Goal: Task Accomplishment & Management: Manage account settings

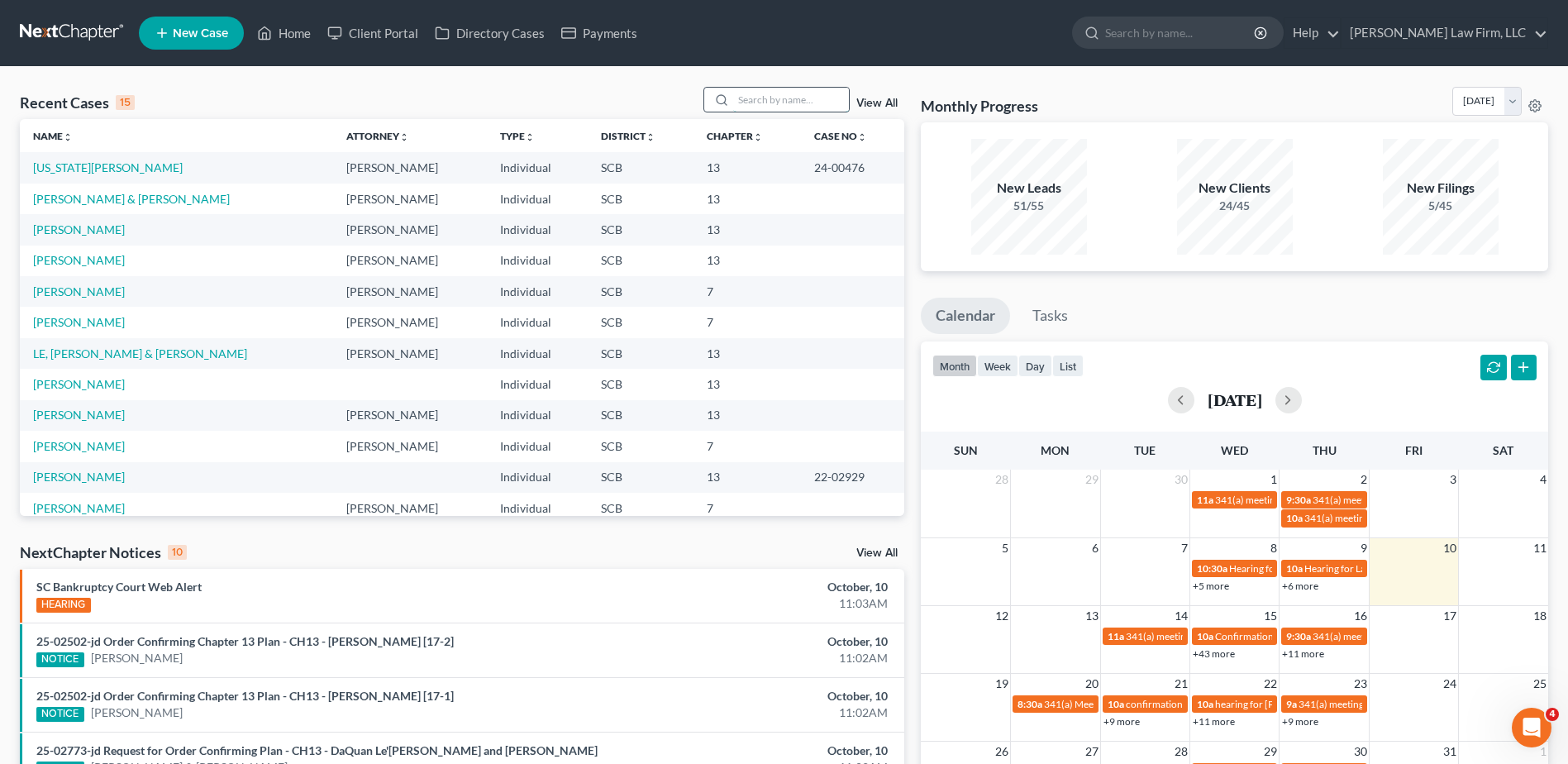
click at [815, 95] on input "search" at bounding box center [791, 99] width 115 height 24
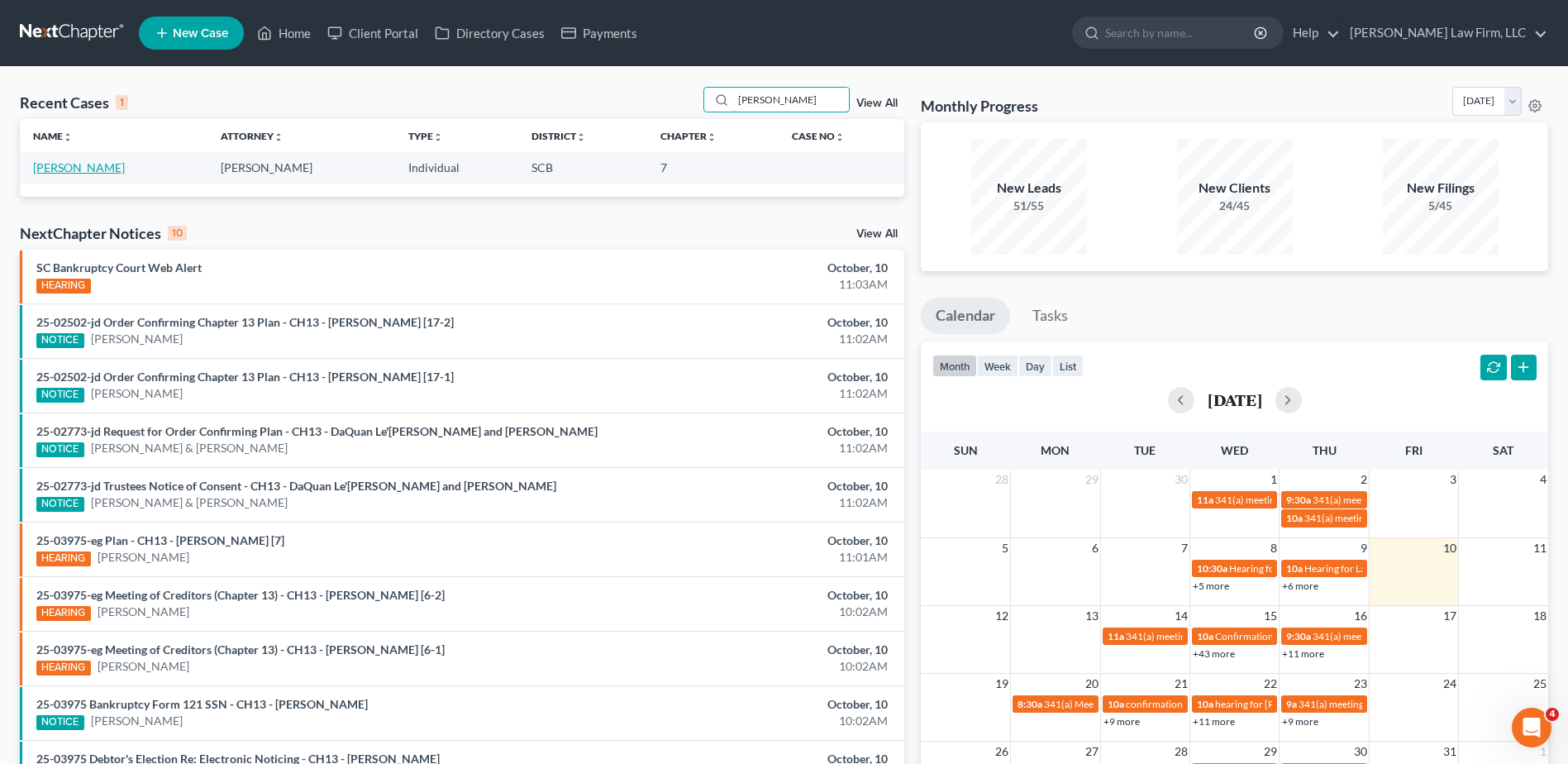
type input "[PERSON_NAME]"
click at [101, 169] on link "[PERSON_NAME]" at bounding box center [79, 167] width 92 height 14
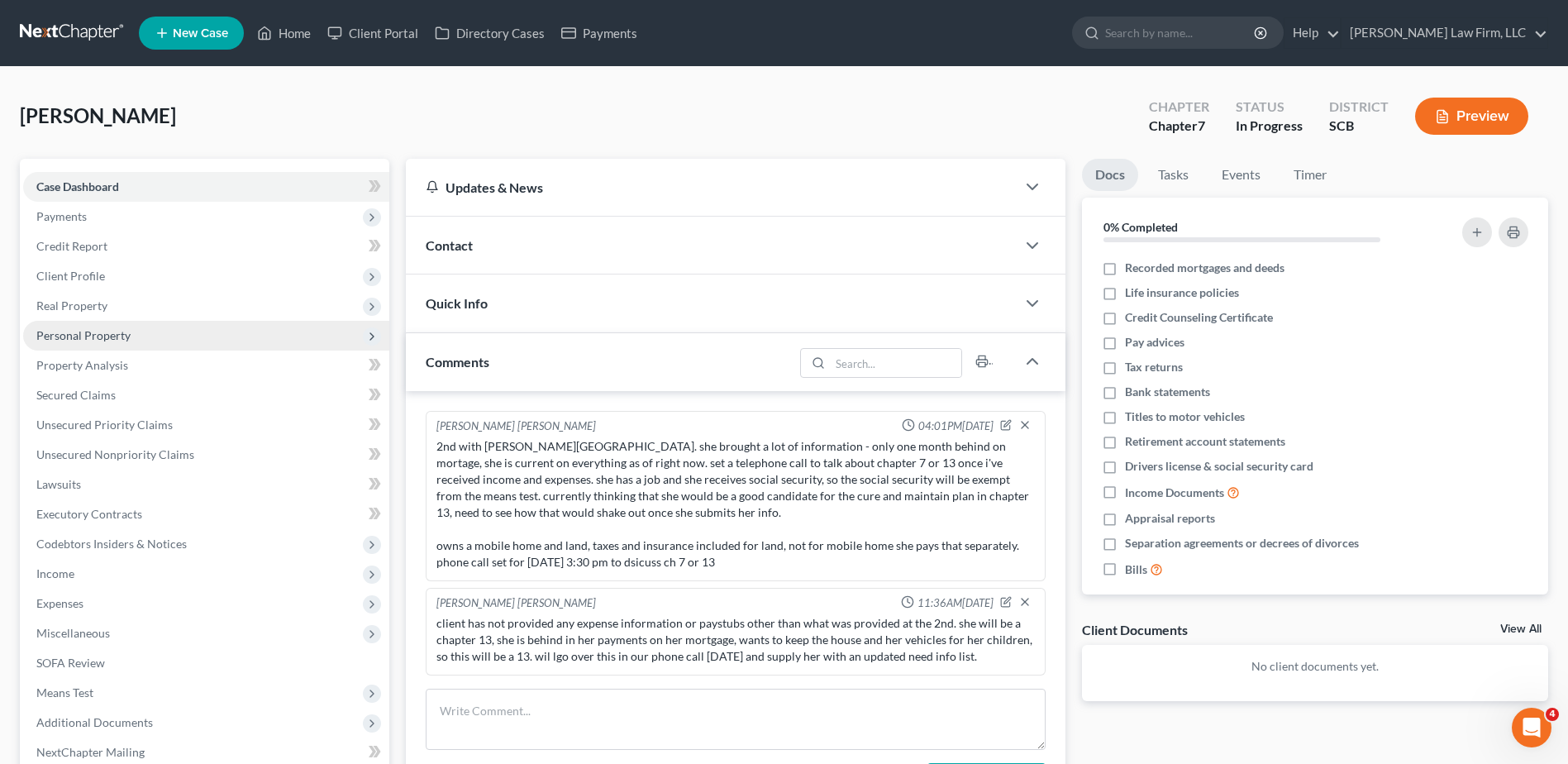
scroll to position [222, 0]
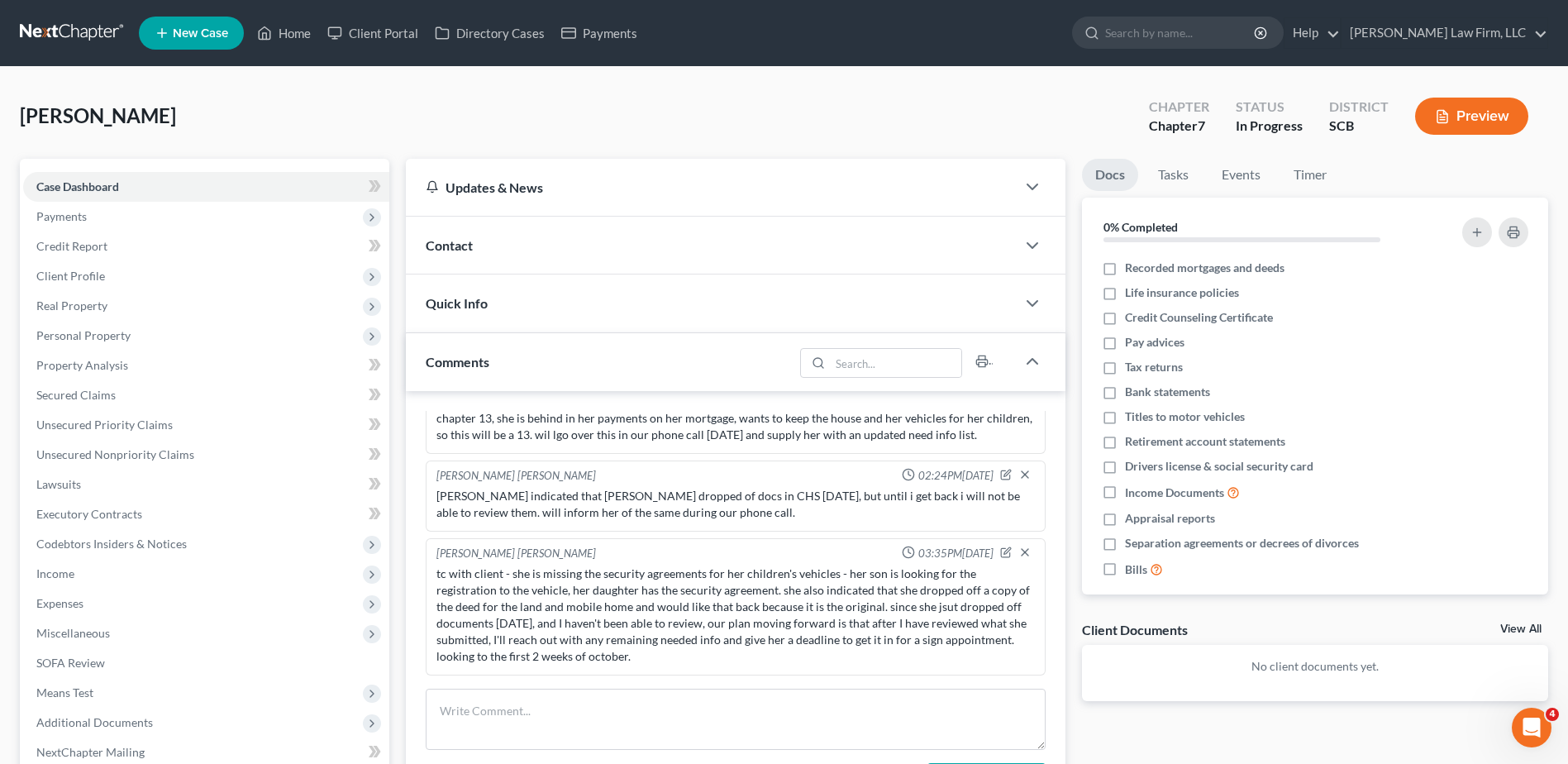
click at [531, 242] on div "Contact" at bounding box center [711, 245] width 610 height 57
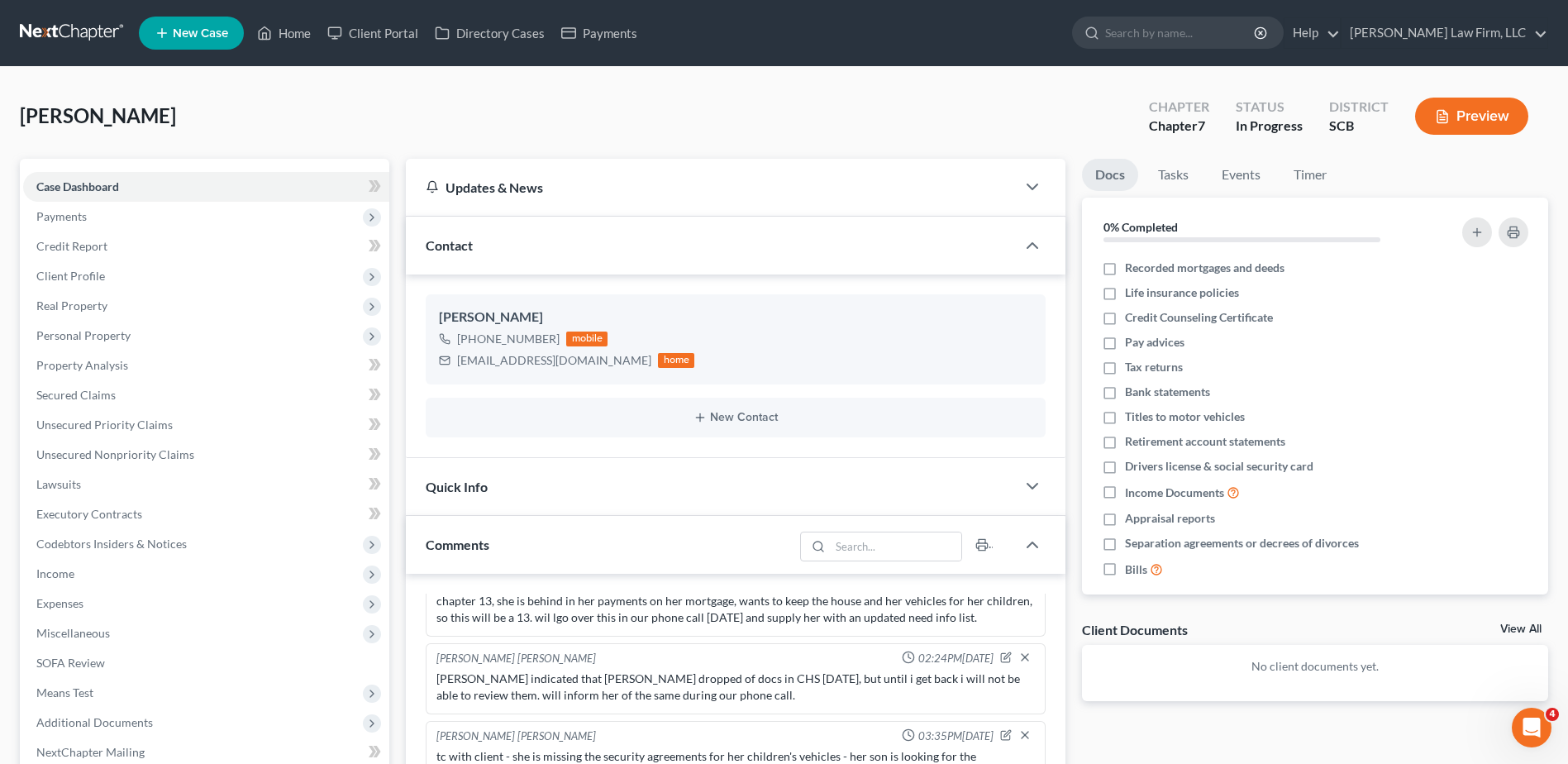
click at [561, 499] on div "Quick Info" at bounding box center [711, 487] width 610 height 57
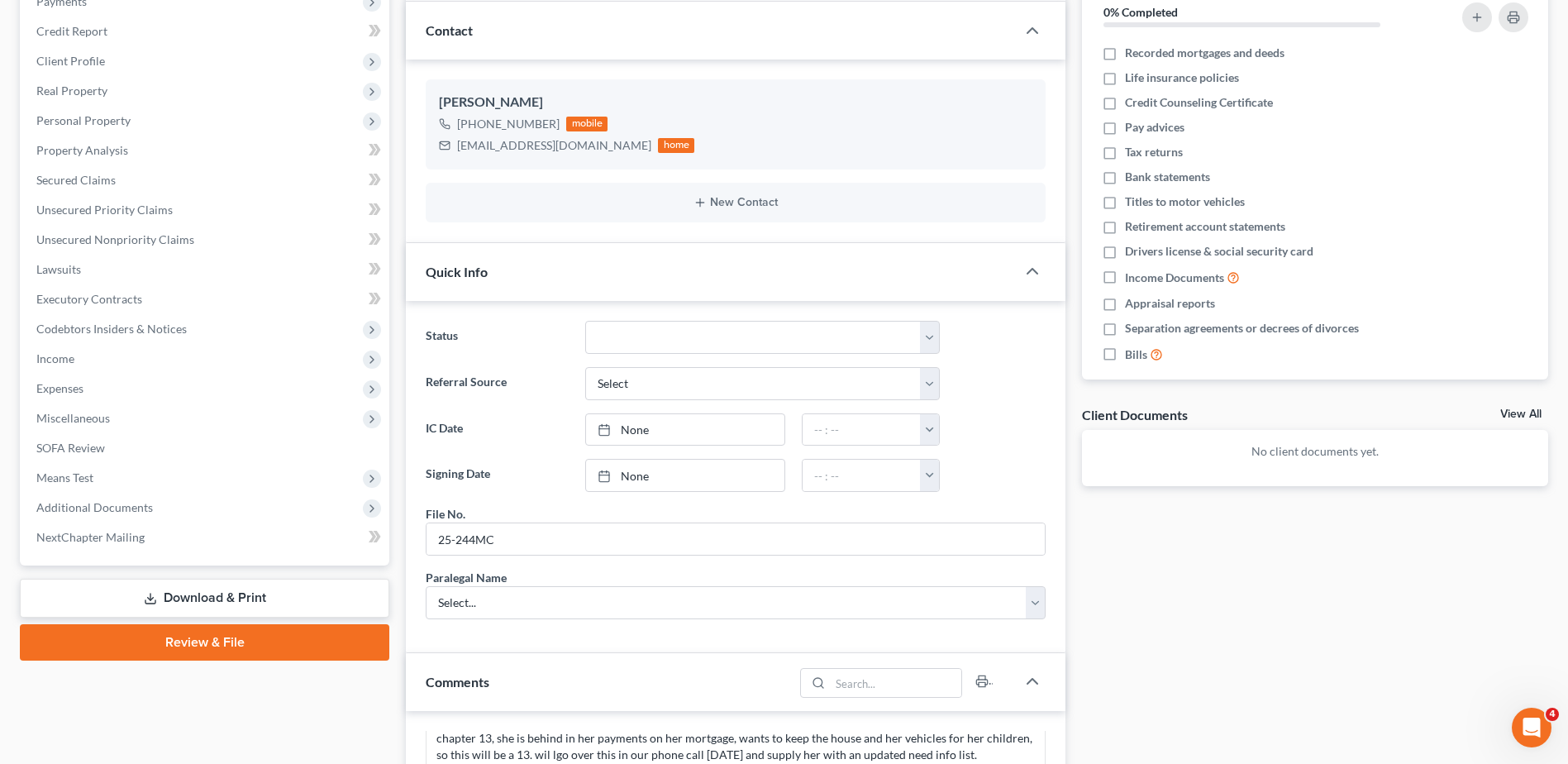
scroll to position [248, 0]
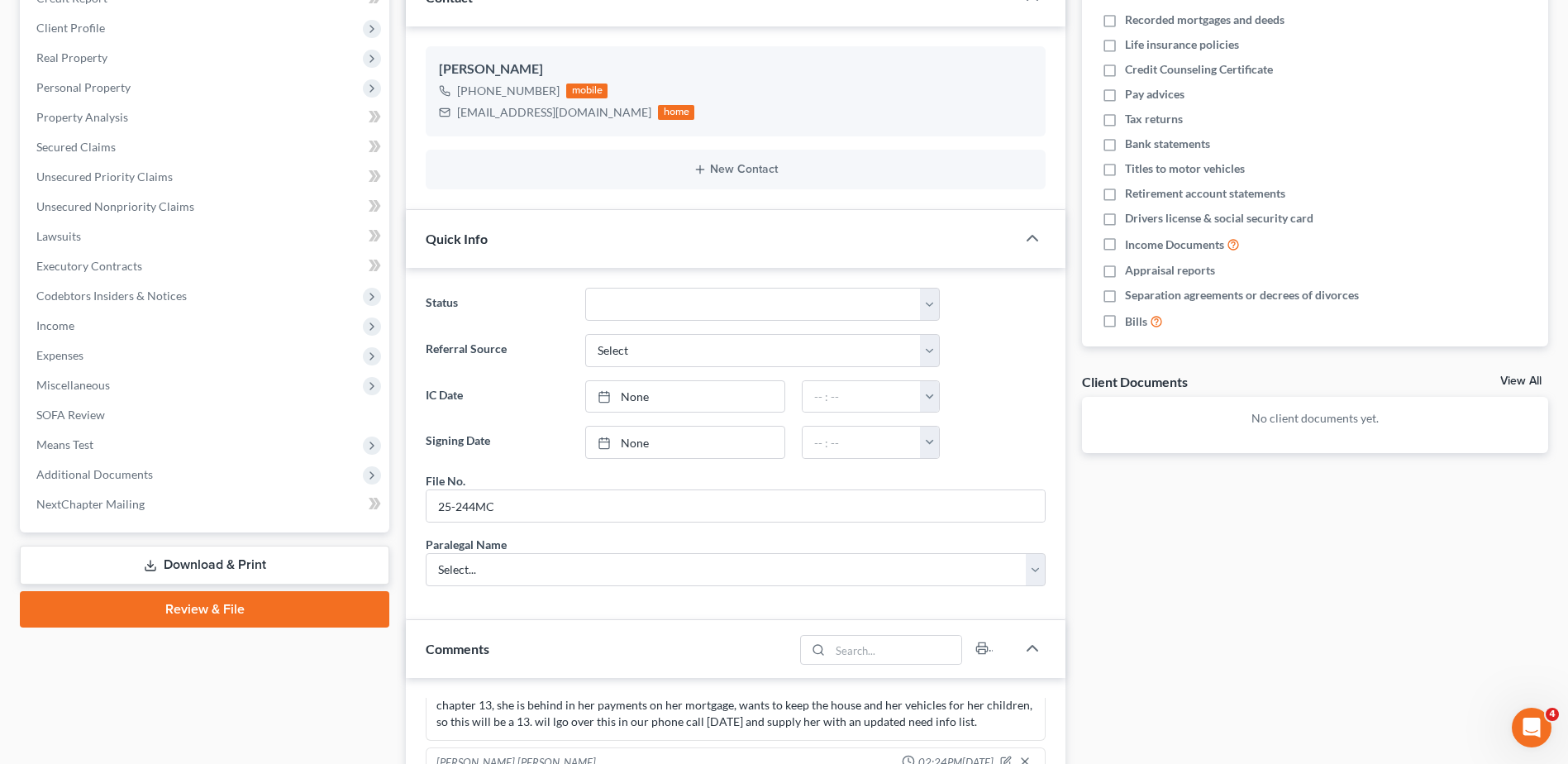
click at [532, 255] on div "Quick Info" at bounding box center [711, 239] width 610 height 57
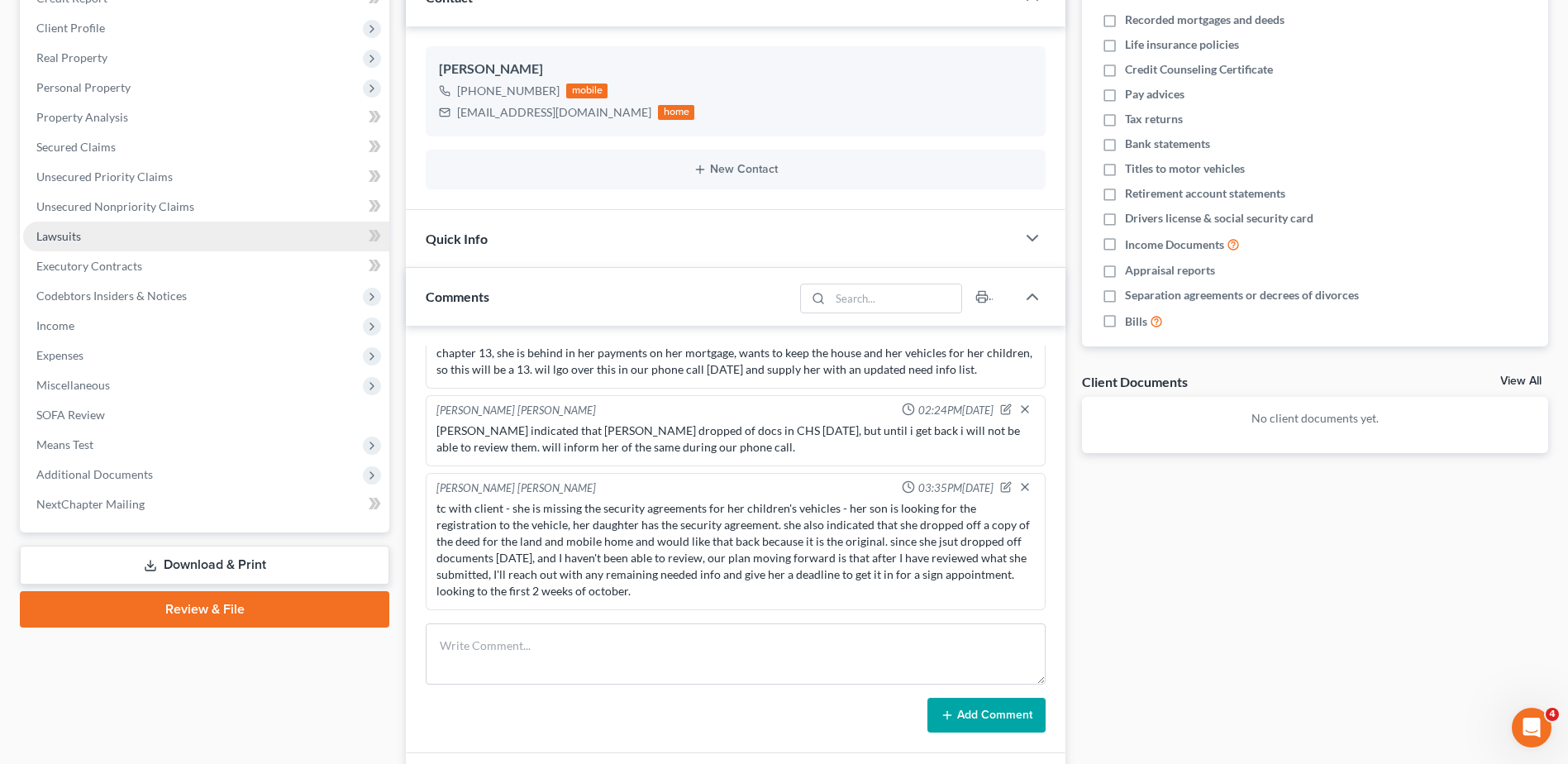
scroll to position [0, 0]
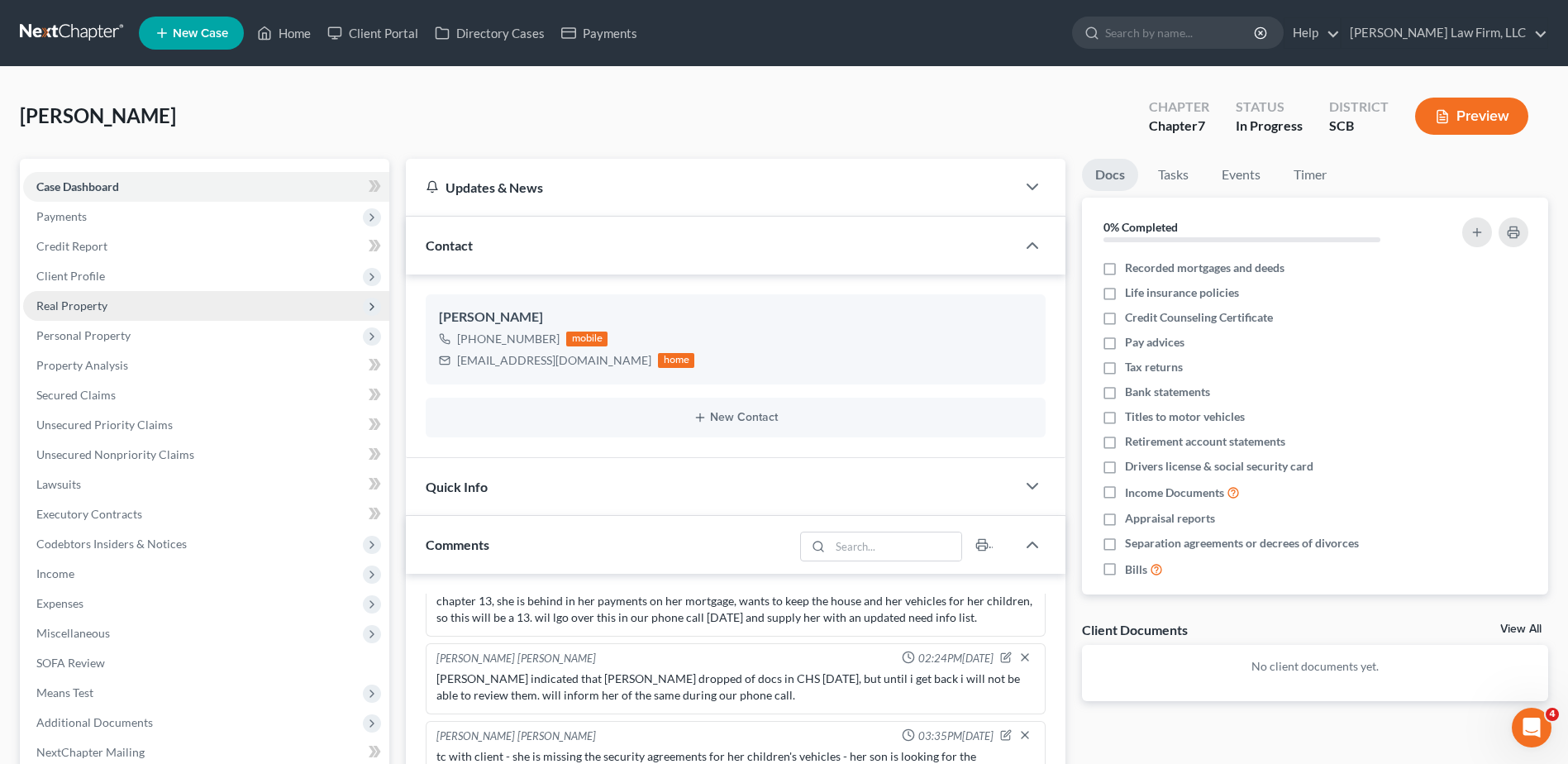
click at [169, 310] on span "Real Property" at bounding box center [206, 305] width 366 height 30
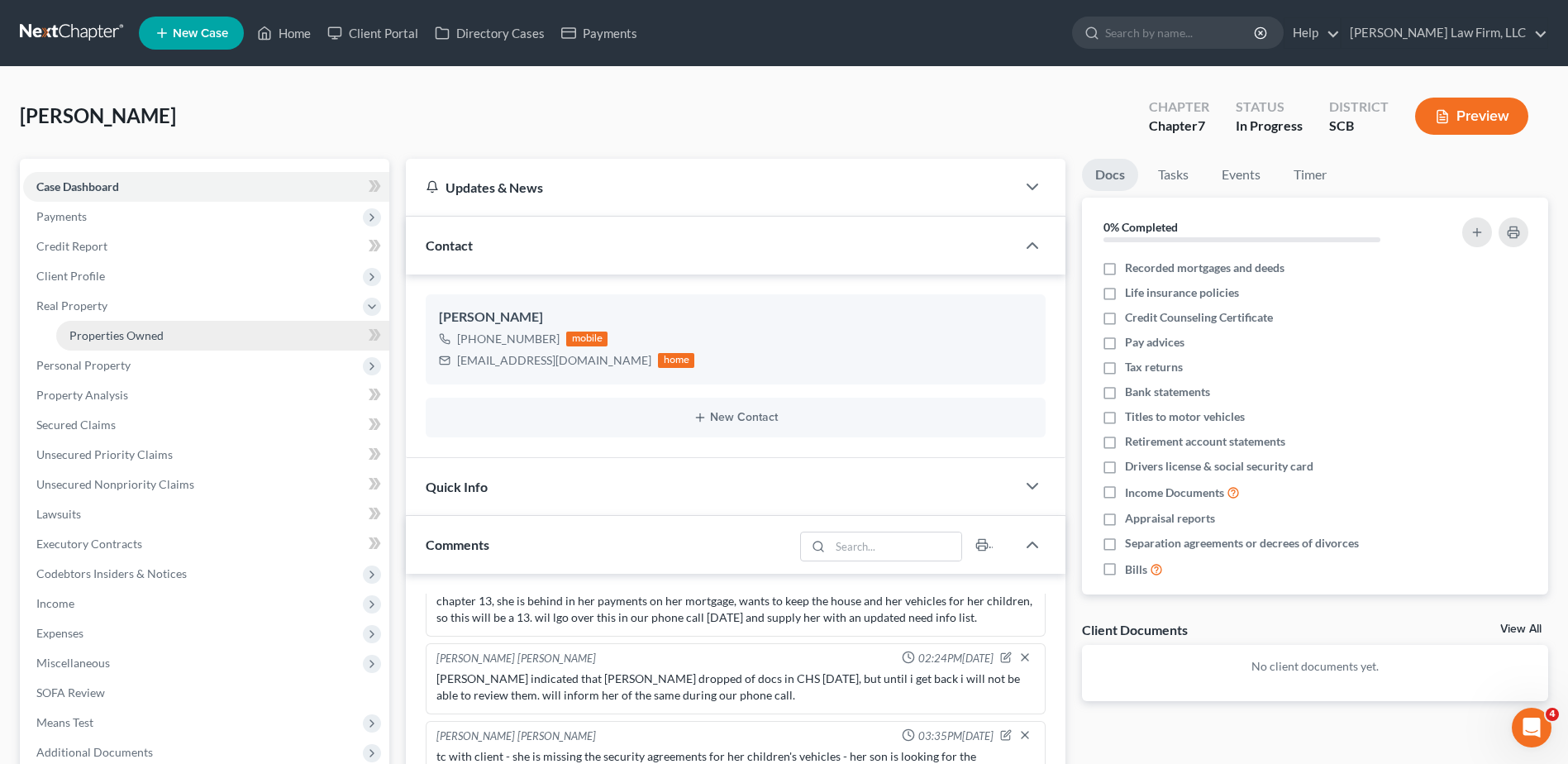
click at [167, 333] on link "Properties Owned" at bounding box center [223, 335] width 333 height 30
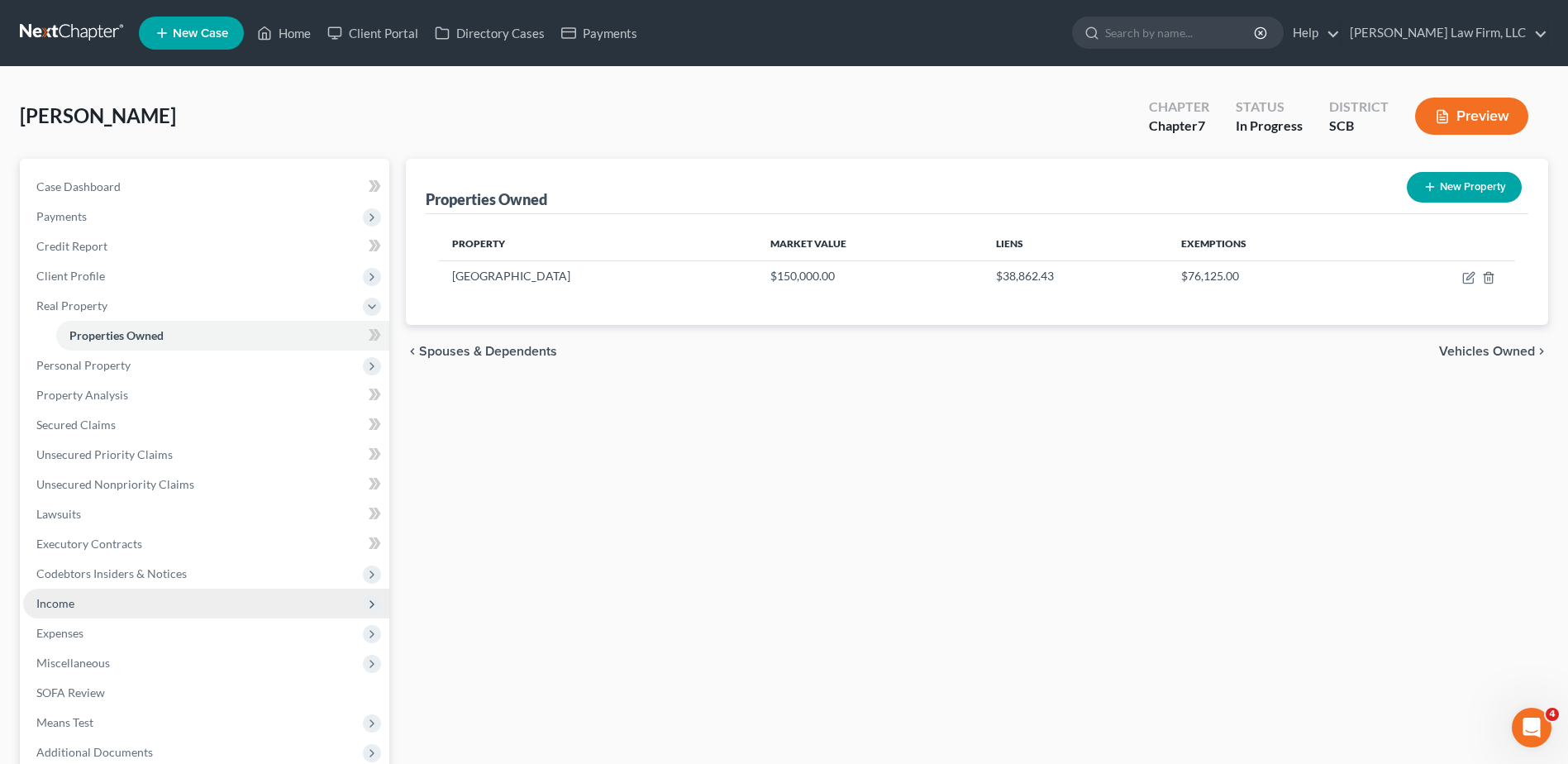
click at [86, 606] on span "Income" at bounding box center [206, 603] width 366 height 30
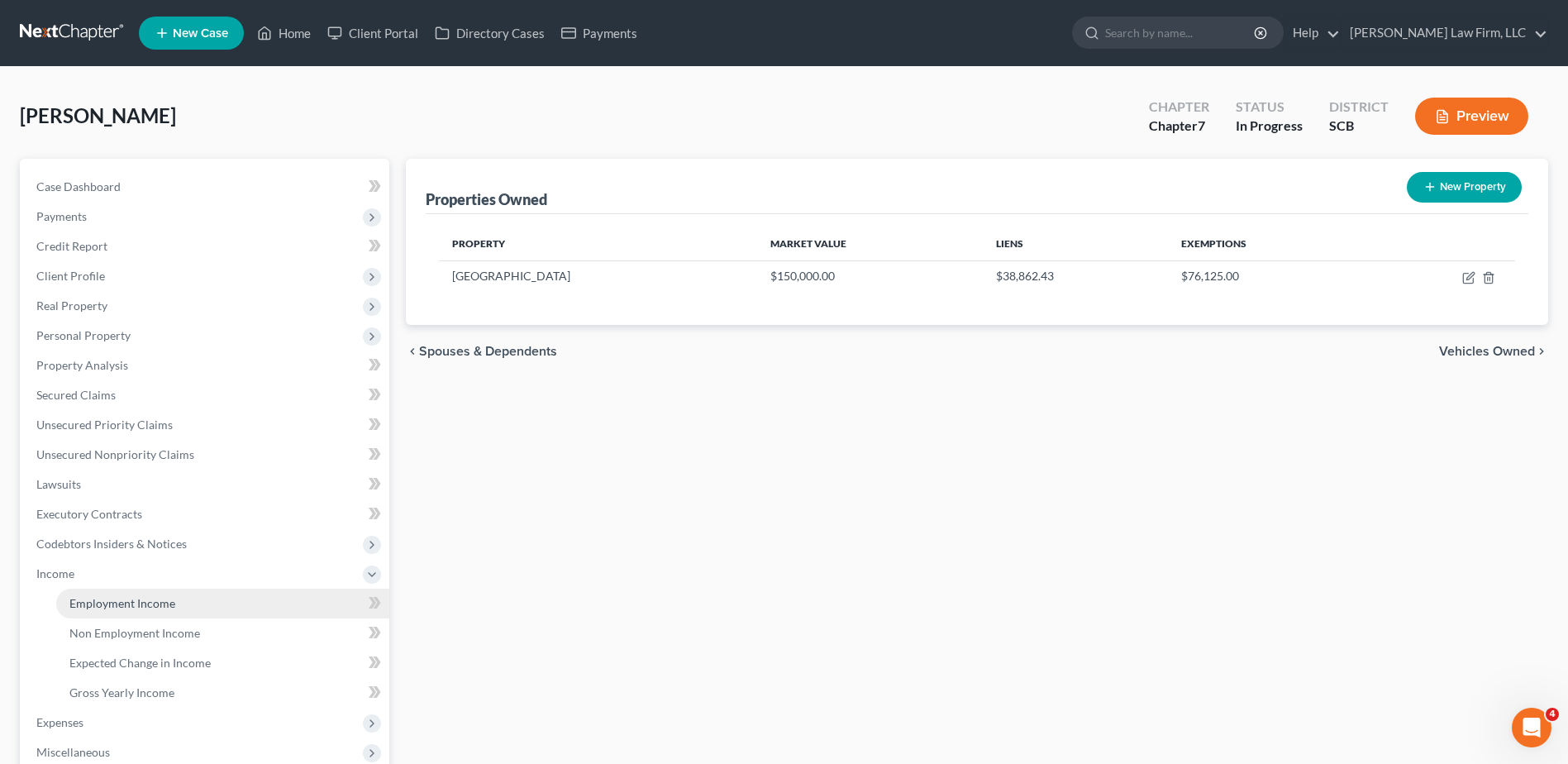
click at [88, 606] on span "Employment Income" at bounding box center [123, 603] width 106 height 14
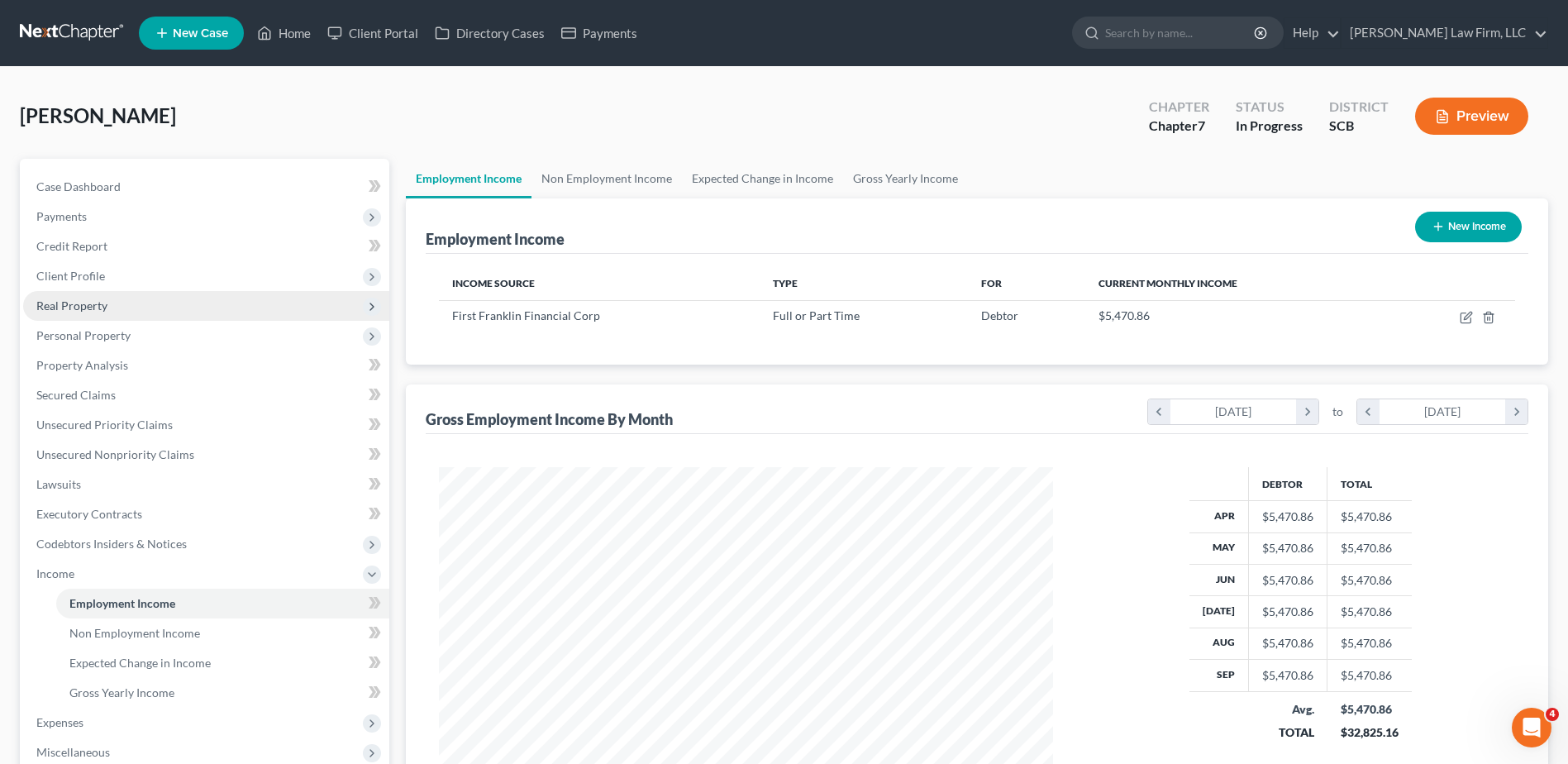
scroll to position [307, 647]
click at [580, 176] on link "Non Employment Income" at bounding box center [606, 178] width 150 height 39
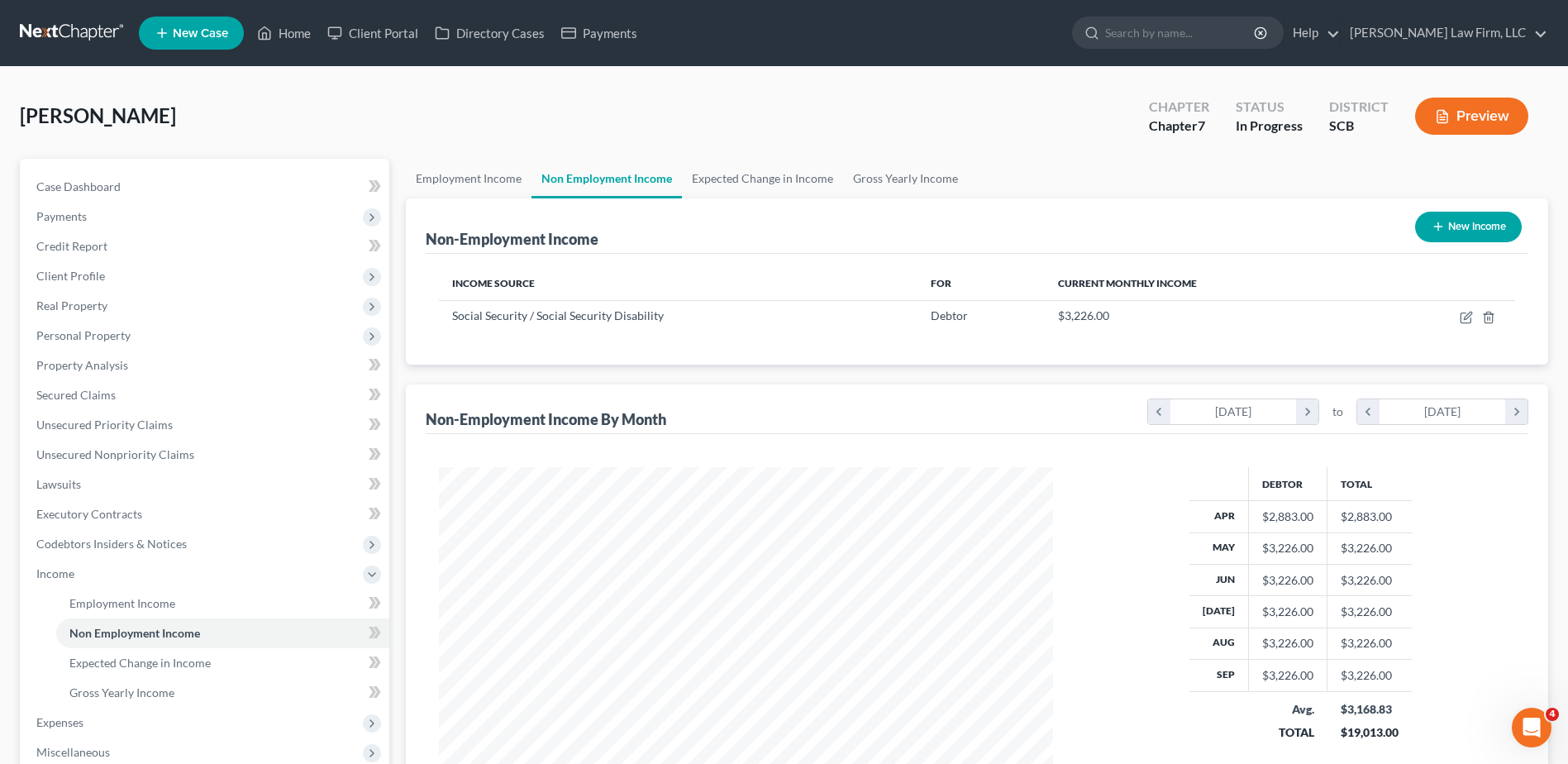
scroll to position [307, 647]
click at [734, 177] on link "Expected Change in Income" at bounding box center [763, 178] width 161 height 39
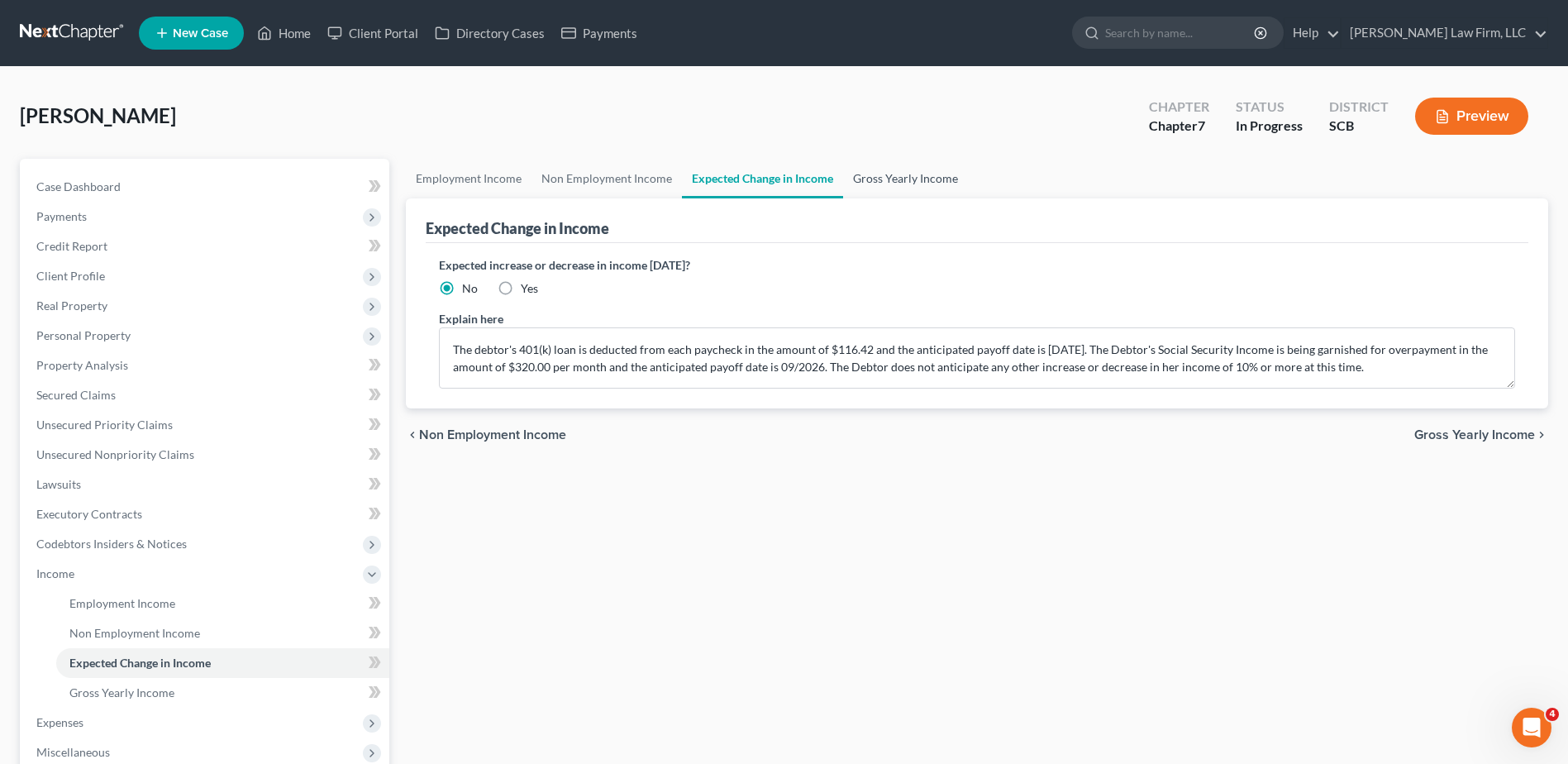
click at [864, 178] on link "Gross Yearly Income" at bounding box center [906, 178] width 125 height 39
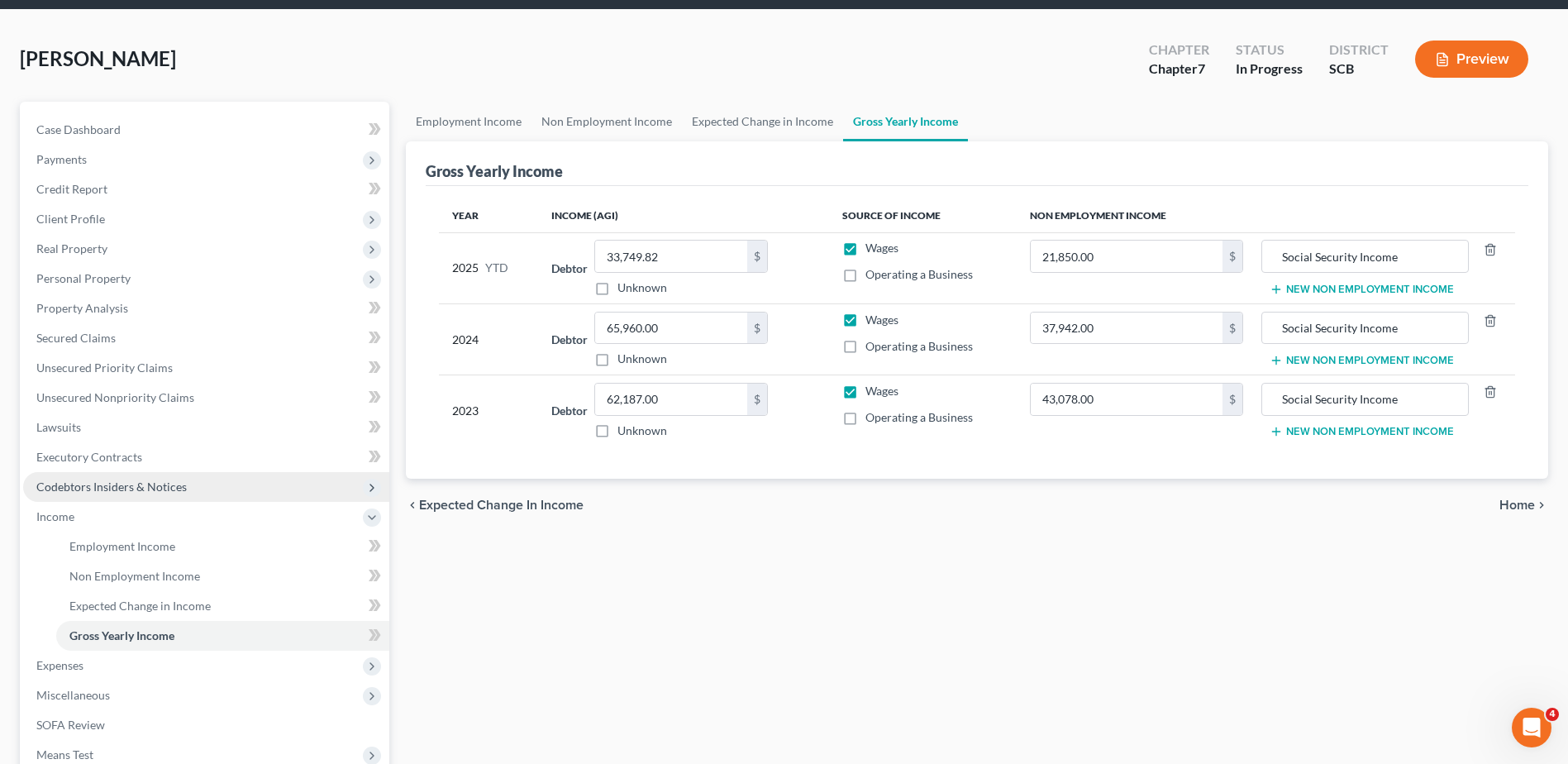
scroll to position [166, 0]
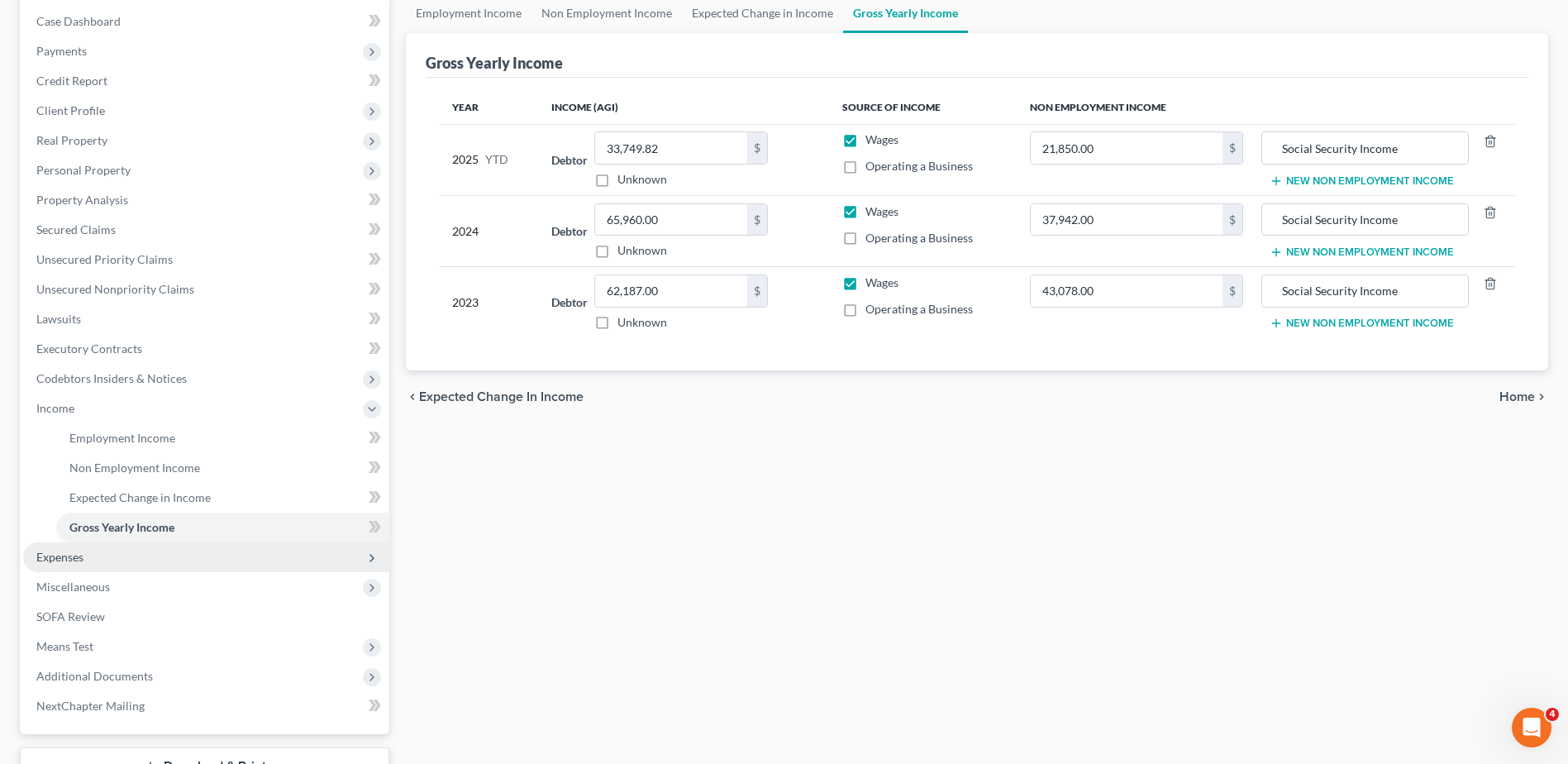
click at [119, 553] on span "Expenses" at bounding box center [206, 556] width 366 height 30
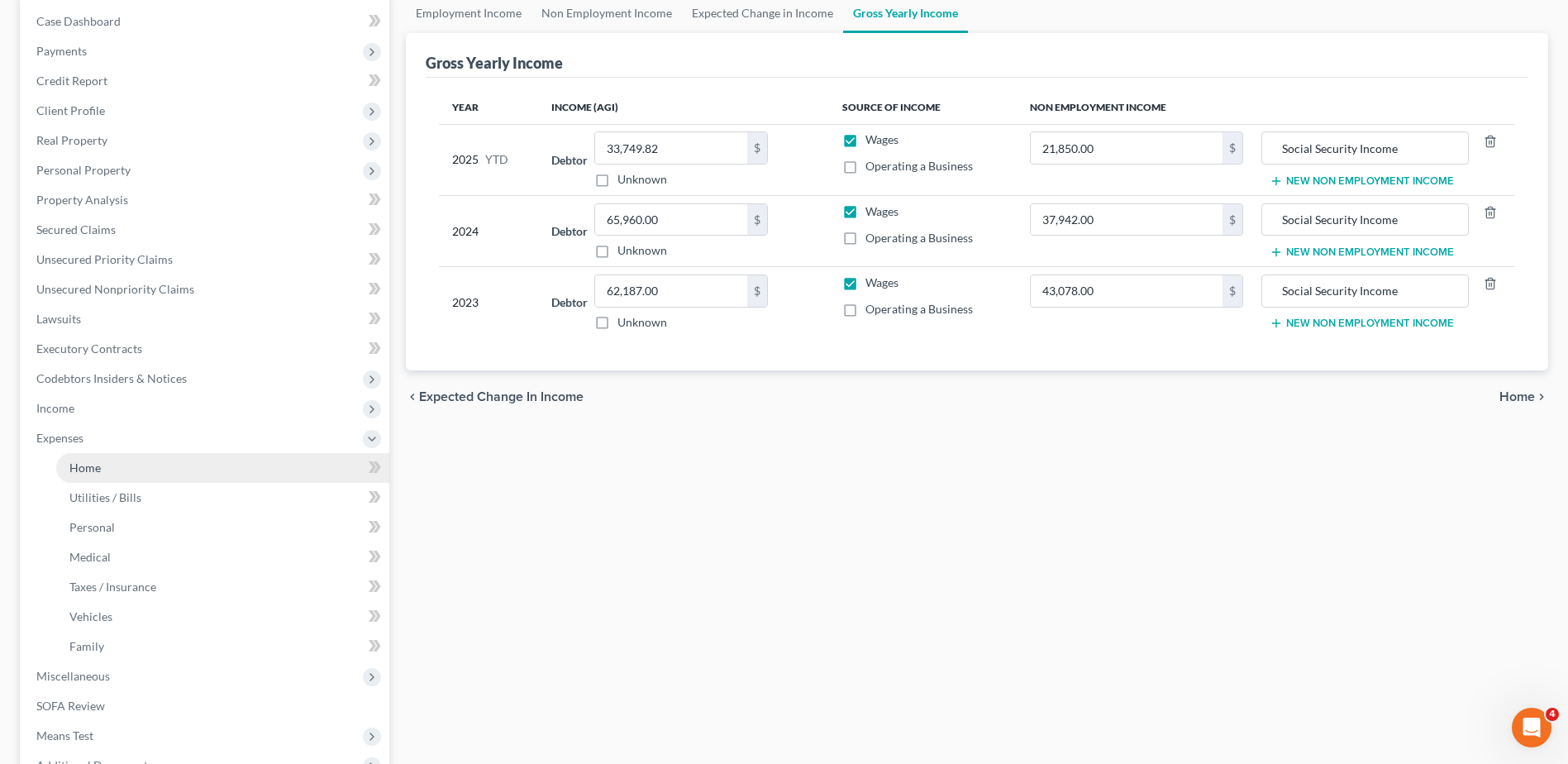
click at [108, 464] on link "Home" at bounding box center [223, 468] width 333 height 30
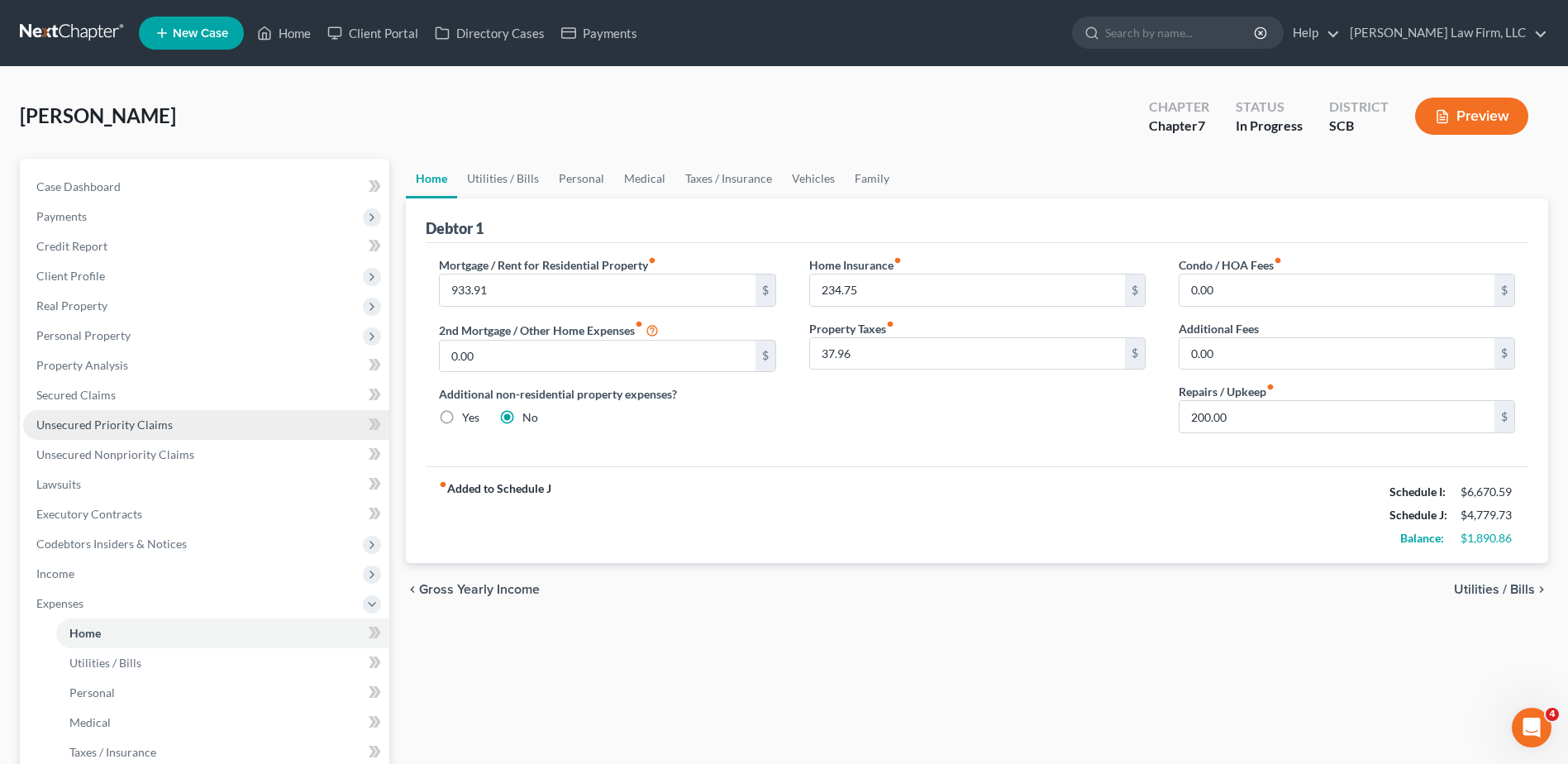
click at [89, 429] on span "Unsecured Priority Claims" at bounding box center [105, 425] width 137 height 14
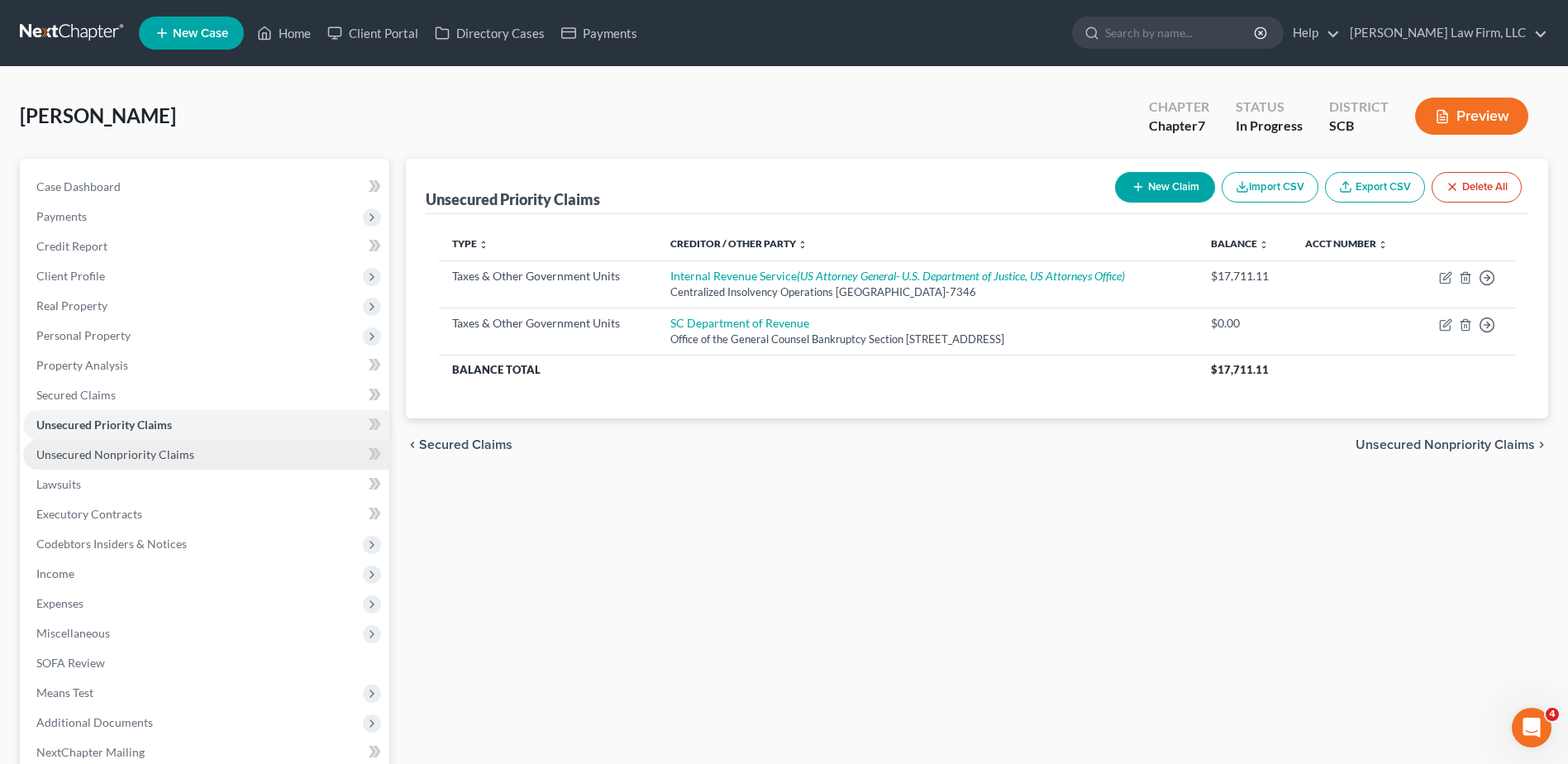
click at [94, 447] on span "Unsecured Nonpriority Claims" at bounding box center [115, 454] width 158 height 14
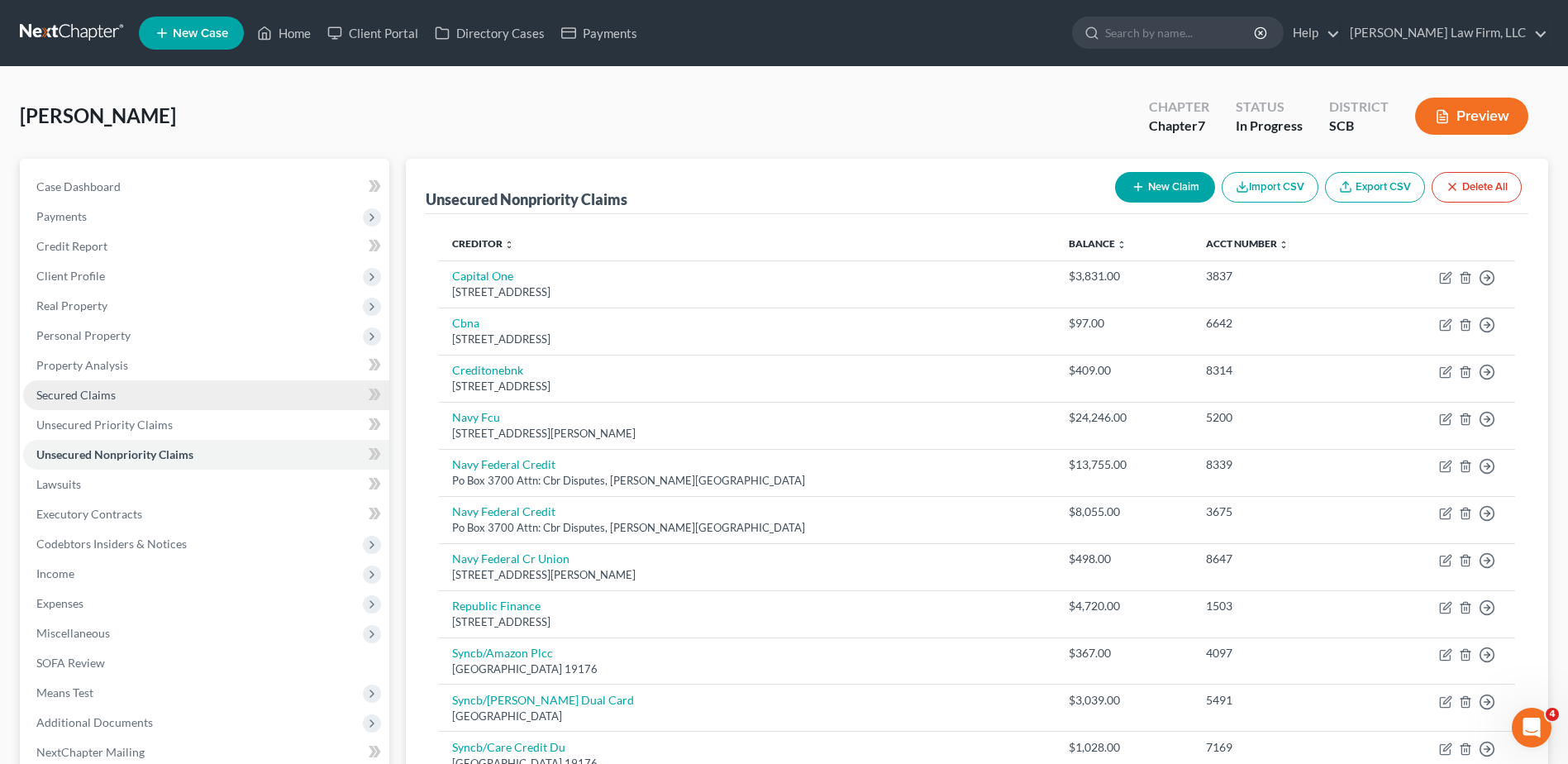
click at [74, 399] on span "Secured Claims" at bounding box center [76, 395] width 80 height 14
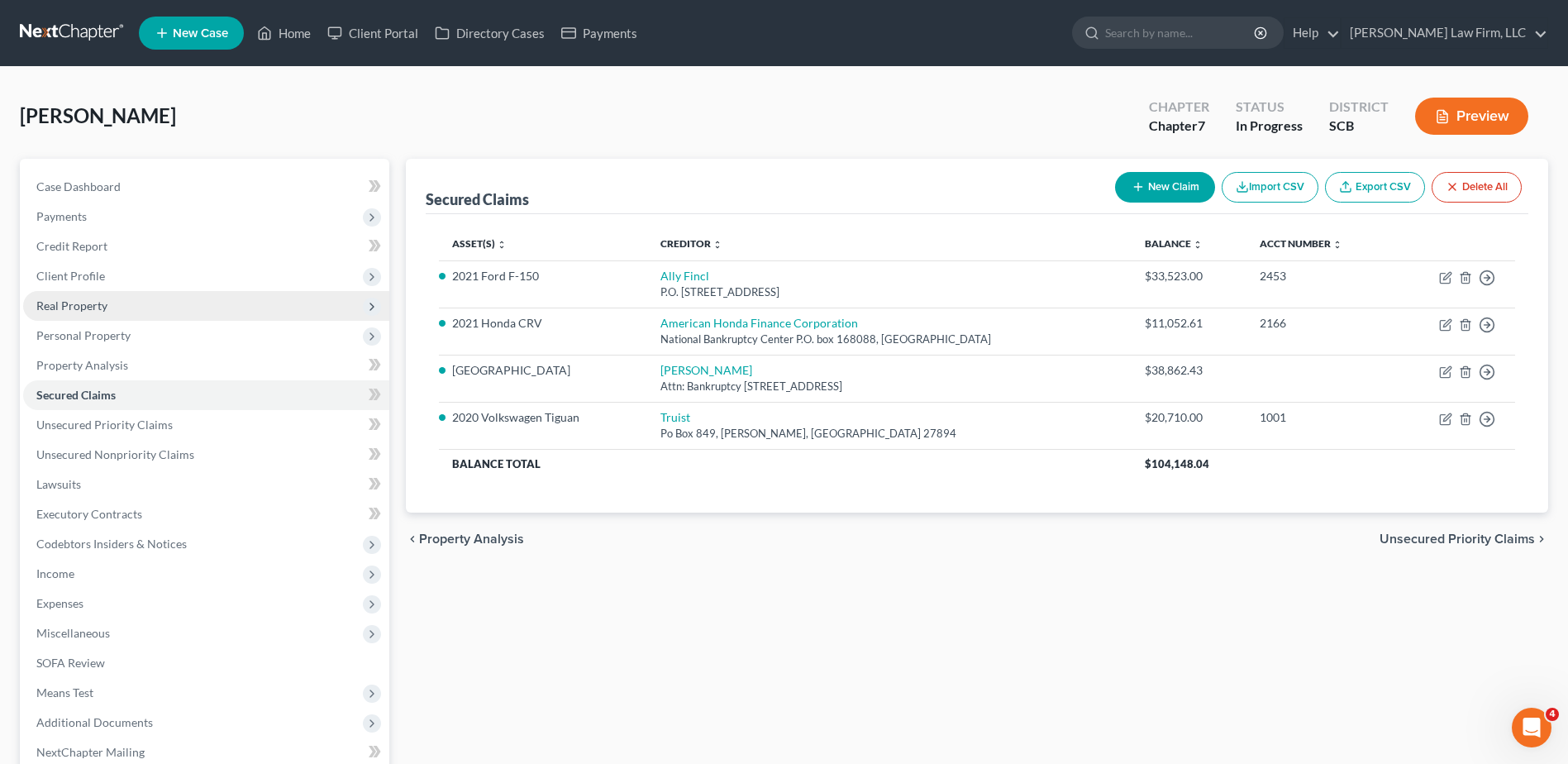
click at [119, 307] on span "Real Property" at bounding box center [206, 305] width 366 height 30
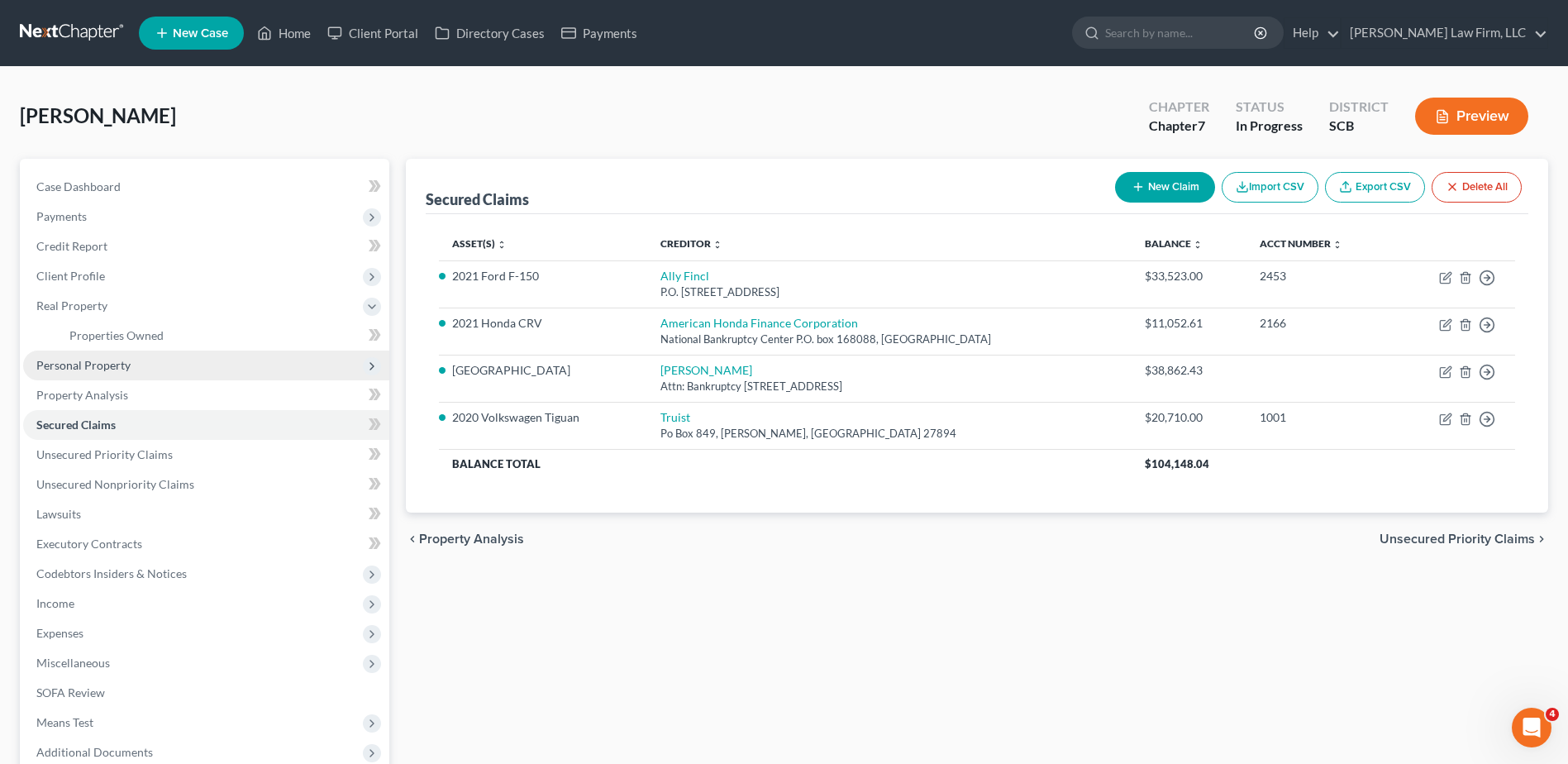
click at [110, 366] on span "Personal Property" at bounding box center [83, 365] width 94 height 14
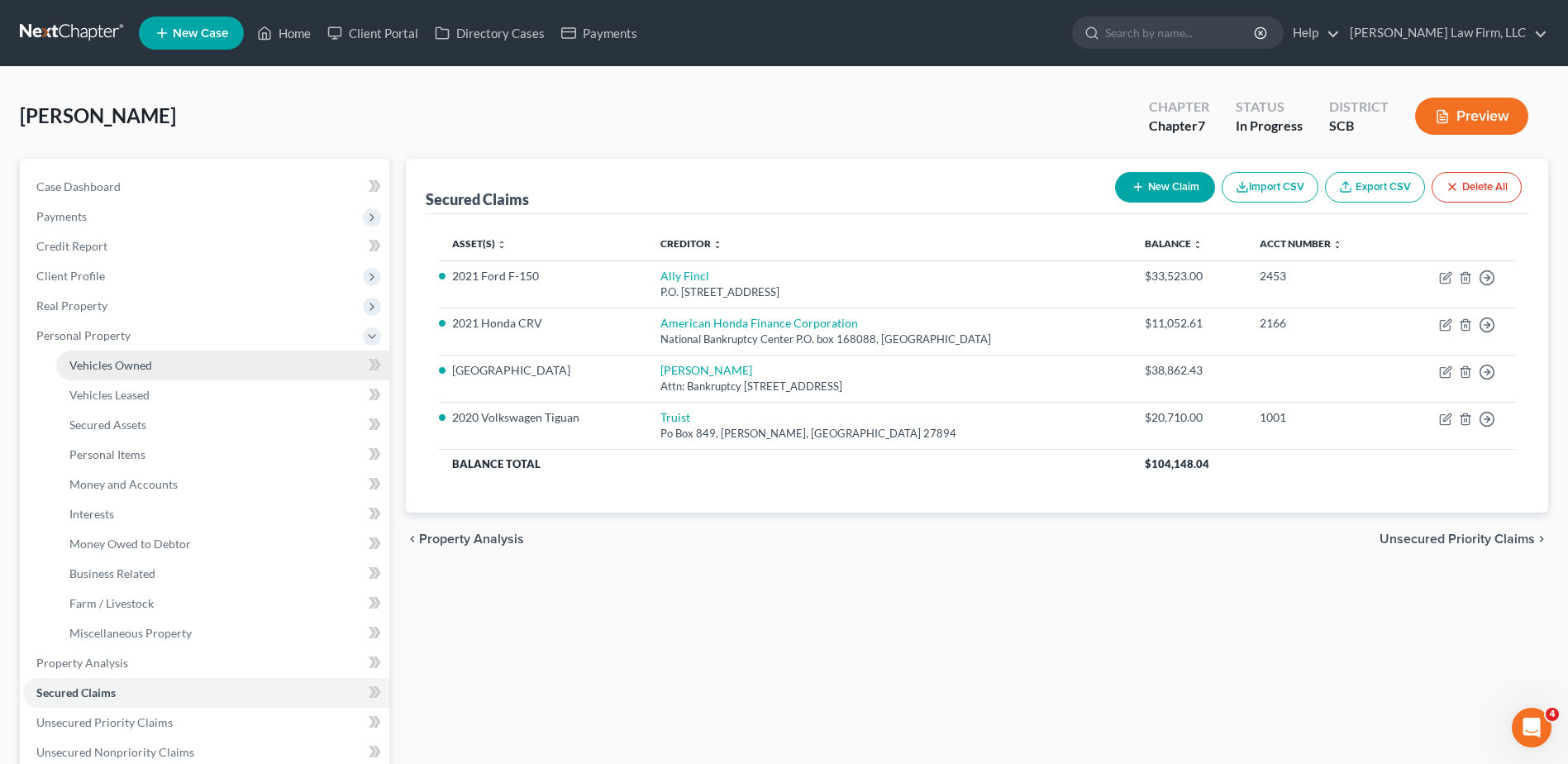
click at [111, 366] on span "Vehicles Owned" at bounding box center [111, 365] width 82 height 14
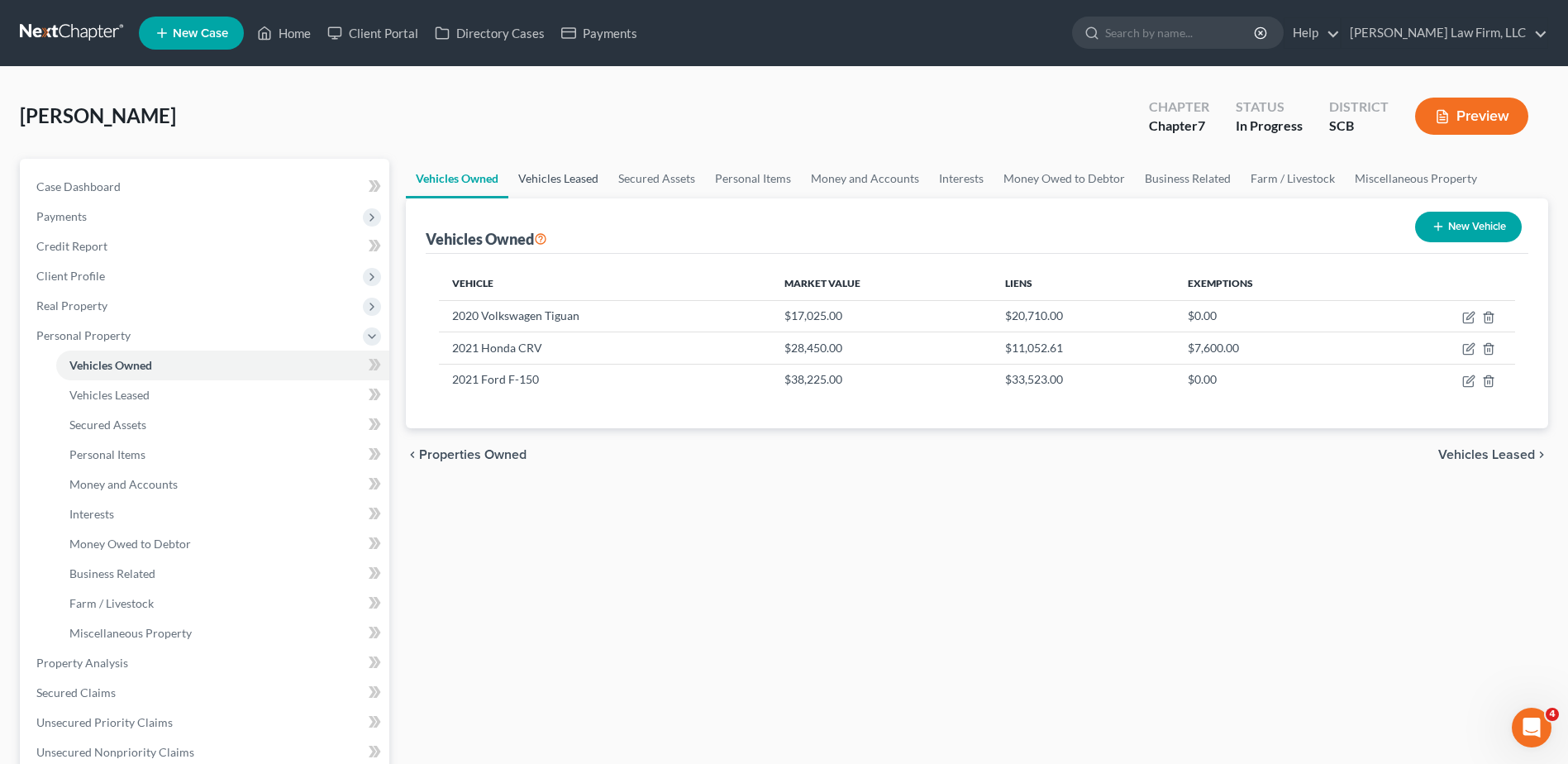
click at [566, 180] on link "Vehicles Leased" at bounding box center [558, 178] width 100 height 39
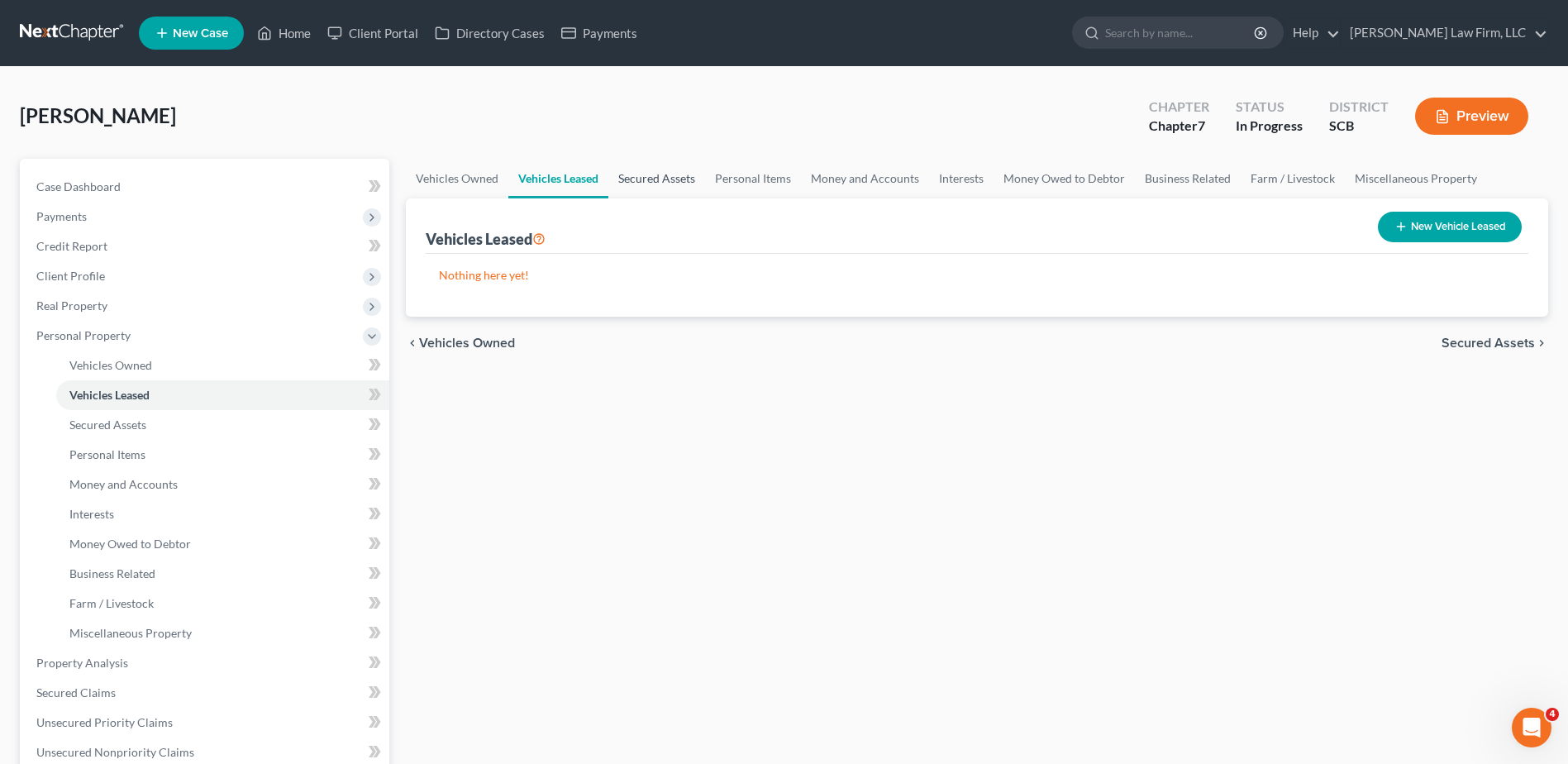
click at [639, 180] on link "Secured Assets" at bounding box center [657, 178] width 97 height 39
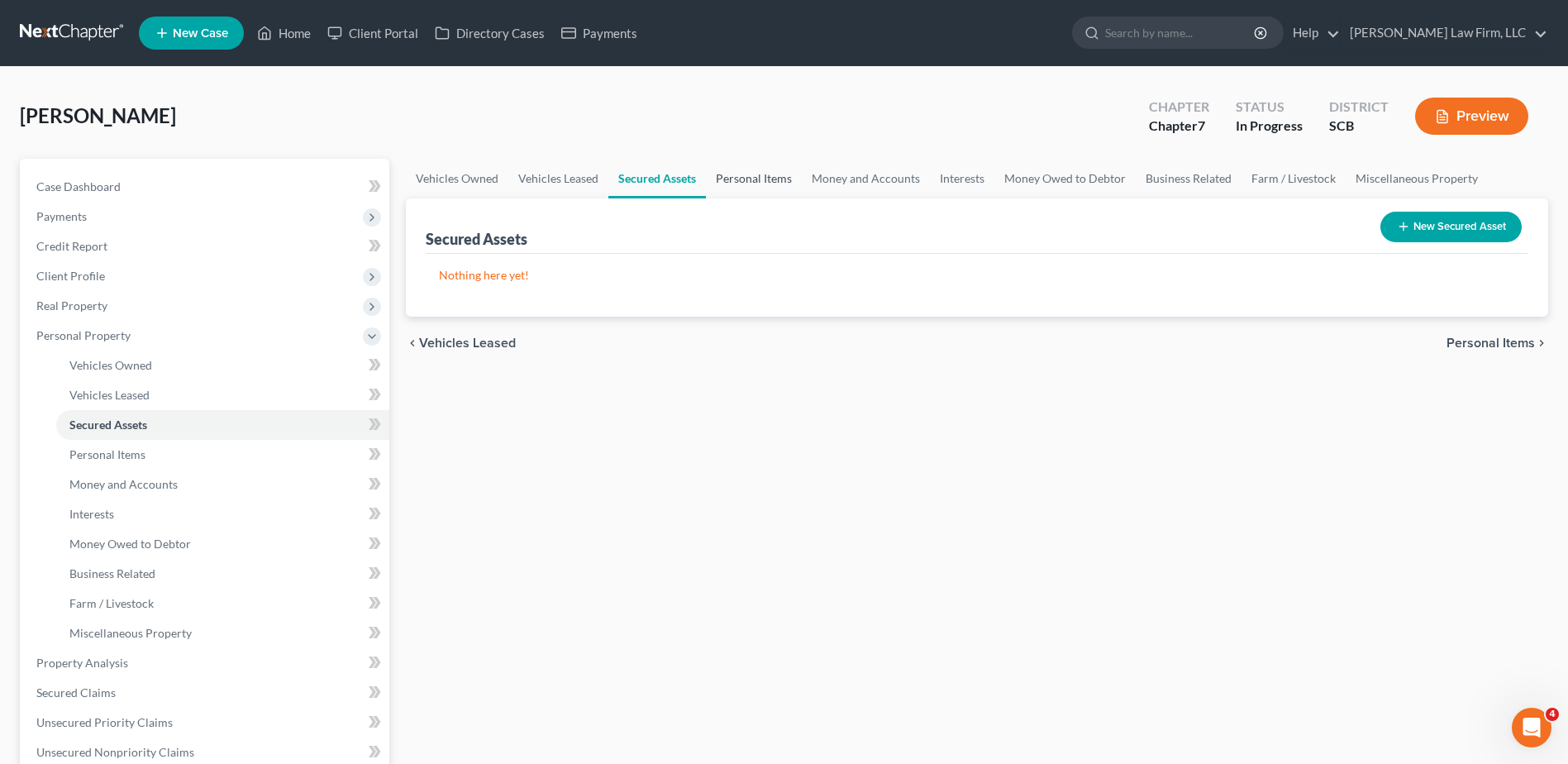
click at [757, 179] on link "Personal Items" at bounding box center [753, 178] width 96 height 39
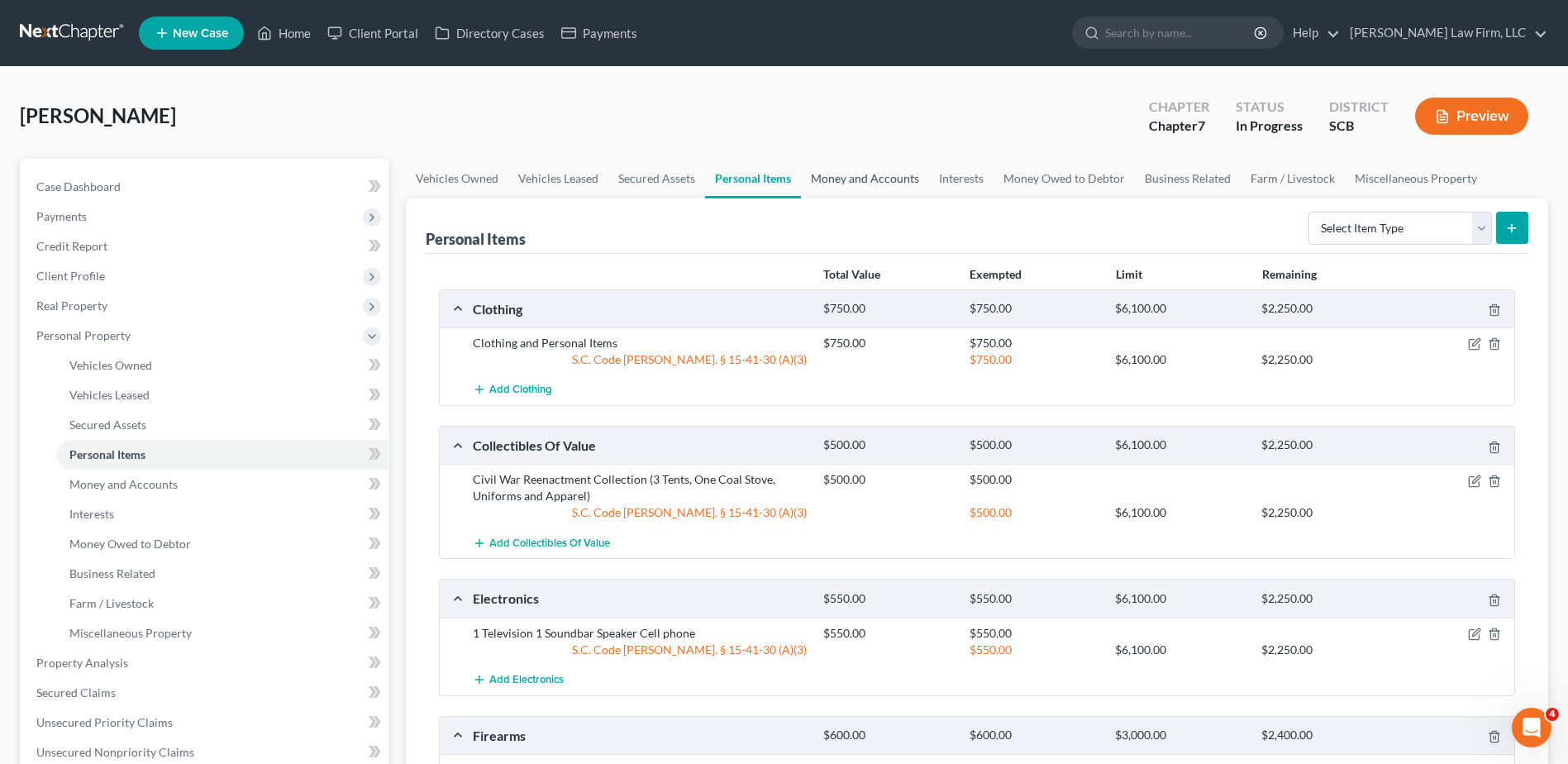
click at [844, 178] on link "Money and Accounts" at bounding box center [865, 178] width 128 height 39
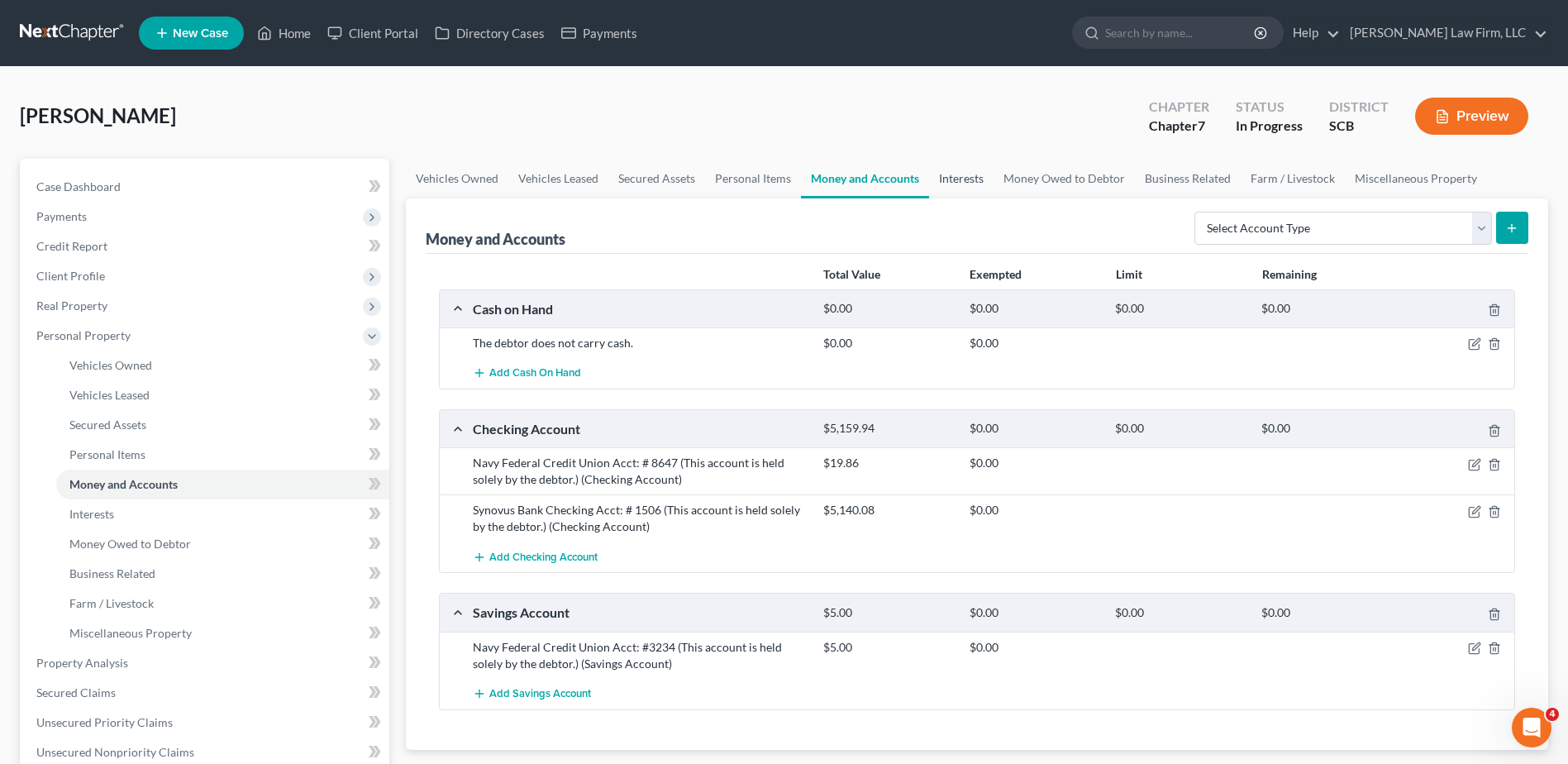
click at [968, 180] on link "Interests" at bounding box center [962, 178] width 64 height 39
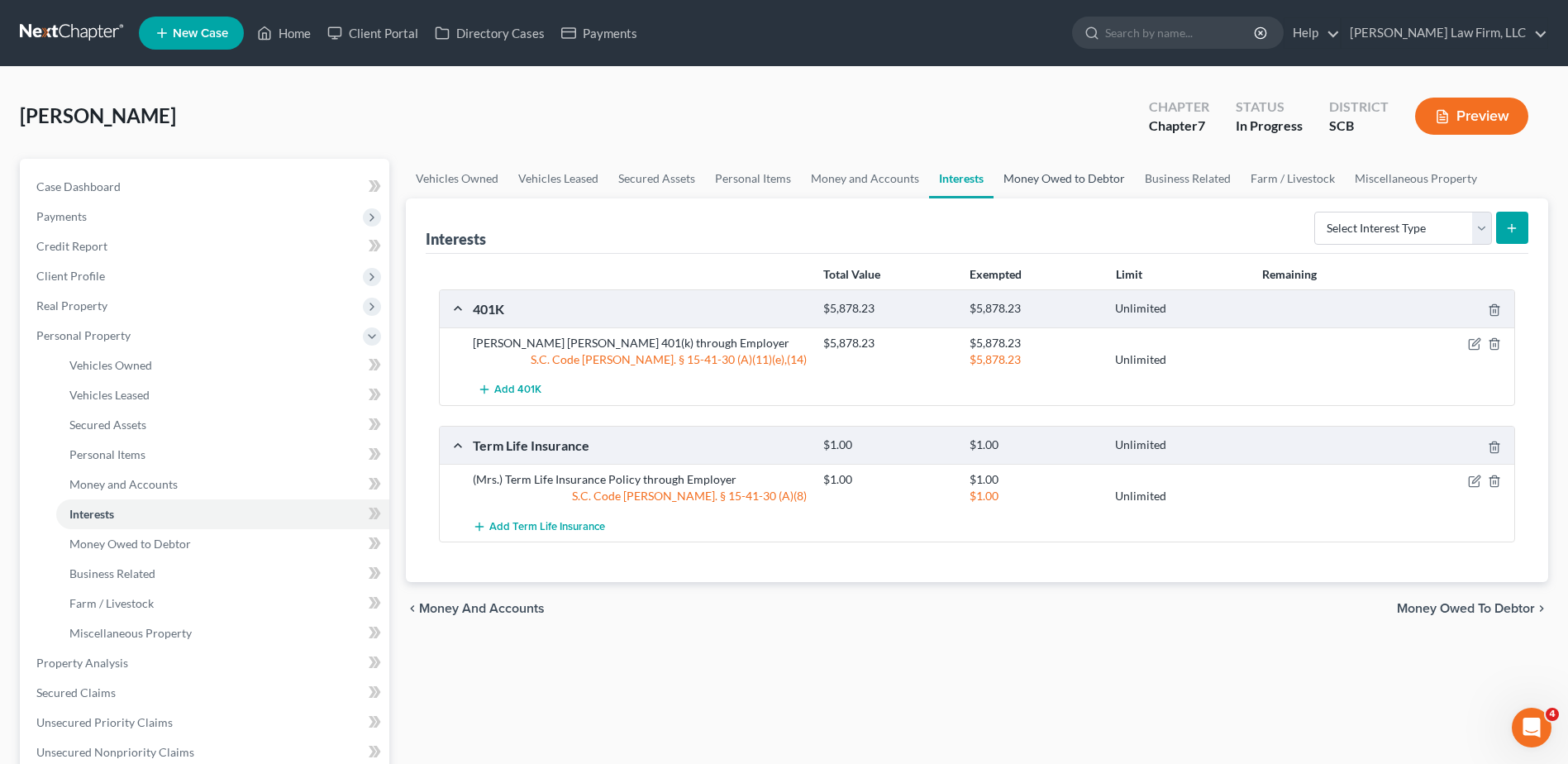
click at [1040, 180] on link "Money Owed to Debtor" at bounding box center [1064, 178] width 141 height 39
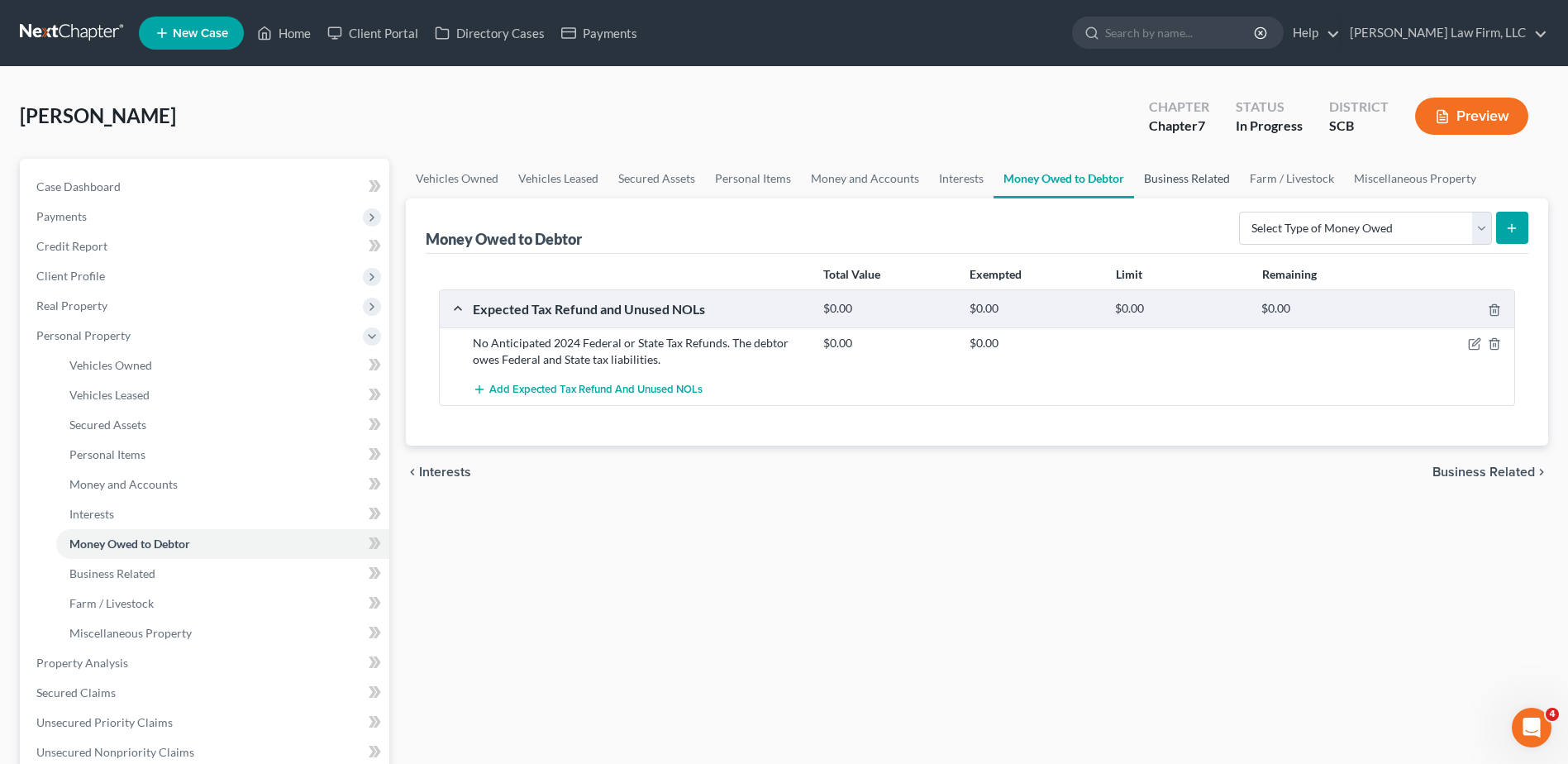
click at [1148, 191] on link "Business Related" at bounding box center [1187, 178] width 106 height 39
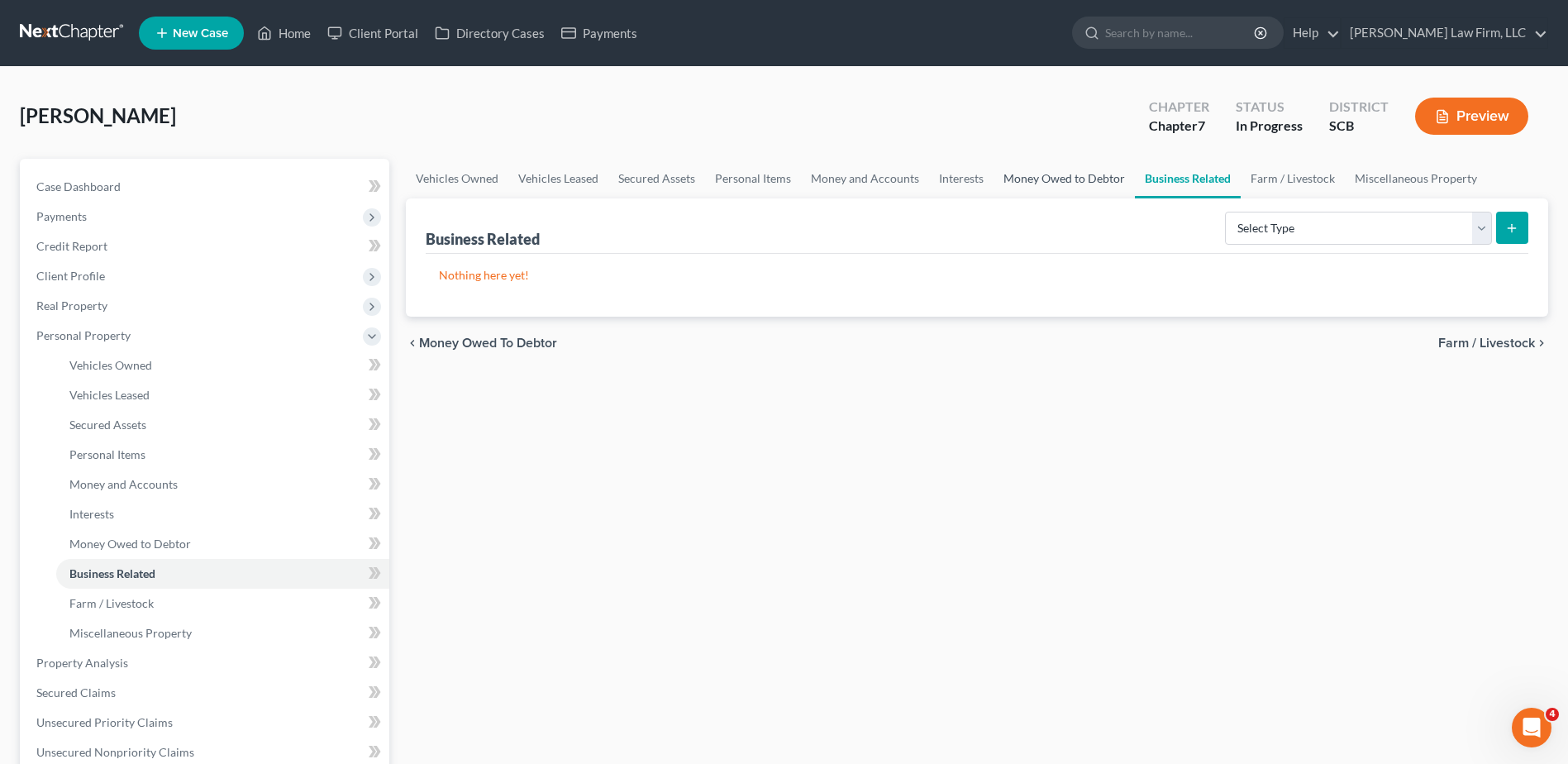
click at [1089, 189] on link "Money Owed to Debtor" at bounding box center [1064, 178] width 141 height 39
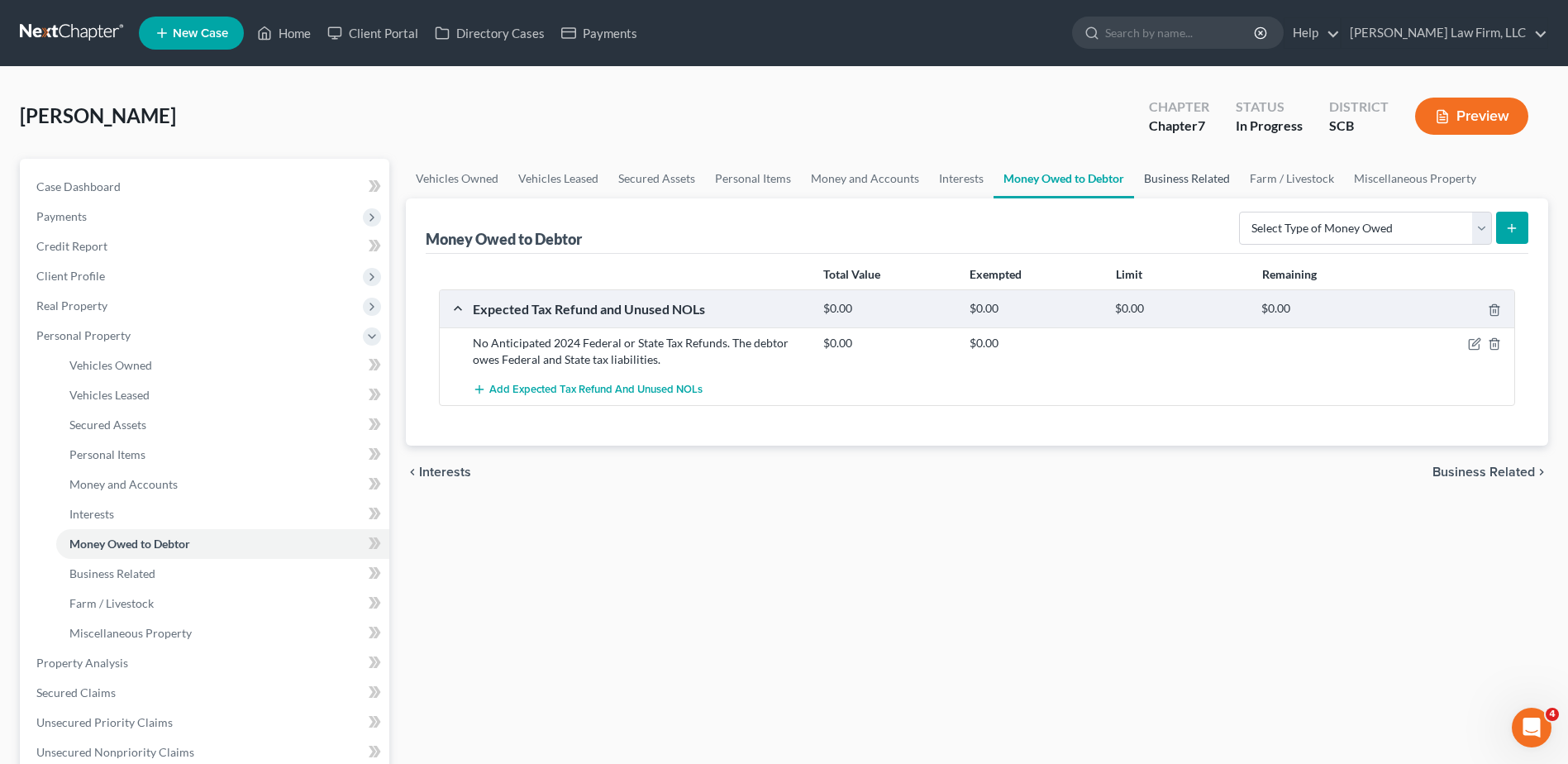
click at [1200, 178] on link "Business Related" at bounding box center [1187, 178] width 106 height 39
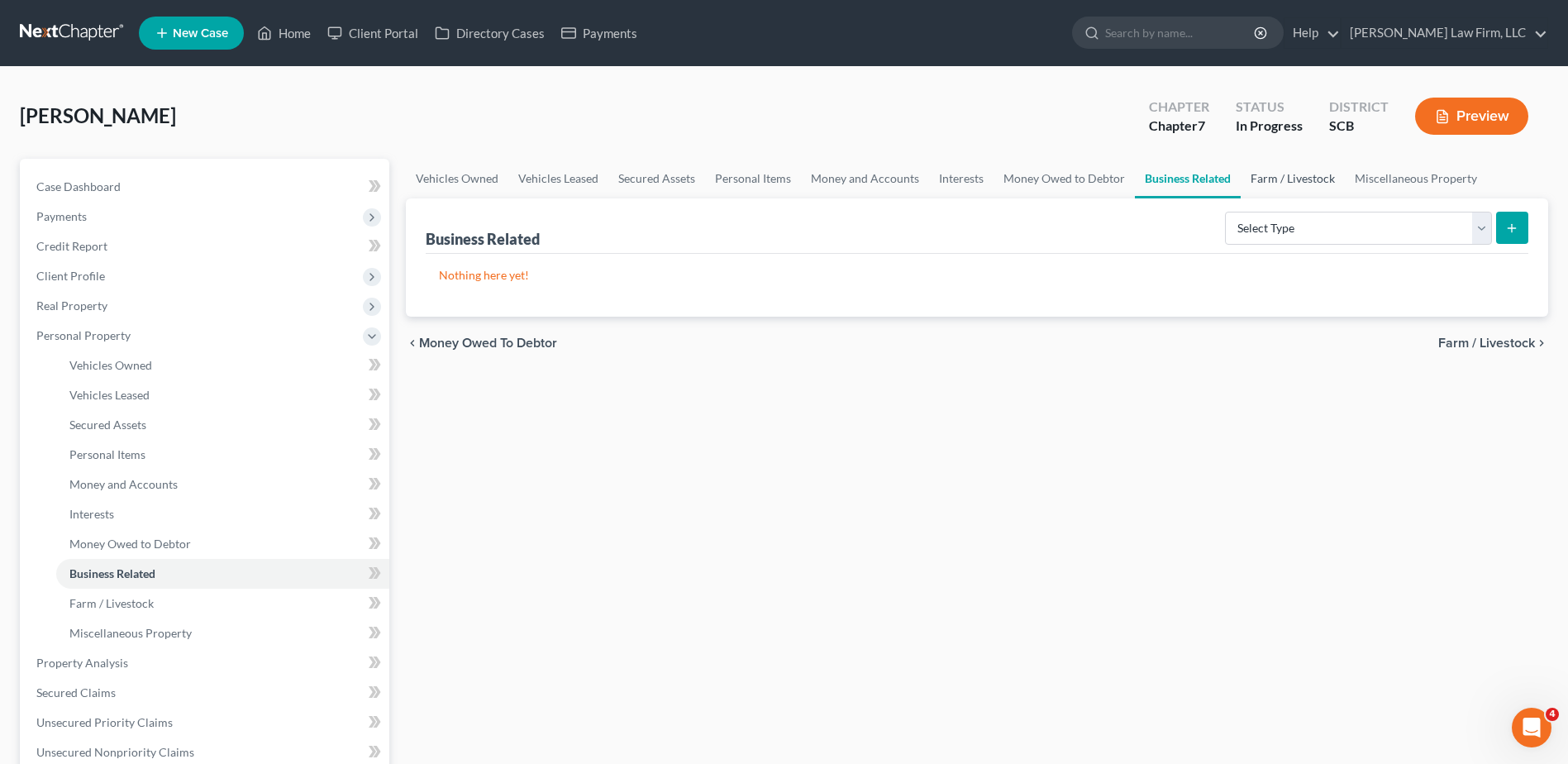
click at [1272, 176] on link "Farm / Livestock" at bounding box center [1293, 178] width 104 height 39
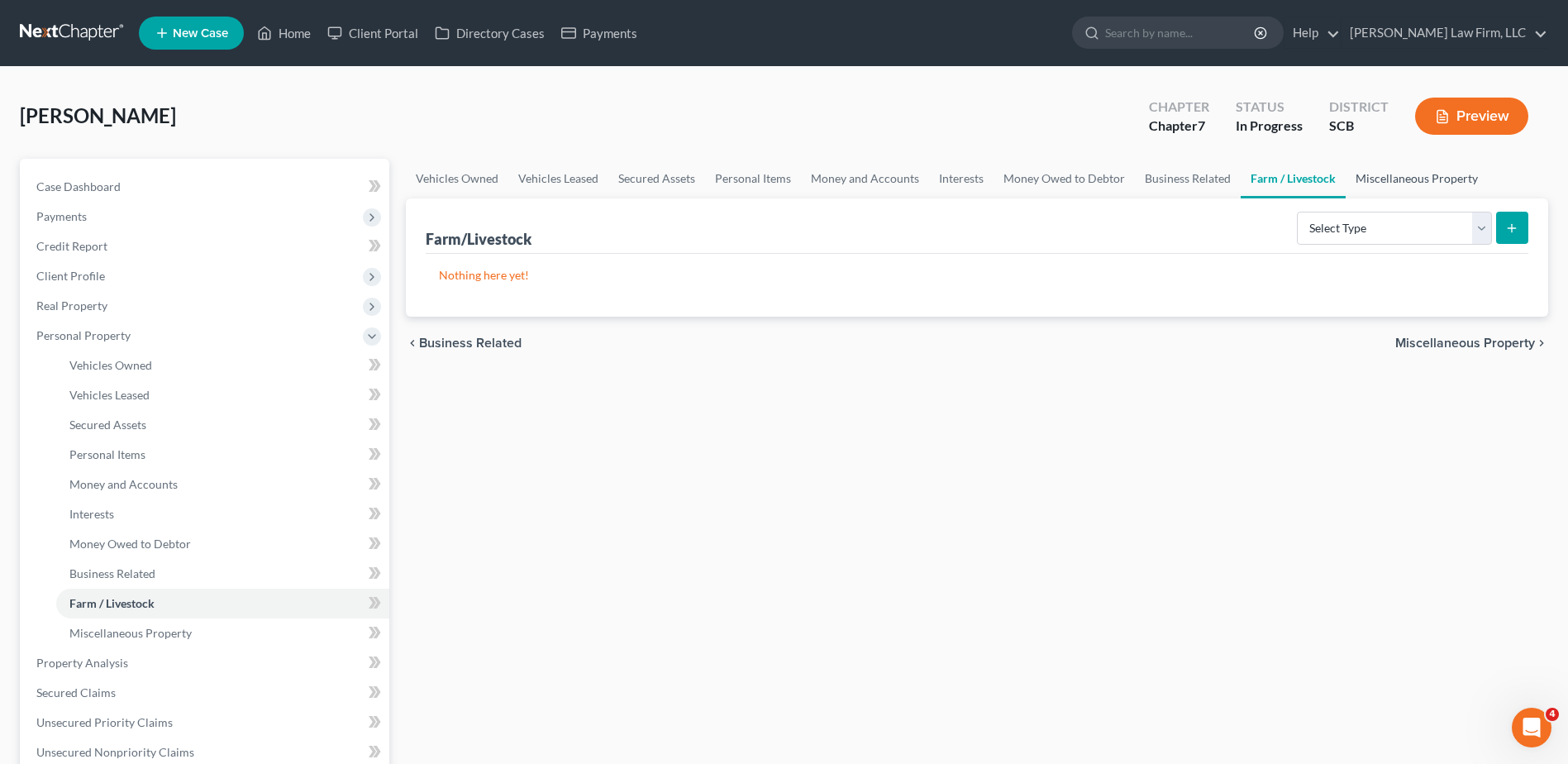
click at [1388, 174] on link "Miscellaneous Property" at bounding box center [1417, 178] width 142 height 39
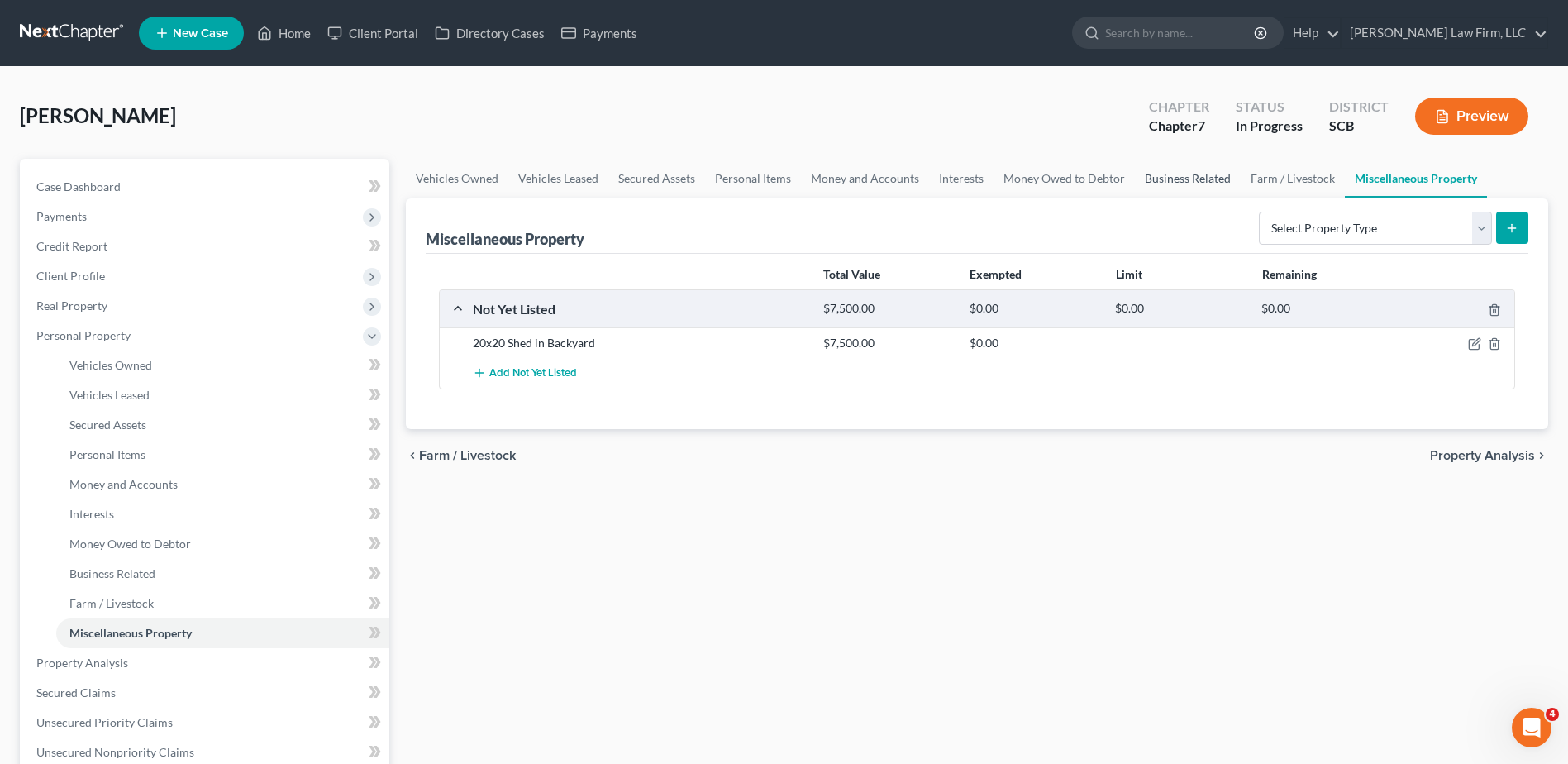
click at [1210, 177] on link "Business Related" at bounding box center [1188, 178] width 106 height 39
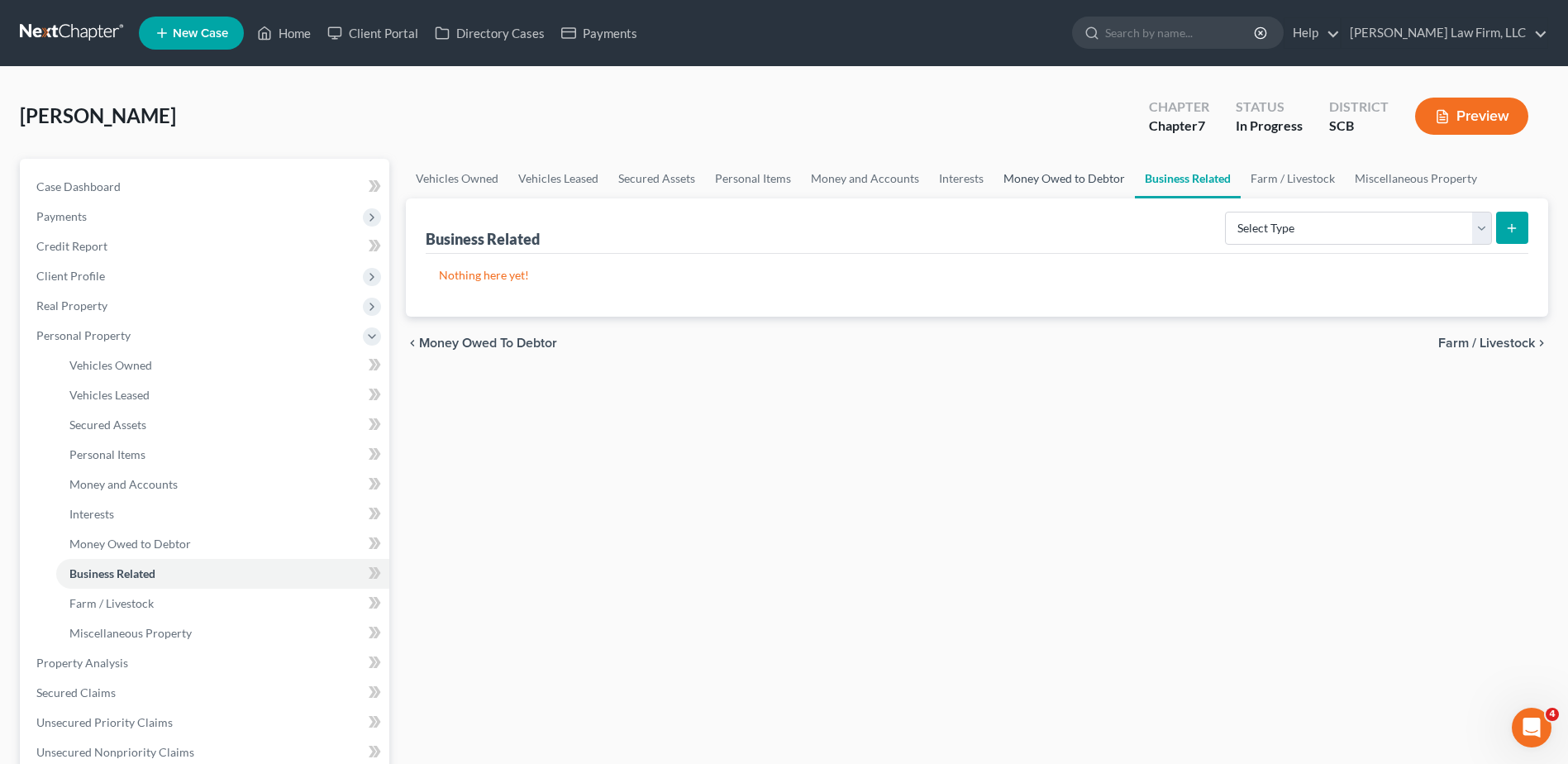
click at [1087, 179] on link "Money Owed to Debtor" at bounding box center [1064, 178] width 141 height 39
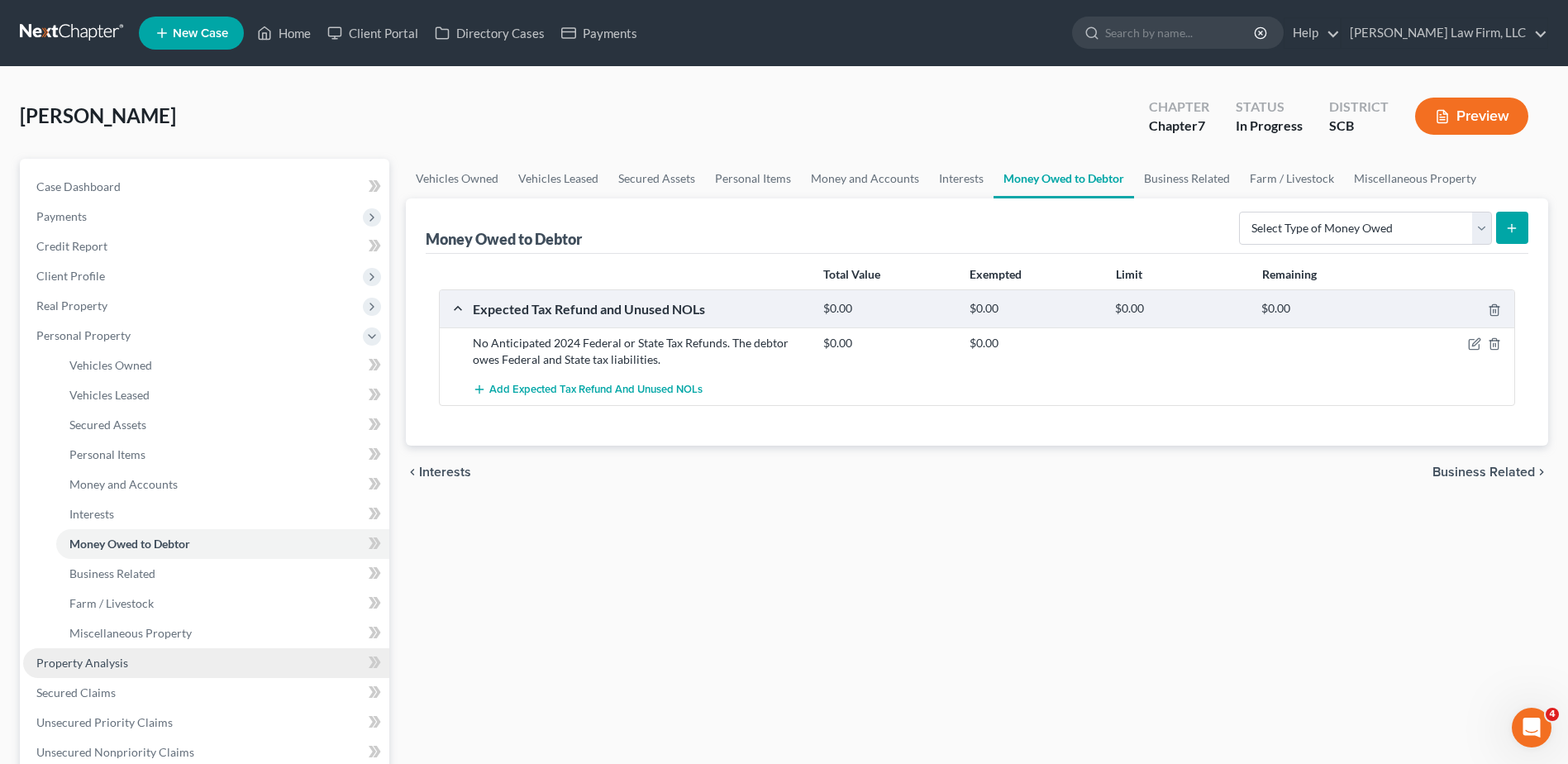
click at [117, 659] on span "Property Analysis" at bounding box center [82, 663] width 92 height 14
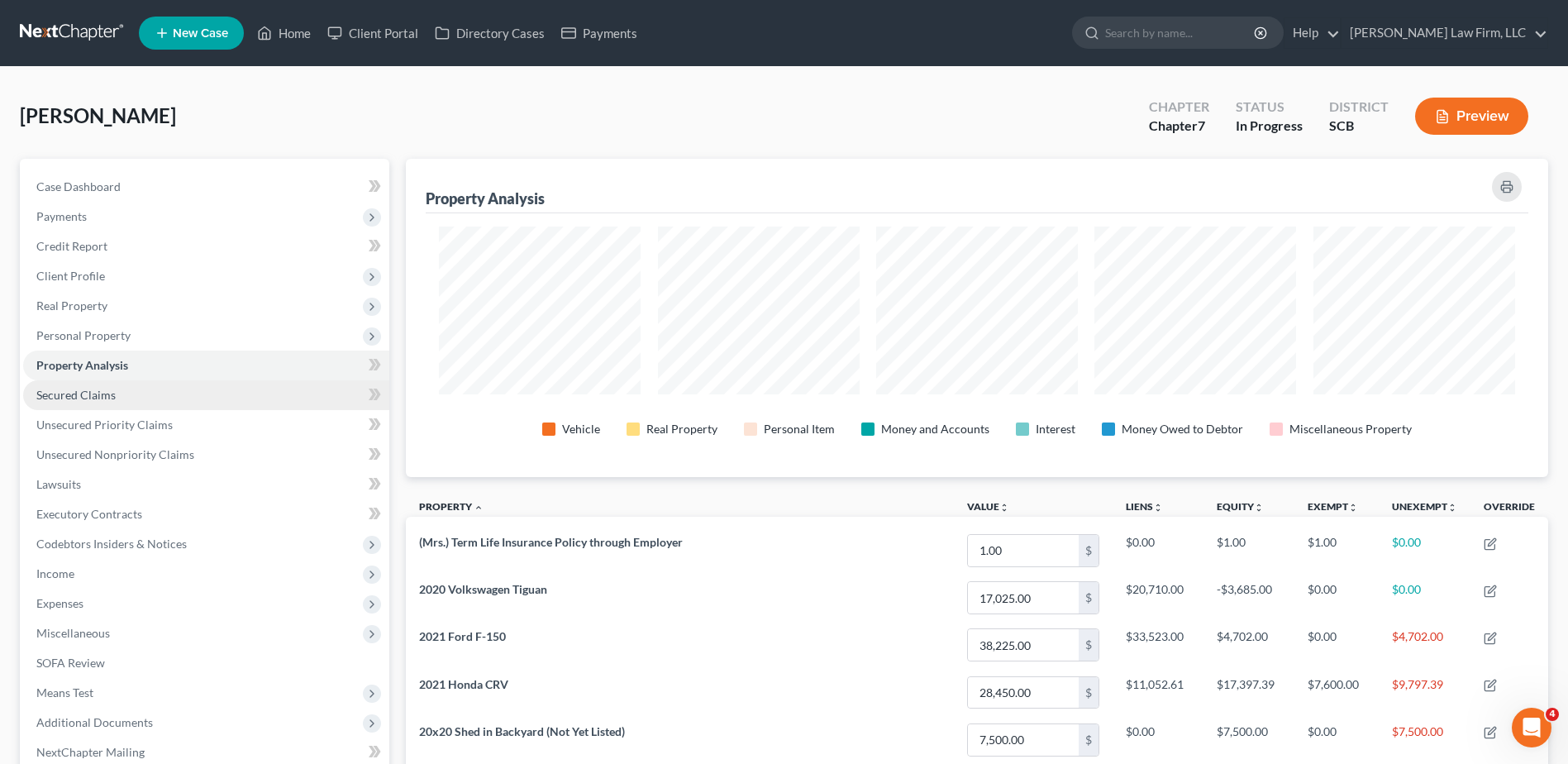
click at [174, 399] on link "Secured Claims" at bounding box center [206, 395] width 366 height 30
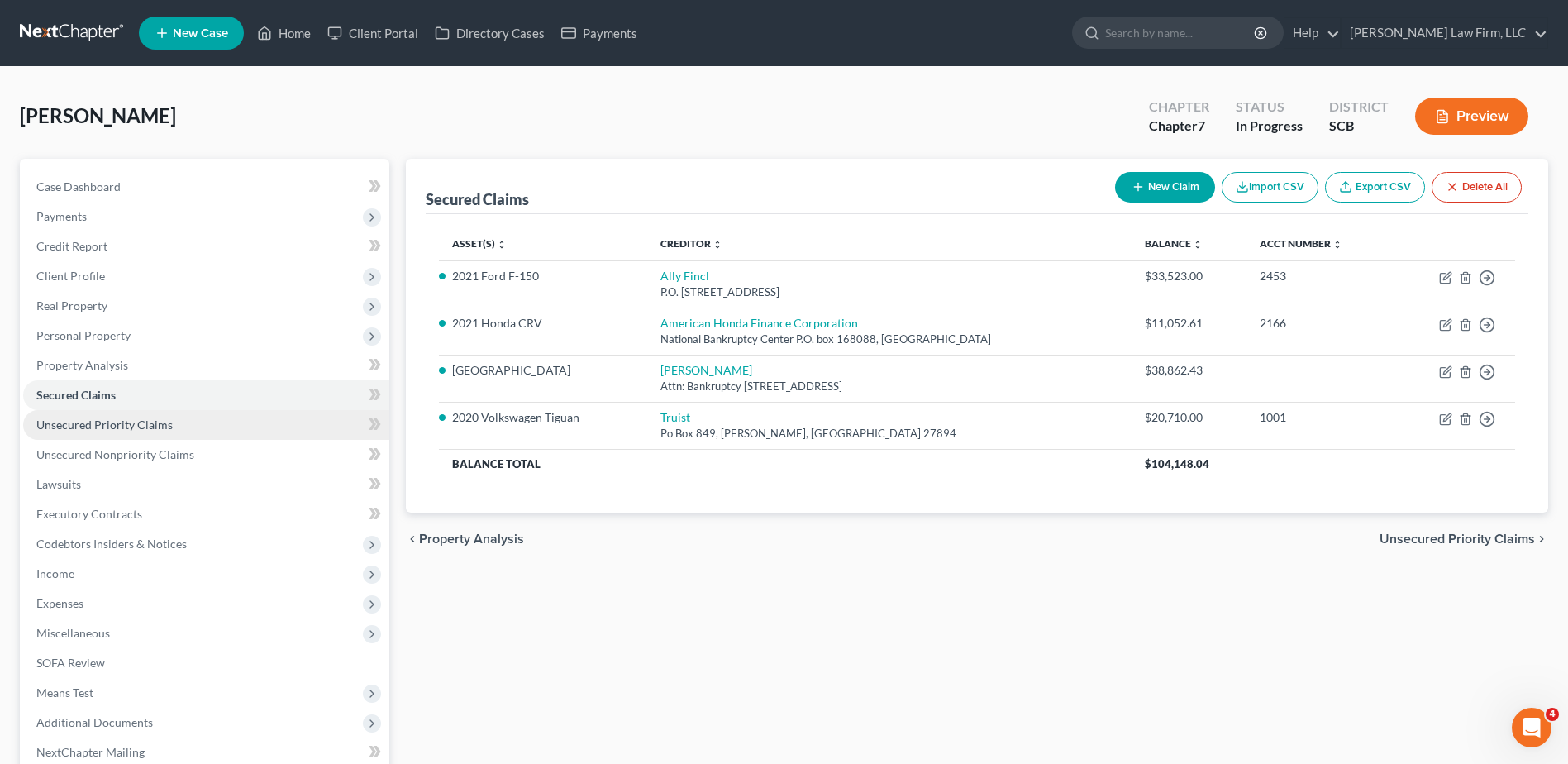
click at [175, 430] on link "Unsecured Priority Claims" at bounding box center [206, 424] width 366 height 30
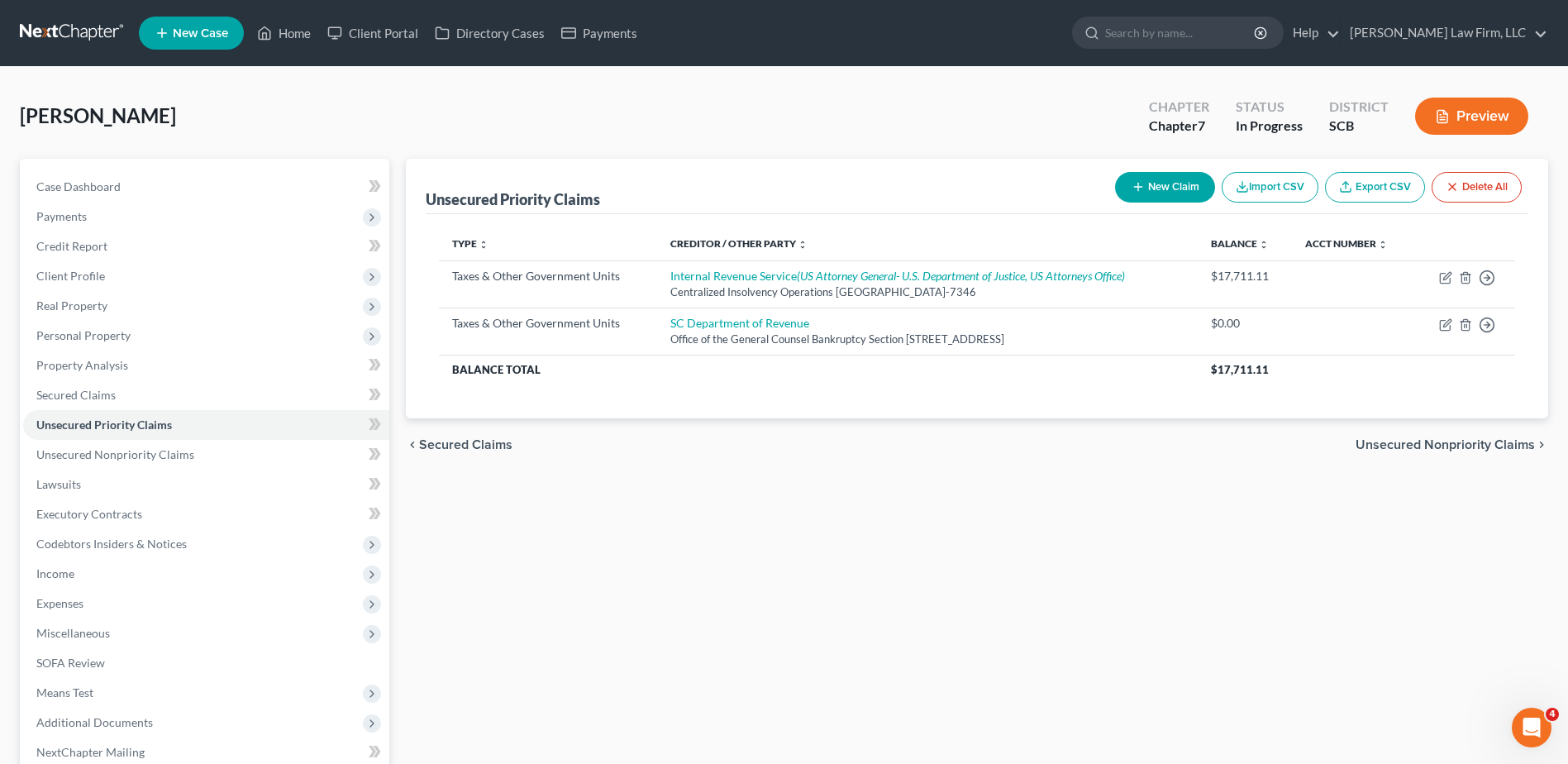
click at [390, 121] on div "[PERSON_NAME] Upgraded Chapter Chapter 7 Status In Progress District SCB Preview" at bounding box center [784, 123] width 1529 height 72
click at [152, 458] on span "Unsecured Nonpriority Claims" at bounding box center [115, 454] width 158 height 14
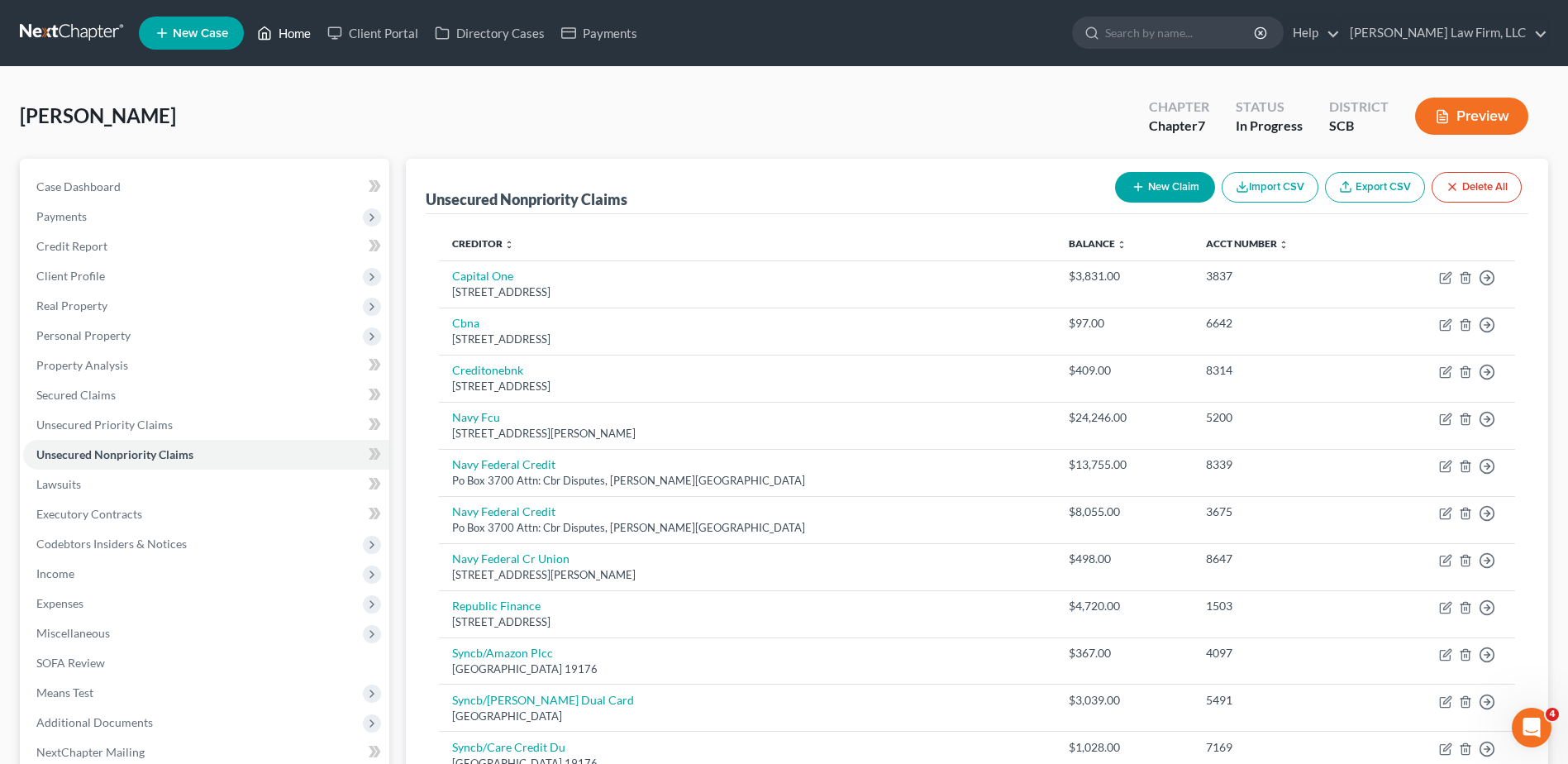
click at [281, 33] on link "Home" at bounding box center [284, 32] width 71 height 30
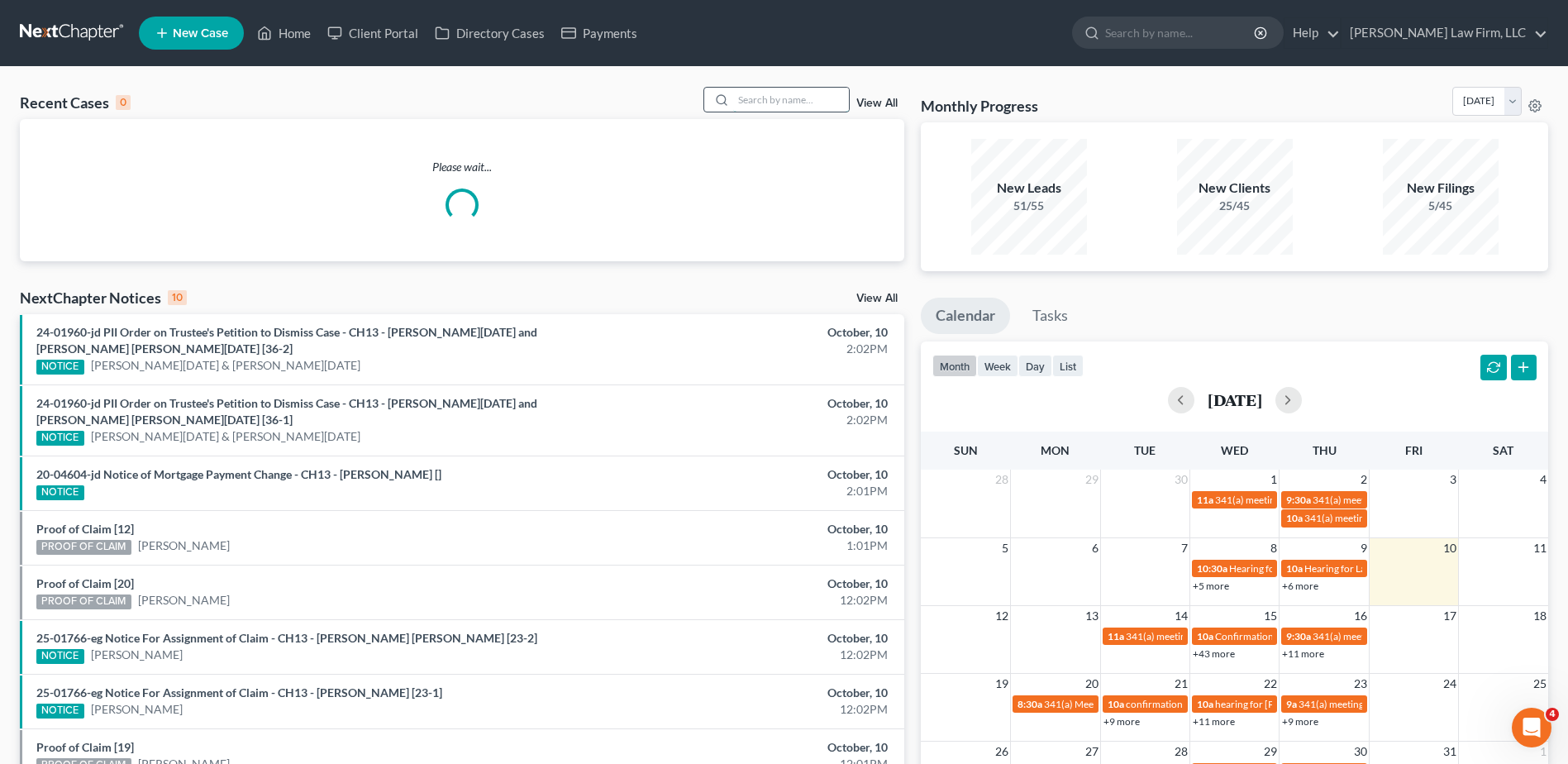
click at [774, 106] on input "search" at bounding box center [791, 99] width 115 height 24
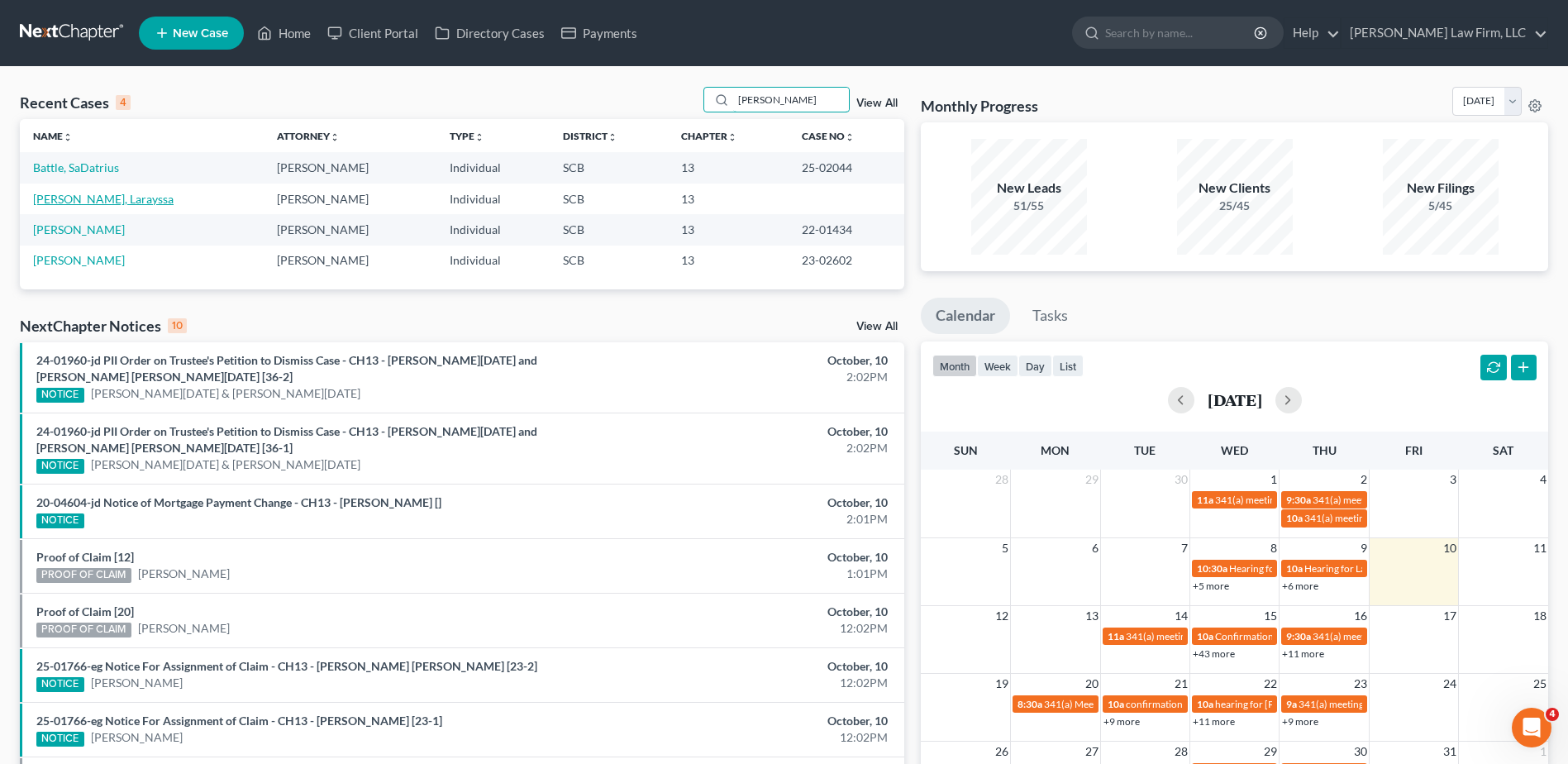
type input "[PERSON_NAME]"
click at [103, 196] on link "[PERSON_NAME], Larayssa" at bounding box center [103, 199] width 140 height 14
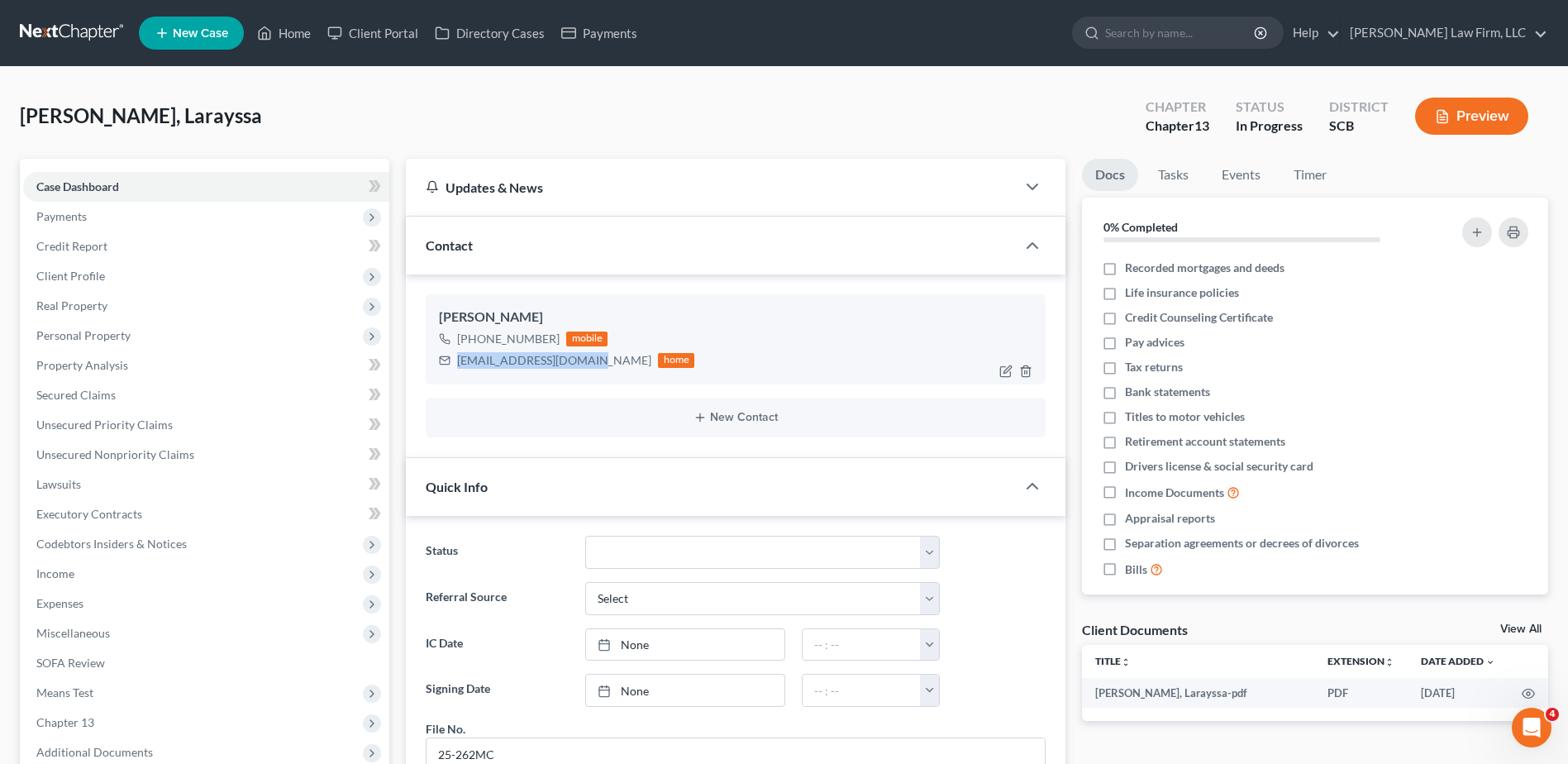
drag, startPoint x: 581, startPoint y: 357, endPoint x: 488, endPoint y: 367, distance: 93.5
click at [458, 366] on div "[EMAIL_ADDRESS][DOMAIN_NAME] home" at bounding box center [567, 361] width 256 height 21
copy div "[EMAIL_ADDRESS][DOMAIN_NAME]"
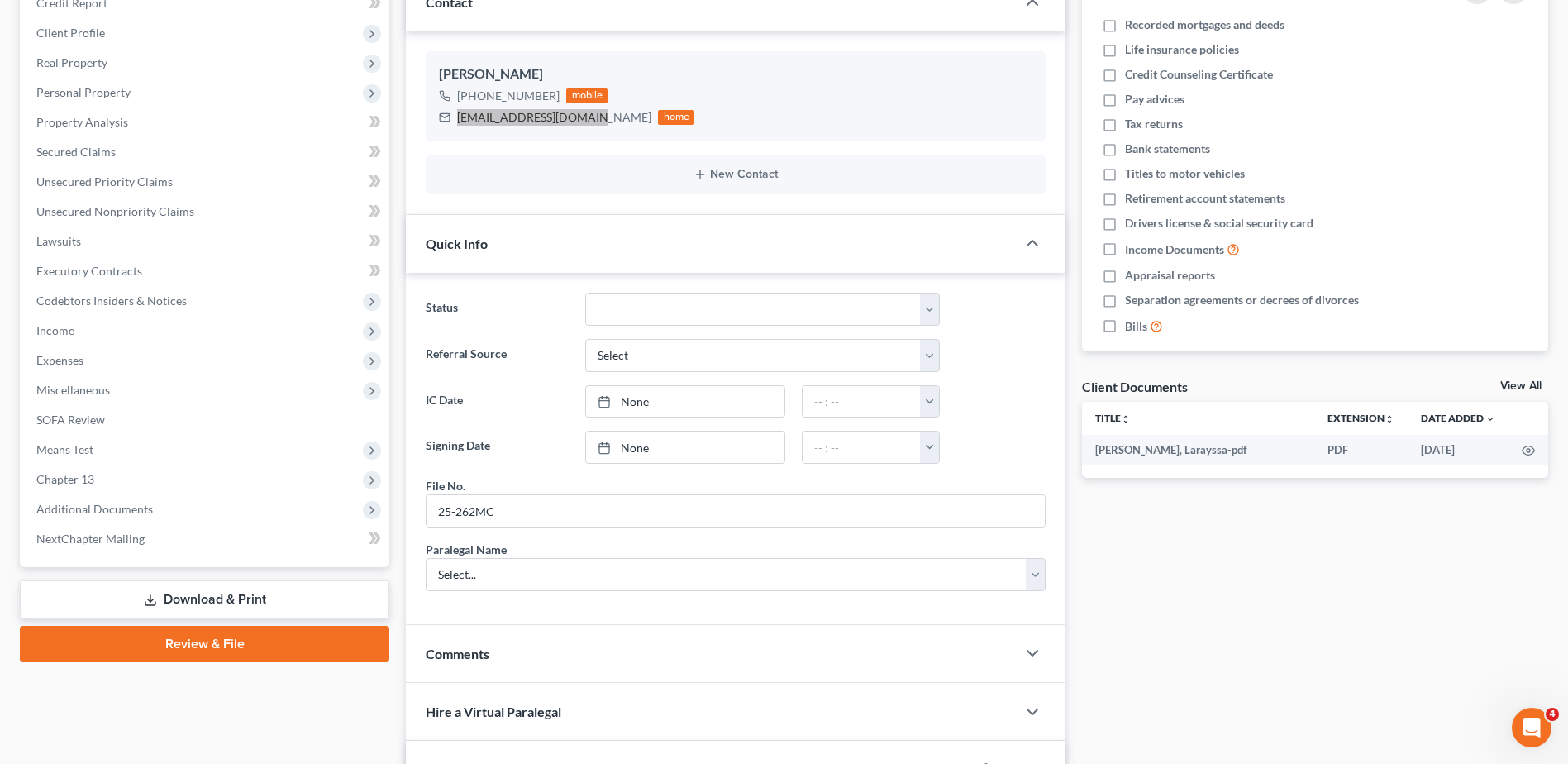
scroll to position [503, 0]
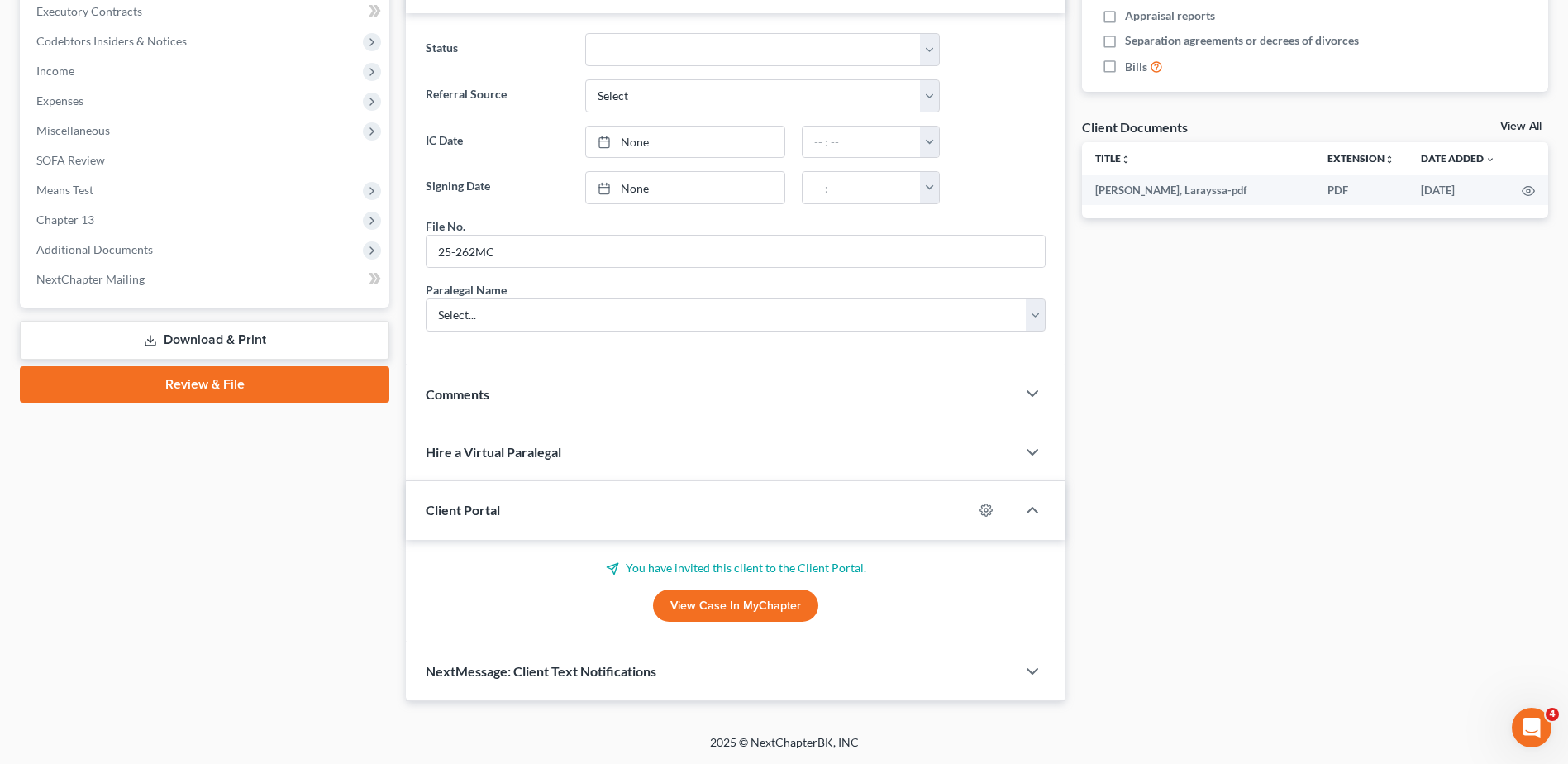
click at [658, 403] on div "Comments" at bounding box center [711, 395] width 610 height 57
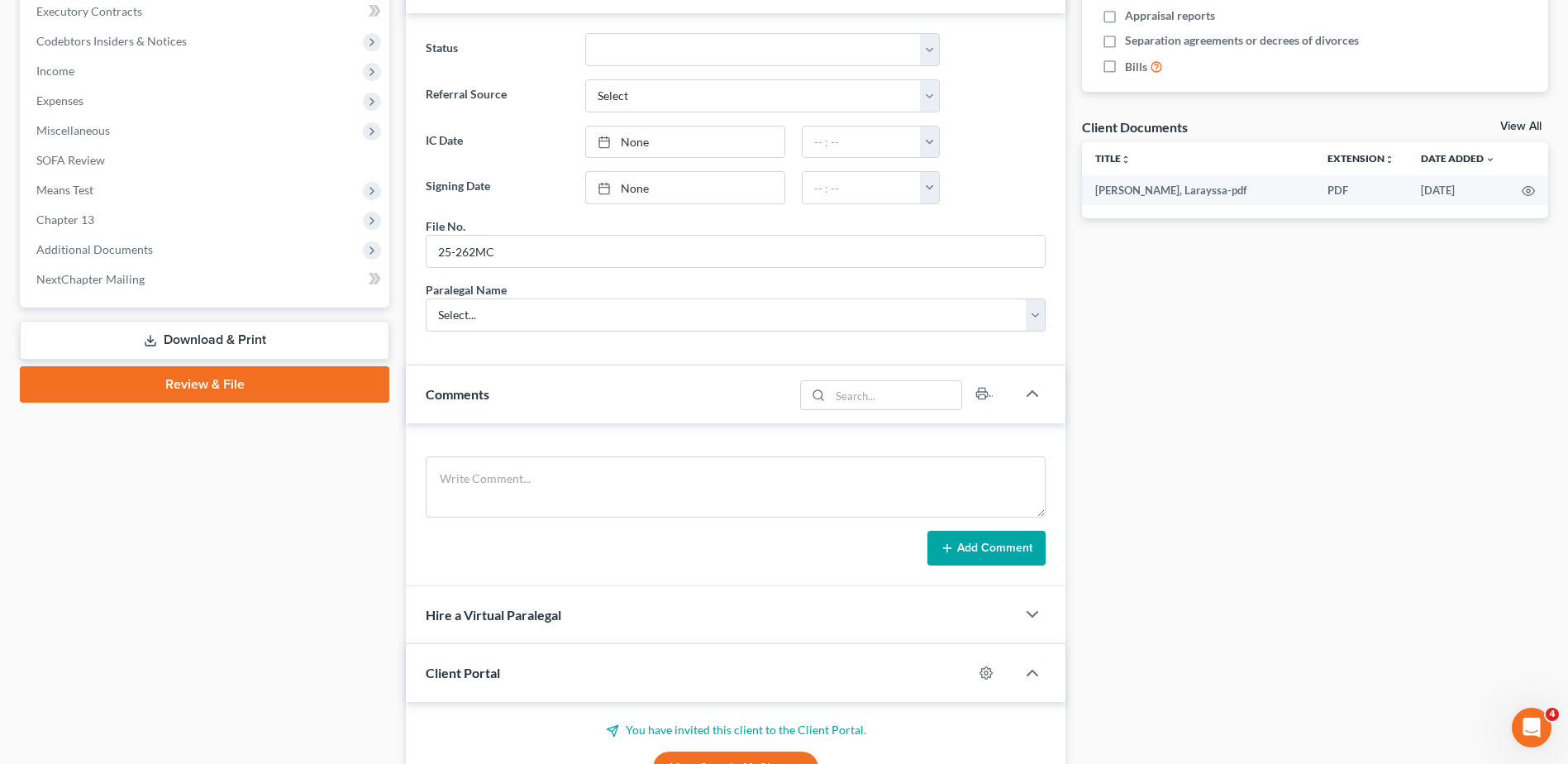
click at [658, 403] on div "Comments" at bounding box center [599, 395] width 387 height 57
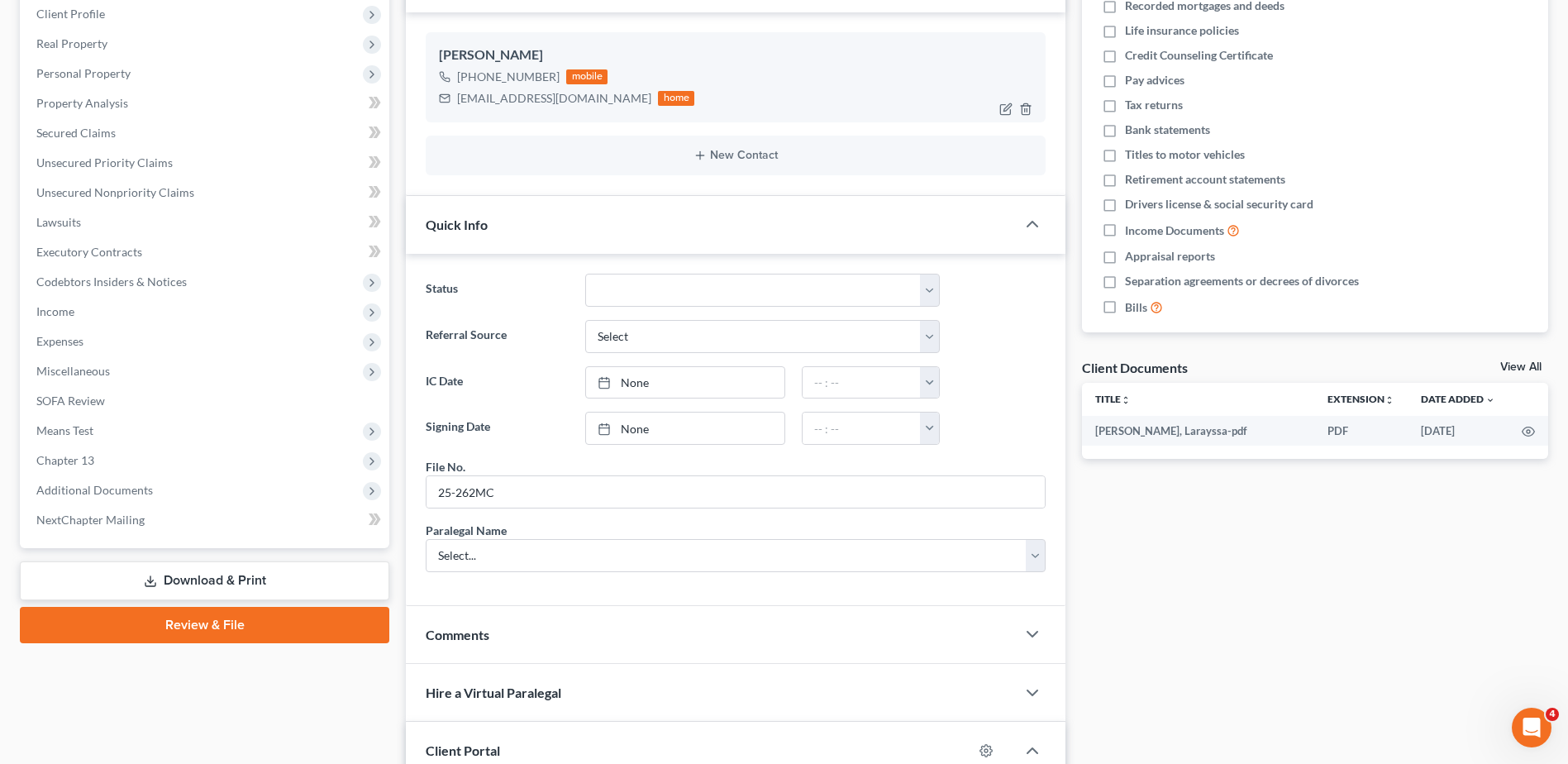
scroll to position [6, 0]
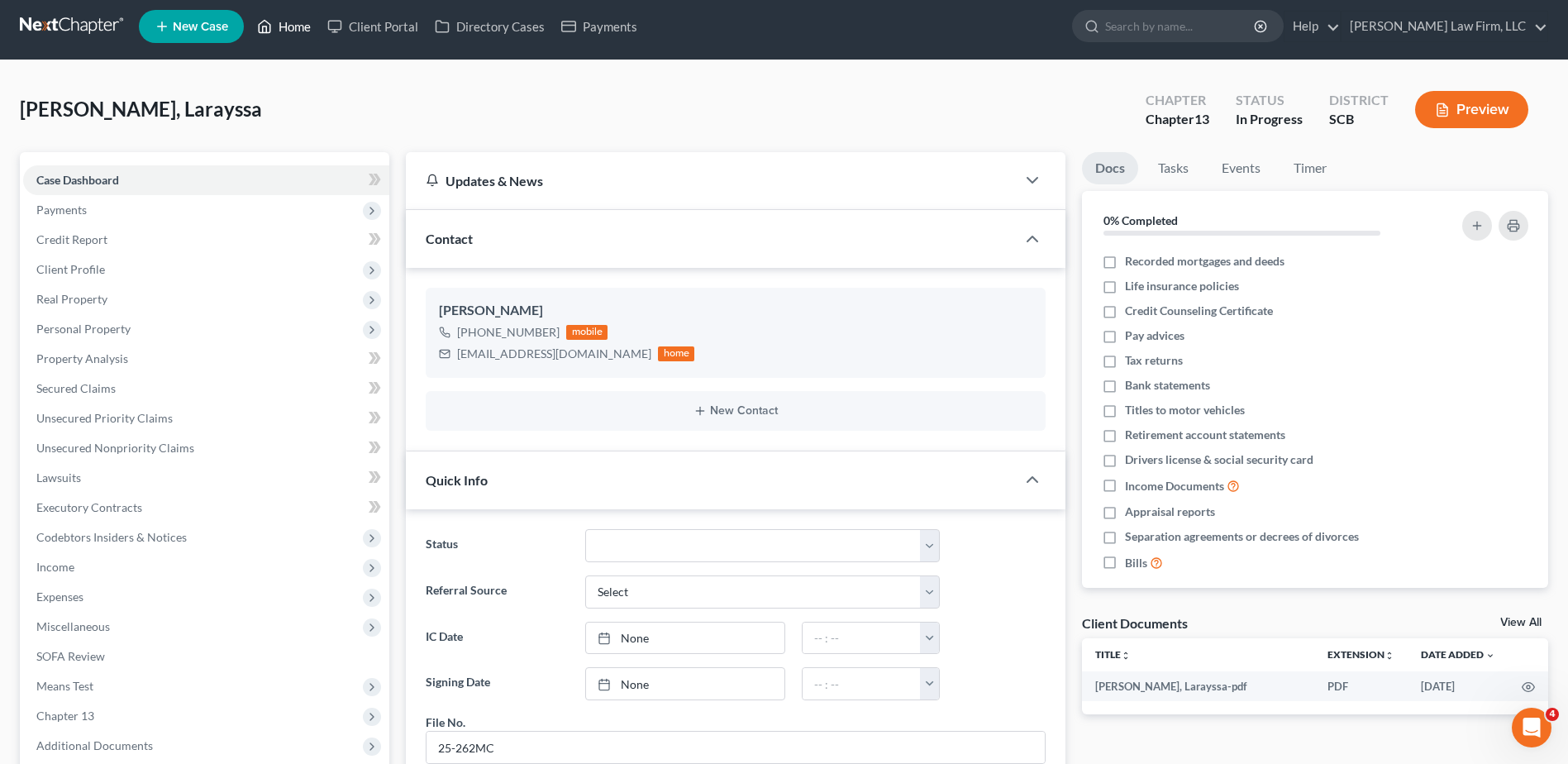
click at [293, 25] on link "Home" at bounding box center [284, 26] width 71 height 30
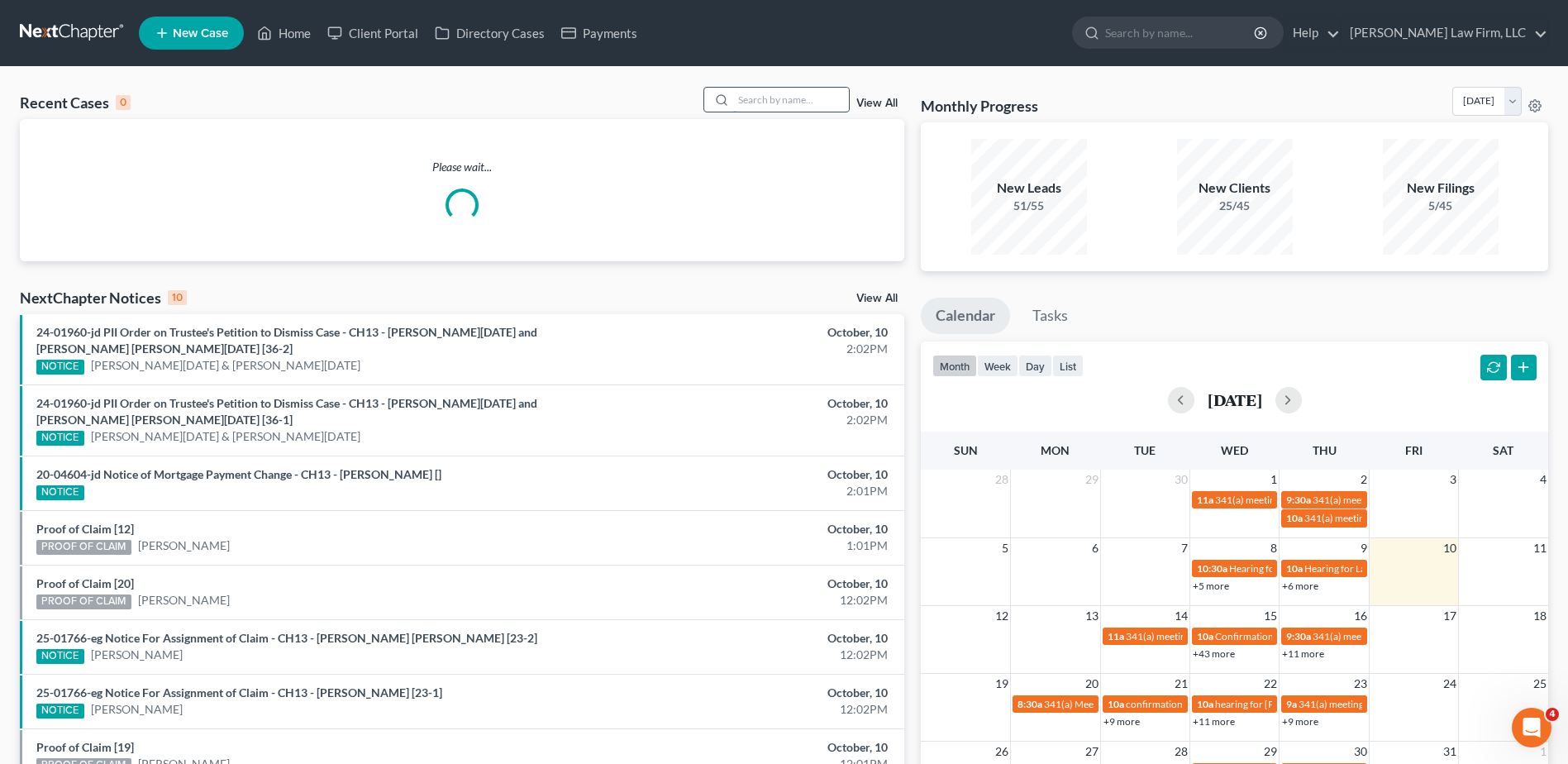
click at [776, 104] on input "search" at bounding box center [791, 99] width 115 height 24
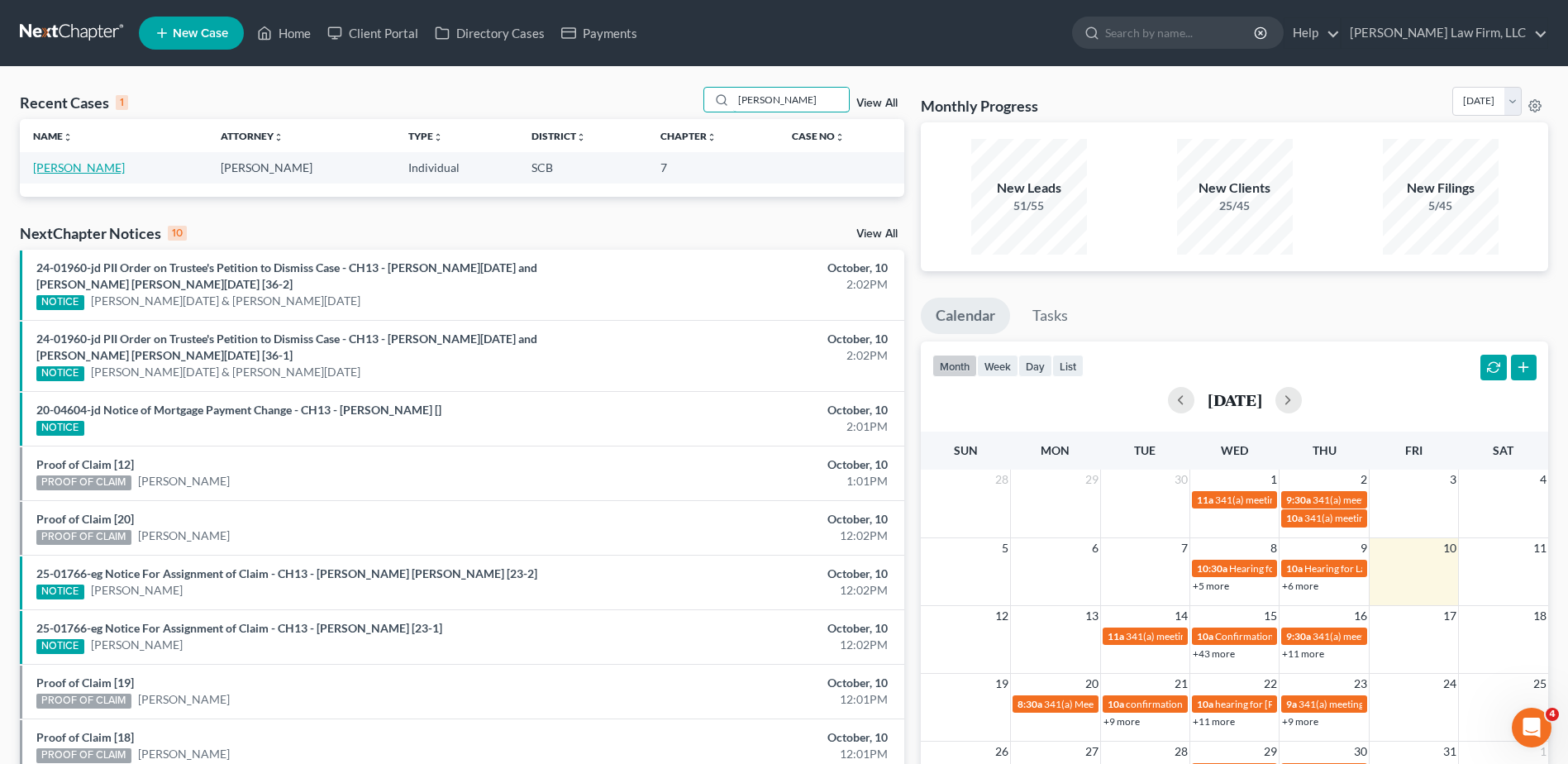
type input "[PERSON_NAME]"
click at [94, 169] on link "[PERSON_NAME]" at bounding box center [79, 167] width 92 height 14
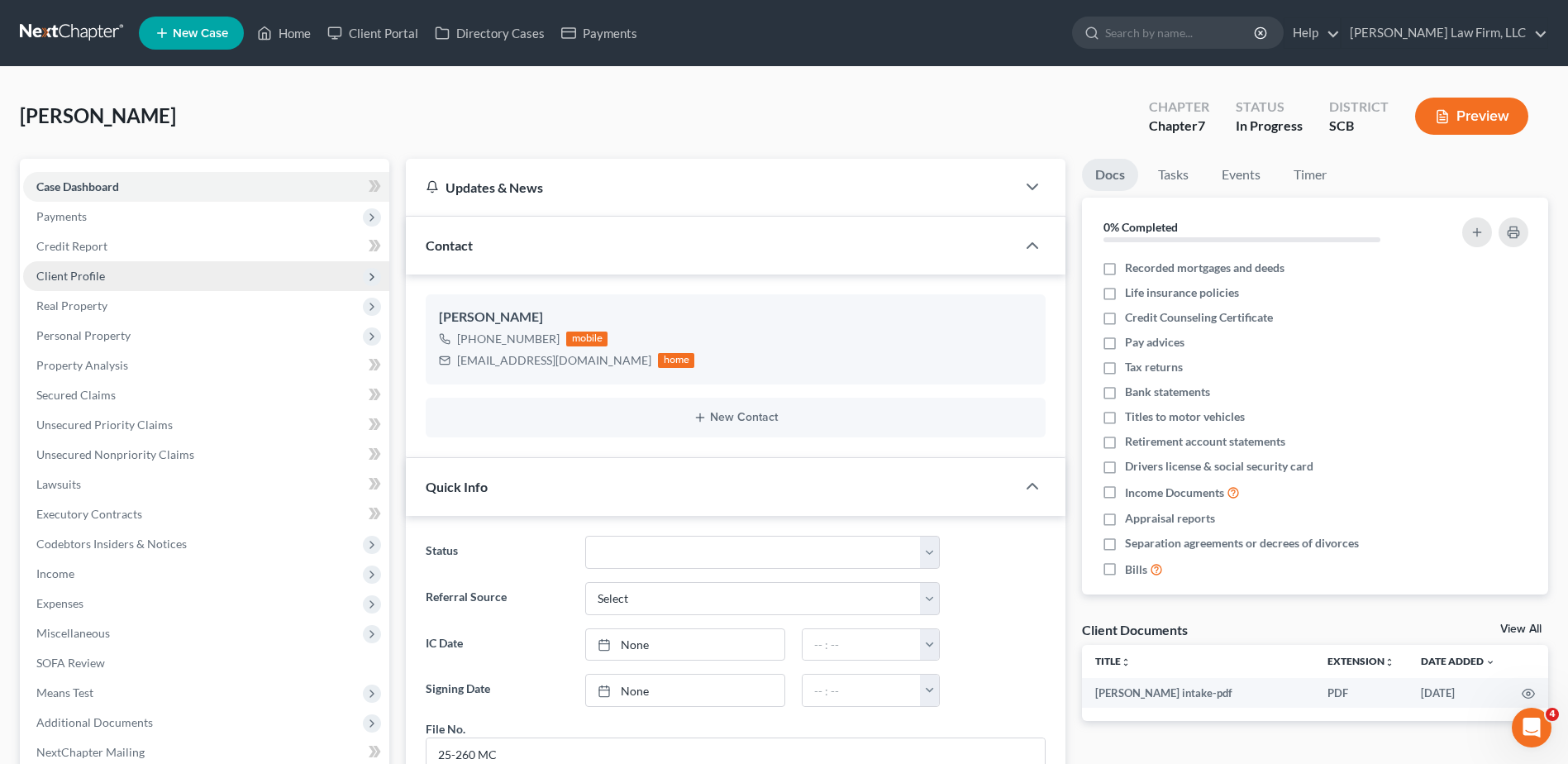
click at [104, 275] on span "Client Profile" at bounding box center [206, 276] width 366 height 30
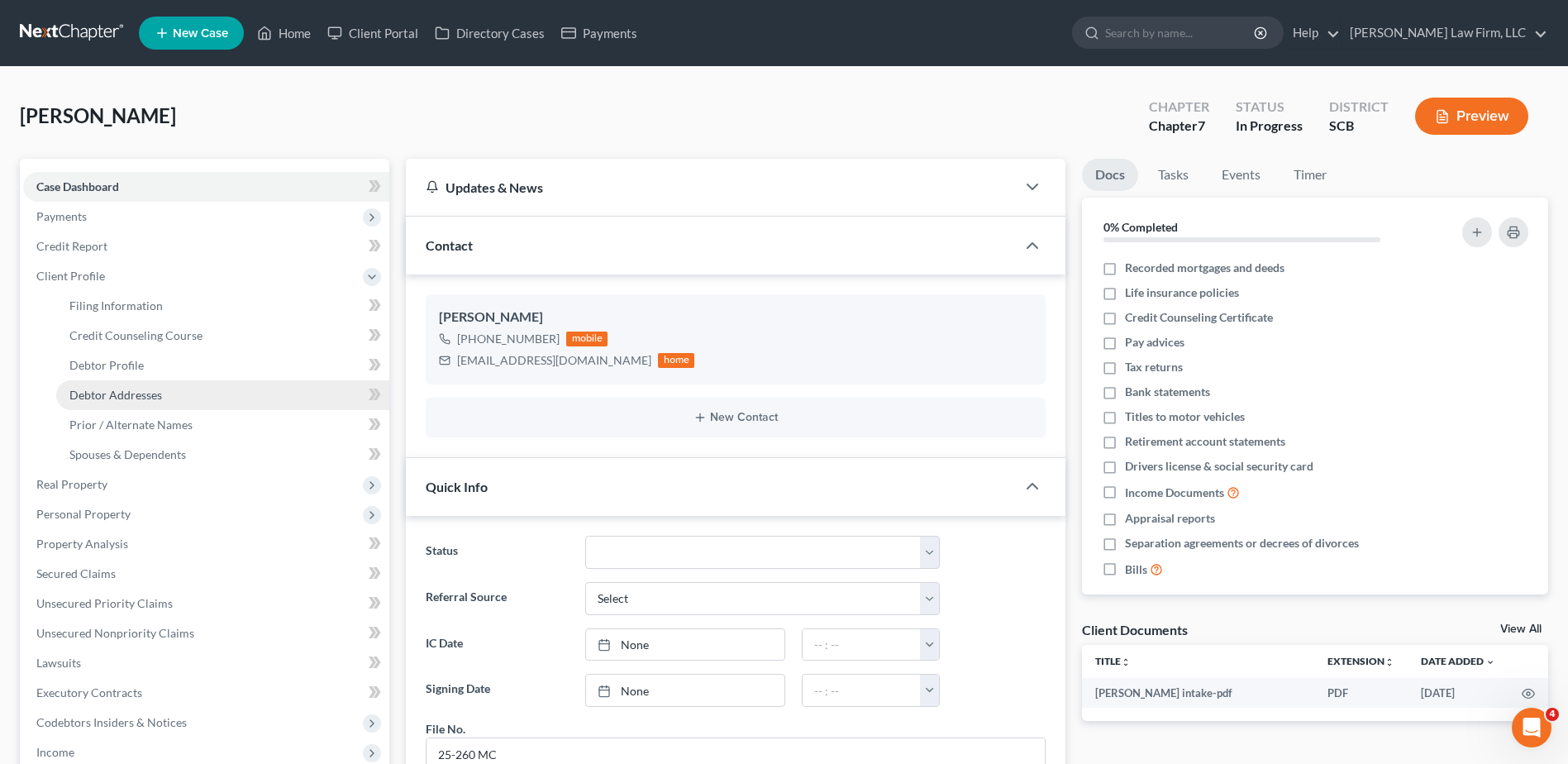
click at [121, 393] on span "Debtor Addresses" at bounding box center [116, 395] width 93 height 14
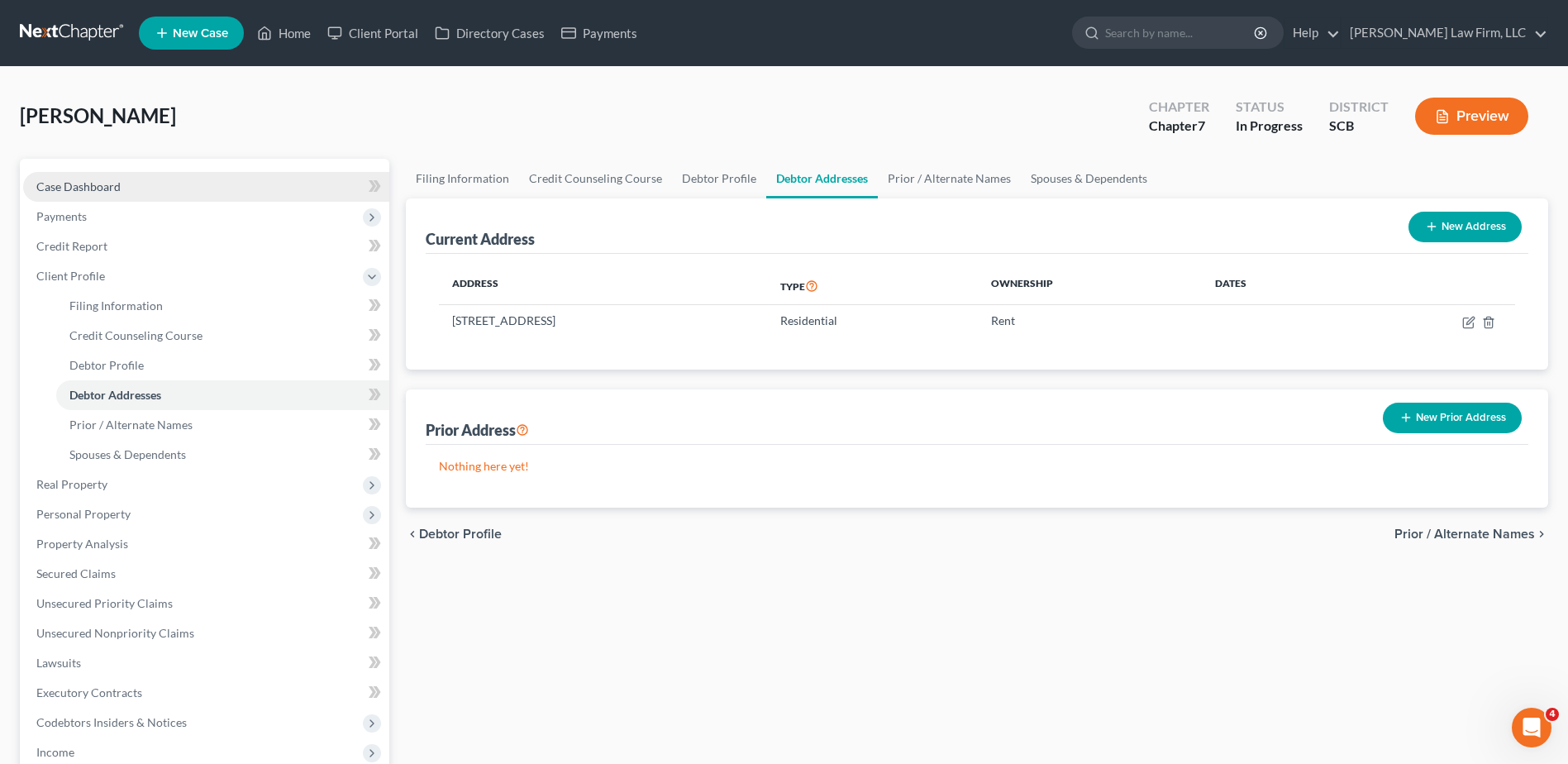
click at [101, 184] on span "Case Dashboard" at bounding box center [79, 187] width 84 height 14
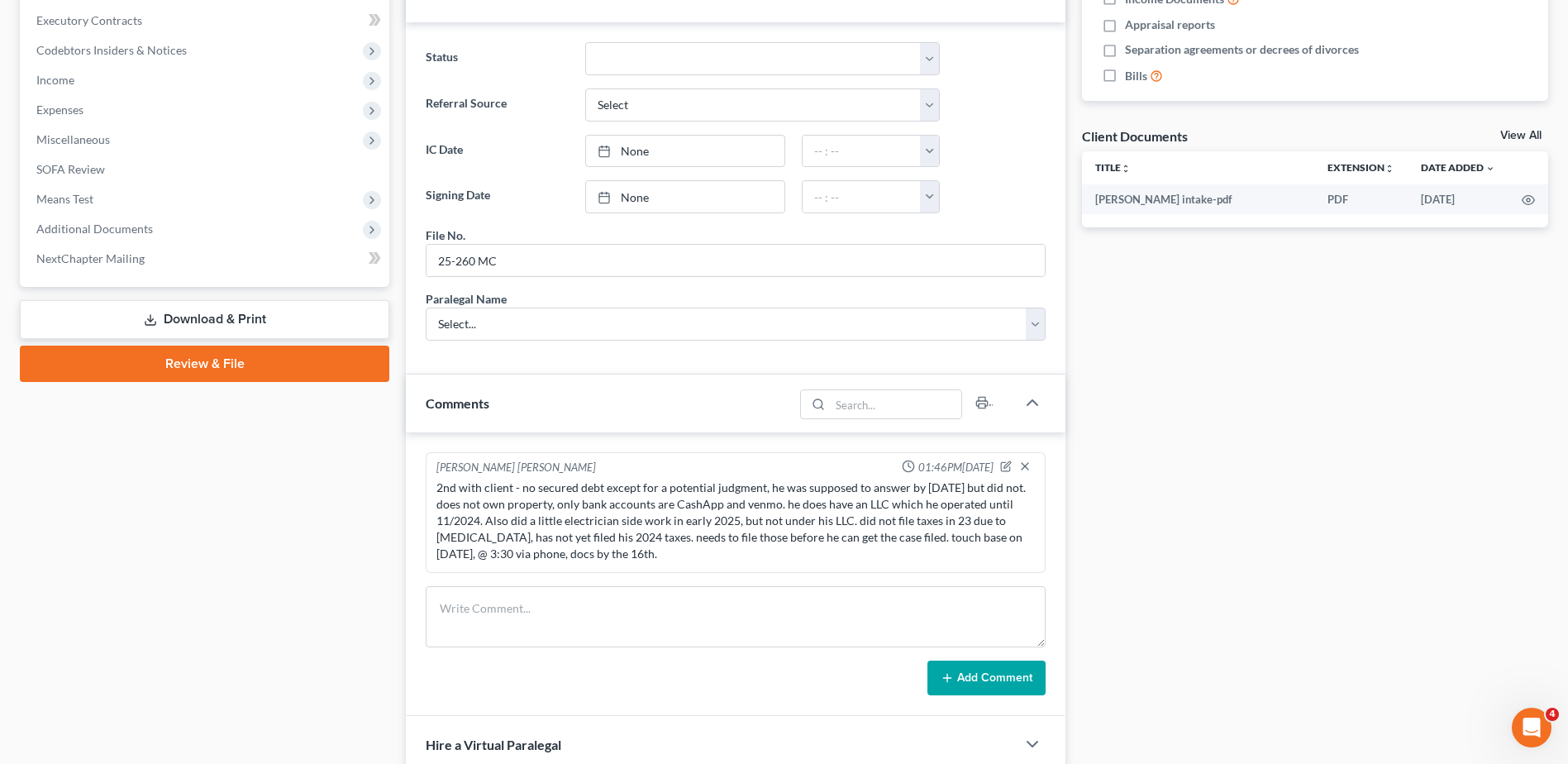
scroll to position [497, 0]
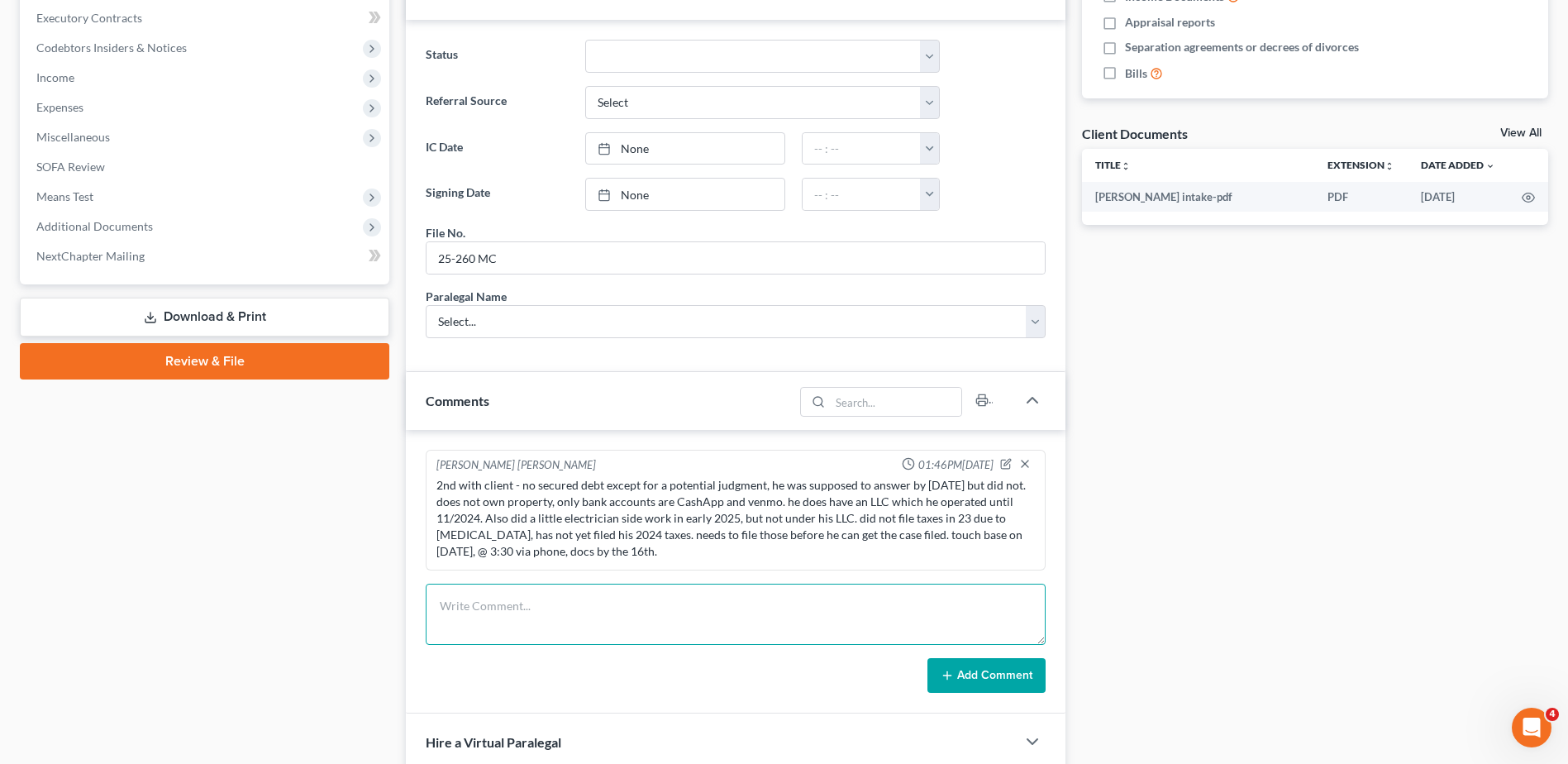
click at [579, 620] on textarea at bounding box center [735, 615] width 620 height 61
click at [551, 620] on textarea "vm from client, returned call and left voicemail when no answer. he was asking …" at bounding box center [735, 615] width 620 height 61
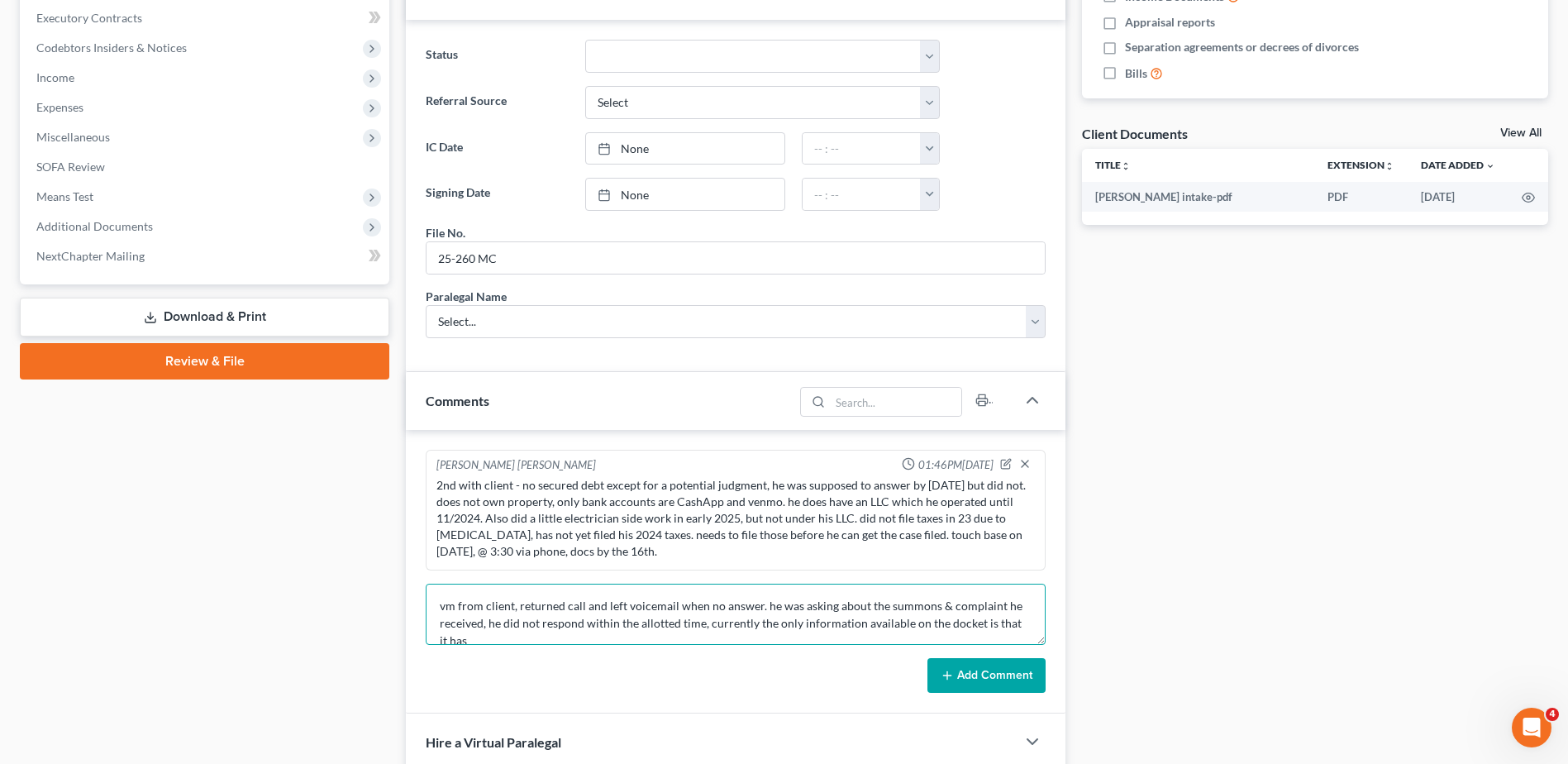
scroll to position [4, 0]
type textarea "vm from client, returned call and left voicemail when no answer. he was asking …"
click at [1006, 689] on button "Add Comment" at bounding box center [987, 675] width 118 height 35
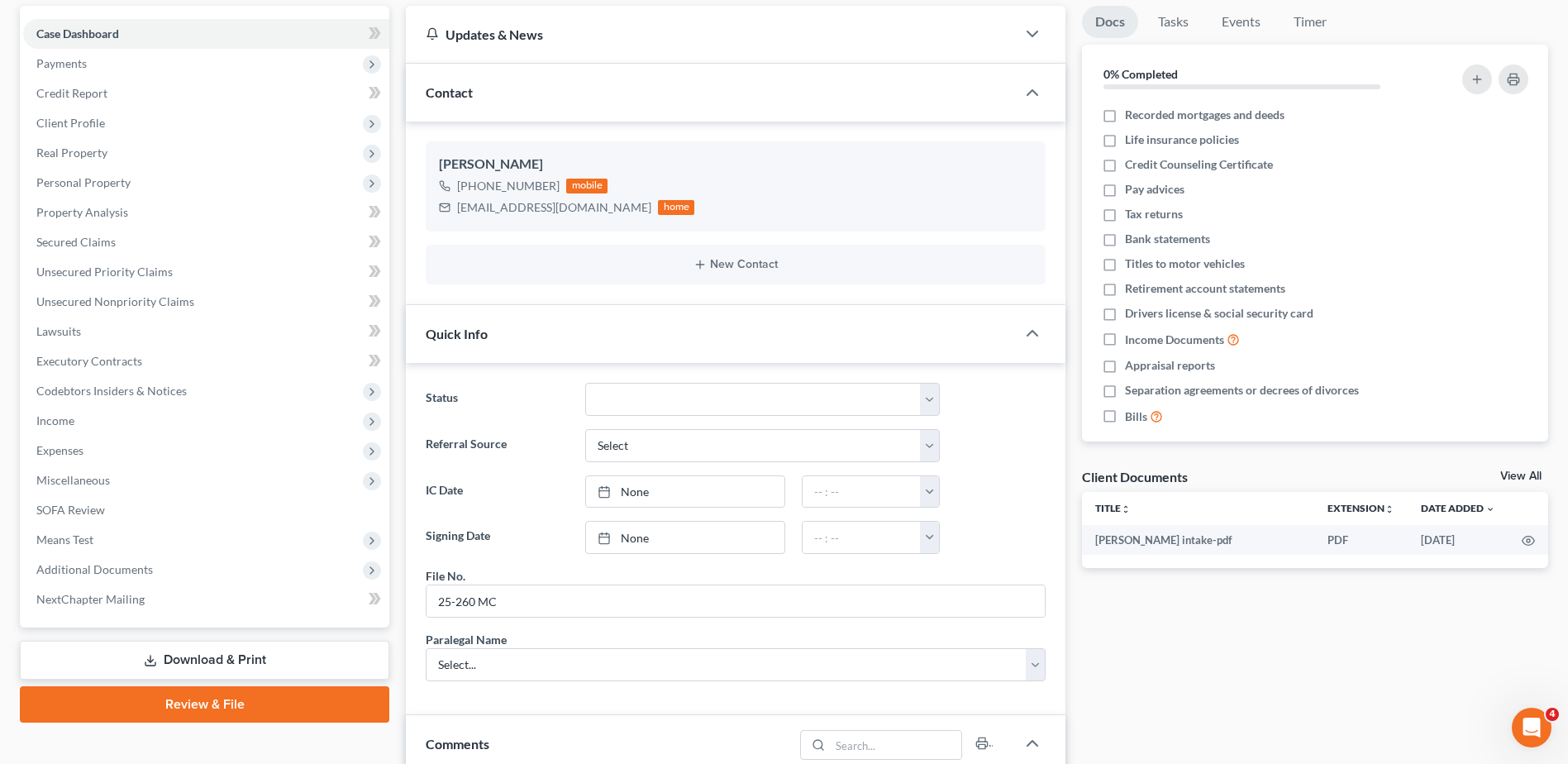
scroll to position [166, 0]
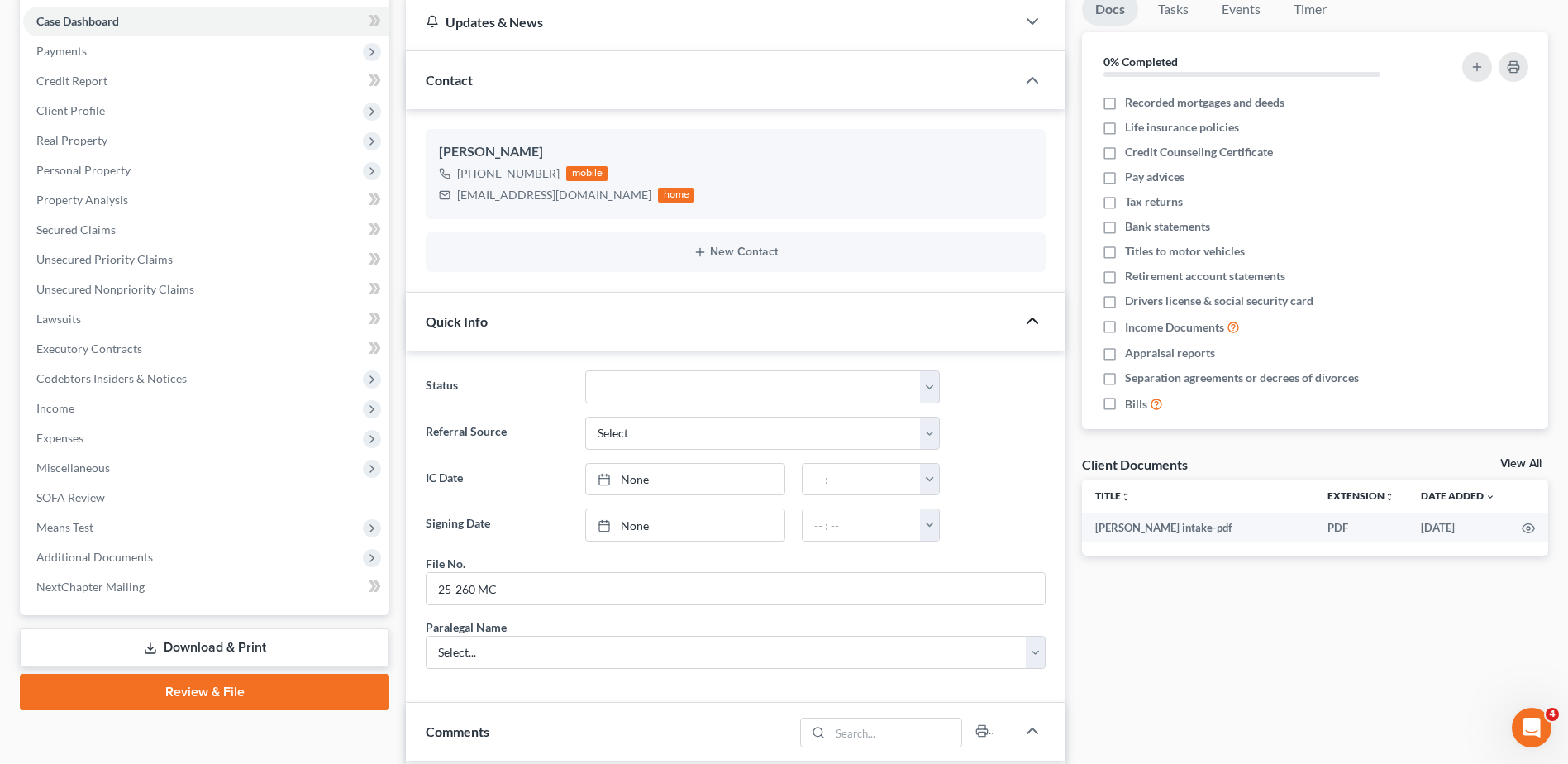
drag, startPoint x: 1034, startPoint y: 324, endPoint x: 1048, endPoint y: 348, distance: 27.8
click at [1034, 324] on icon "button" at bounding box center [1032, 321] width 20 height 20
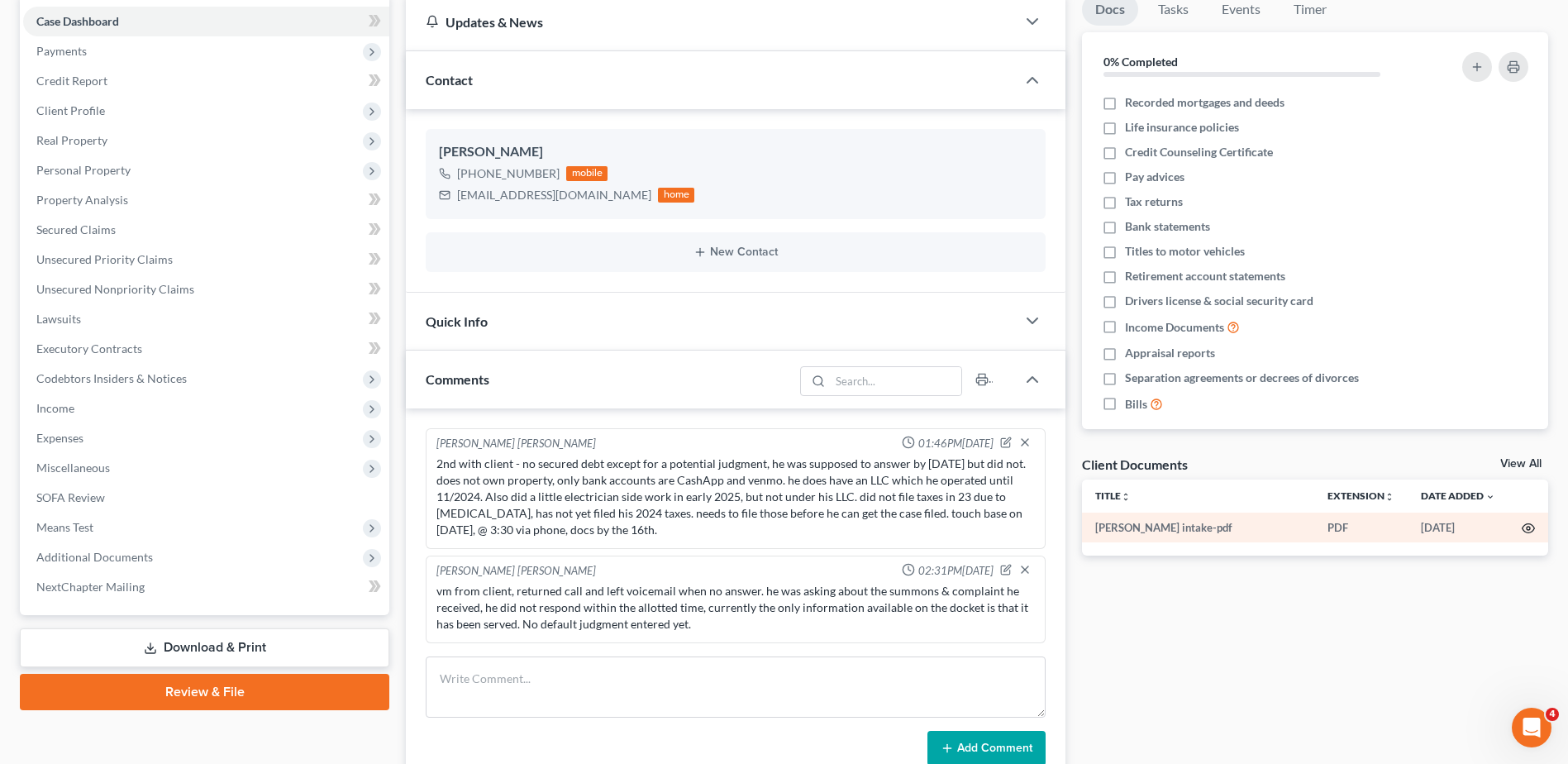
click at [1529, 529] on icon "button" at bounding box center [1529, 528] width 13 height 13
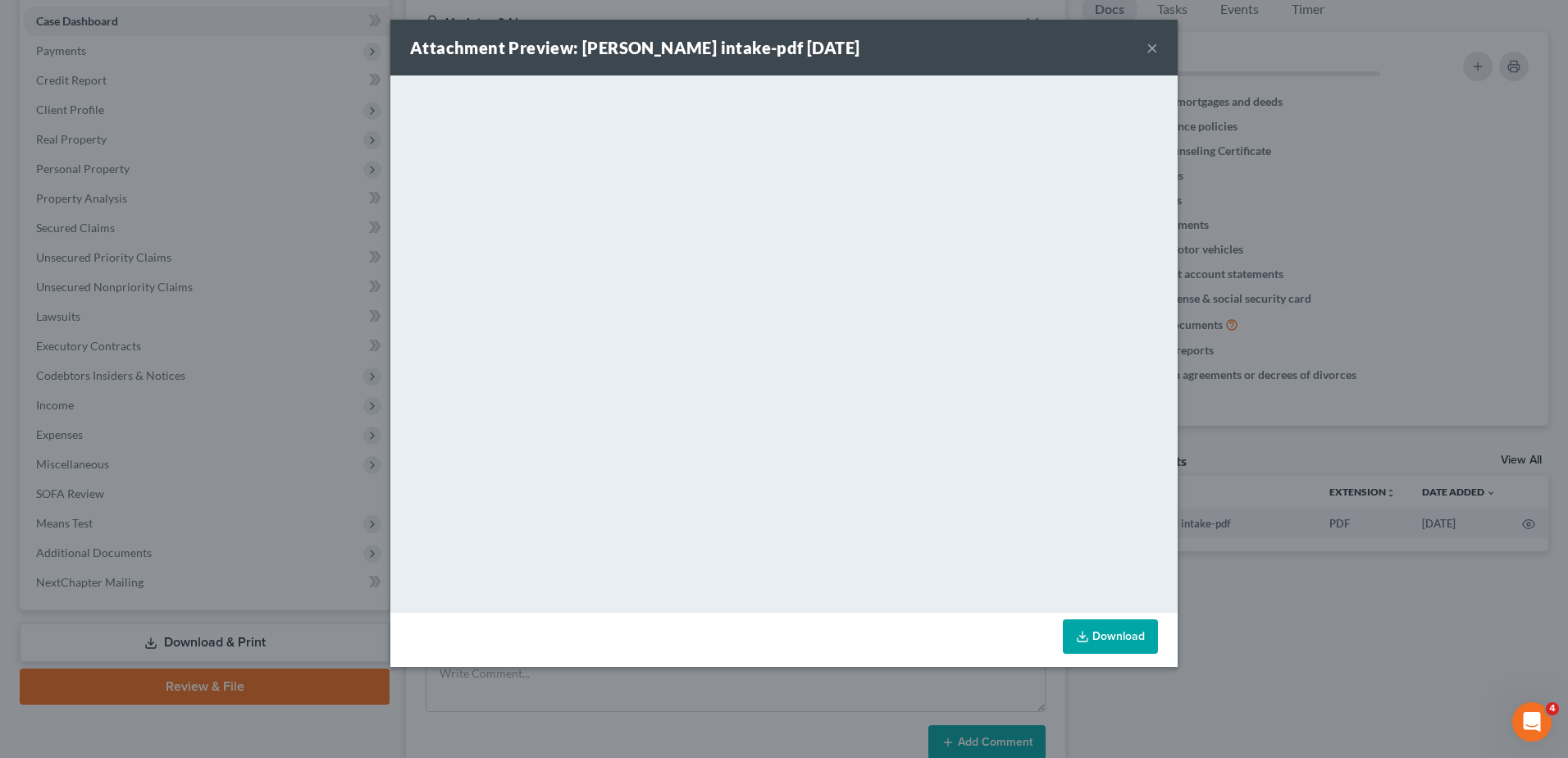
click at [1150, 48] on button "×" at bounding box center [1152, 48] width 12 height 20
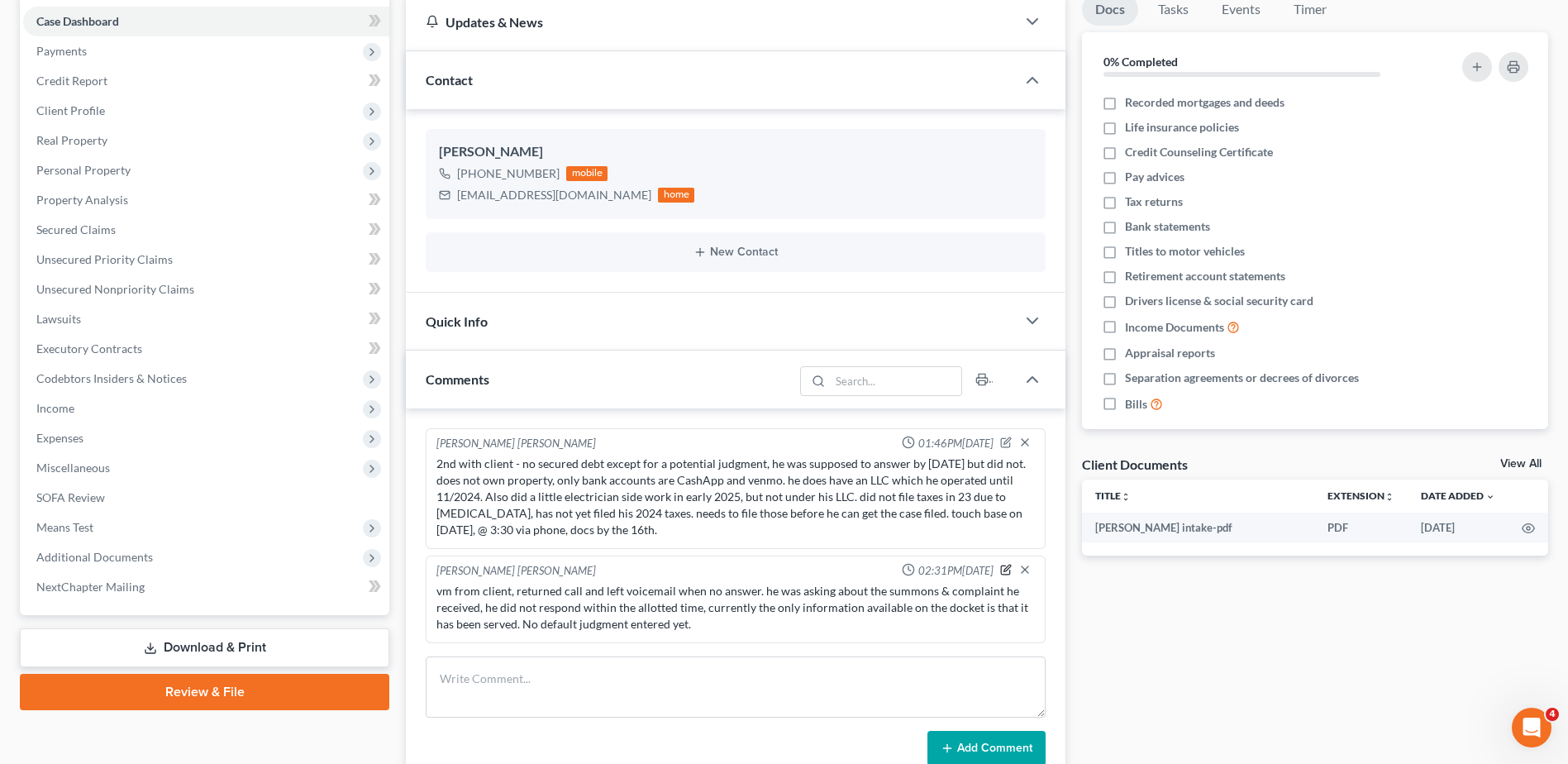
click at [1005, 567] on icon "button" at bounding box center [1005, 569] width 12 height 12
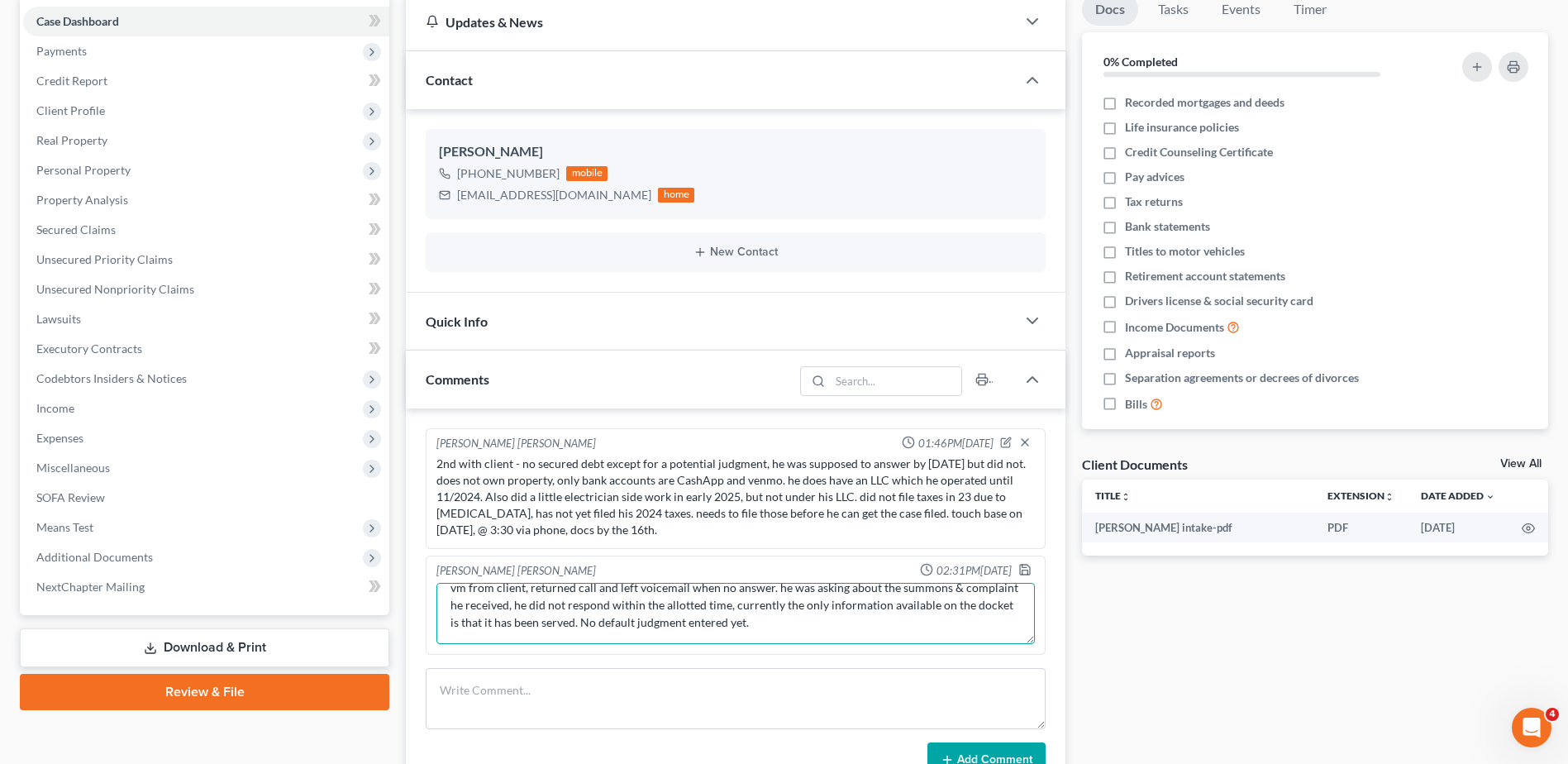
click at [787, 621] on textarea "vm from client, returned call and left voicemail when no answer. he was asking …" at bounding box center [735, 614] width 598 height 61
click at [798, 630] on textarea "vm from client, returned call and left voicemail when no answer. he was asking …" at bounding box center [735, 614] width 598 height 61
type textarea "vm from client, returned call and left voicemail when no answer. he was asking …"
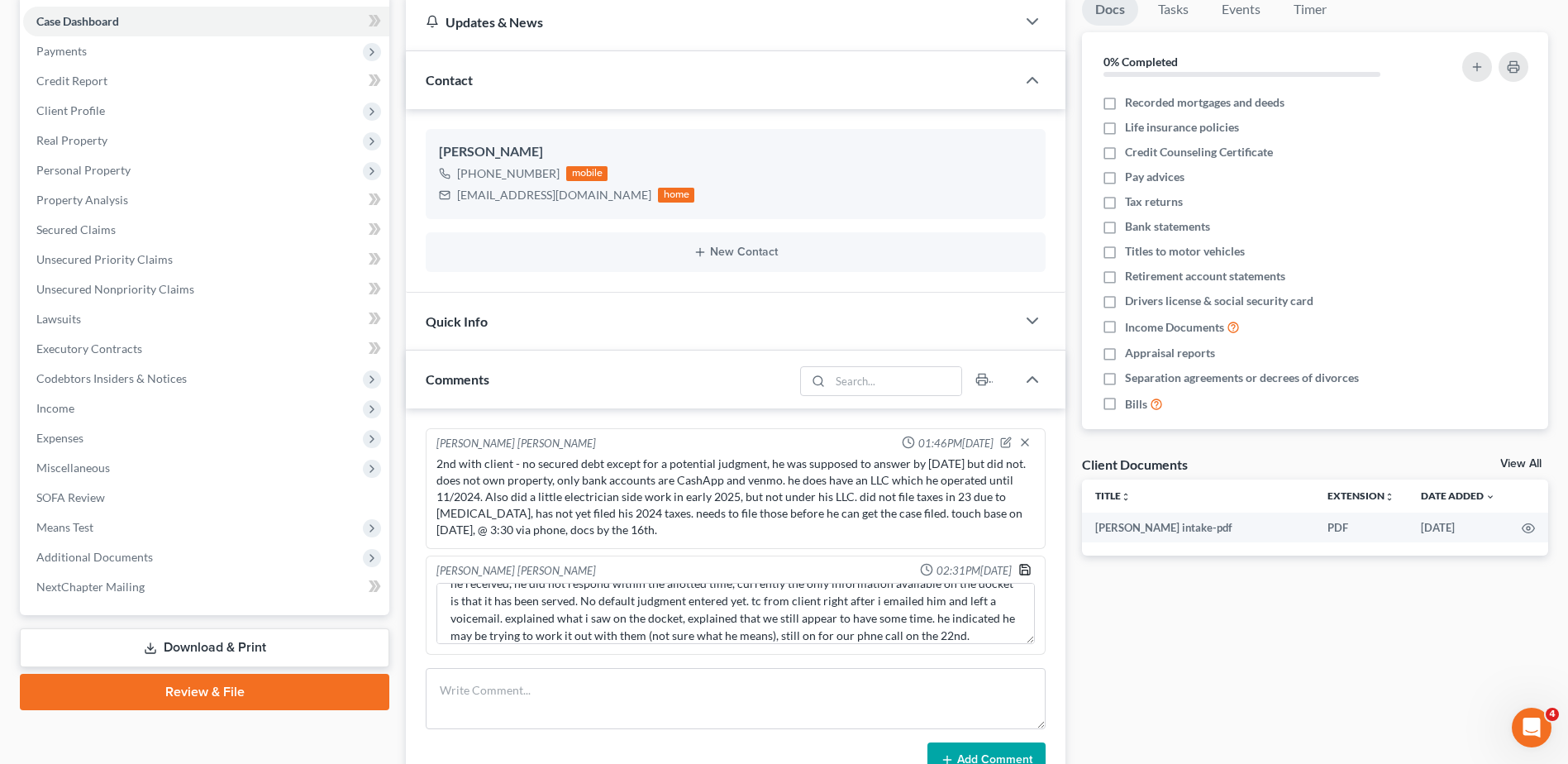
click at [1027, 573] on icon "button" at bounding box center [1025, 569] width 13 height 13
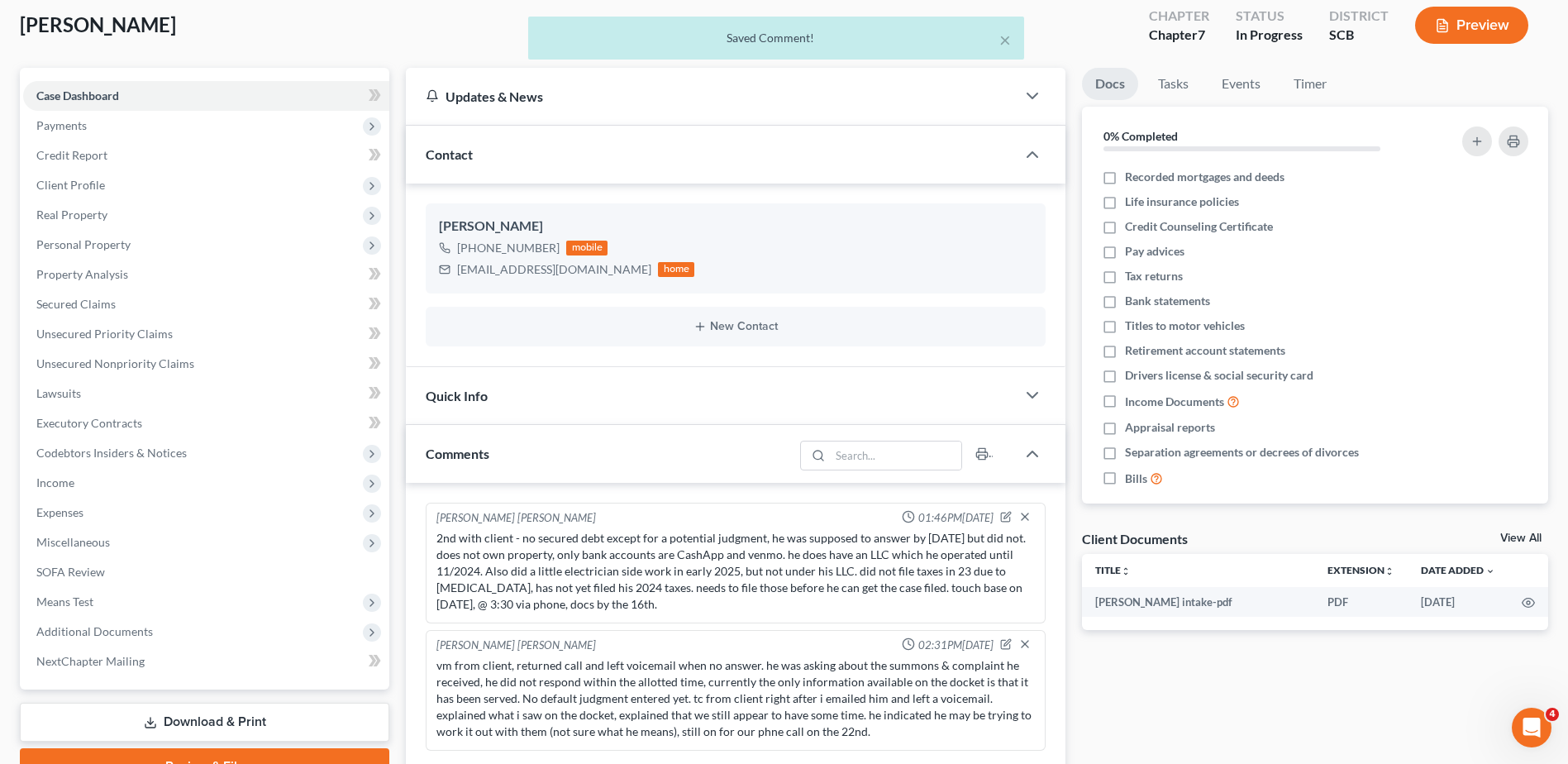
scroll to position [0, 0]
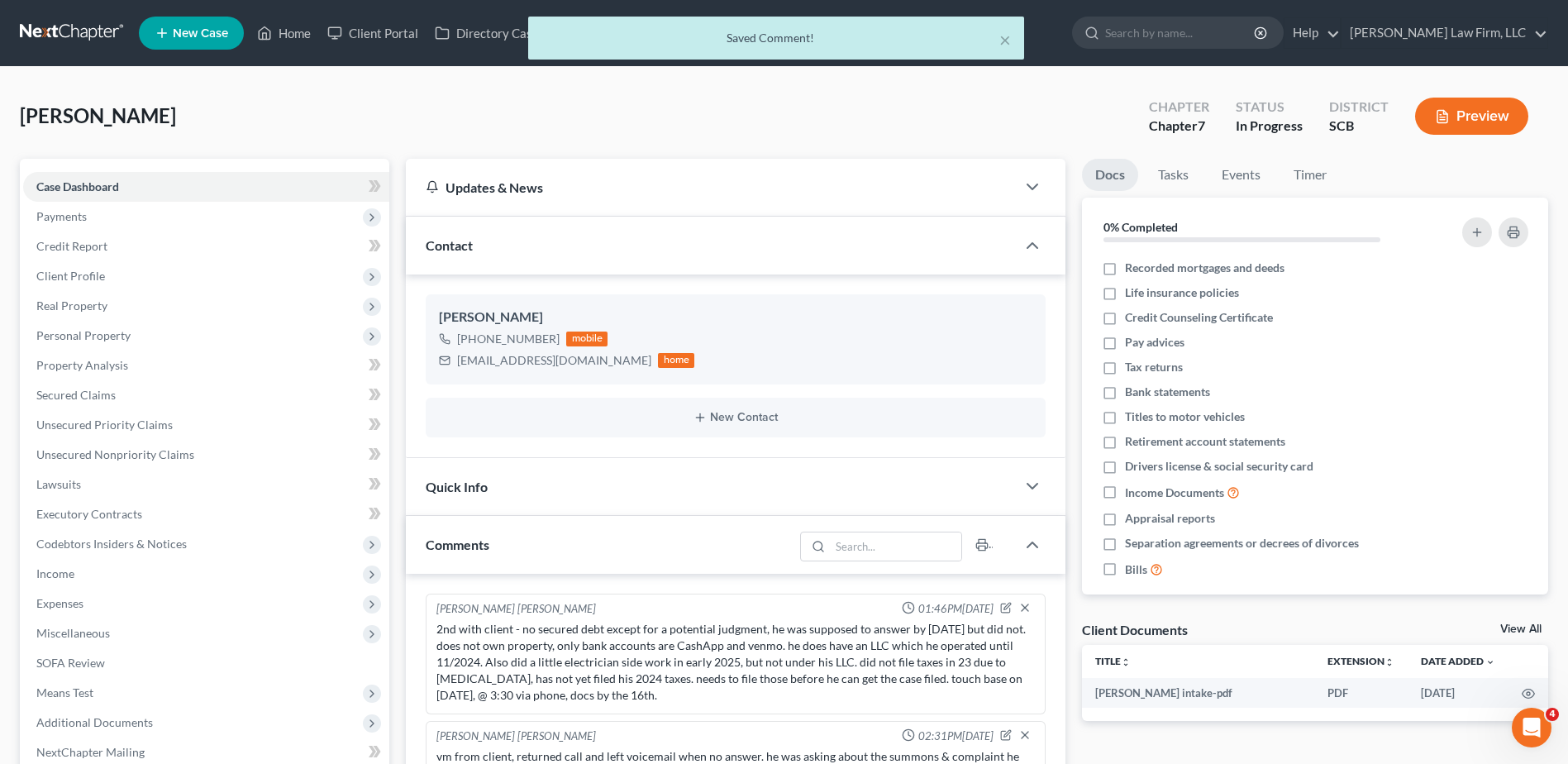
click at [280, 116] on div "[PERSON_NAME] Upgraded Chapter Chapter 7 Status In Progress District SCB Preview" at bounding box center [784, 123] width 1529 height 72
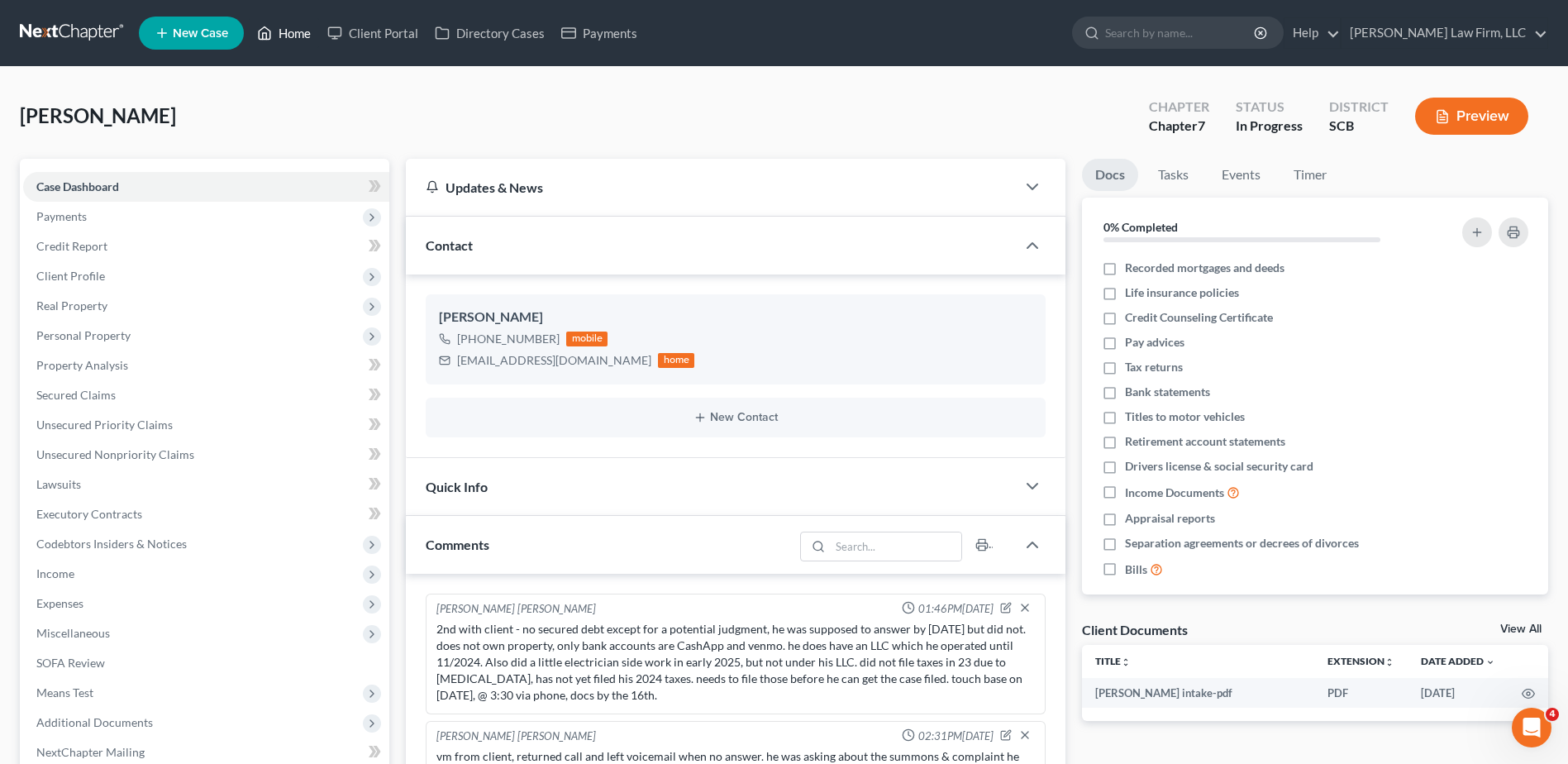
click at [281, 40] on link "Home" at bounding box center [284, 32] width 71 height 30
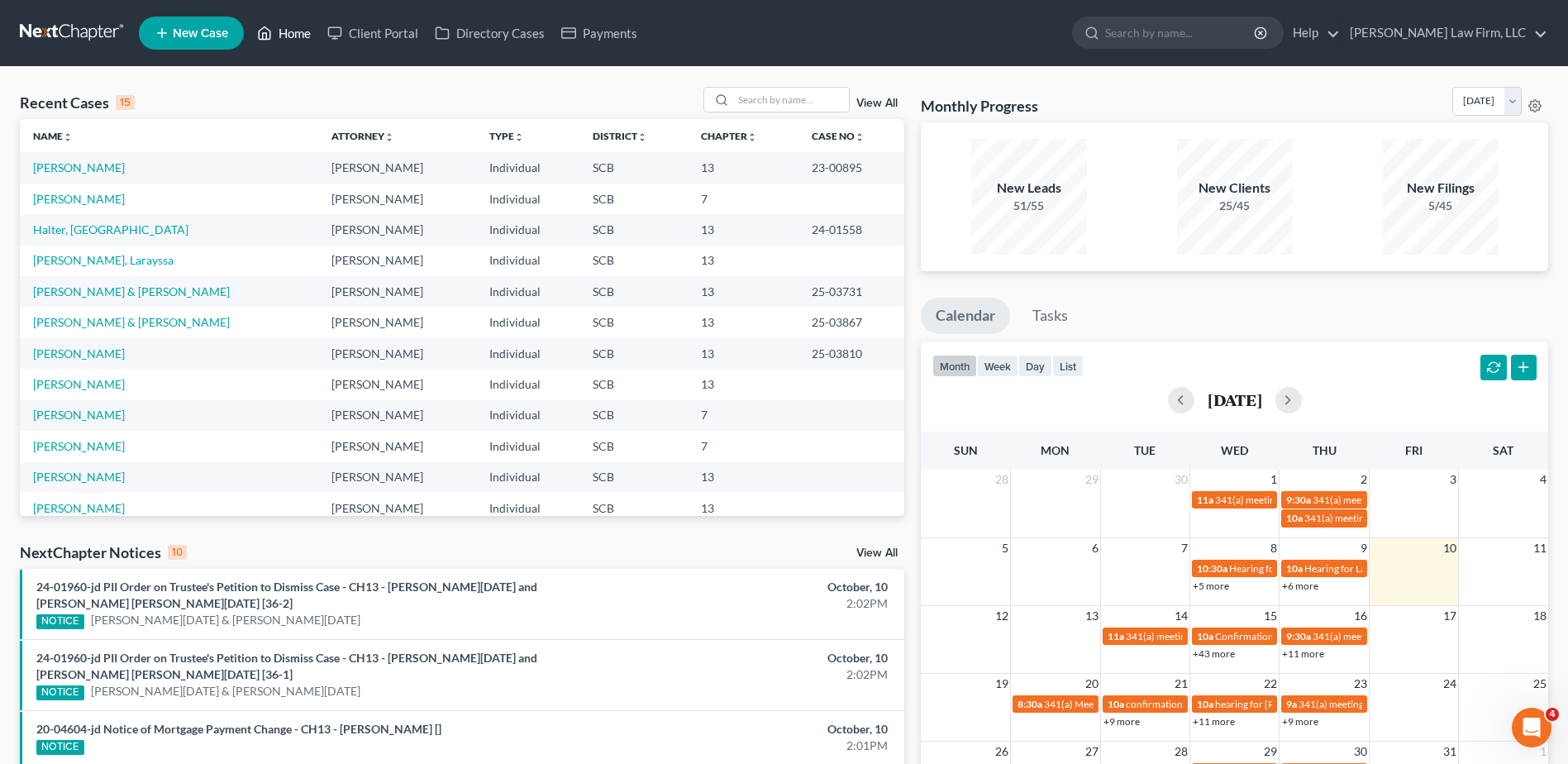
click at [292, 36] on link "Home" at bounding box center [284, 32] width 71 height 30
click at [810, 93] on input "search" at bounding box center [791, 99] width 115 height 24
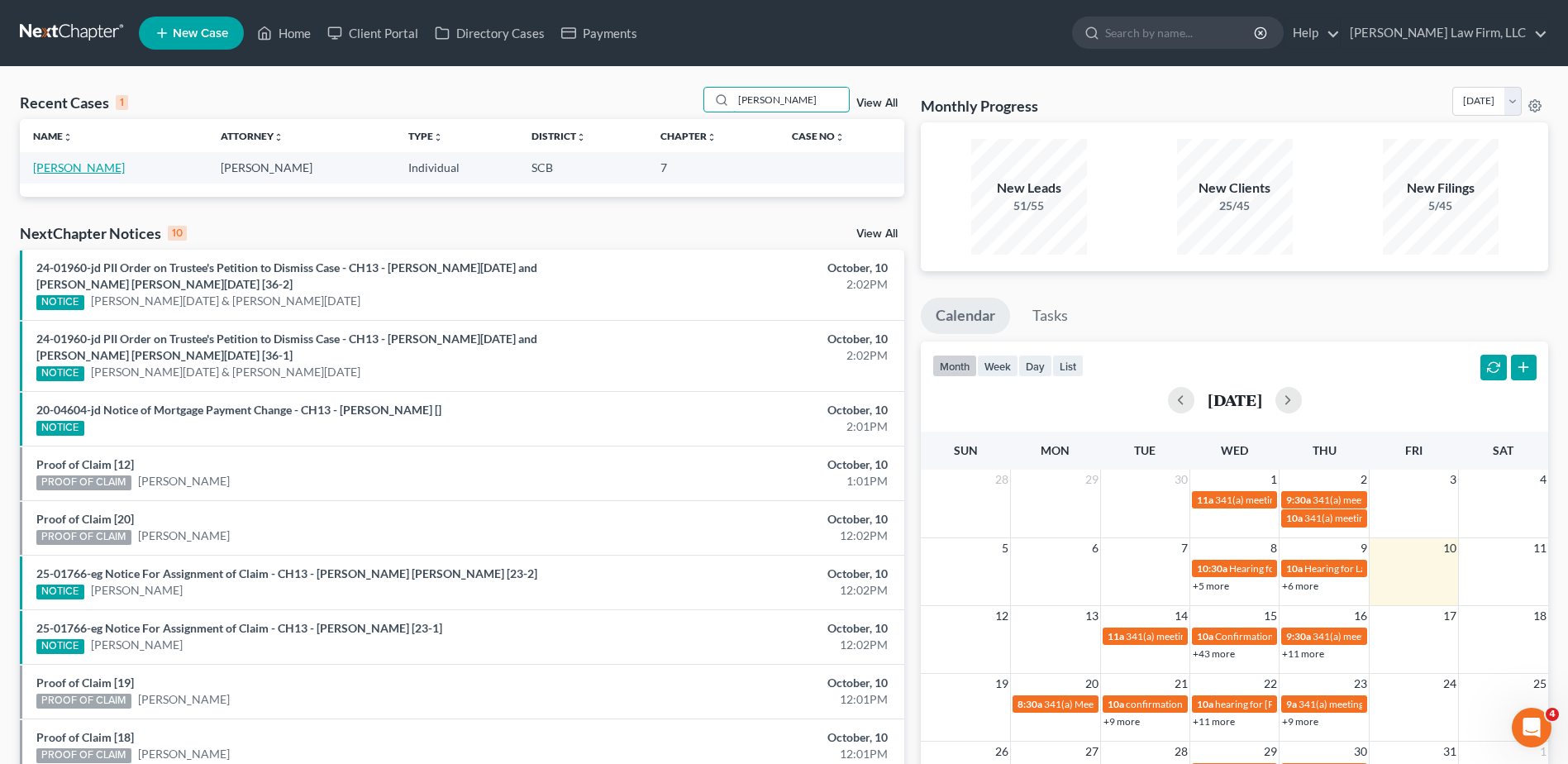
type input "[PERSON_NAME]"
click at [98, 171] on link "[PERSON_NAME]" at bounding box center [79, 167] width 92 height 14
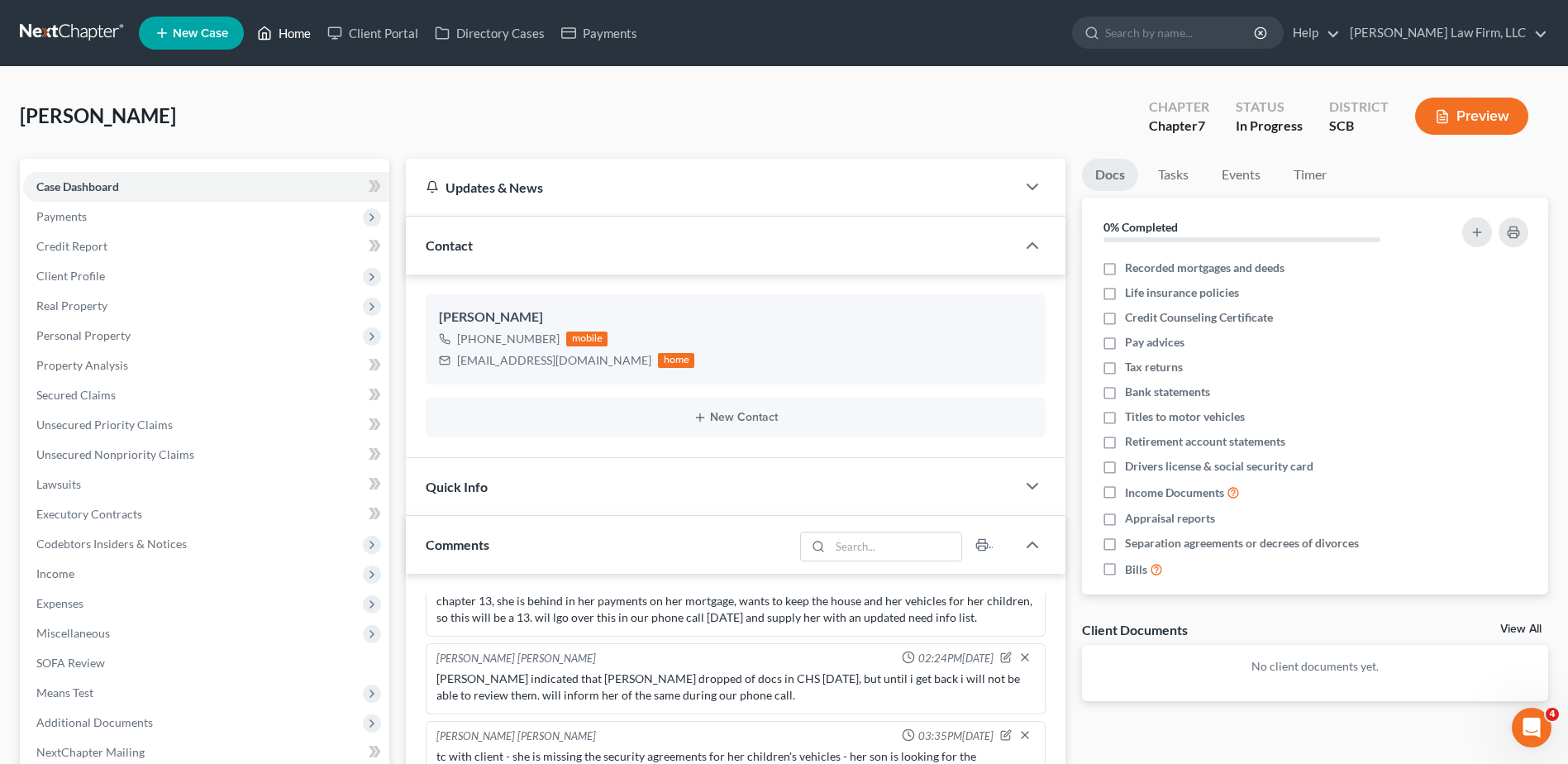
click at [285, 38] on link "Home" at bounding box center [284, 32] width 71 height 30
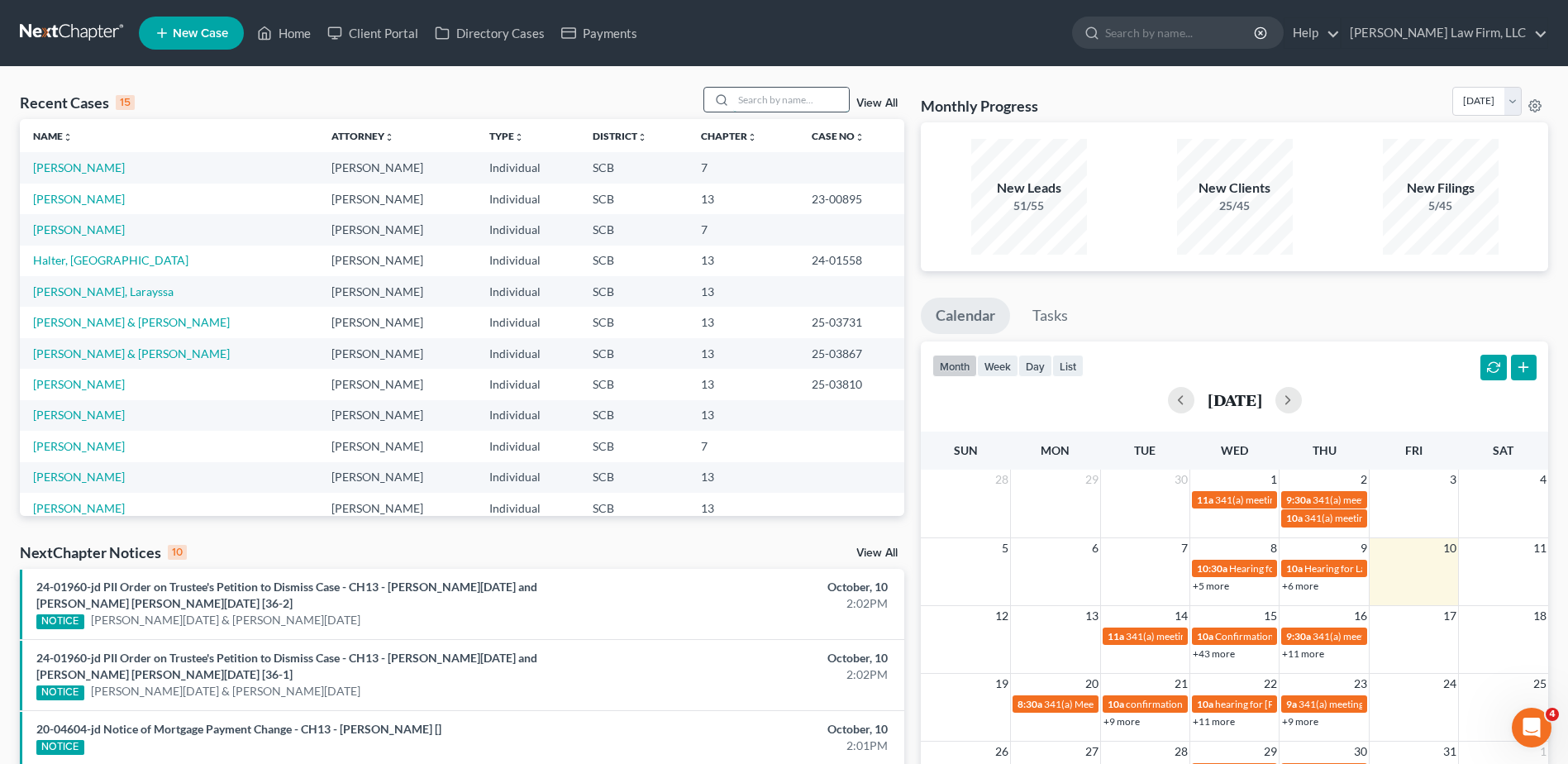
click at [814, 106] on input "search" at bounding box center [791, 99] width 115 height 24
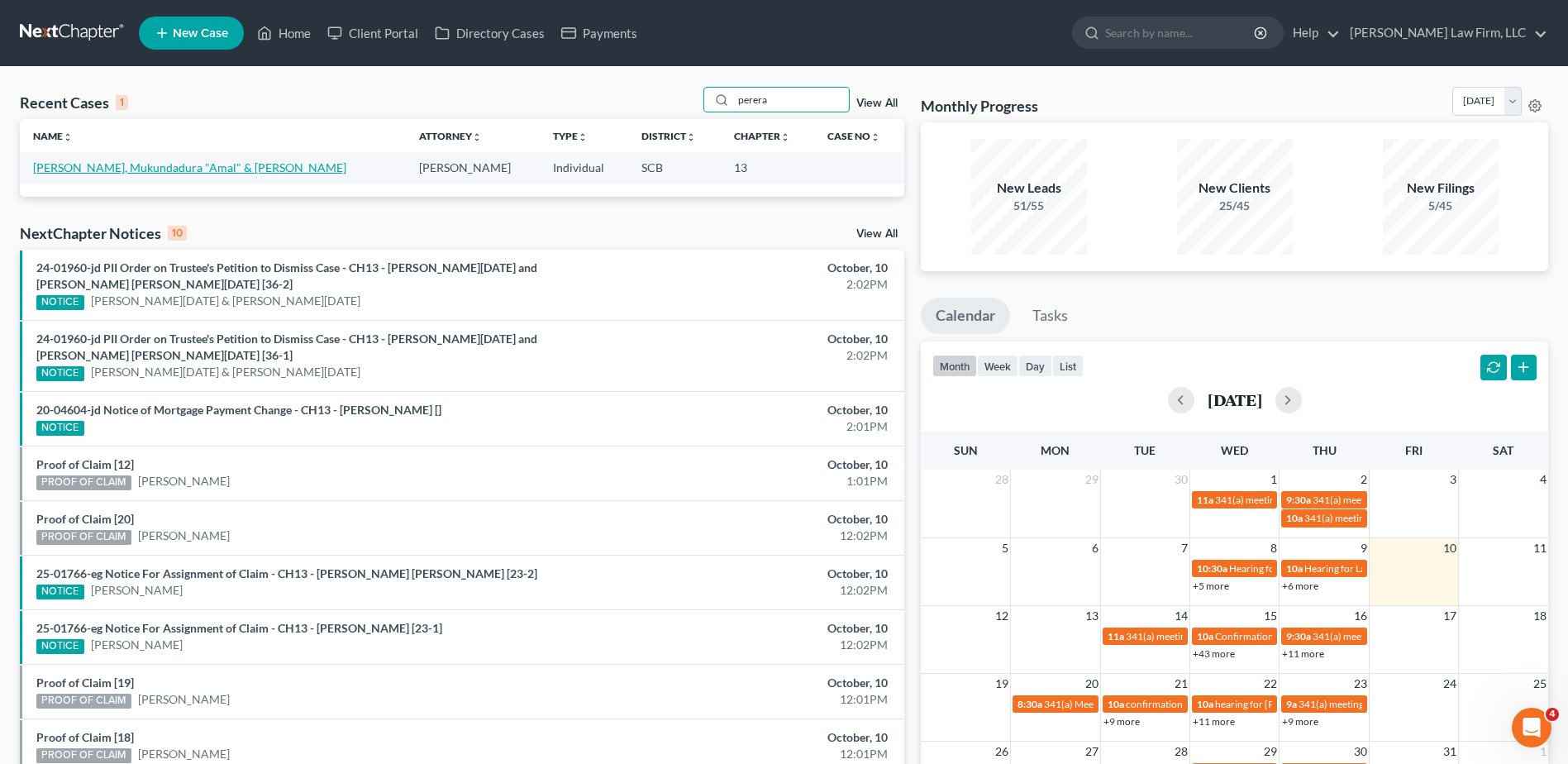
type input "perera"
click at [114, 169] on link "[PERSON_NAME], Mukundadura "Amal" & [PERSON_NAME]" at bounding box center [190, 167] width 313 height 14
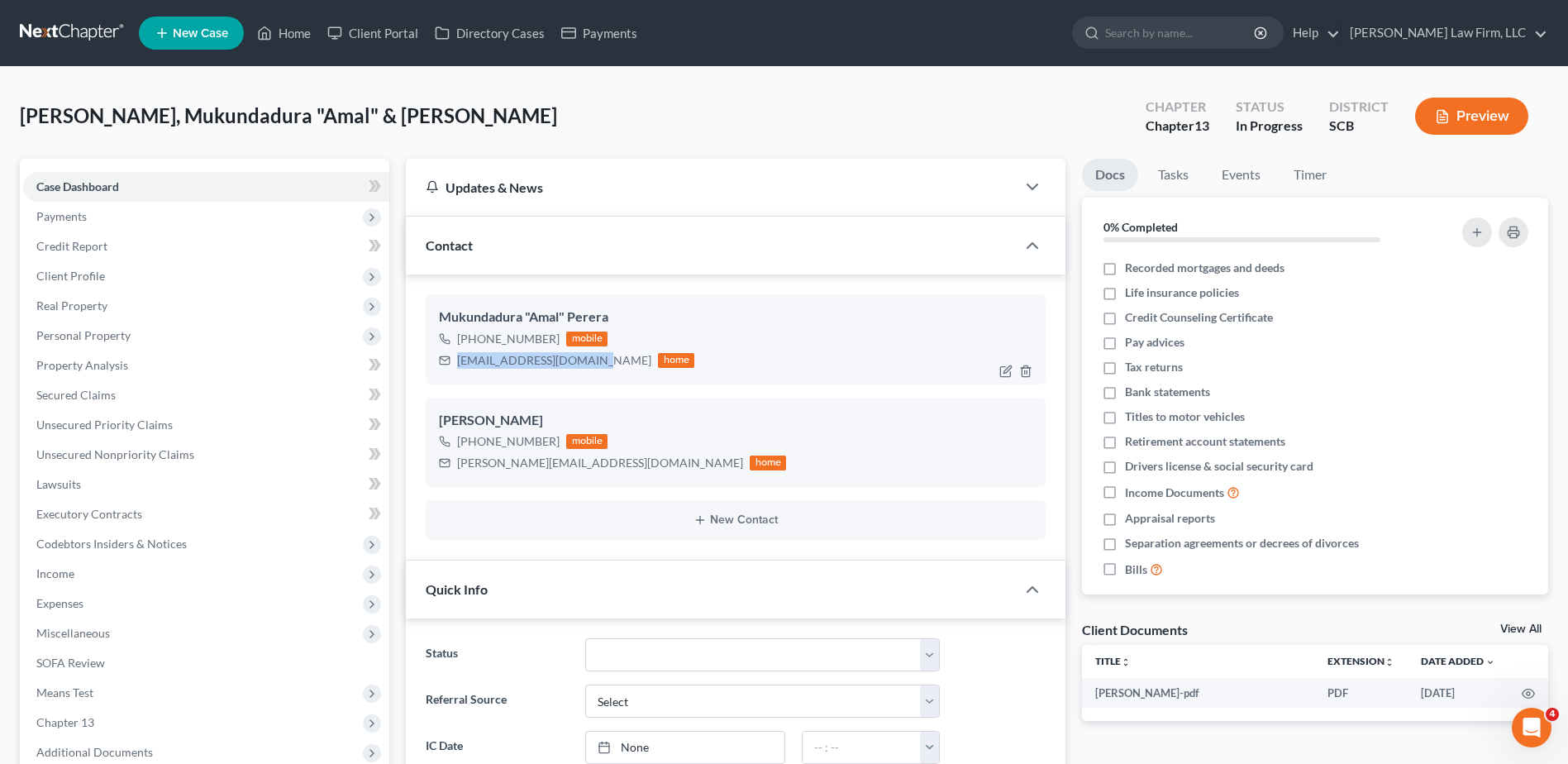
drag, startPoint x: 592, startPoint y: 361, endPoint x: 457, endPoint y: 359, distance: 135.0
click at [457, 359] on div "[EMAIL_ADDRESS][DOMAIN_NAME] home" at bounding box center [567, 361] width 256 height 21
drag, startPoint x: 472, startPoint y: 360, endPoint x: 481, endPoint y: 360, distance: 9.0
copy div "[EMAIL_ADDRESS][DOMAIN_NAME]"
drag, startPoint x: 606, startPoint y: 464, endPoint x: 457, endPoint y: 462, distance: 149.0
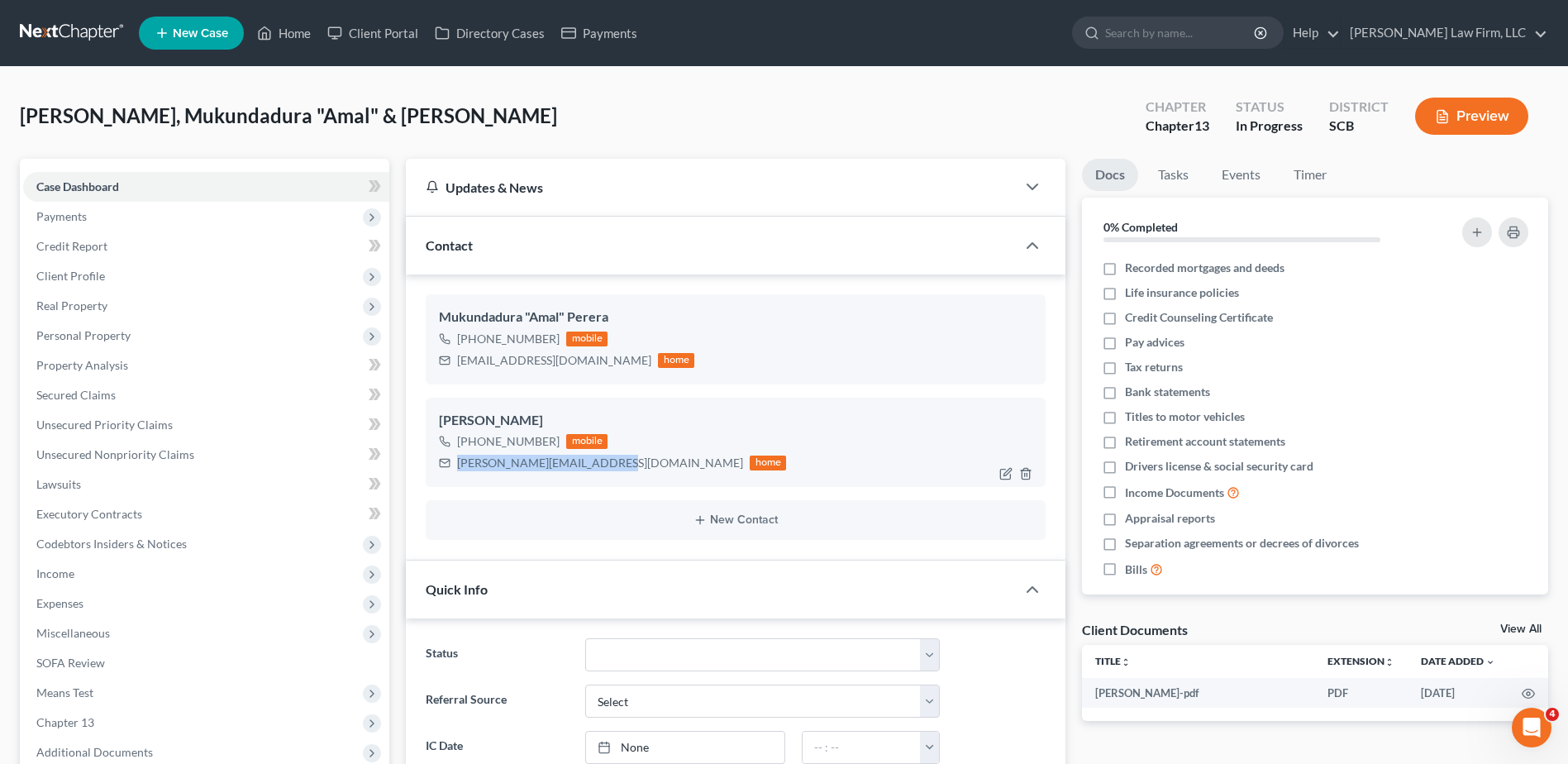
click at [457, 462] on div "[PERSON_NAME][EMAIL_ADDRESS][DOMAIN_NAME]" at bounding box center [600, 463] width 286 height 16
copy div "[PERSON_NAME][EMAIL_ADDRESS][DOMAIN_NAME]"
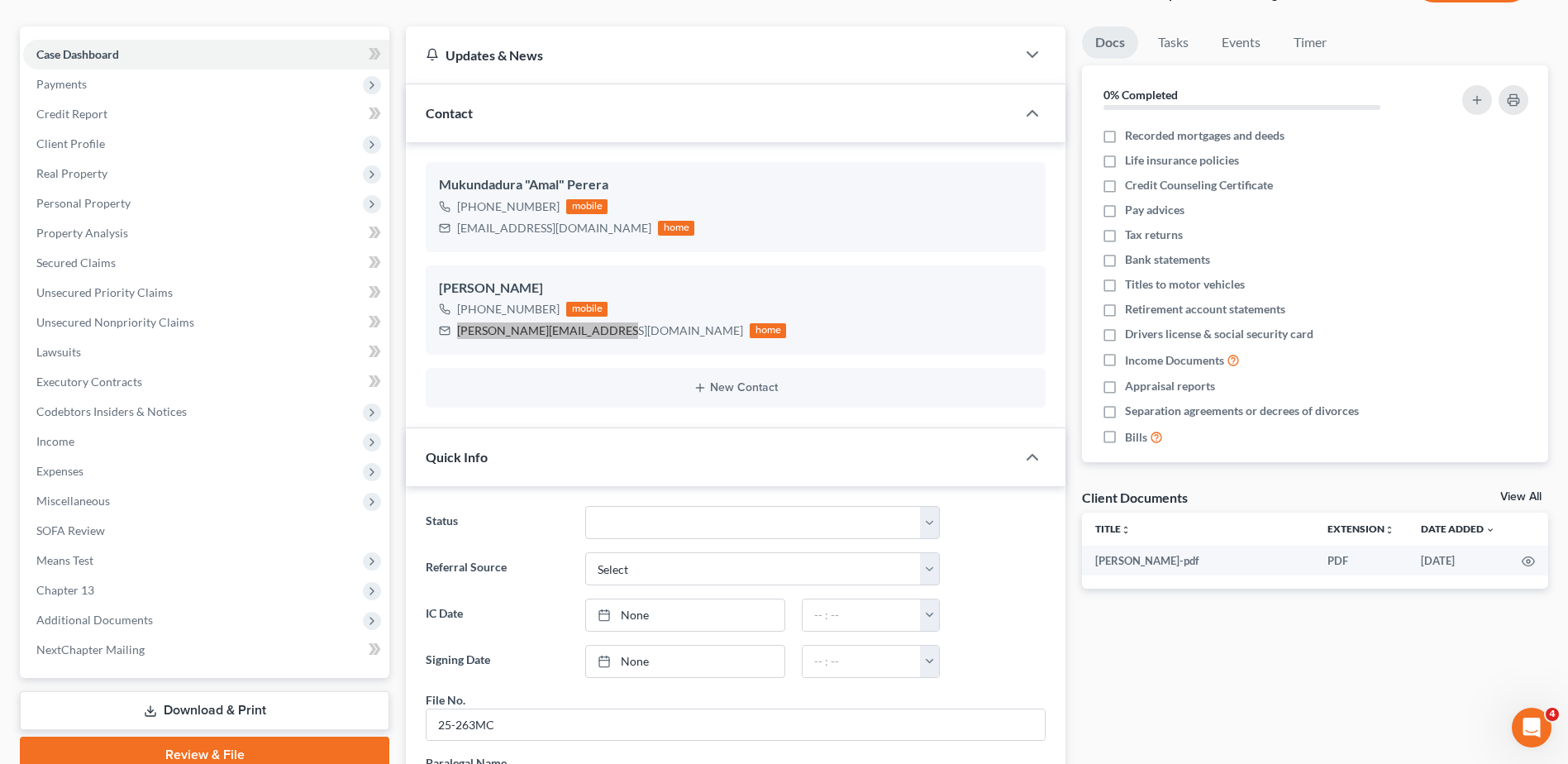
scroll to position [606, 0]
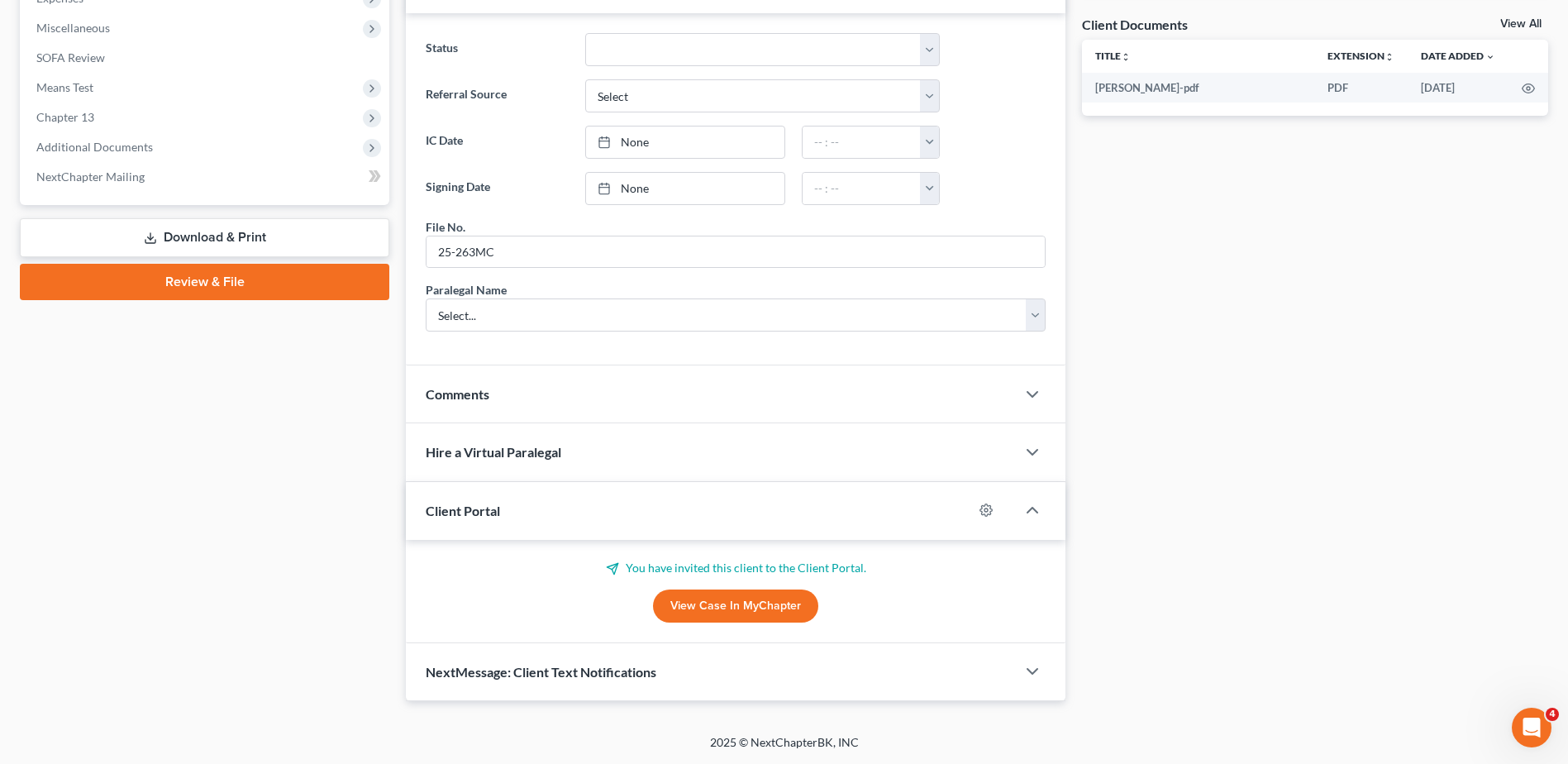
click at [567, 404] on div "Comments" at bounding box center [711, 395] width 610 height 57
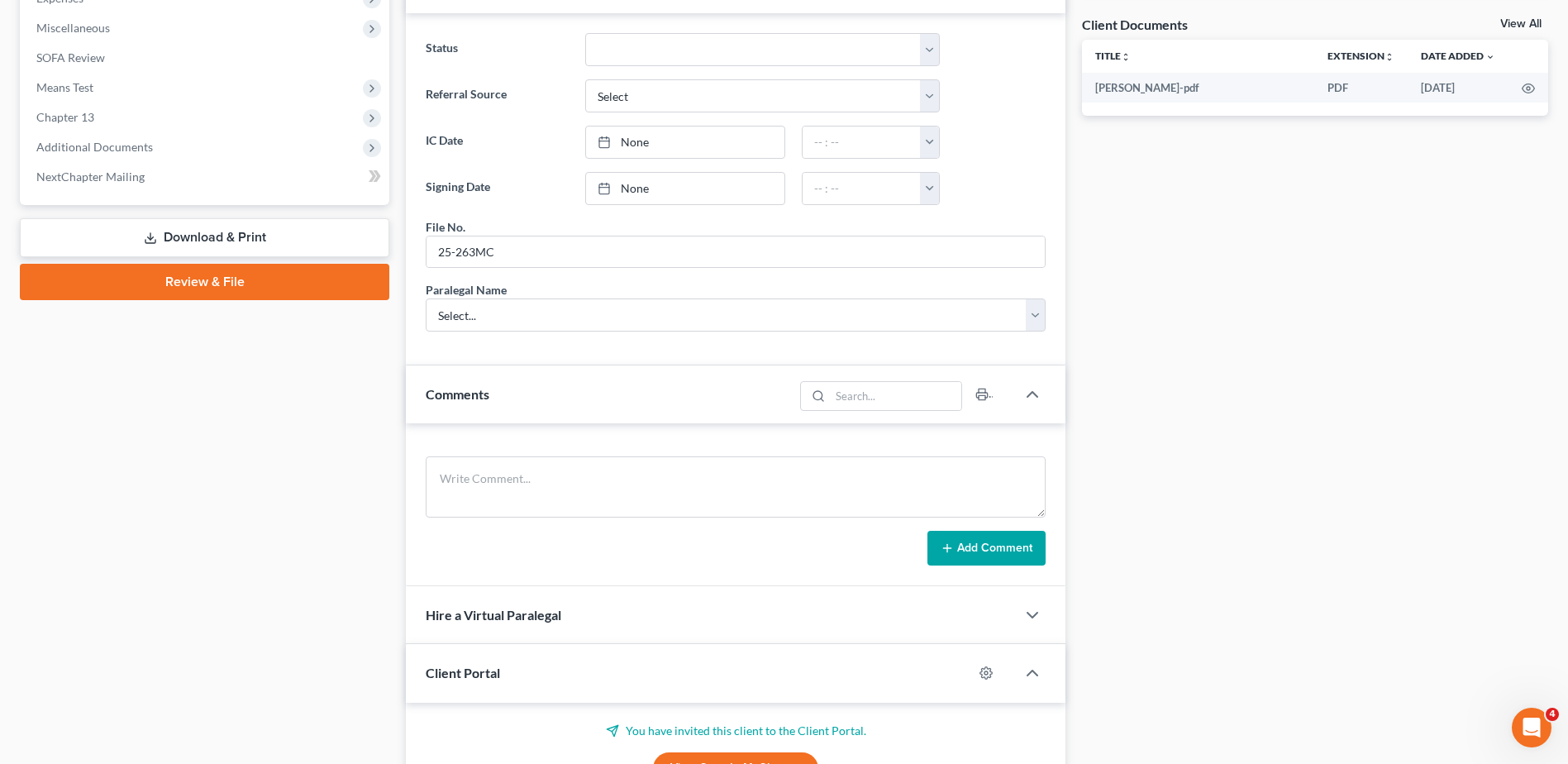
click at [567, 404] on div "Comments" at bounding box center [599, 395] width 387 height 57
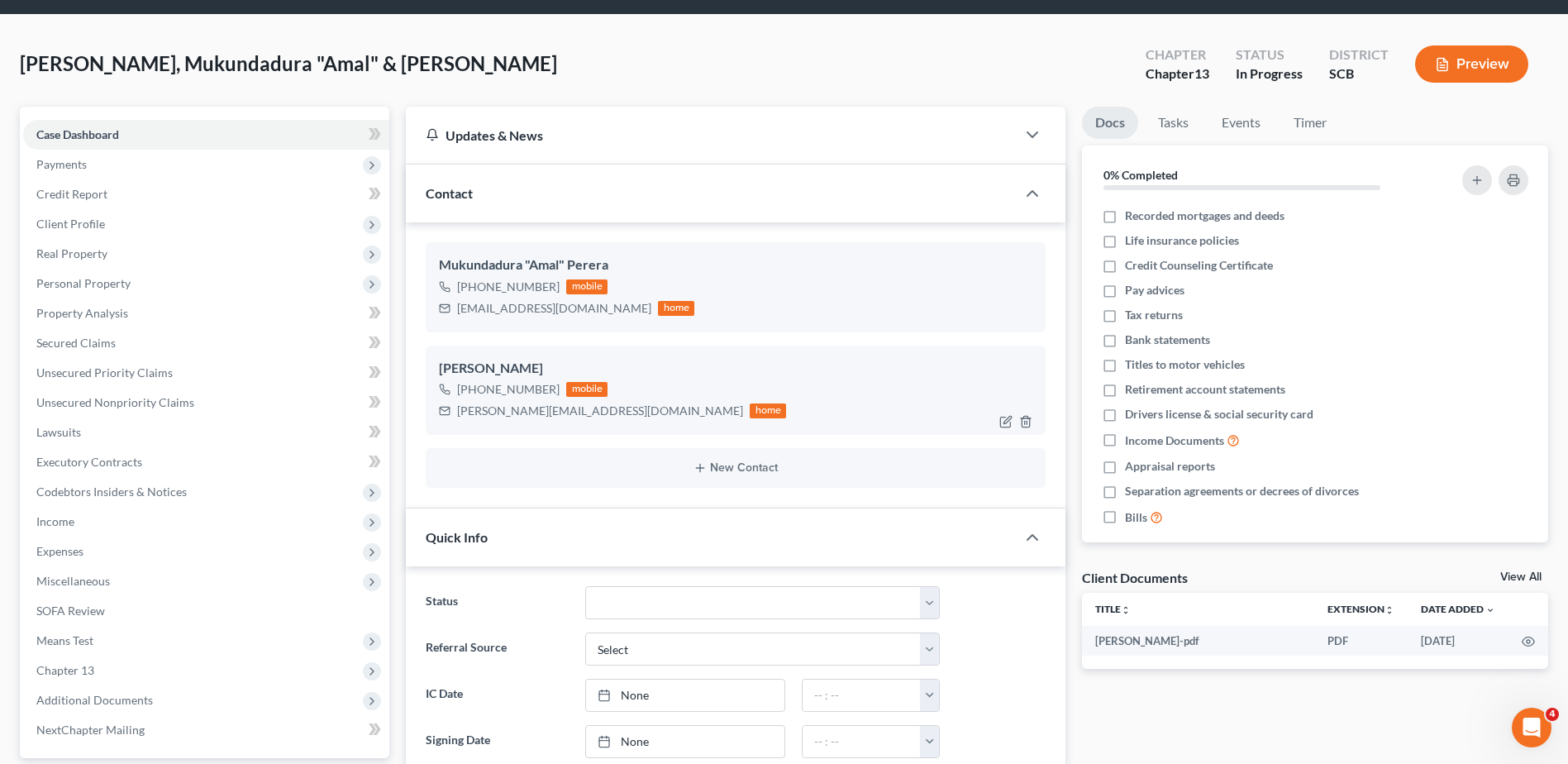
scroll to position [0, 0]
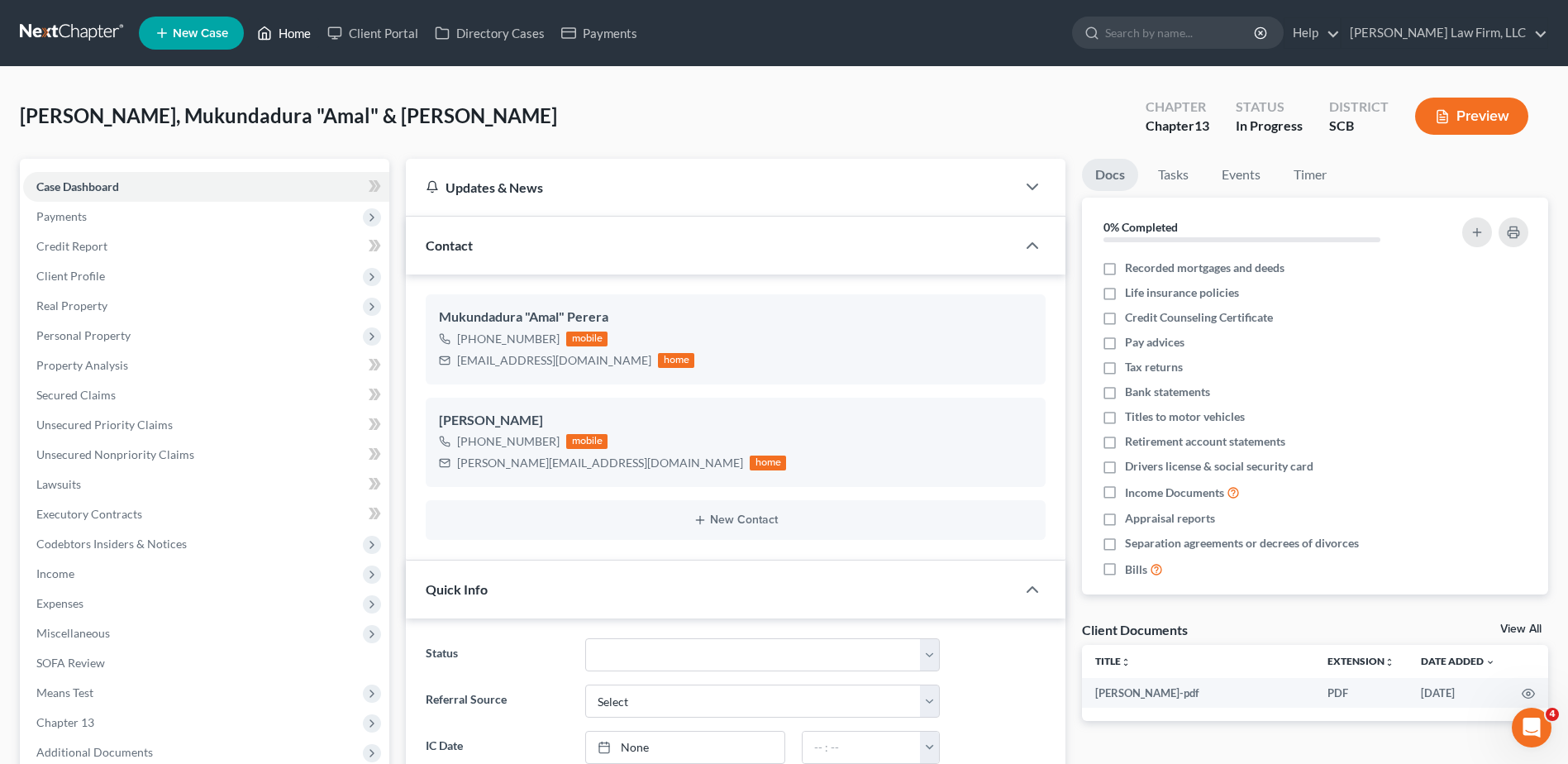
click at [284, 41] on link "Home" at bounding box center [284, 32] width 71 height 30
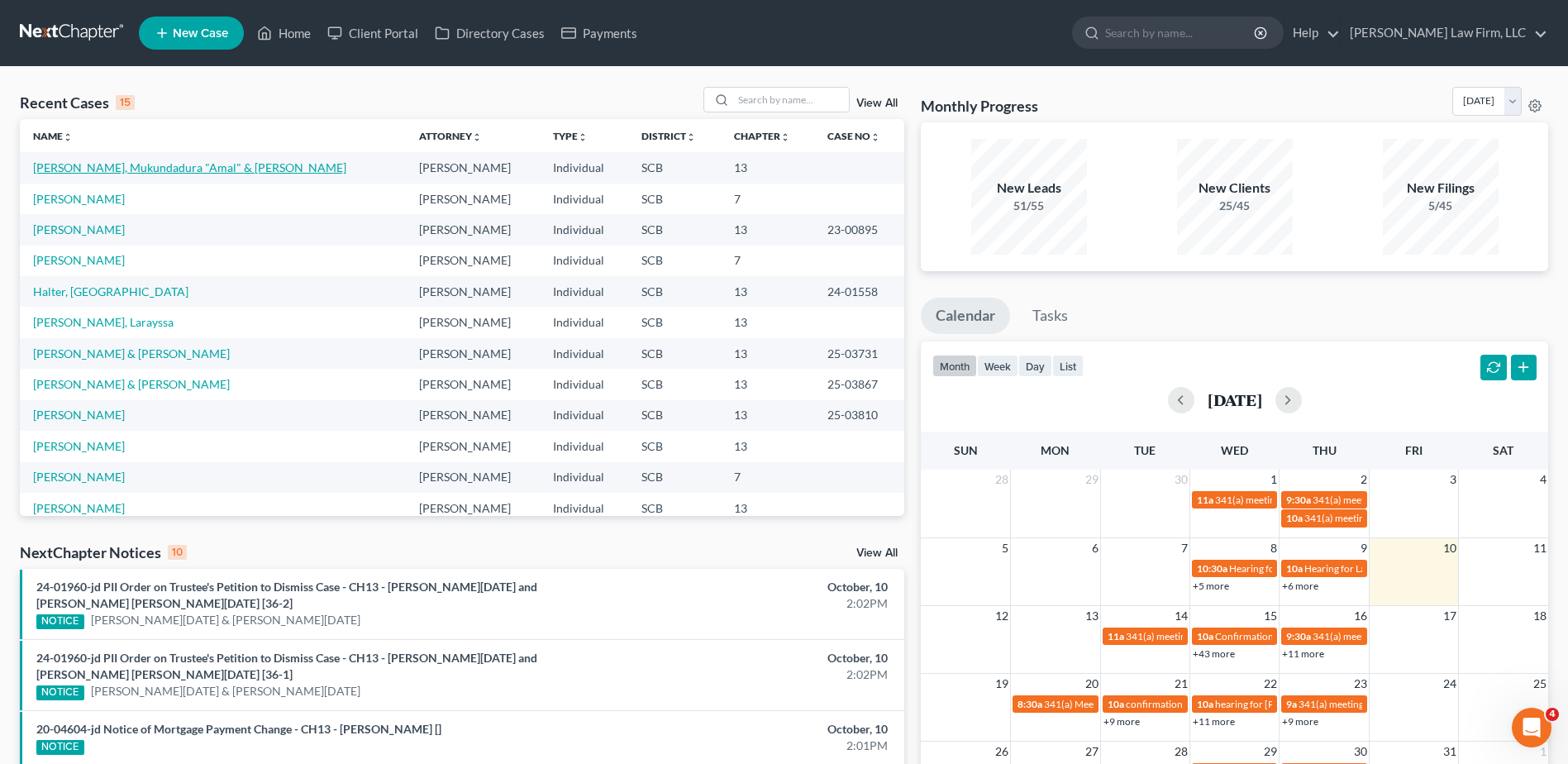
click at [210, 172] on link "[PERSON_NAME], Mukundadura "Amal" & [PERSON_NAME]" at bounding box center [190, 167] width 313 height 14
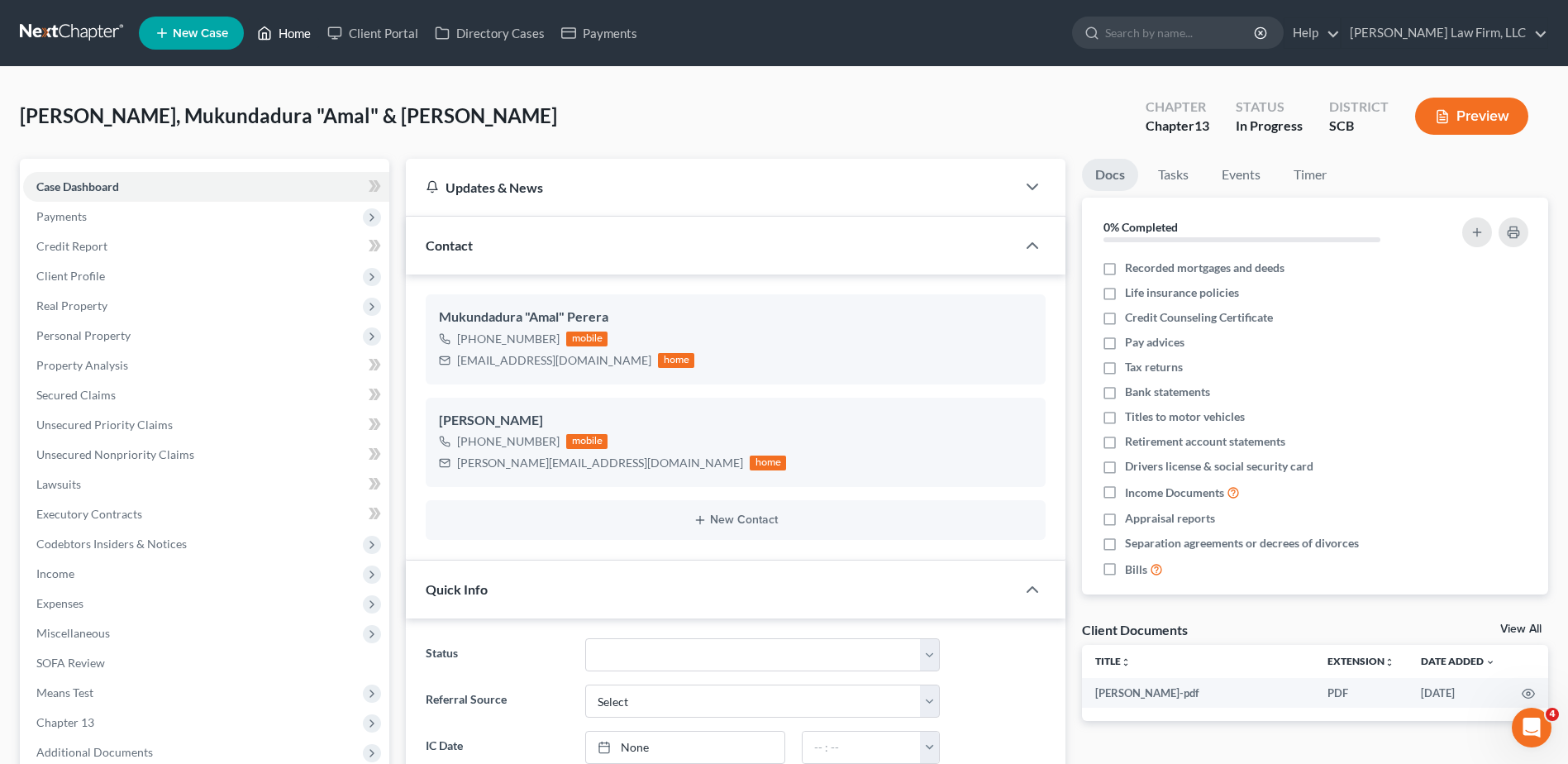
click at [286, 42] on link "Home" at bounding box center [284, 32] width 71 height 30
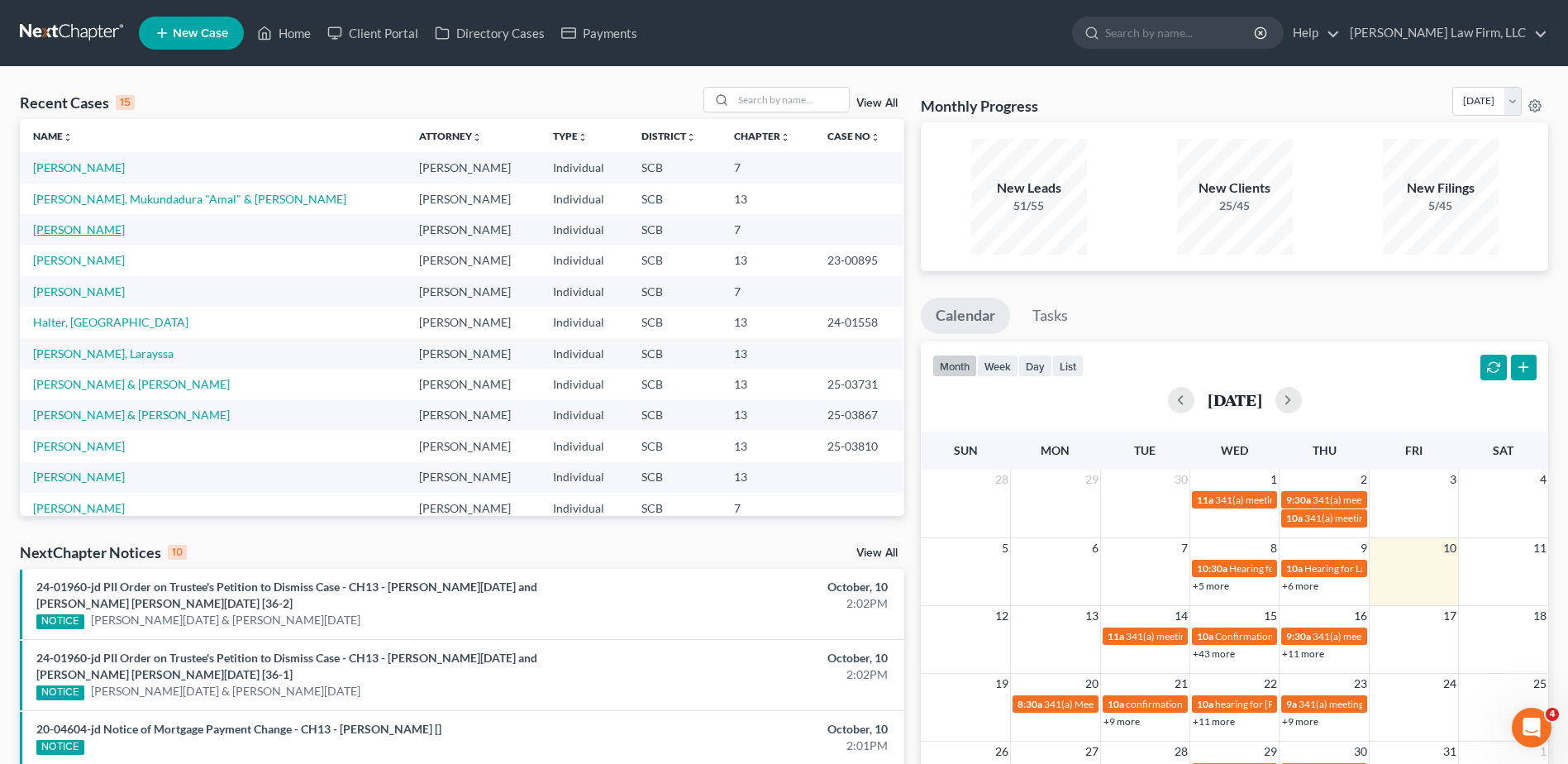
click at [106, 226] on link "[PERSON_NAME]" at bounding box center [79, 230] width 92 height 14
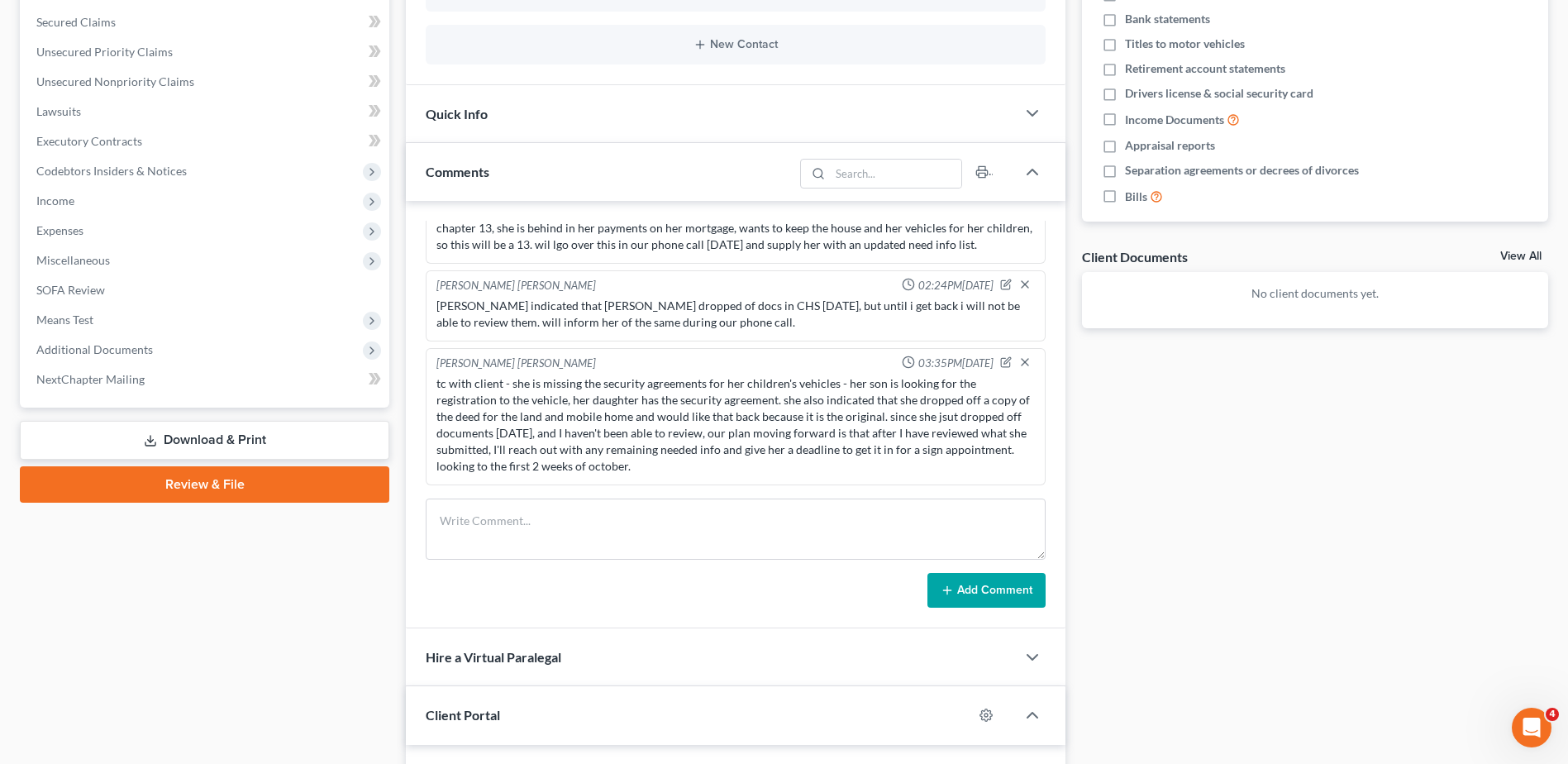
scroll to position [166, 0]
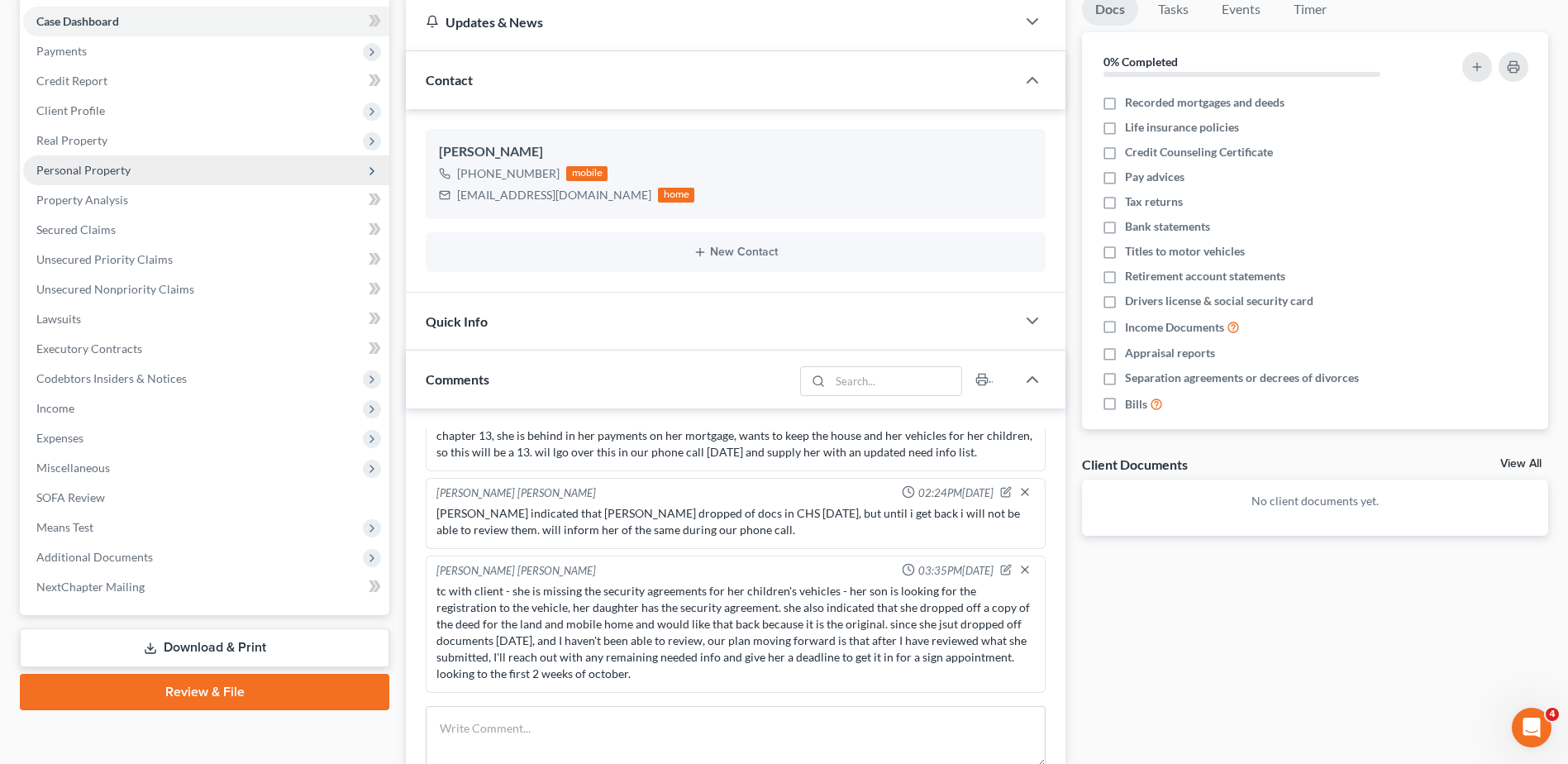
click at [116, 169] on span "Personal Property" at bounding box center [83, 170] width 94 height 14
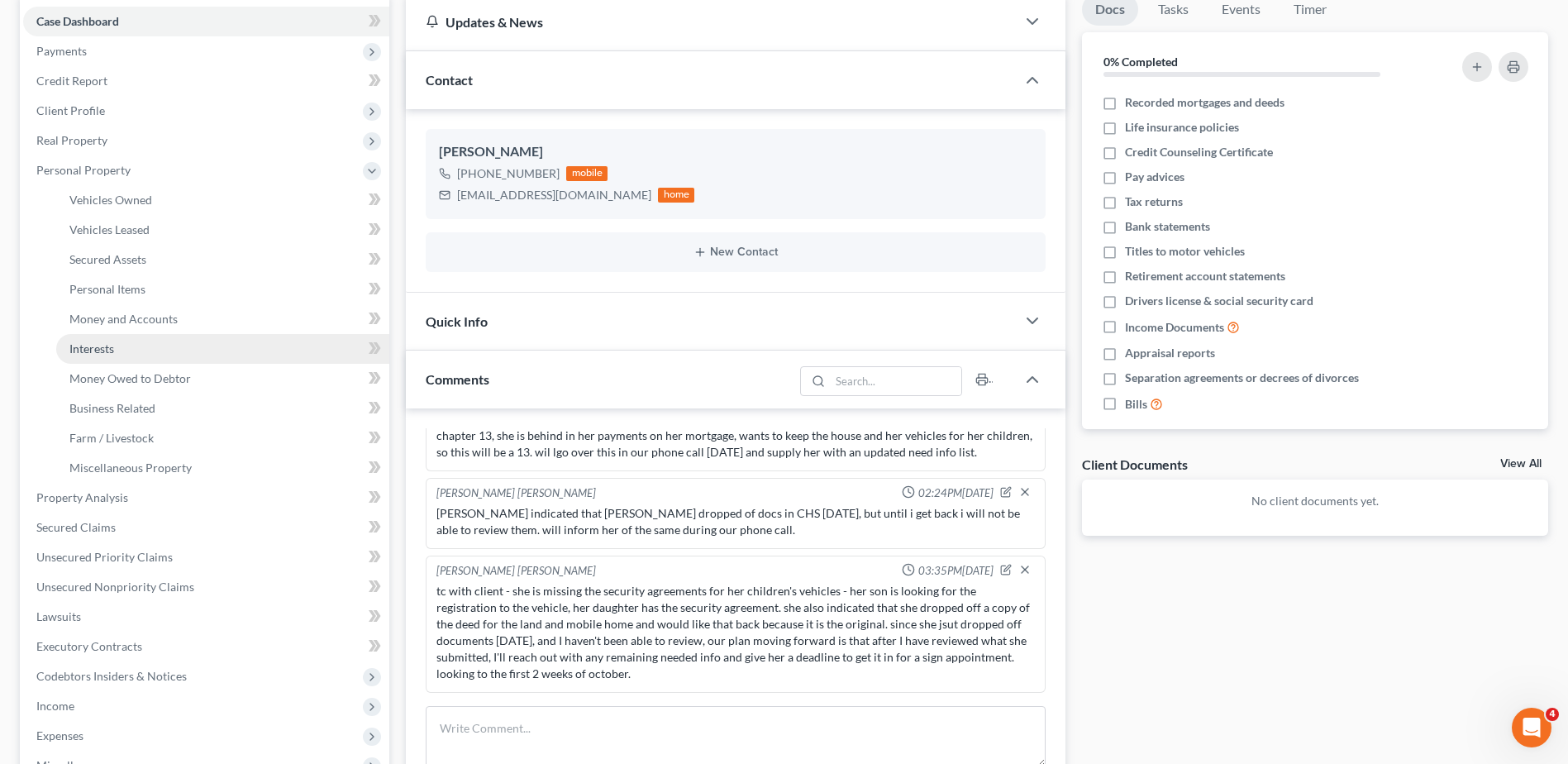
click at [129, 344] on link "Interests" at bounding box center [223, 348] width 333 height 30
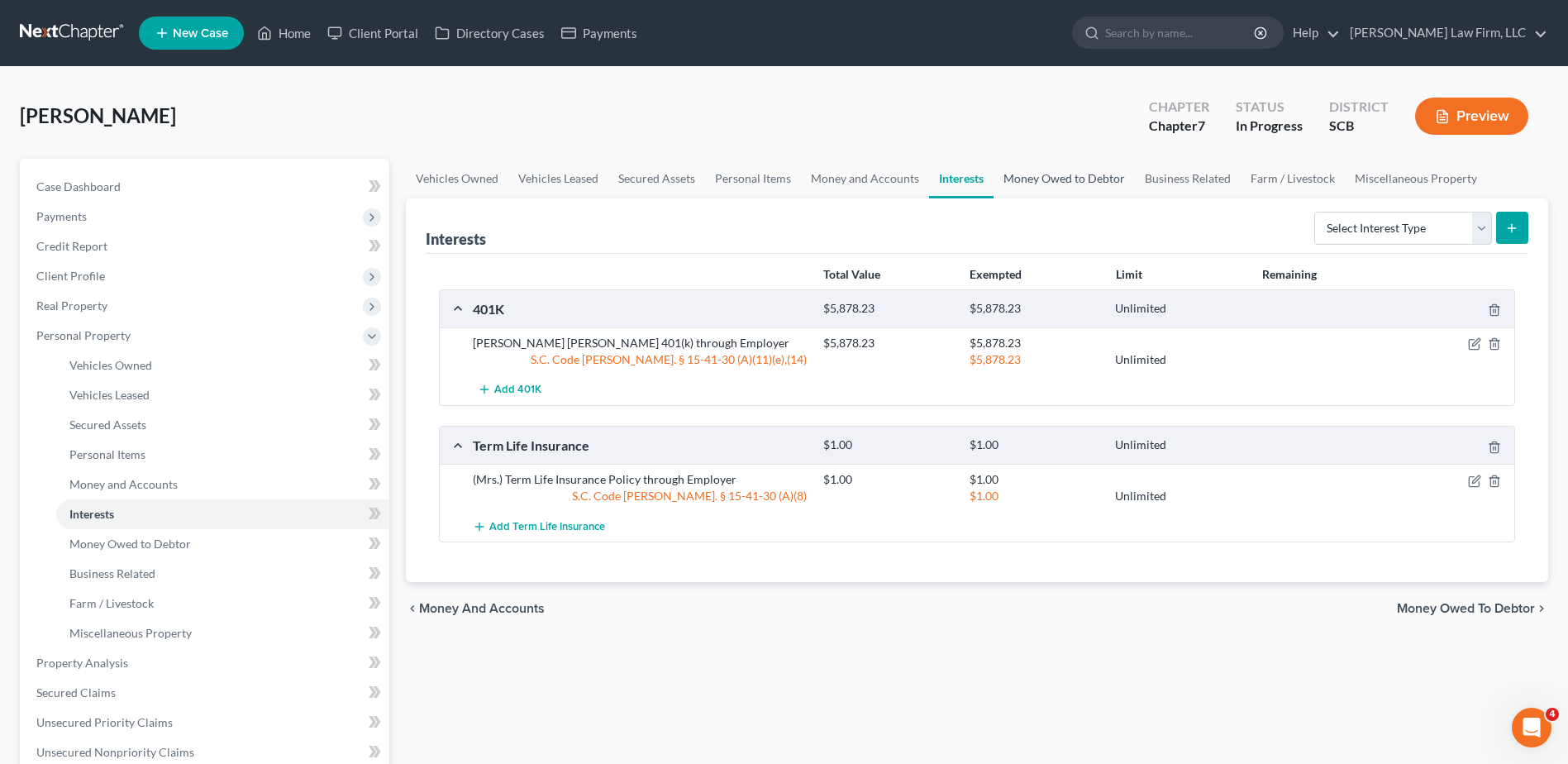
click at [1004, 183] on link "Money Owed to Debtor" at bounding box center [1064, 178] width 141 height 39
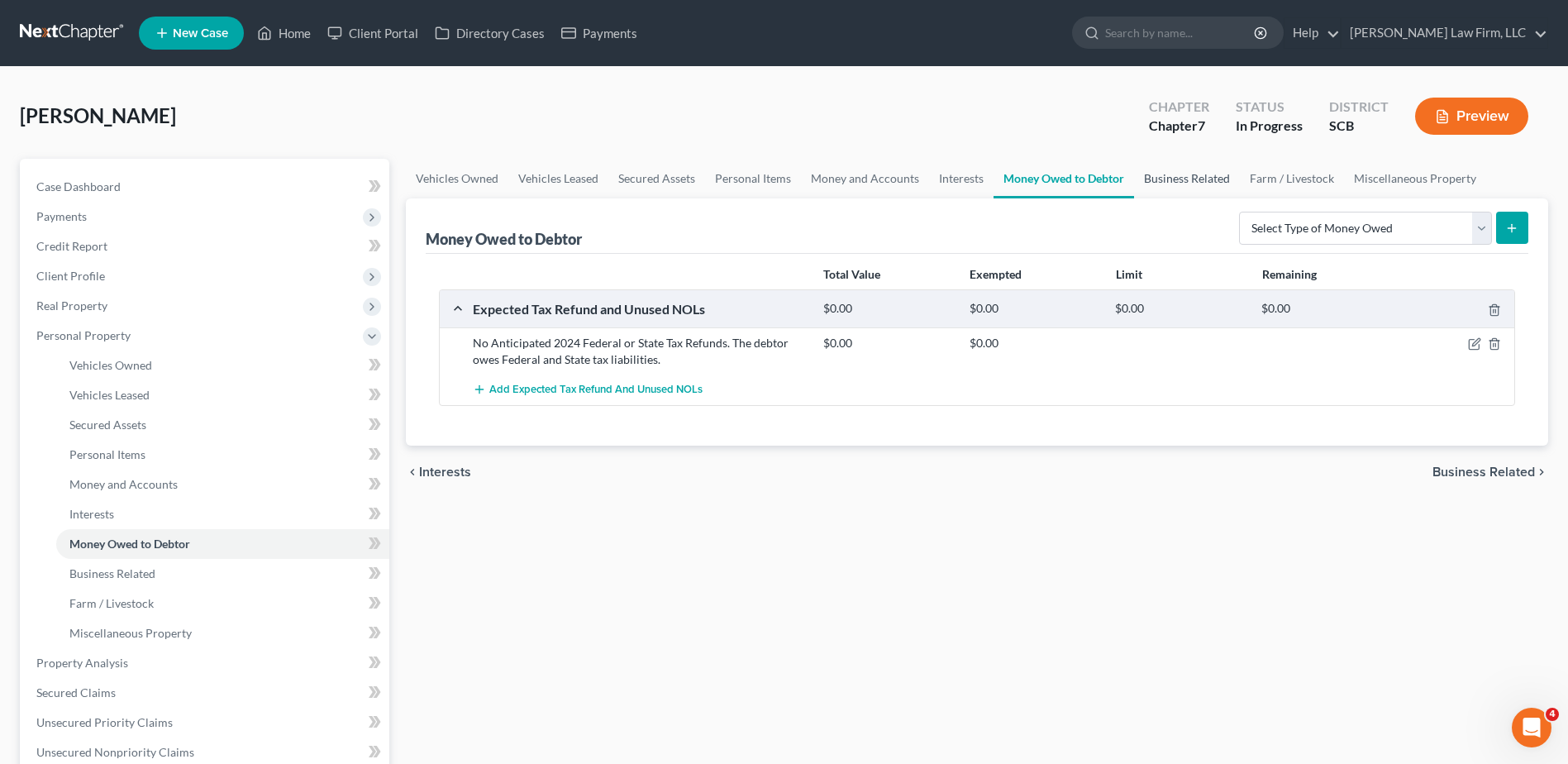
click at [1192, 177] on link "Business Related" at bounding box center [1187, 178] width 106 height 39
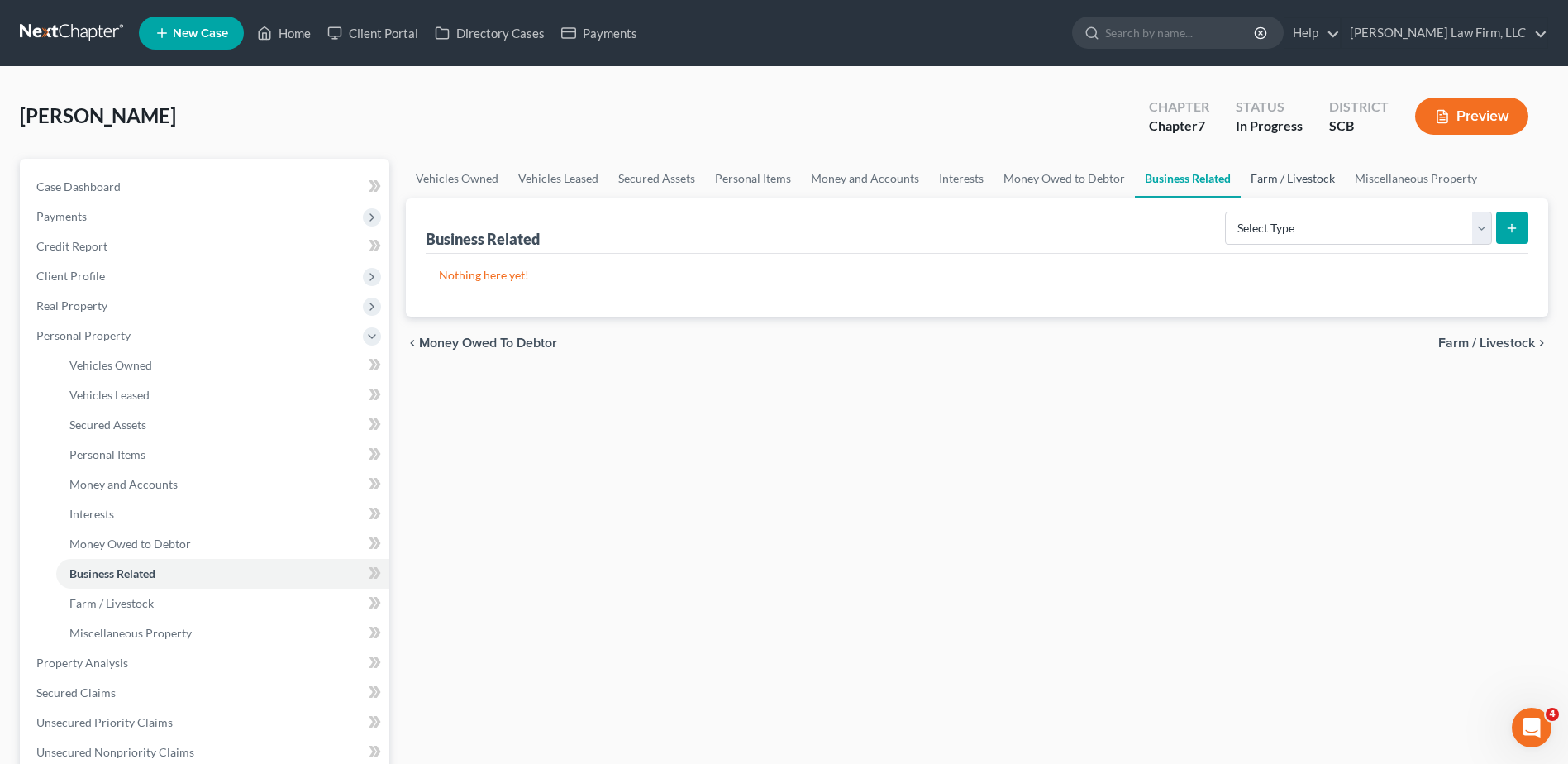
click at [1290, 180] on link "Farm / Livestock" at bounding box center [1293, 178] width 104 height 39
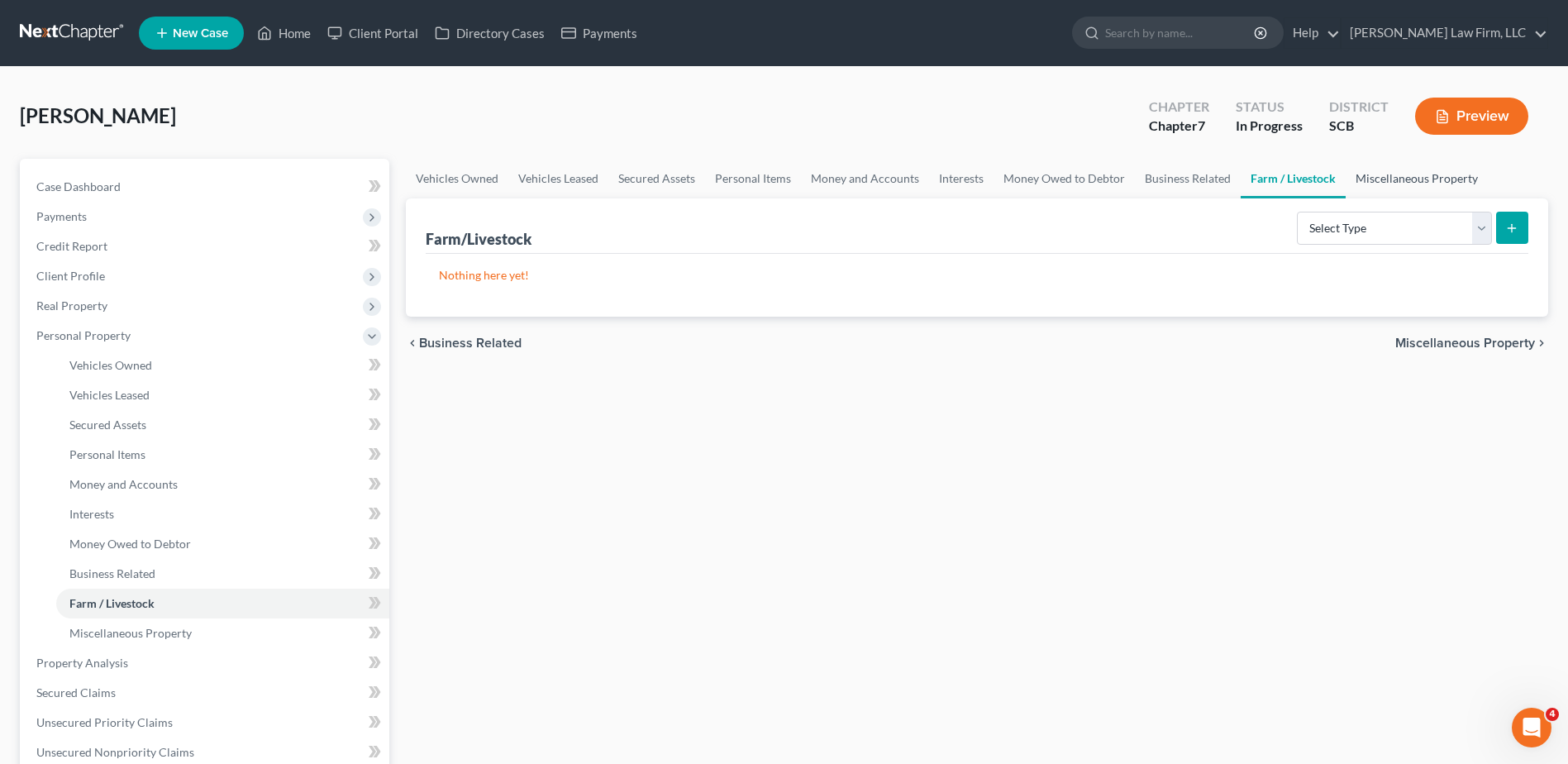
click at [1398, 181] on link "Miscellaneous Property" at bounding box center [1417, 178] width 142 height 39
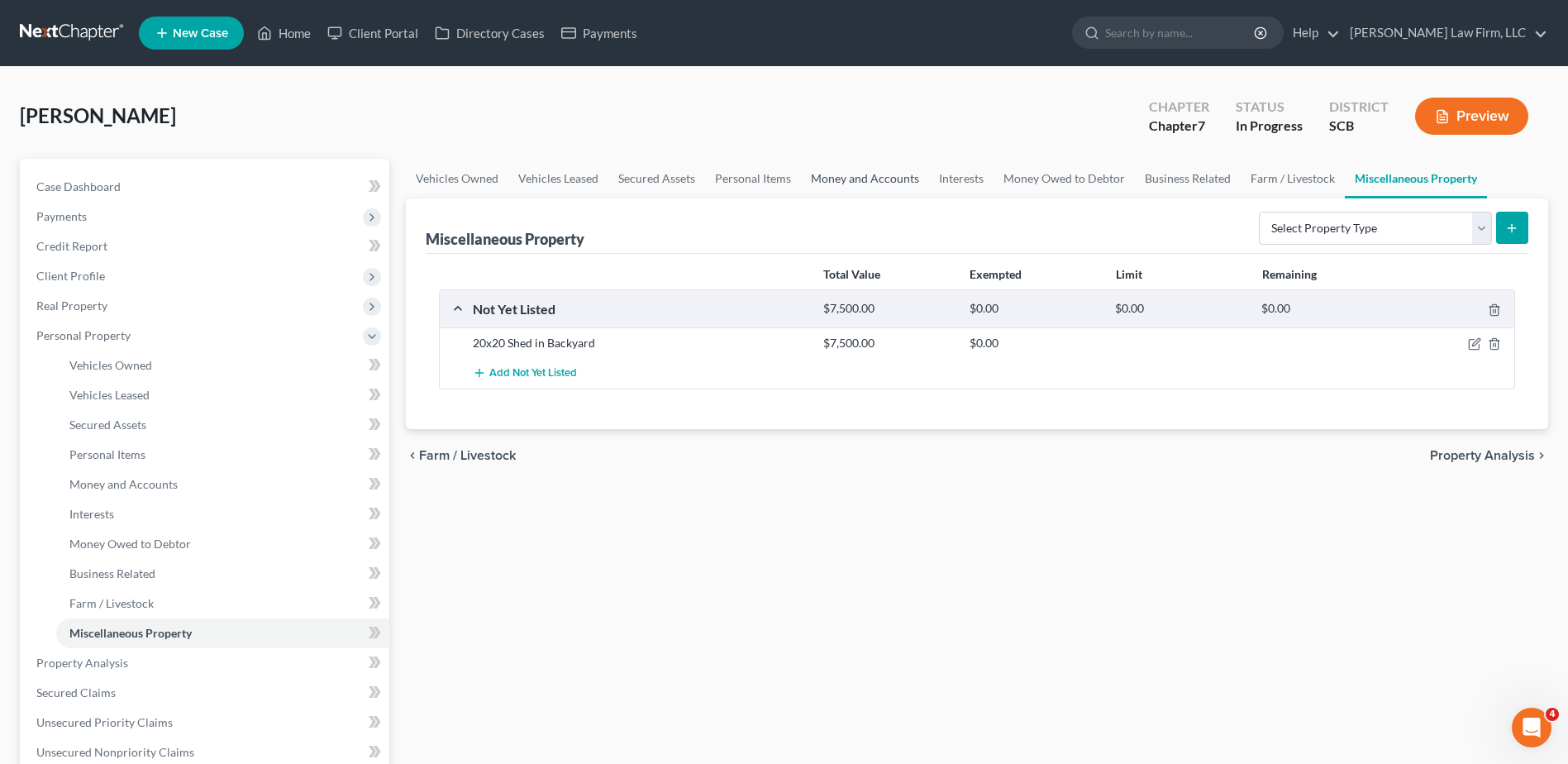
click at [831, 174] on link "Money and Accounts" at bounding box center [865, 178] width 128 height 39
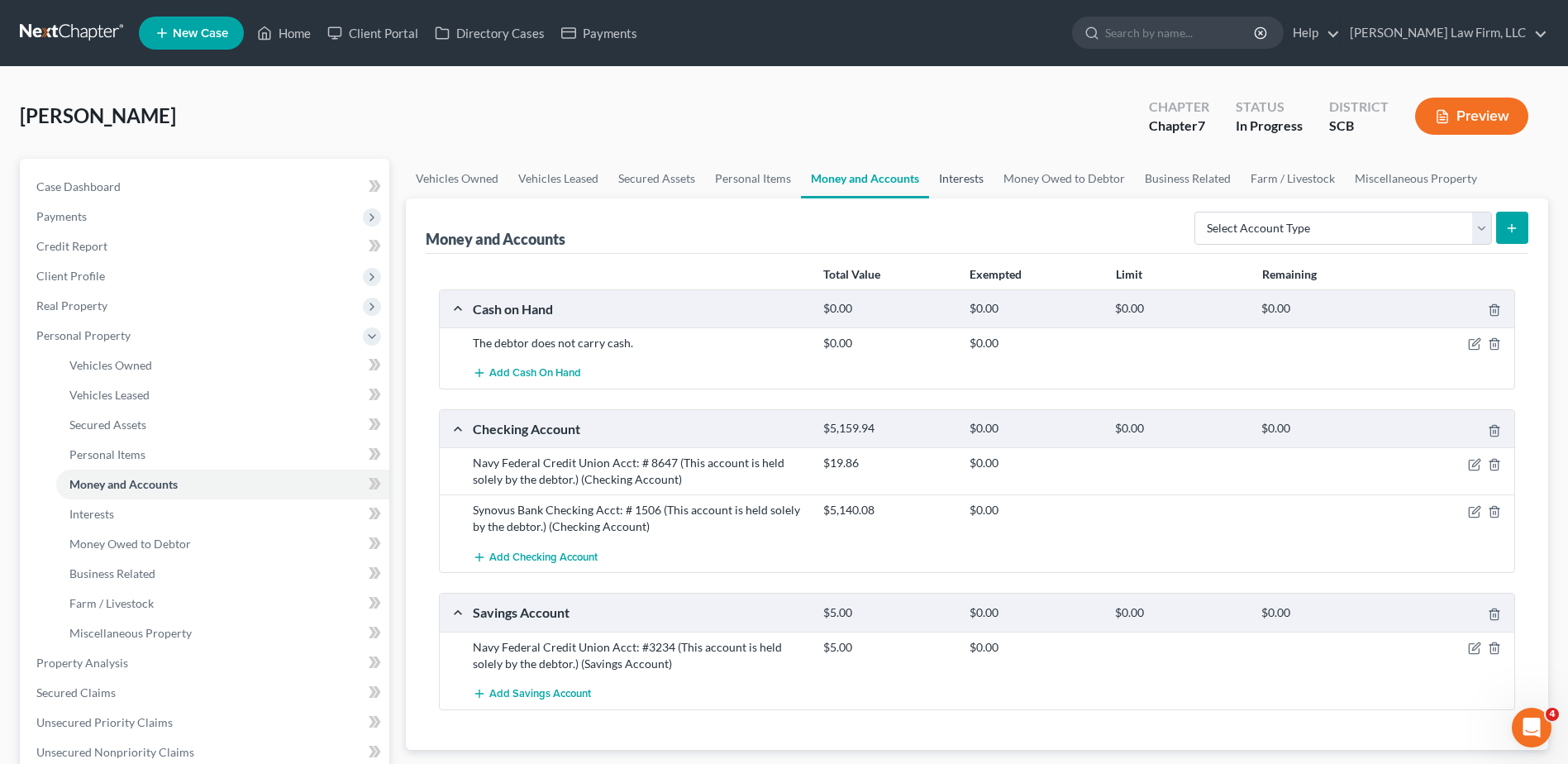
click at [970, 183] on link "Interests" at bounding box center [962, 178] width 64 height 39
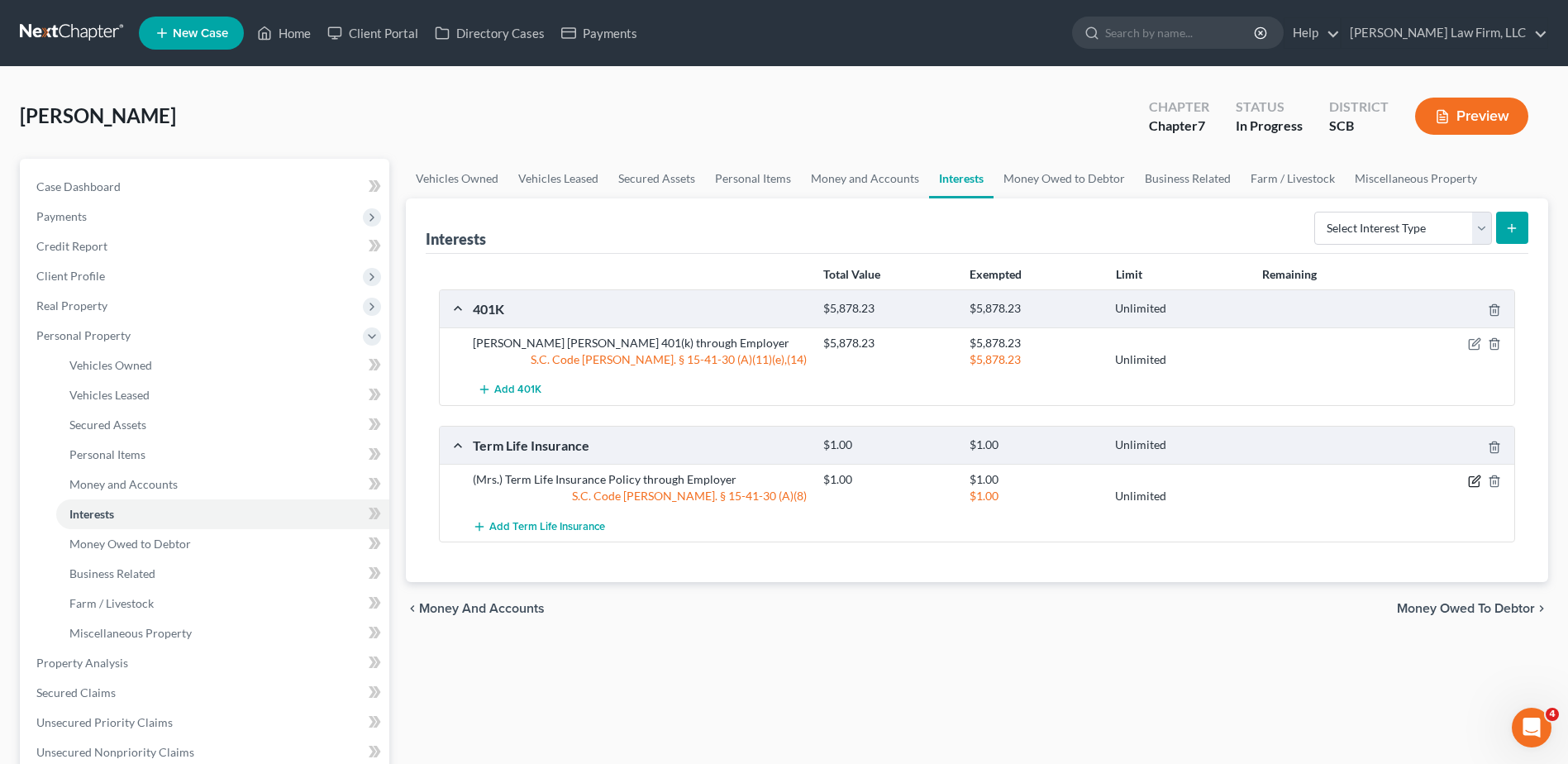
click at [1472, 480] on icon "button" at bounding box center [1475, 481] width 13 height 13
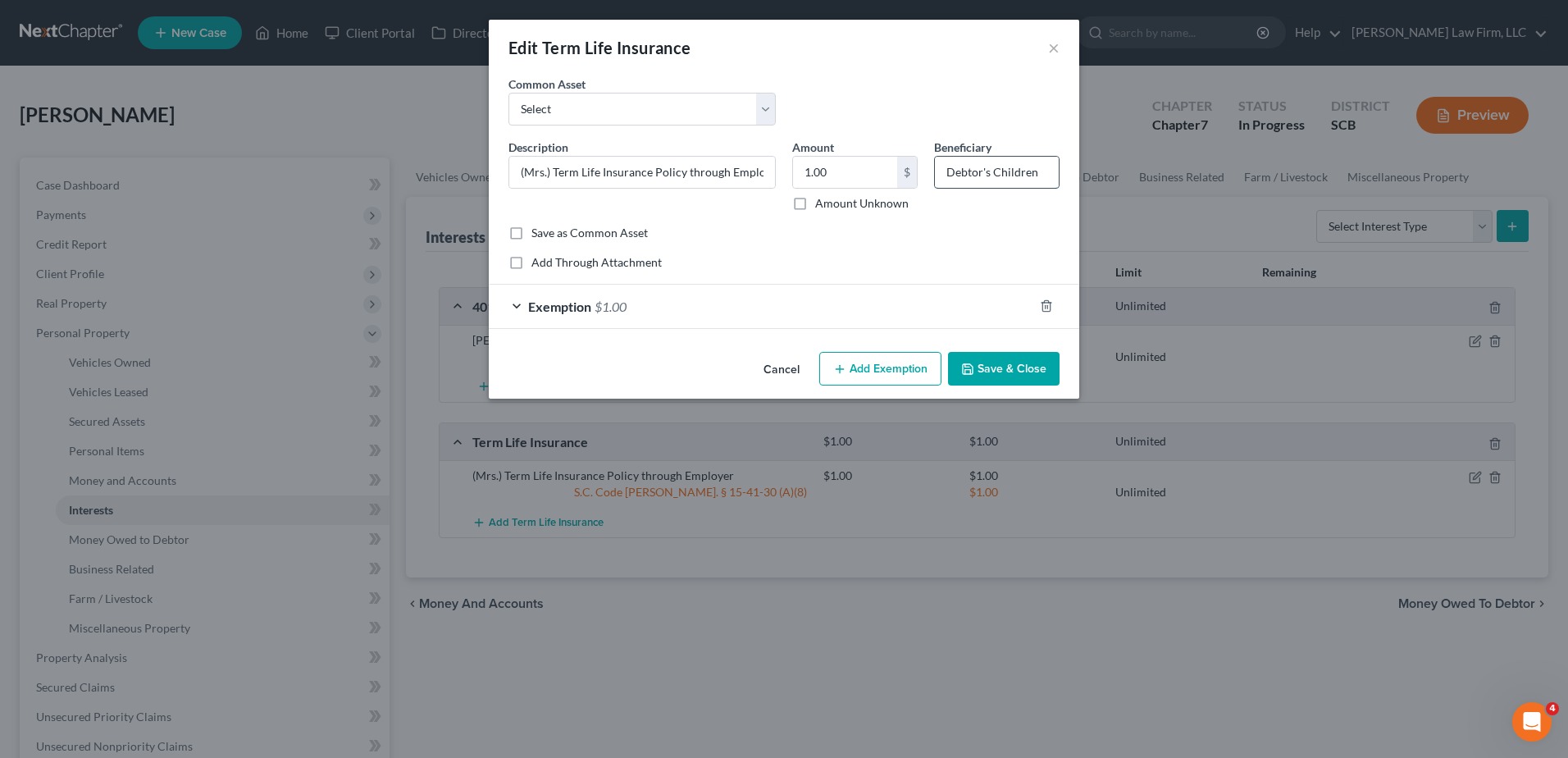
click at [1044, 170] on input "Debtor's Children" at bounding box center [997, 172] width 124 height 31
type input "D"
type input "[PERSON_NAME] ([PERSON_NAME]'s Son); [PERSON_NAME] (Debtor's Daughter)"
click at [1017, 364] on button "Save & Close" at bounding box center [1004, 369] width 112 height 35
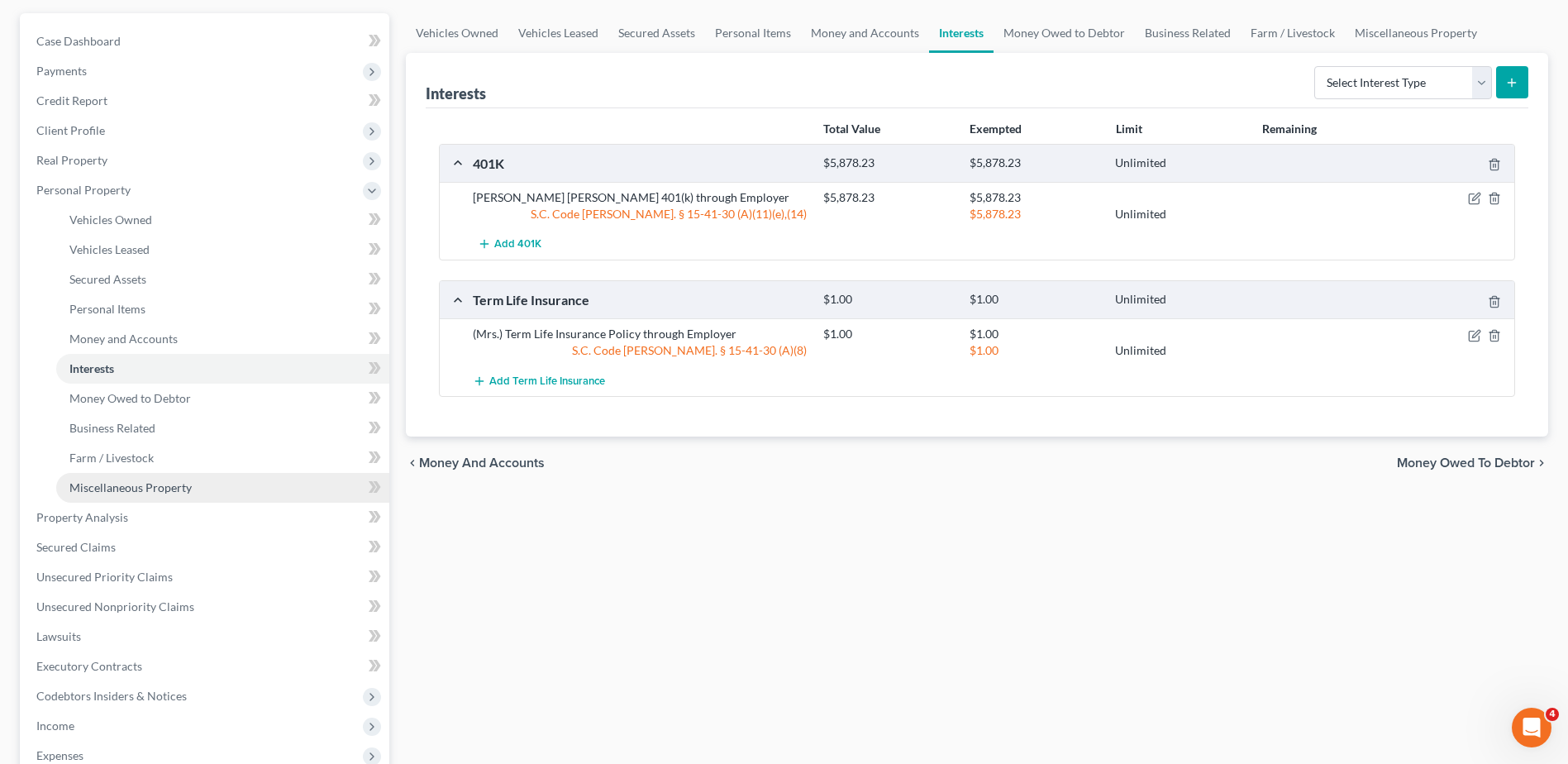
scroll to position [166, 0]
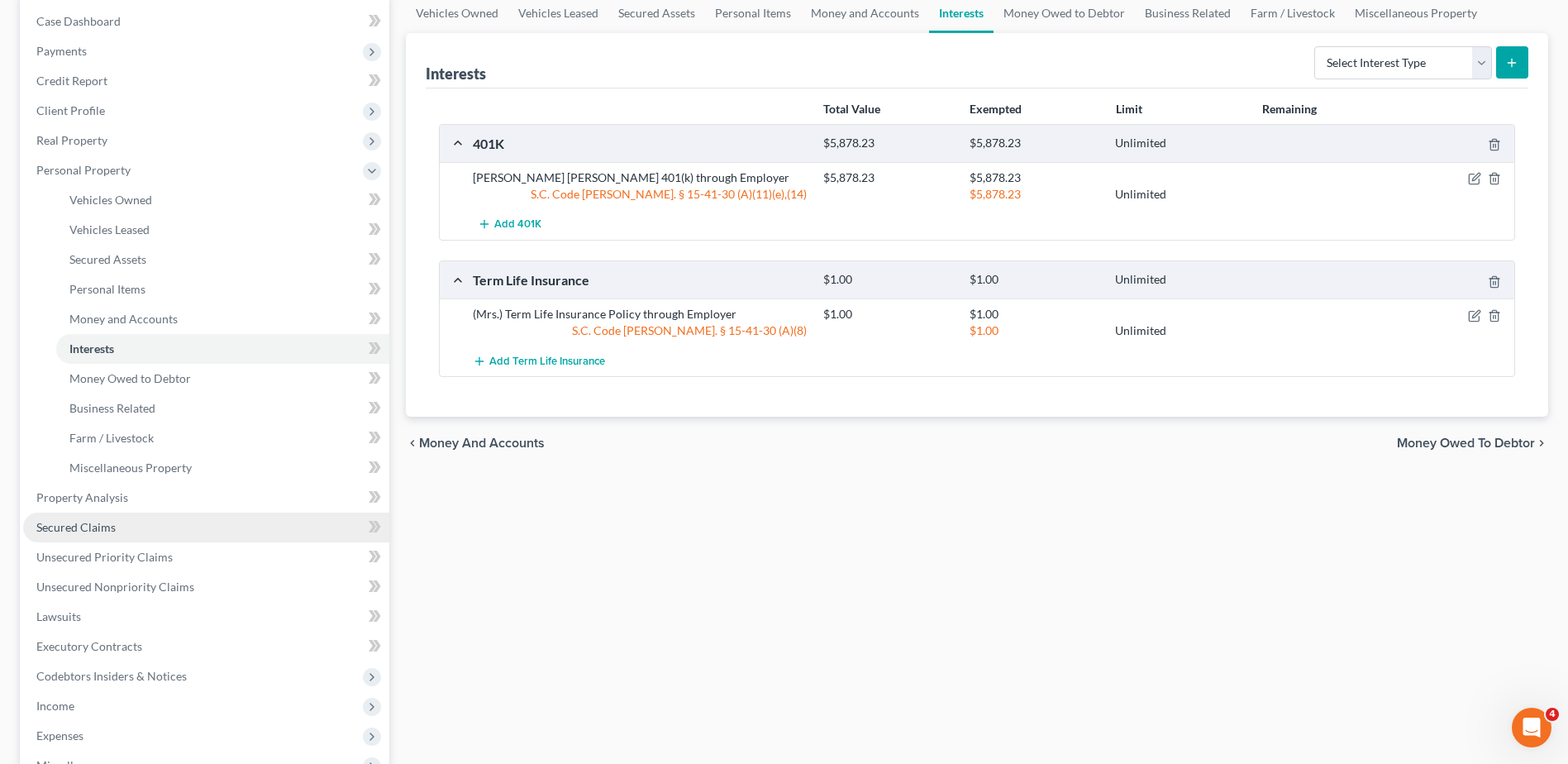
click at [135, 529] on link "Secured Claims" at bounding box center [206, 527] width 366 height 30
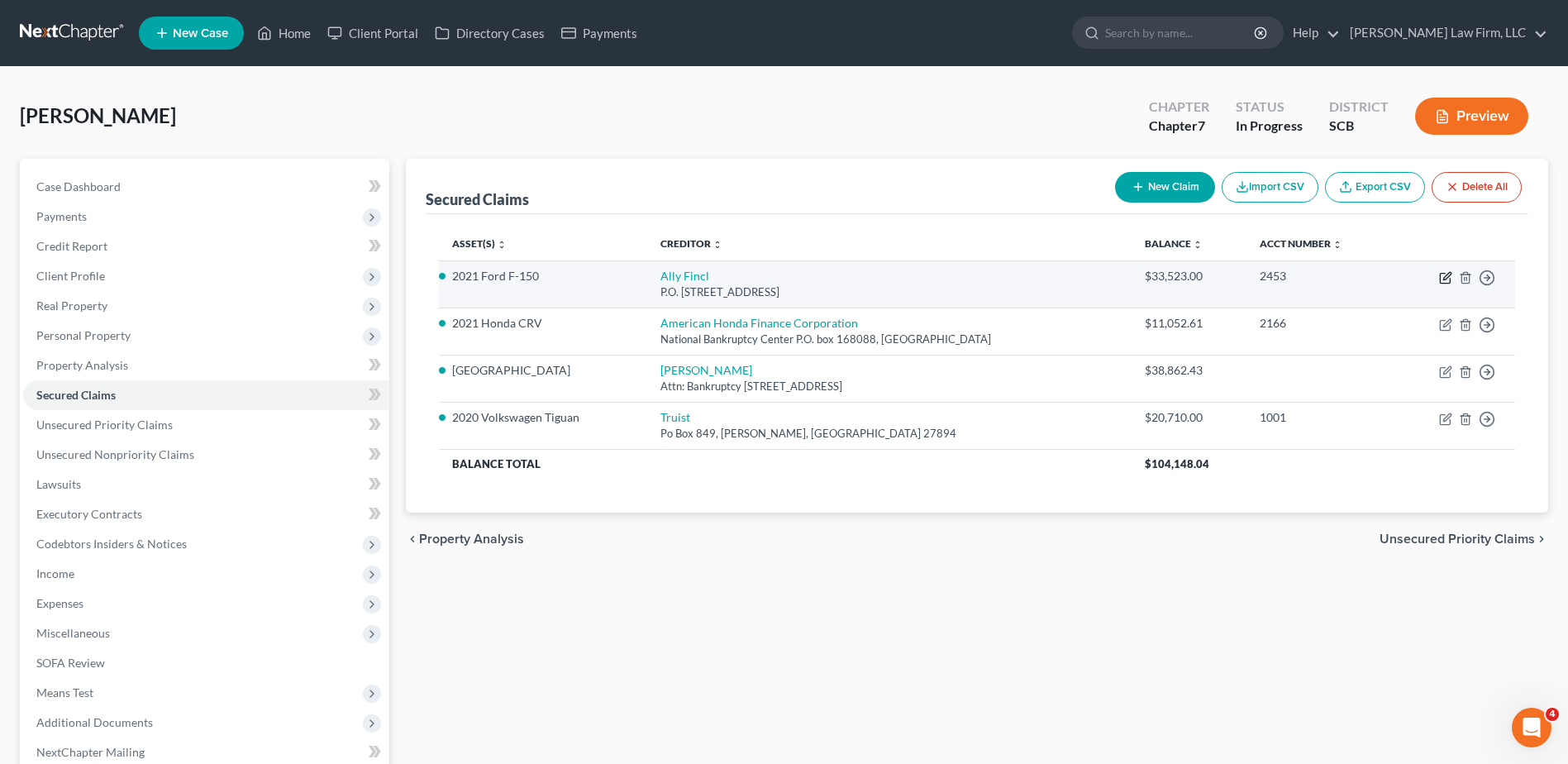
click at [1446, 281] on icon "button" at bounding box center [1445, 277] width 13 height 13
select select "24"
select select "0"
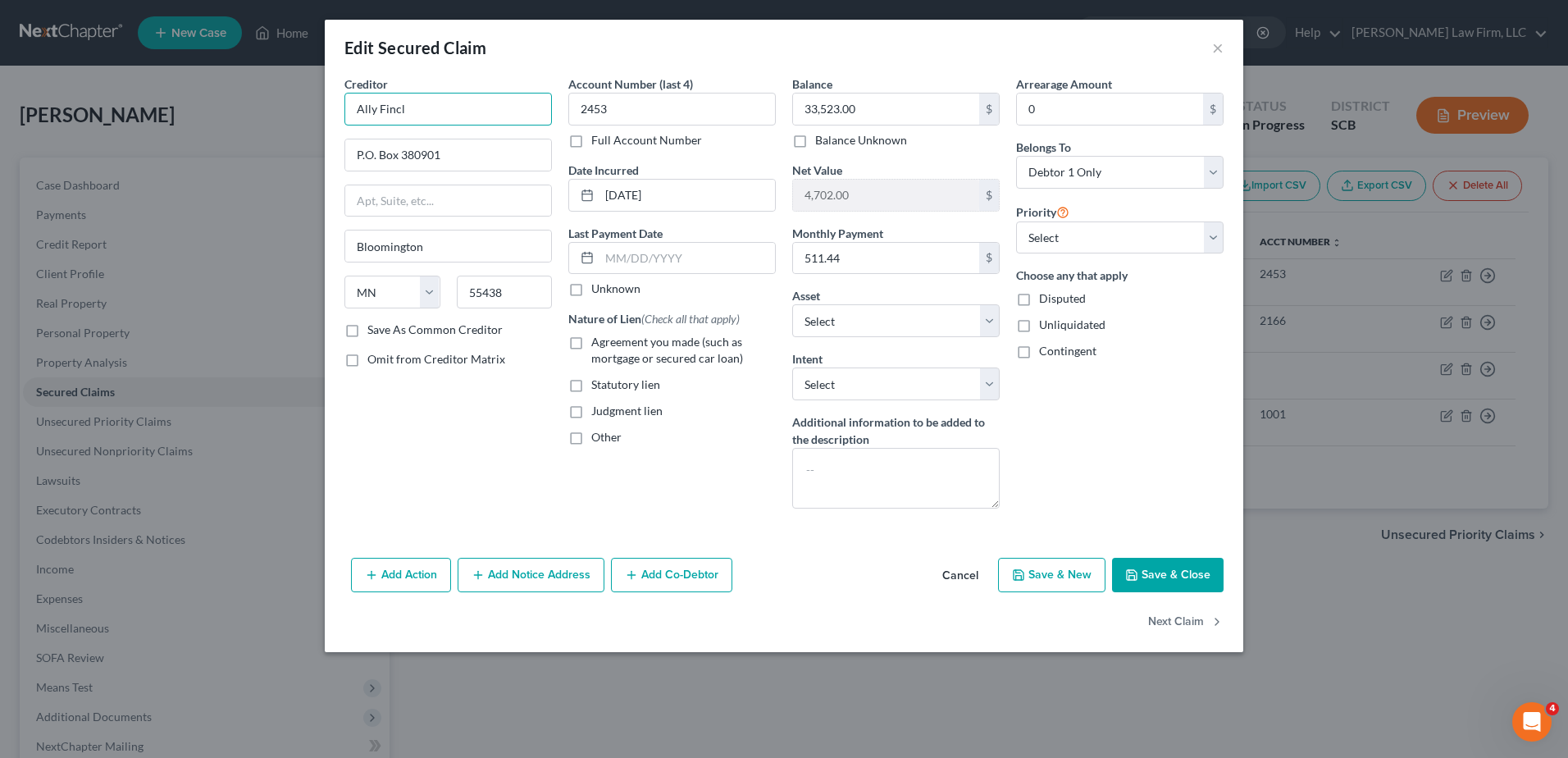
click at [500, 109] on input "Ally Fincl" at bounding box center [448, 108] width 208 height 33
type input "Ally Financial"
click at [493, 163] on div "Ally Financial [STREET_ADDRESS]" at bounding box center [443, 144] width 197 height 38
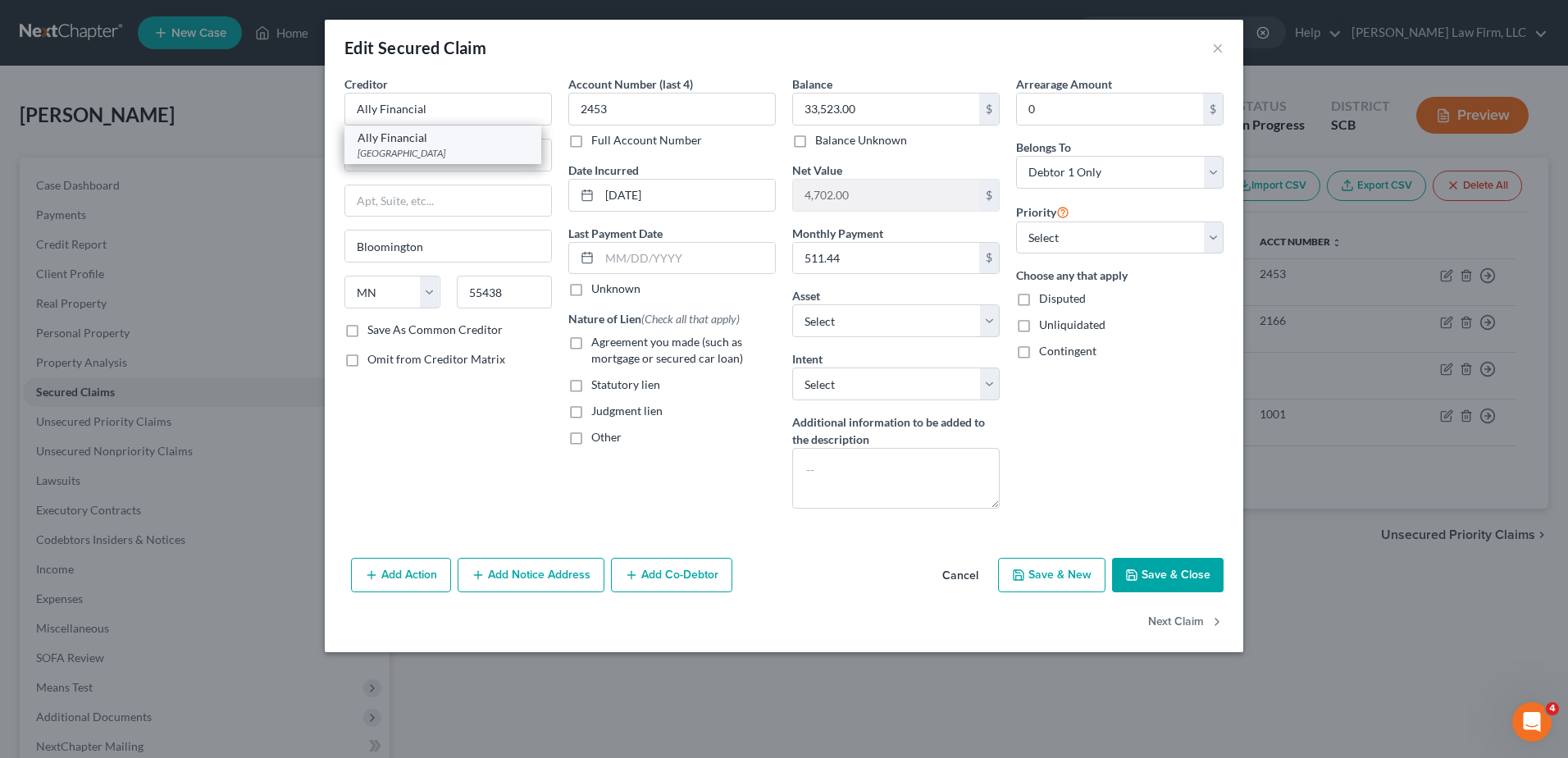
type input "PO Box 380901"
type input "[GEOGRAPHIC_DATA]"
click at [637, 336] on span "Agreement you made (such as mortgage or secured car loan)" at bounding box center [666, 350] width 152 height 30
click at [609, 336] on input "Agreement you made (such as mortgage or secured car loan)" at bounding box center [603, 339] width 11 height 11
checkbox input "true"
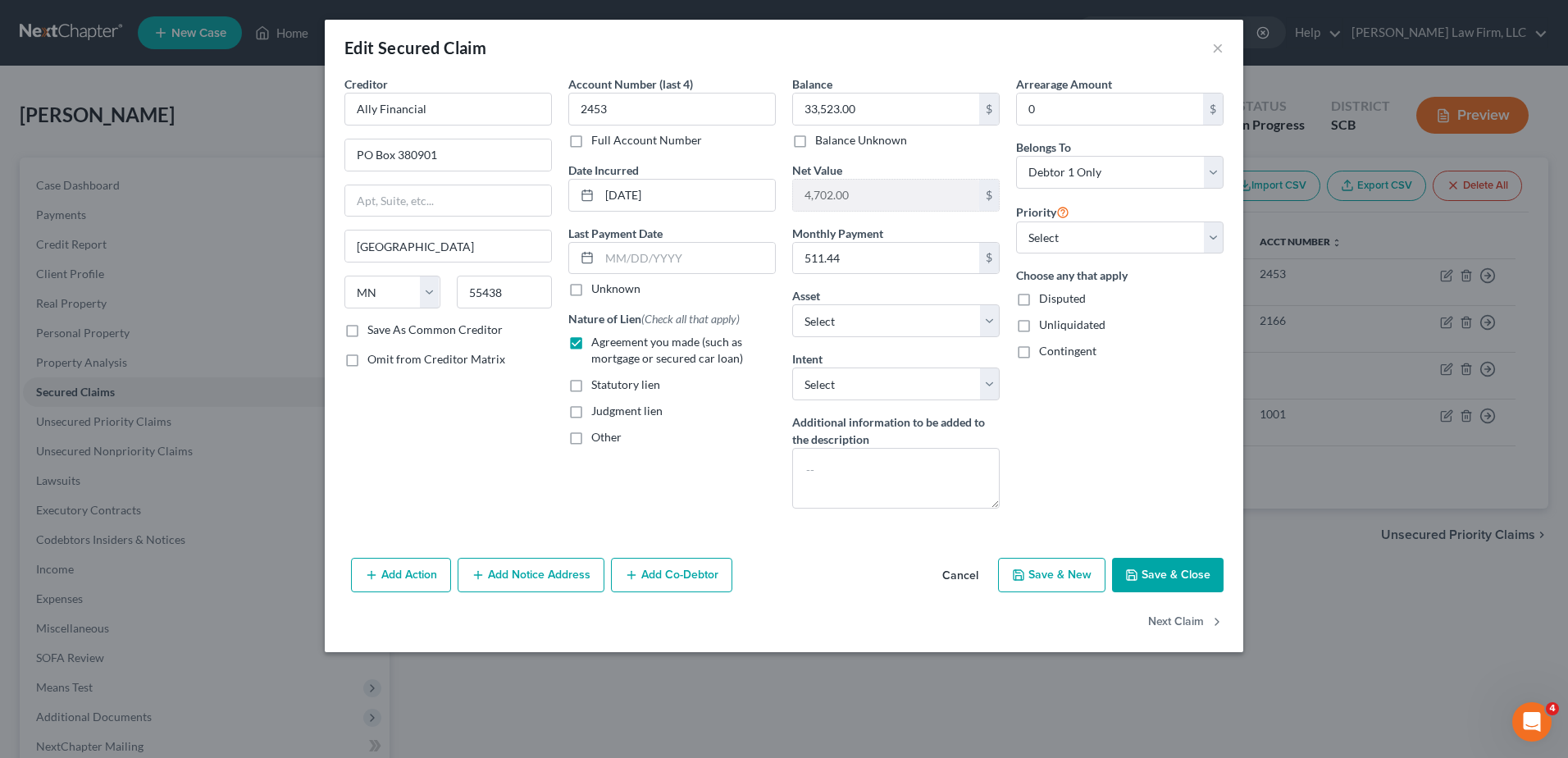
click at [612, 442] on span "Other" at bounding box center [606, 437] width 30 height 14
click at [609, 439] on input "Other" at bounding box center [603, 434] width 11 height 11
checkbox input "true"
click at [621, 471] on input "text" at bounding box center [672, 475] width 206 height 31
type input "PMSI <910"
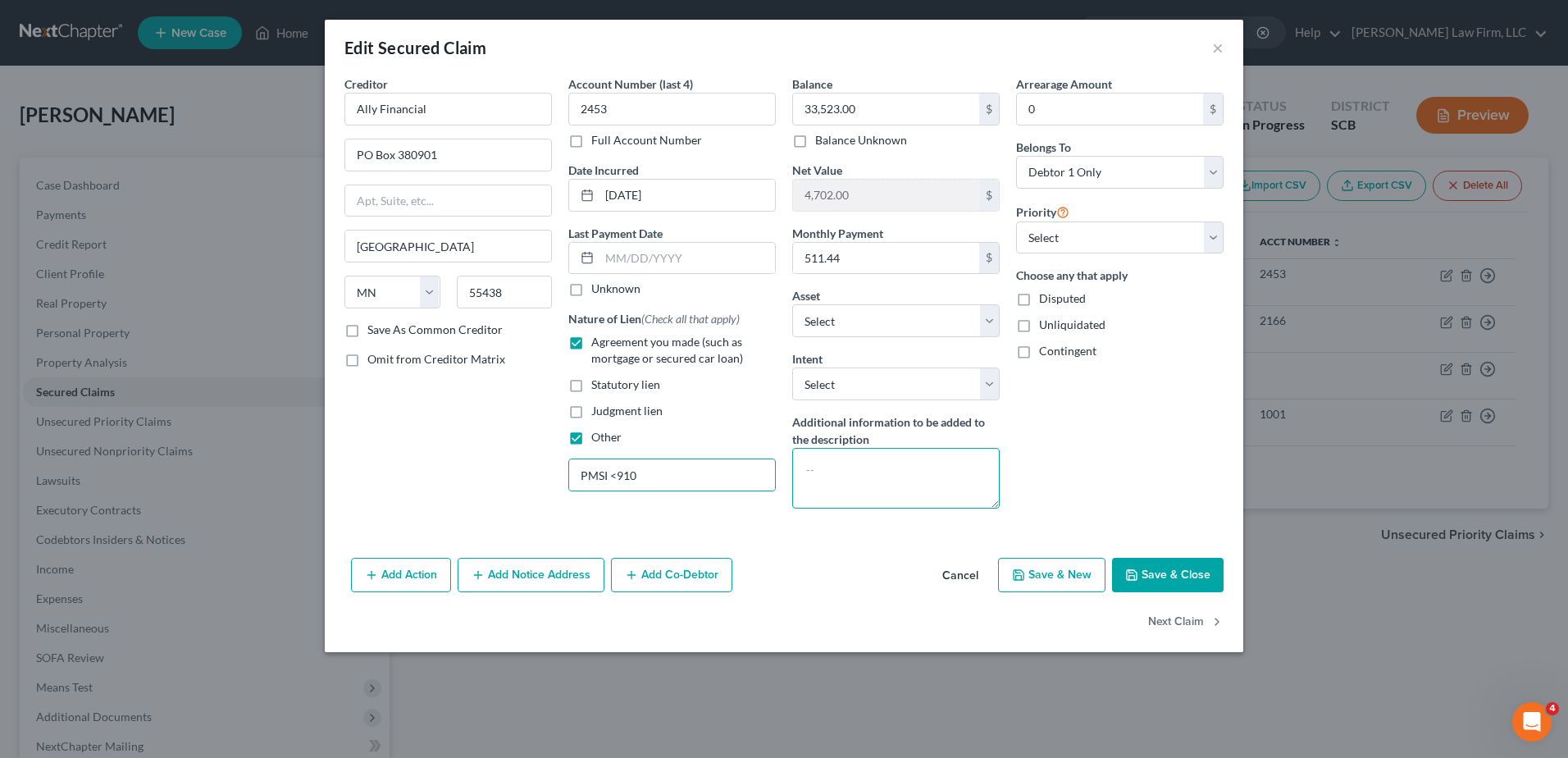
click at [878, 458] on textarea at bounding box center [896, 478] width 208 height 60
type textarea "(Current)"
click at [948, 268] on input "511.44" at bounding box center [886, 258] width 186 height 31
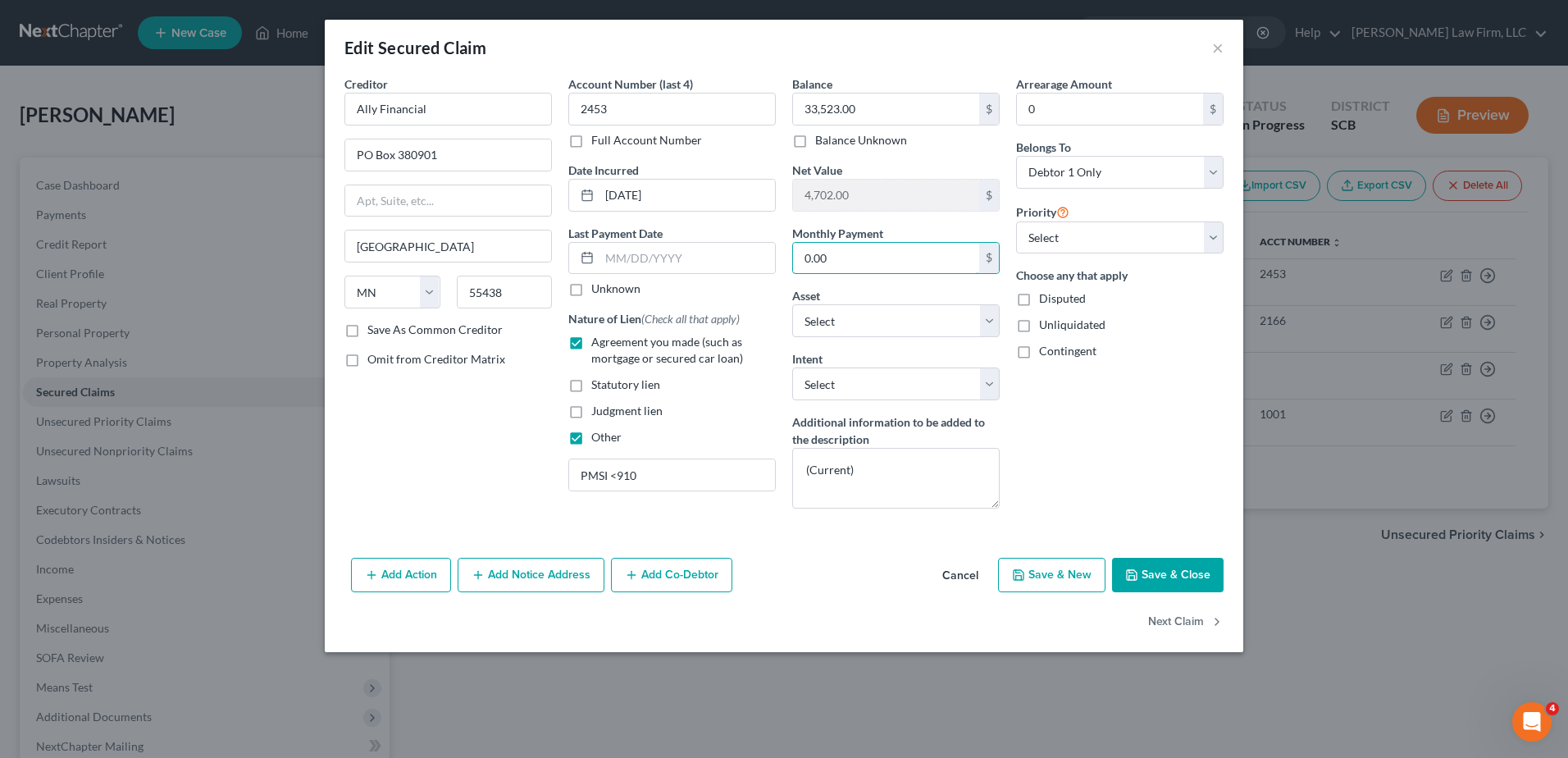
type input "0.00"
click at [1138, 462] on div "Arrearage Amount 0 $ Belongs To * Select Debtor 1 Only Debtor 2 Only Debtor 1 A…" at bounding box center [1120, 298] width 224 height 446
click at [1174, 565] on button "Save & Close" at bounding box center [1168, 575] width 112 height 35
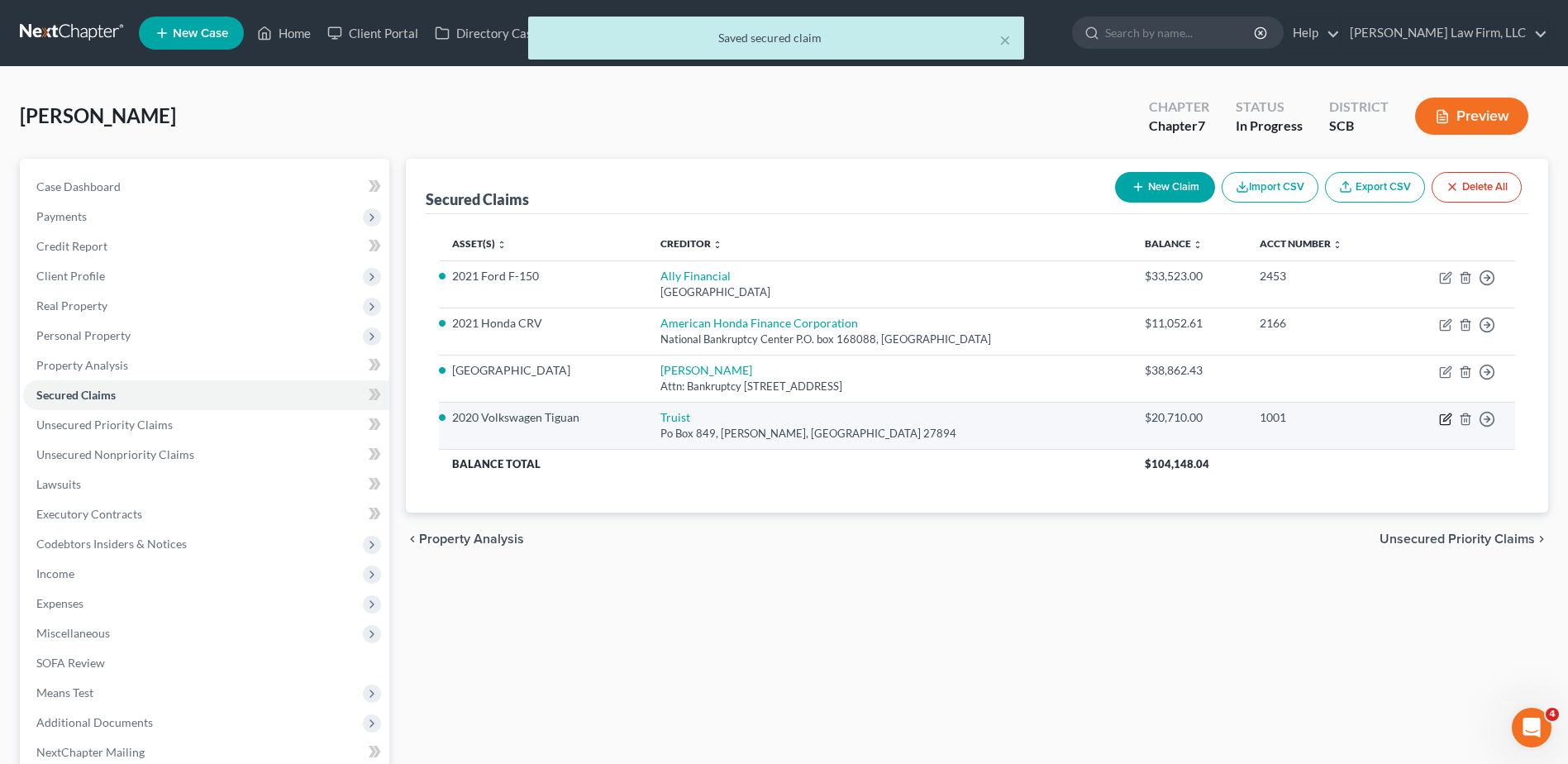
click at [1445, 420] on icon "button" at bounding box center [1447, 417] width 7 height 7
select select "28"
select select "0"
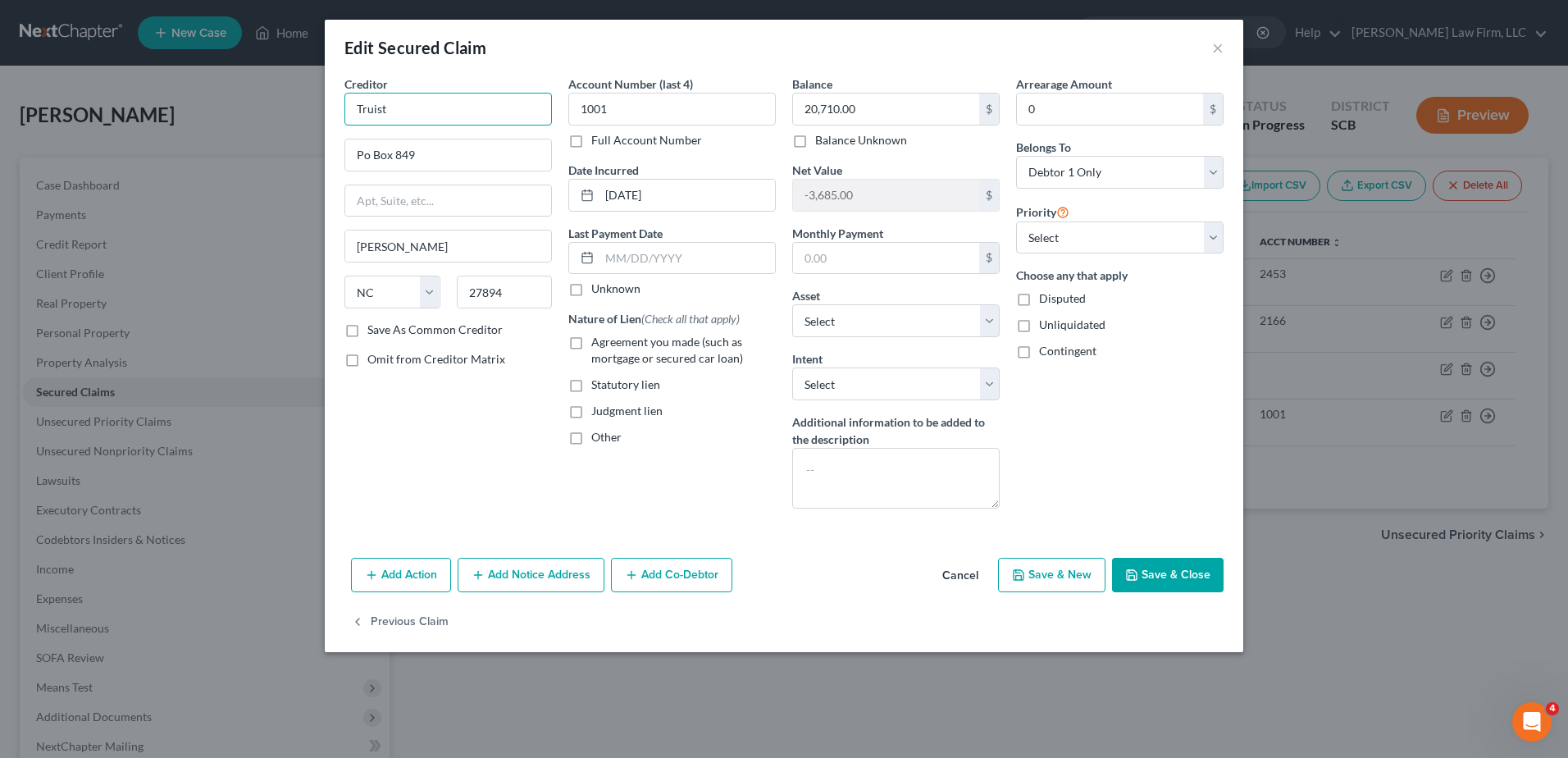
click at [464, 114] on input "Truist" at bounding box center [448, 108] width 208 height 33
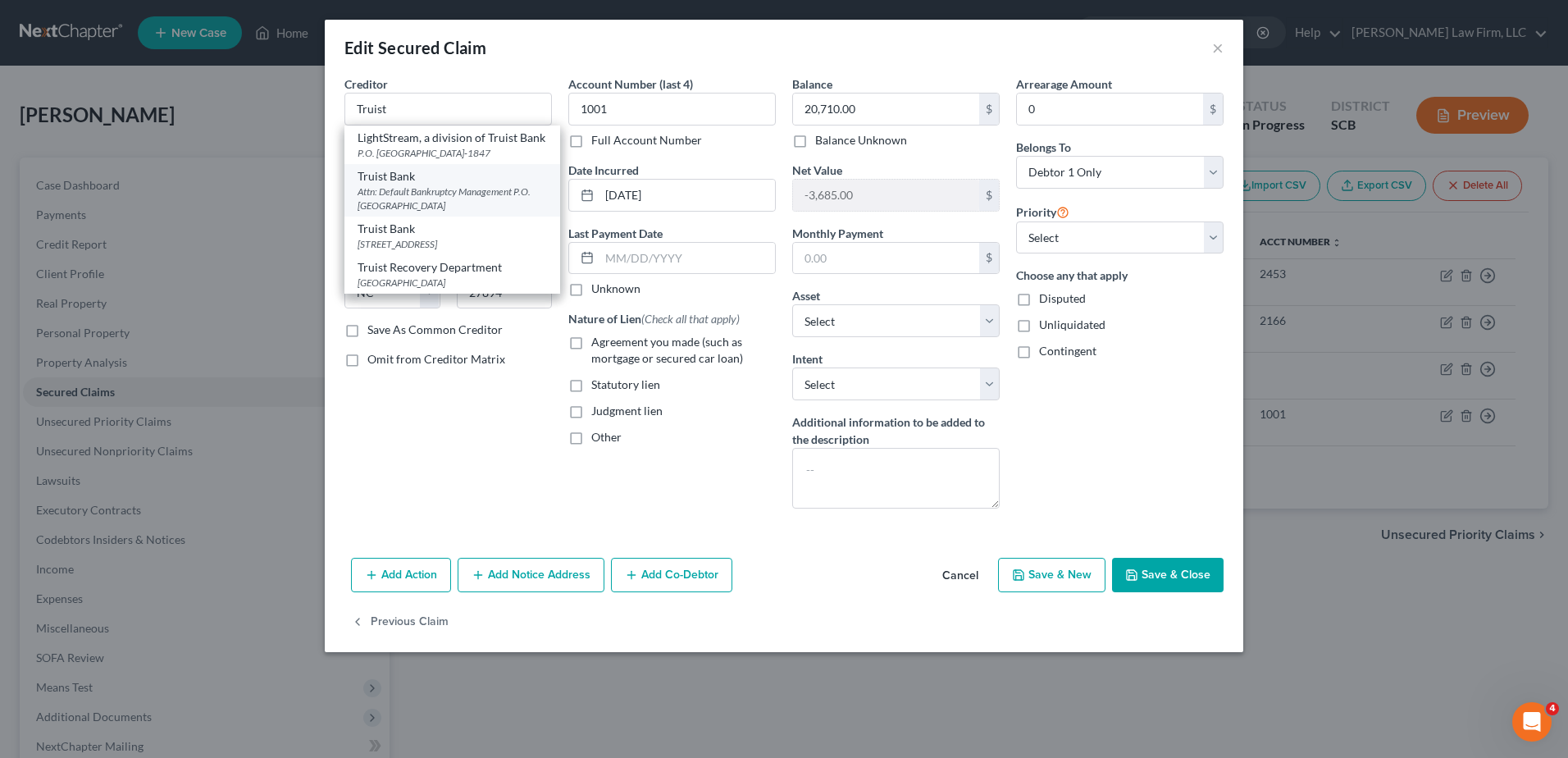
click at [489, 212] on div "Attn: Default Bankruptcy Management P.O. [GEOGRAPHIC_DATA]" at bounding box center [453, 198] width 190 height 28
type input "Truist Bank"
type input "Attn: Default Bankruptcy Management"
type input "P.O. Box 85092"
type input "[GEOGRAPHIC_DATA]"
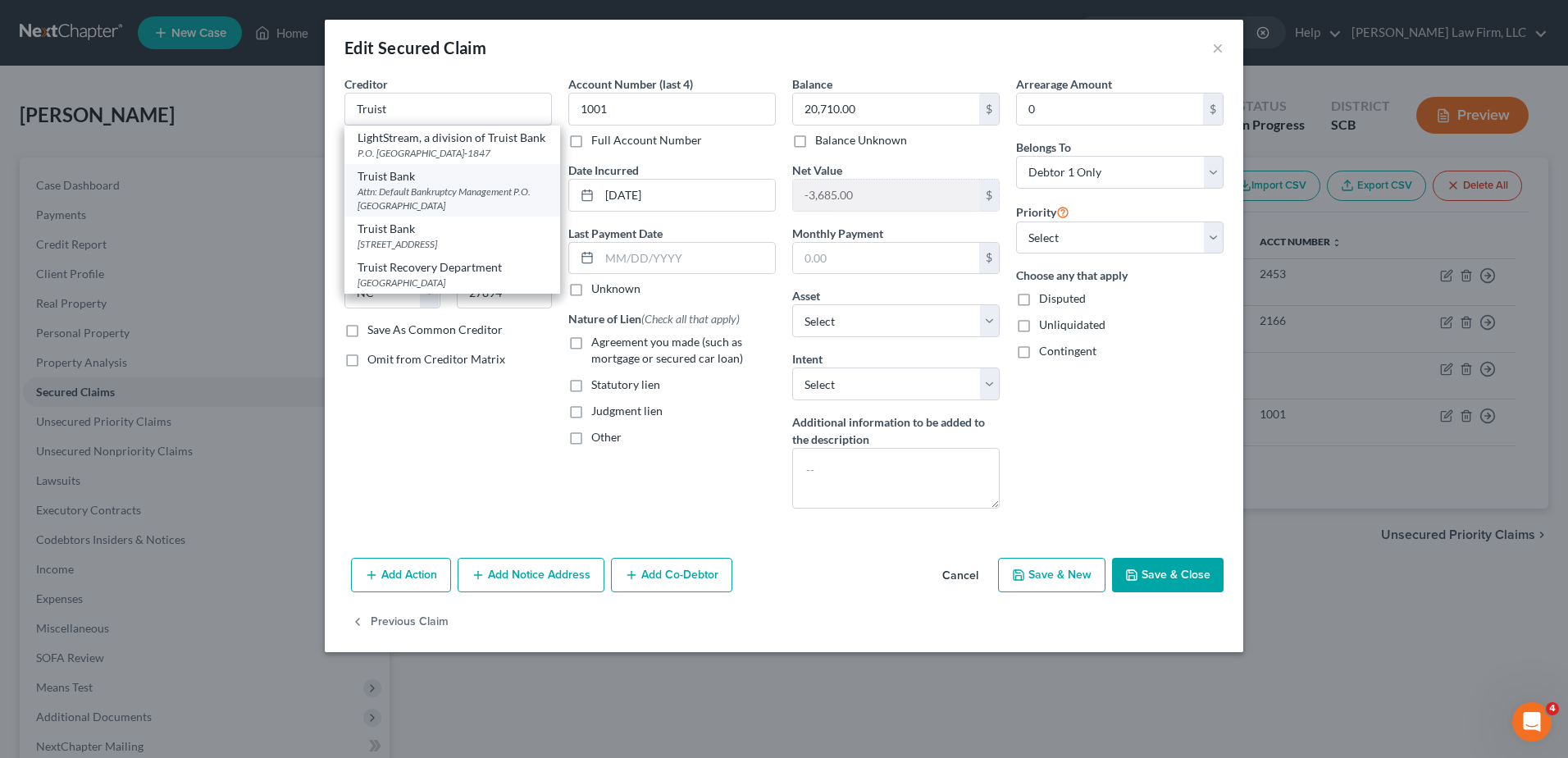
select select "48"
type input "23286"
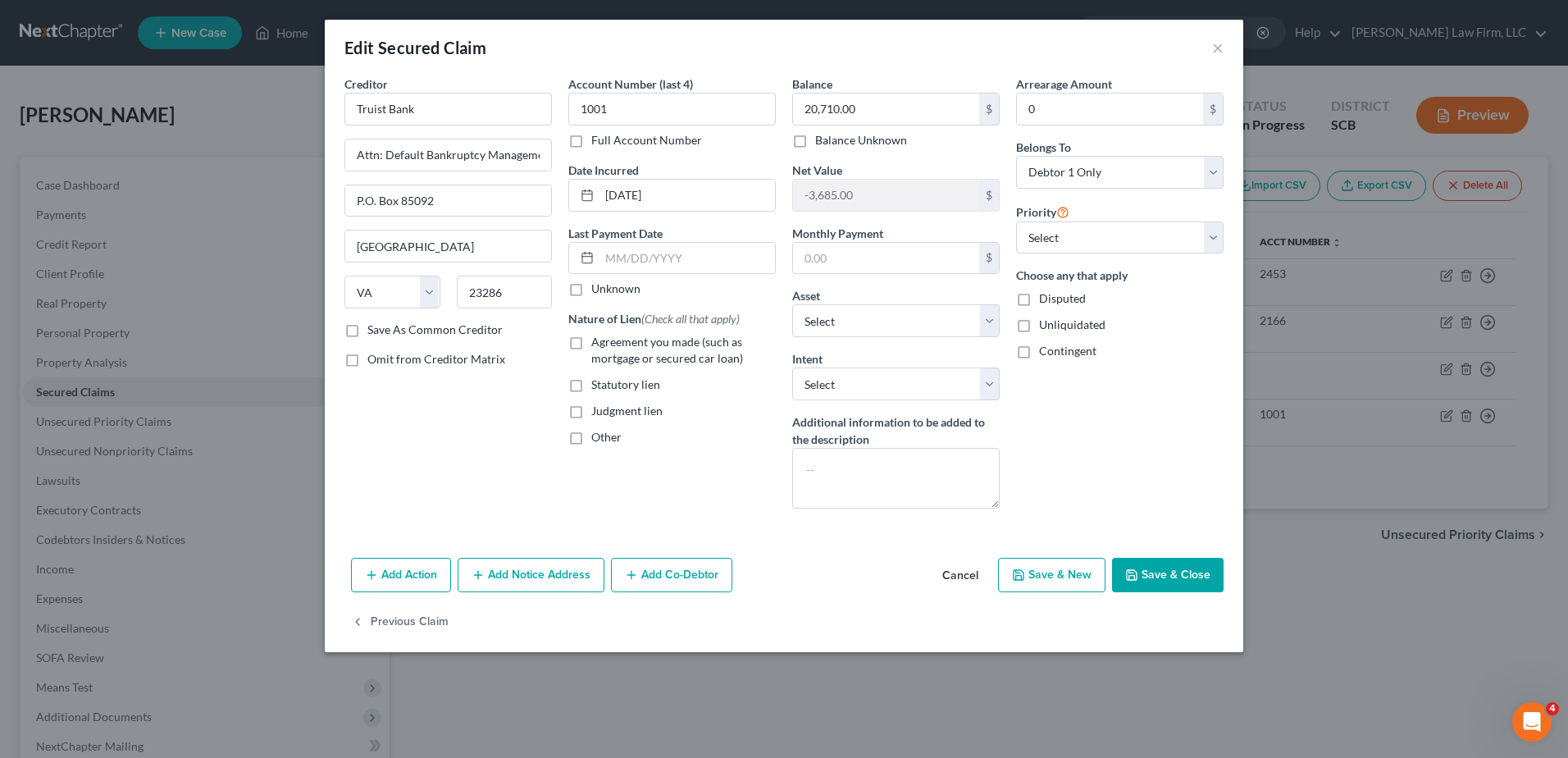
click at [647, 342] on span "Agreement you made (such as mortgage or secured car loan)" at bounding box center [666, 350] width 152 height 30
click at [609, 342] on input "Agreement you made (such as mortgage or secured car loan)" at bounding box center [603, 339] width 11 height 11
checkbox input "true"
click at [611, 439] on span "Other" at bounding box center [606, 437] width 30 height 14
click at [609, 439] on input "Other" at bounding box center [603, 434] width 11 height 11
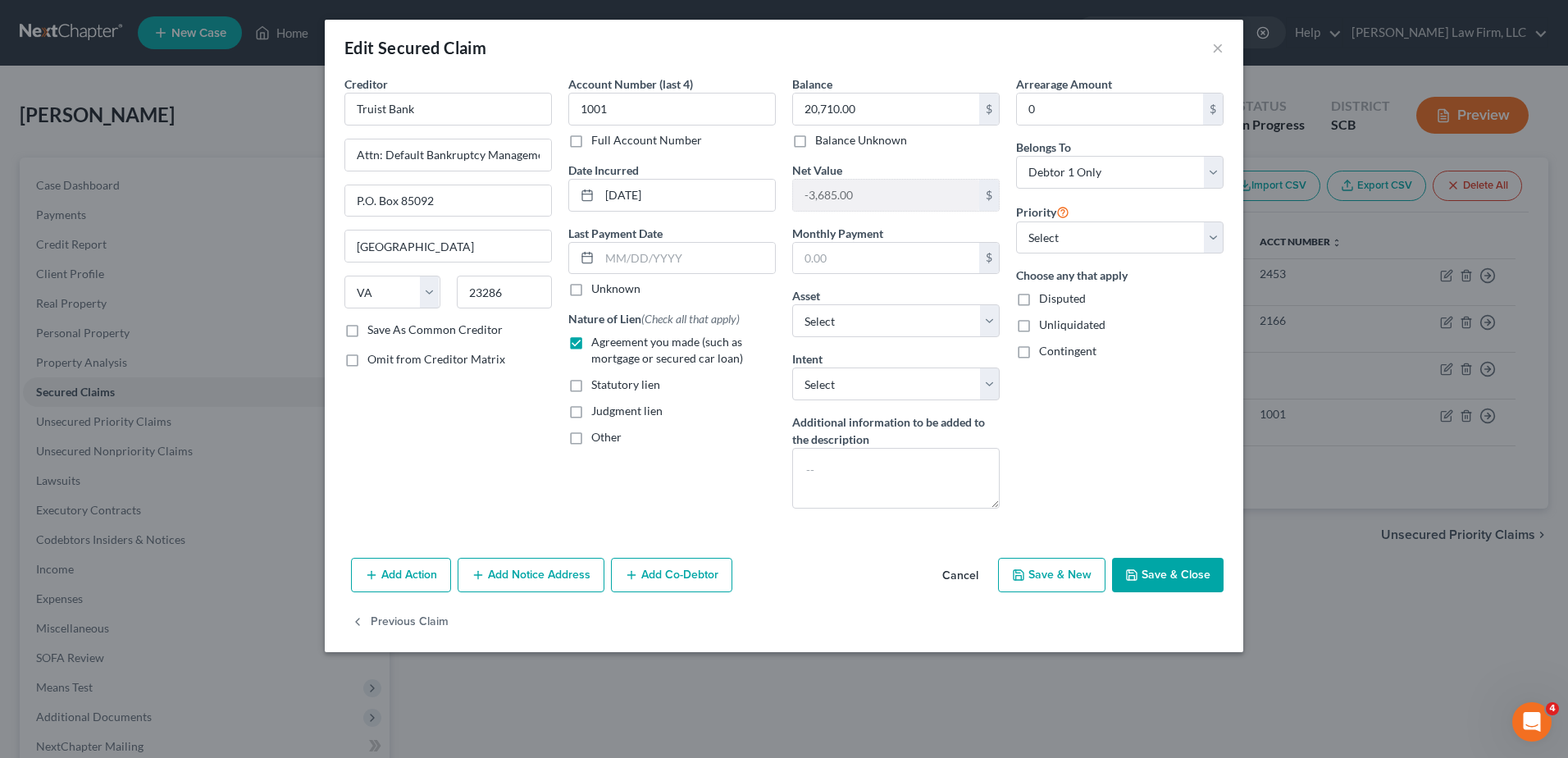
checkbox input "true"
click at [629, 476] on input "text" at bounding box center [672, 475] width 206 height 31
type input "PMSI >910"
click at [885, 477] on textarea at bounding box center [896, 478] width 208 height 60
type textarea "(Current)"
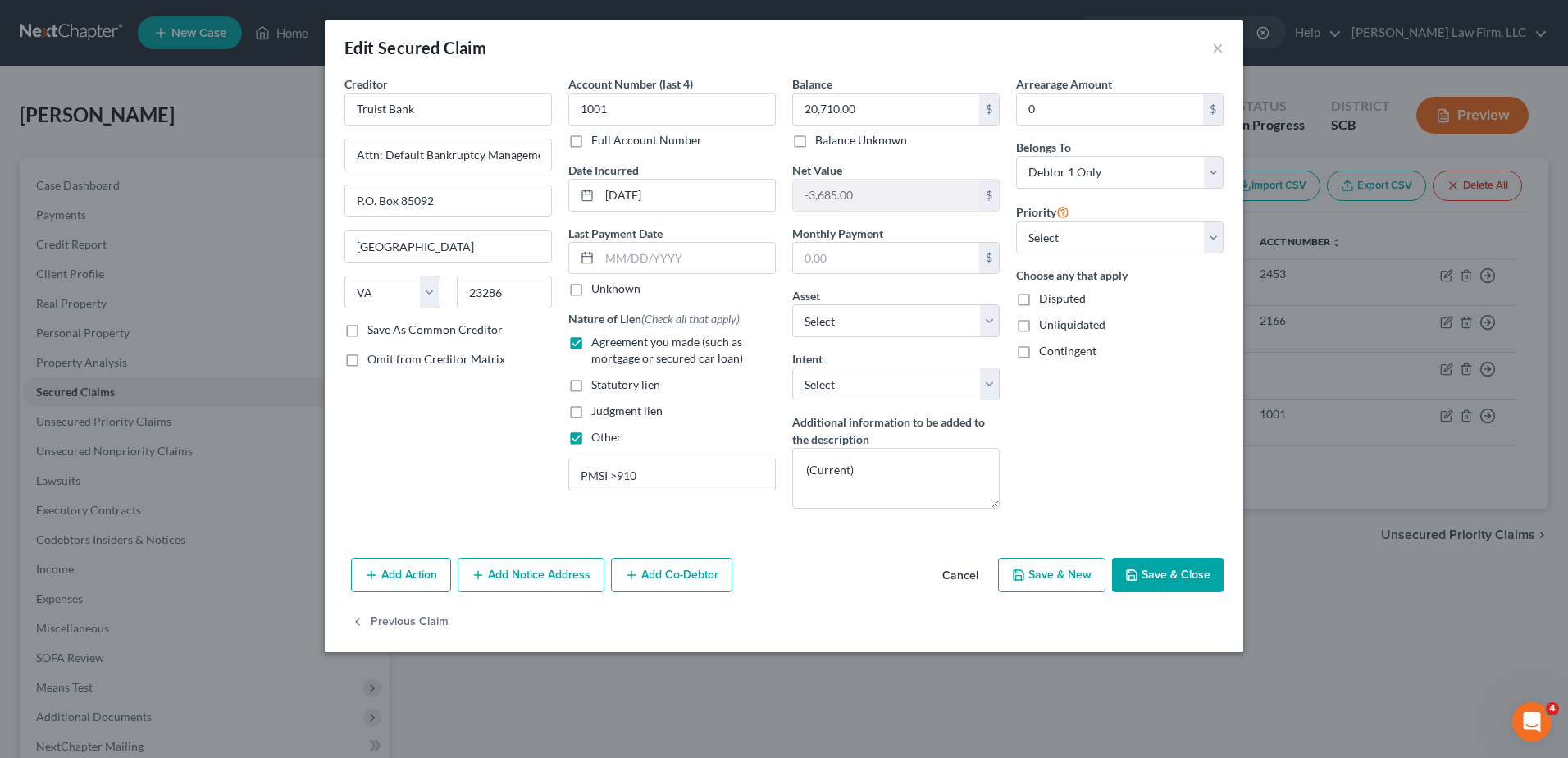
click at [1175, 578] on button "Save & Close" at bounding box center [1168, 575] width 112 height 35
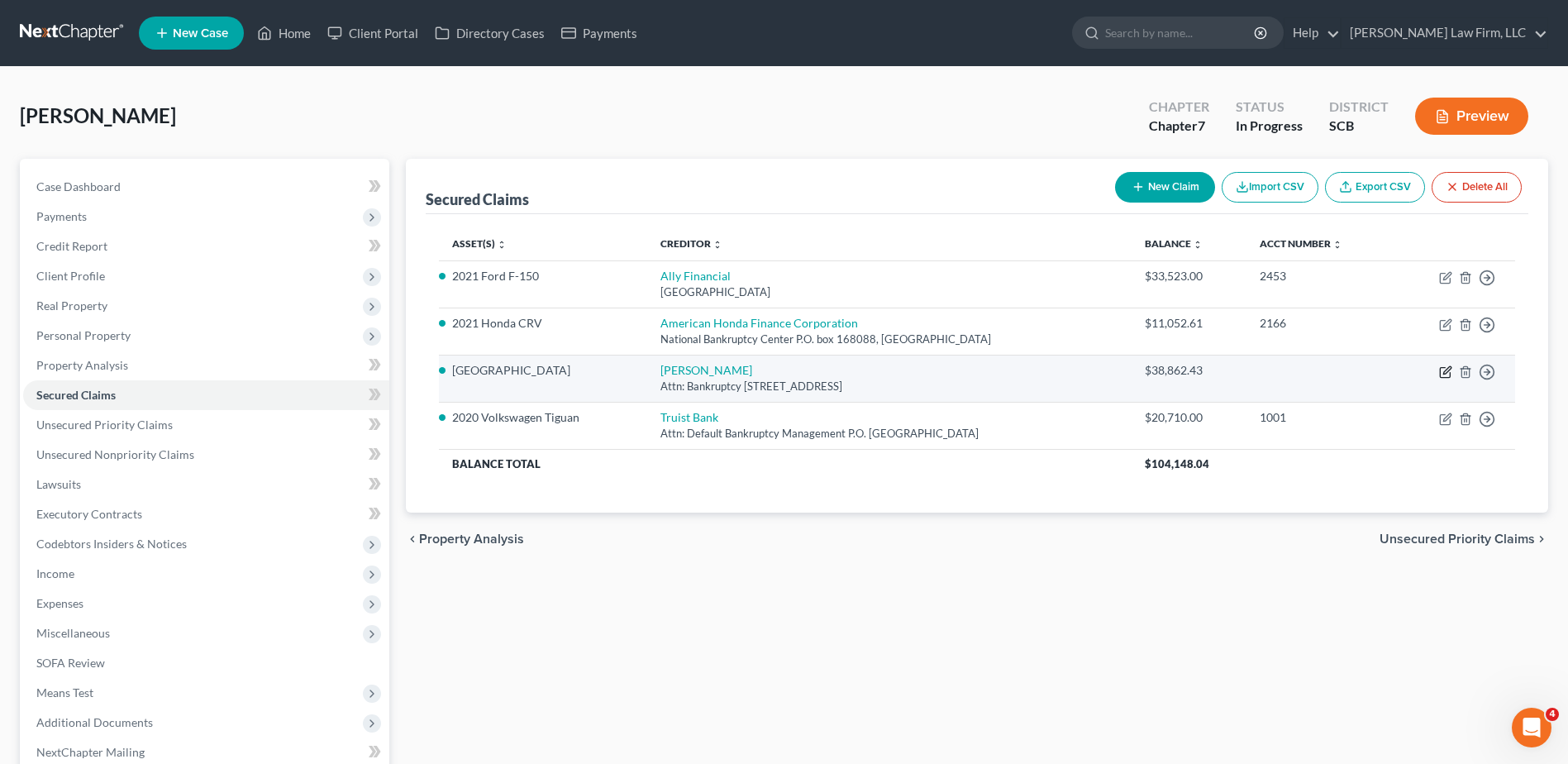
click at [1439, 376] on icon "button" at bounding box center [1445, 372] width 13 height 13
select select "45"
select select "3"
select select "0"
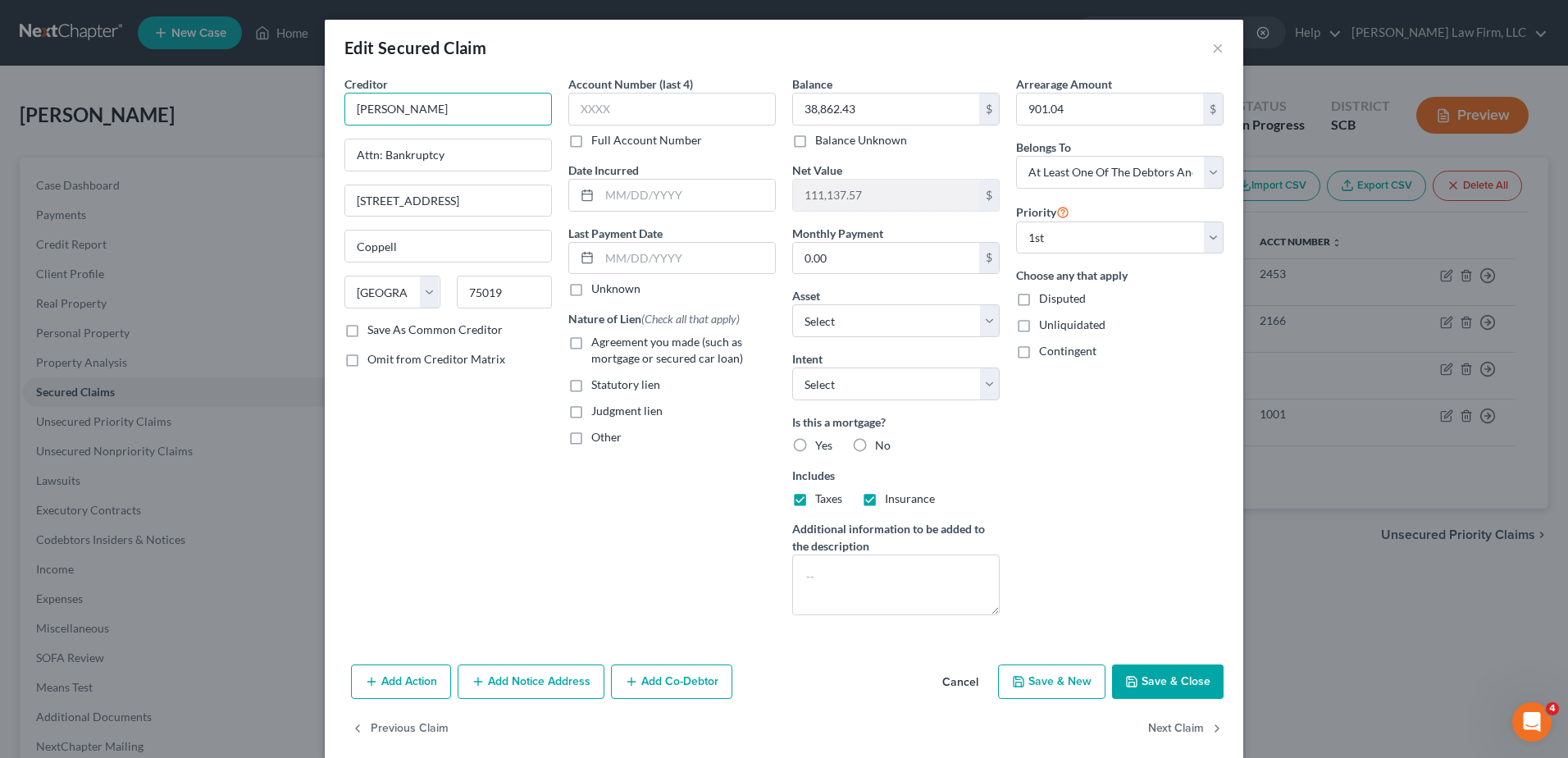
click at [464, 101] on input "[PERSON_NAME]" at bounding box center [448, 108] width 208 height 33
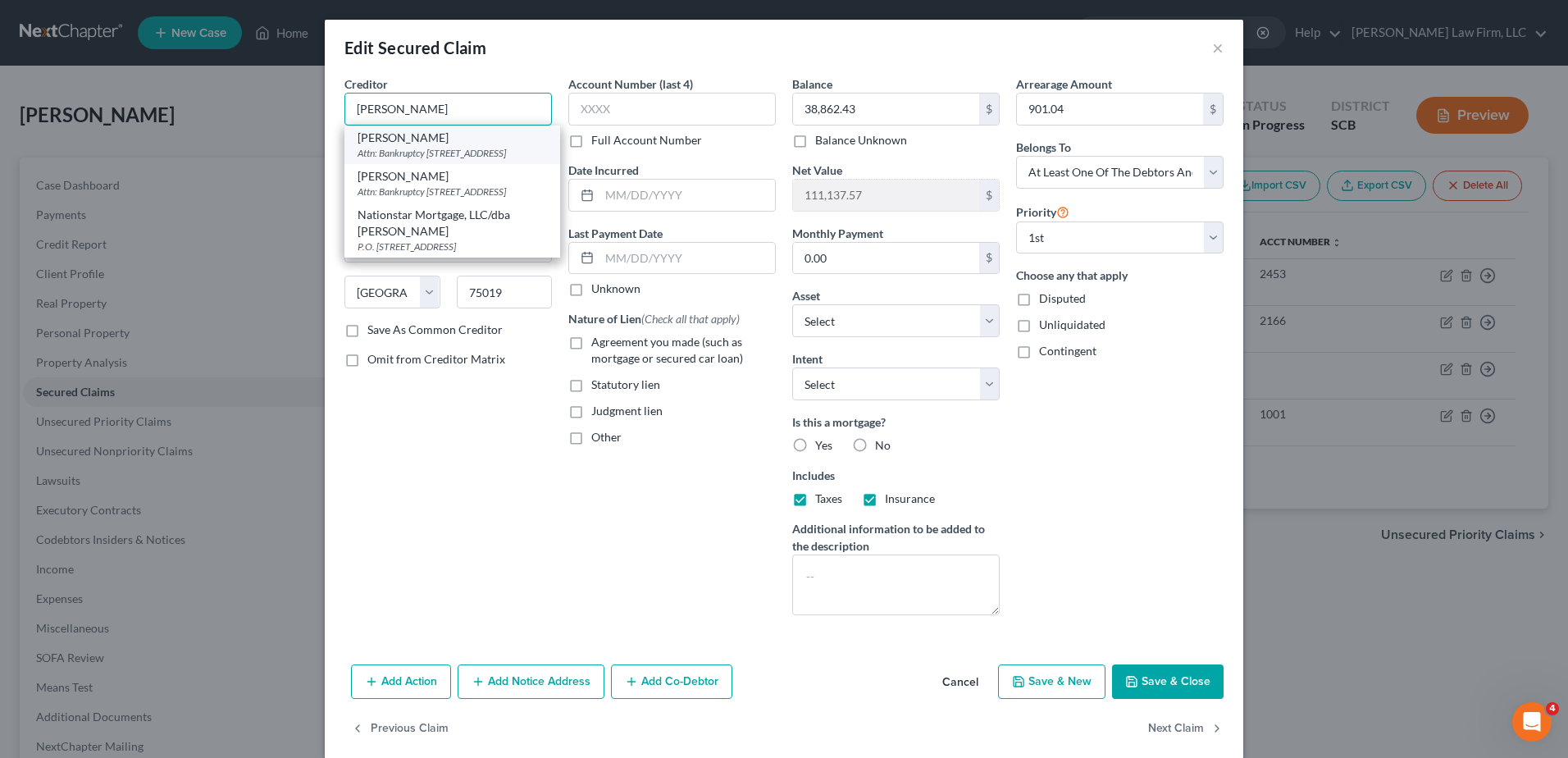
type input "[PERSON_NAME]"
click at [419, 156] on div "Attn: Bankruptcy [STREET_ADDRESS]" at bounding box center [453, 154] width 190 height 14
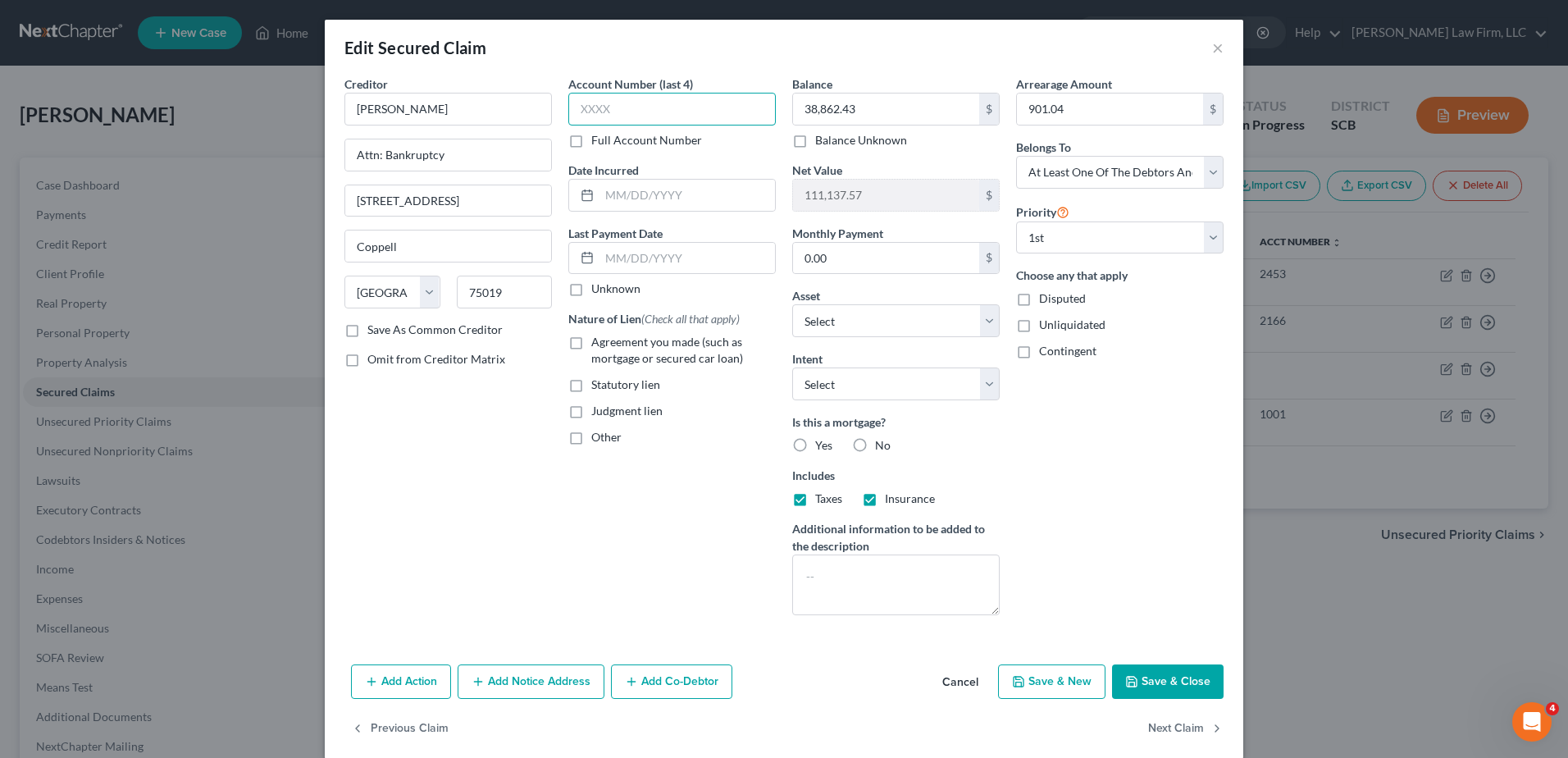
click at [645, 117] on input "text" at bounding box center [673, 108] width 208 height 33
type input "7210"
click at [725, 189] on input "text" at bounding box center [688, 194] width 176 height 31
type input "[DATE]"
click at [689, 257] on input "text" at bounding box center [688, 258] width 176 height 31
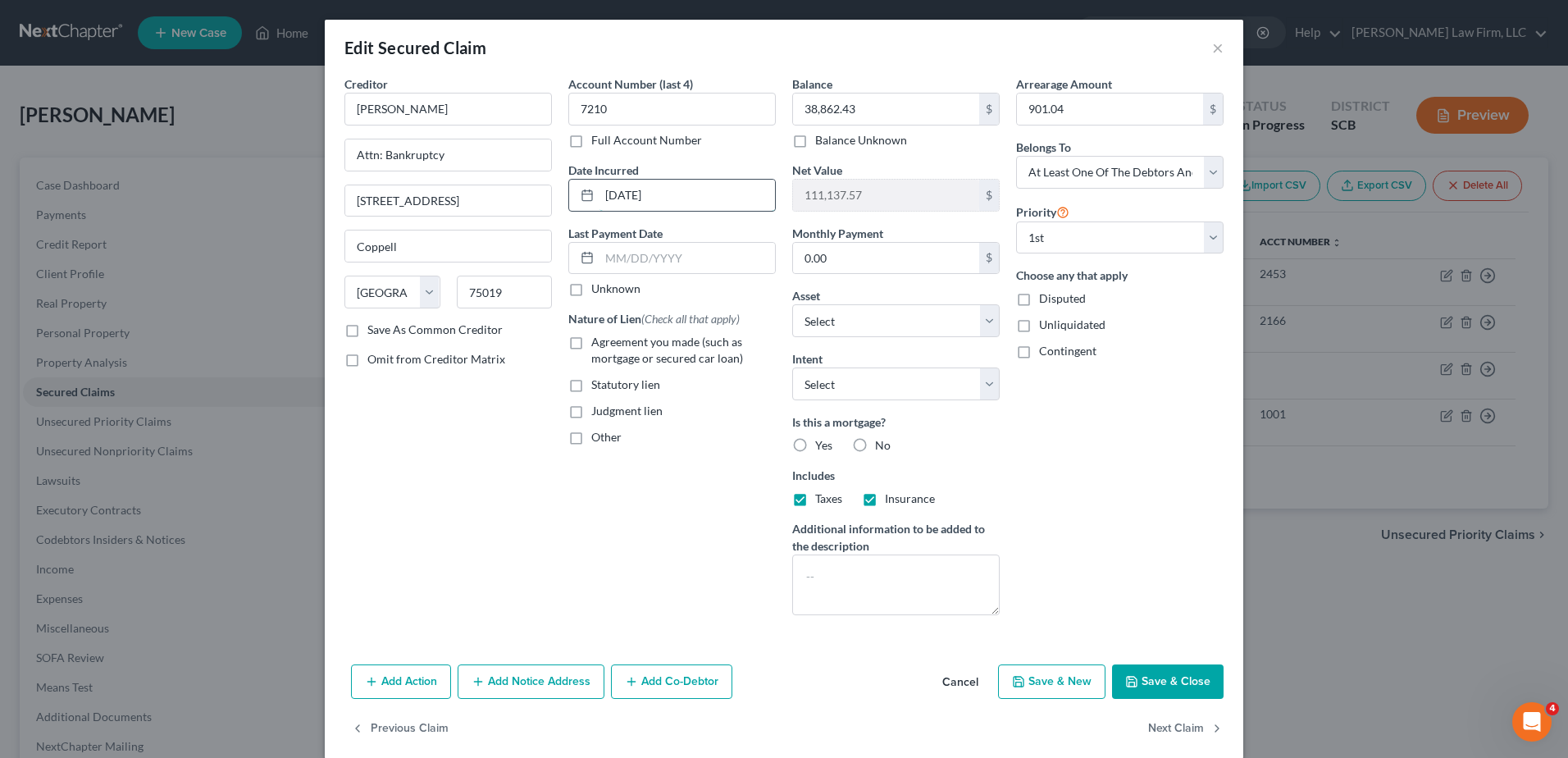
click at [699, 190] on input "[DATE]" at bounding box center [688, 194] width 176 height 31
click at [888, 588] on textarea at bounding box center [896, 585] width 208 height 60
type textarea "(The mortgage is currently in the Debtor's deceased husband's name."
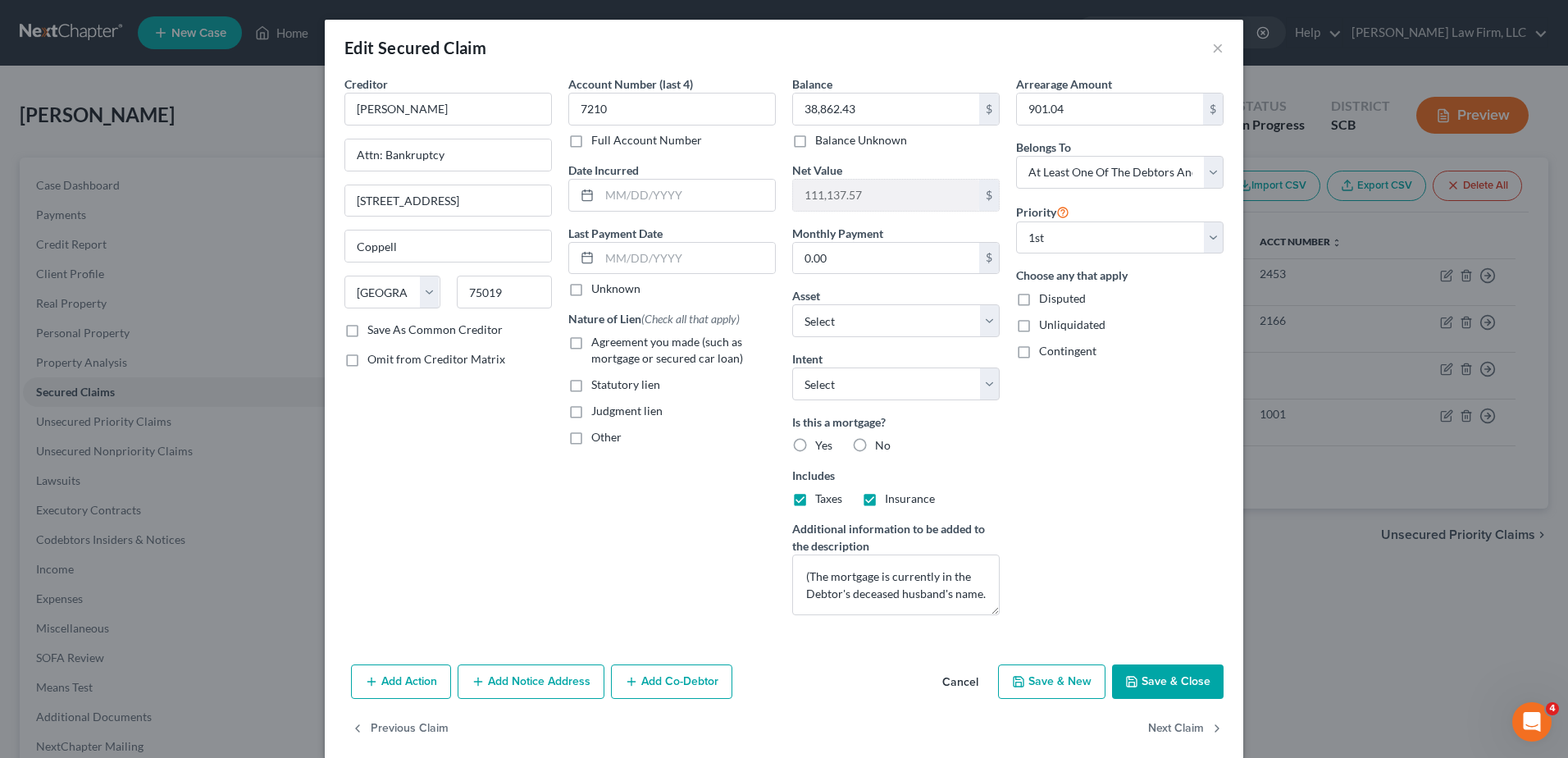
click at [816, 444] on label "Yes" at bounding box center [823, 446] width 17 height 16
click at [822, 444] on input "Yes" at bounding box center [827, 443] width 11 height 11
radio input "true"
click at [591, 342] on label "Agreement you made (such as mortgage or secured car loan)" at bounding box center [683, 350] width 185 height 33
click at [598, 342] on input "Agreement you made (such as mortgage or secured car loan)" at bounding box center [603, 339] width 11 height 11
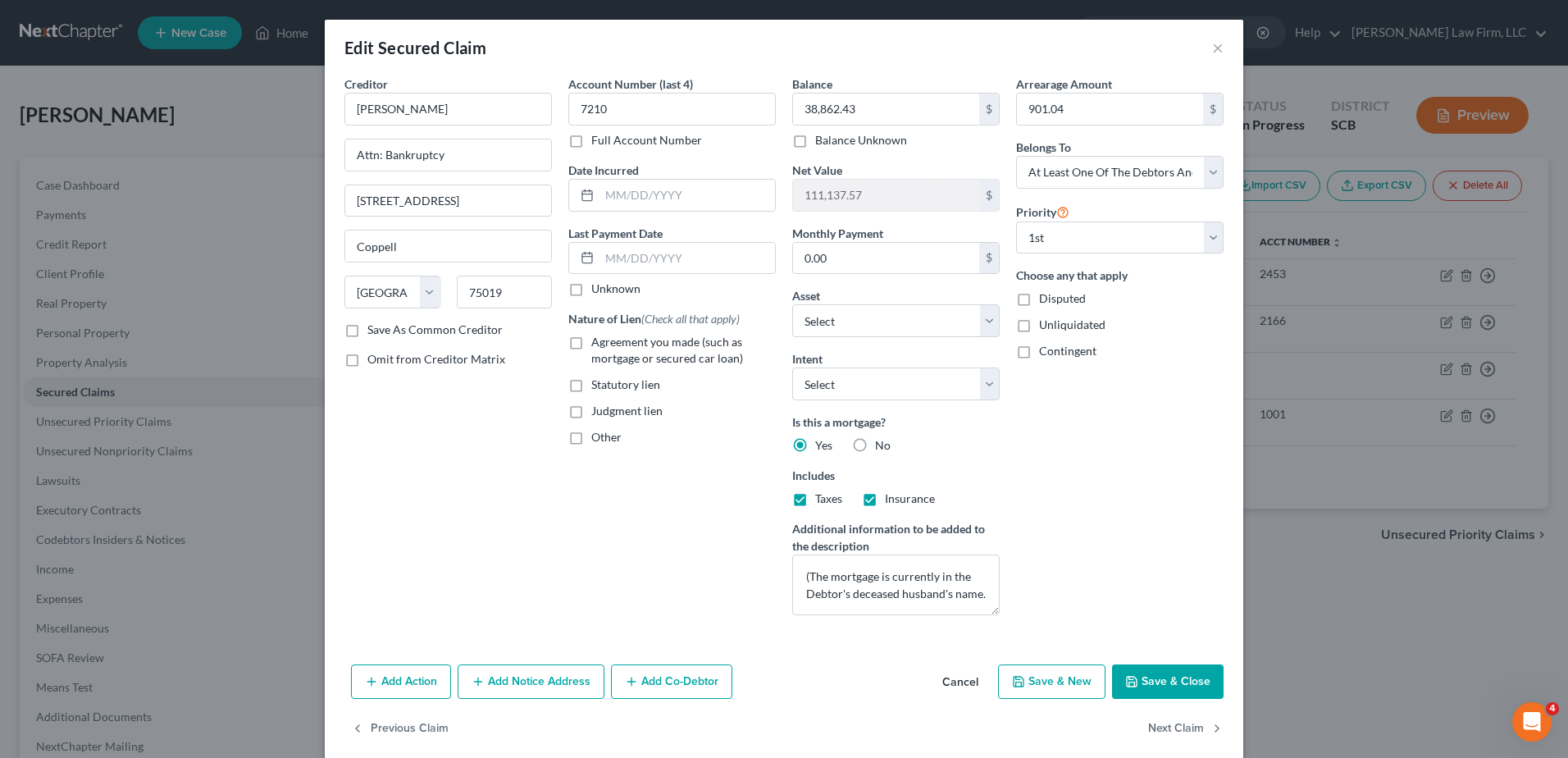
checkbox input "true"
click at [591, 439] on label "Other" at bounding box center [606, 437] width 30 height 16
click at [598, 439] on input "Other" at bounding box center [603, 434] width 11 height 11
checkbox input "true"
click at [638, 478] on input "text" at bounding box center [672, 475] width 206 height 31
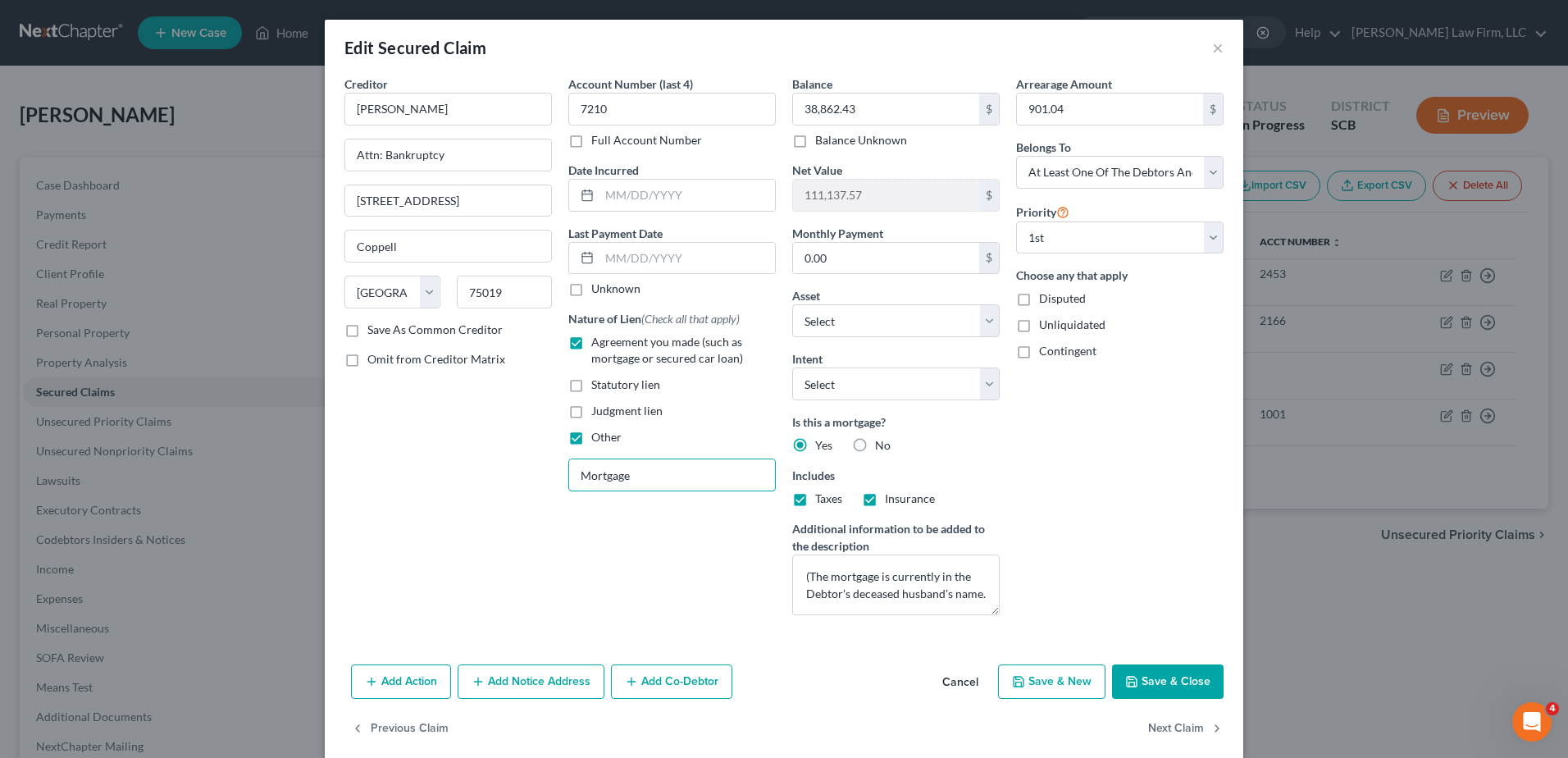
type input "Mortgage"
click at [625, 678] on icon "button" at bounding box center [631, 682] width 13 height 13
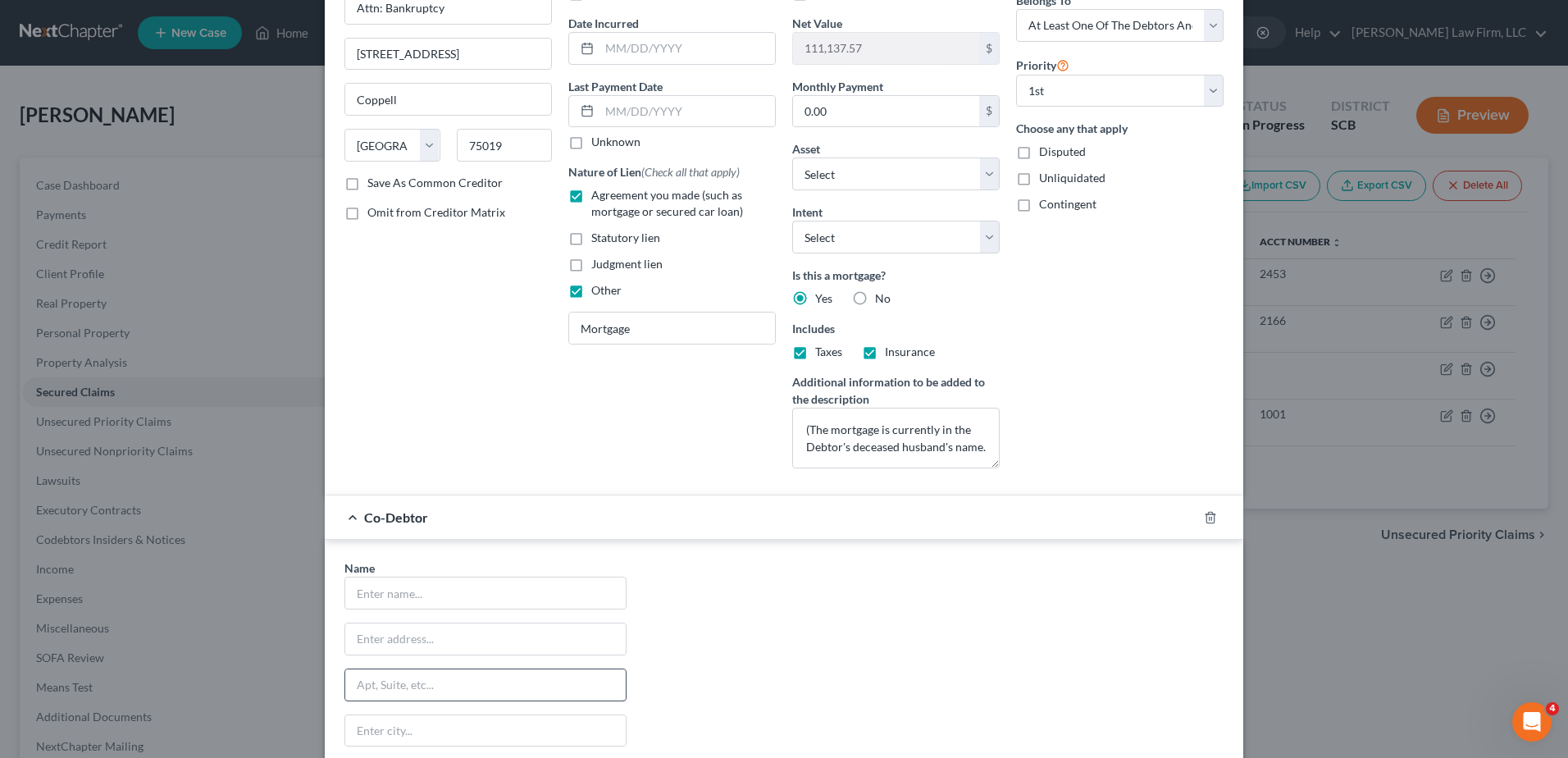
scroll to position [246, 0]
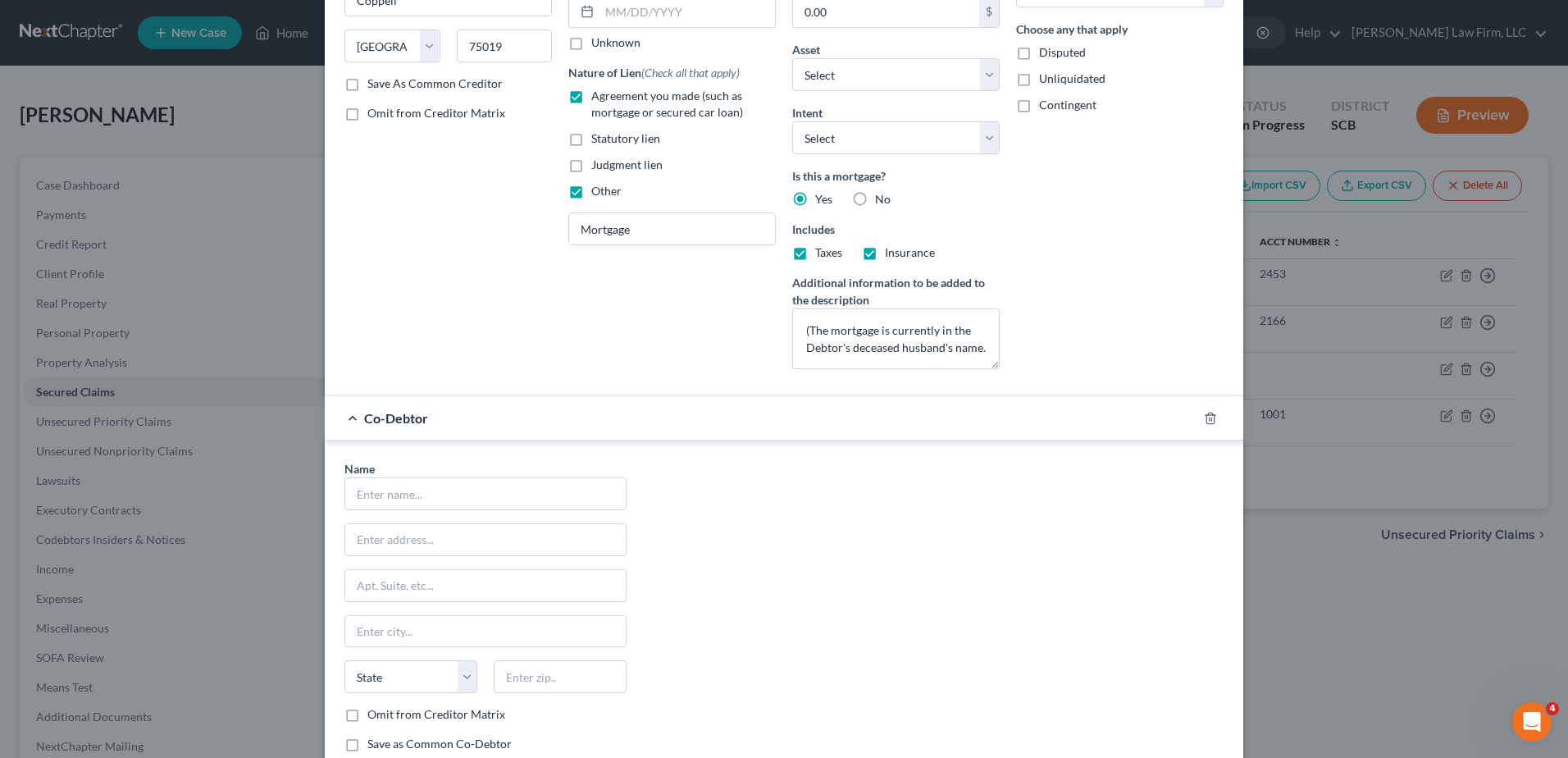
click at [487, 513] on div "Name * State [US_STATE] AK AR AZ CA CO CT DE DC [GEOGRAPHIC_DATA] GA GU HI ID I…" at bounding box center [485, 613] width 298 height 305
click at [496, 501] on input "text" at bounding box center [485, 493] width 280 height 31
type input "M"
click at [1204, 422] on icon "button" at bounding box center [1210, 418] width 13 height 13
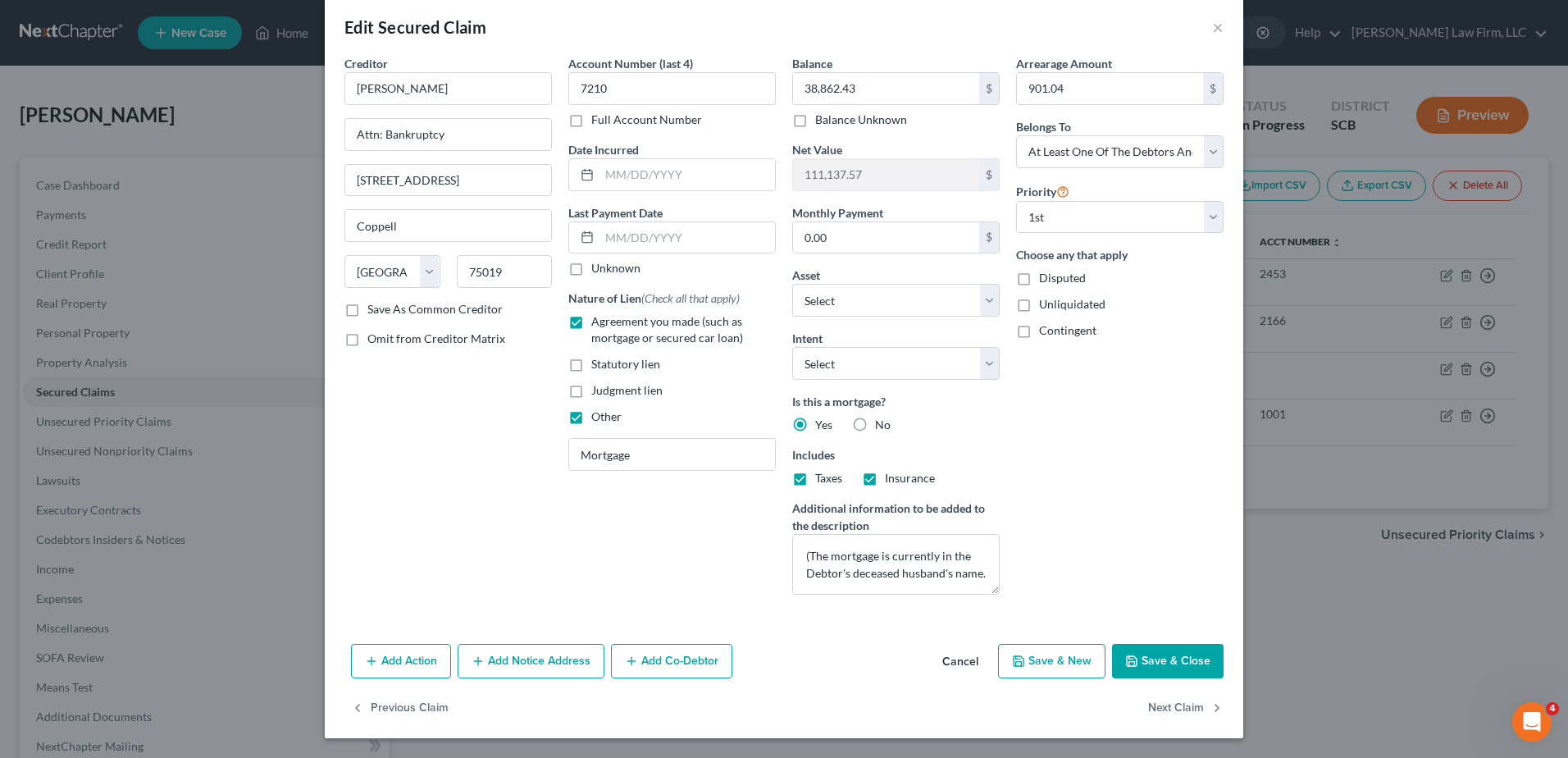
scroll to position [20, 0]
click at [1131, 667] on icon "button" at bounding box center [1131, 661] width 13 height 13
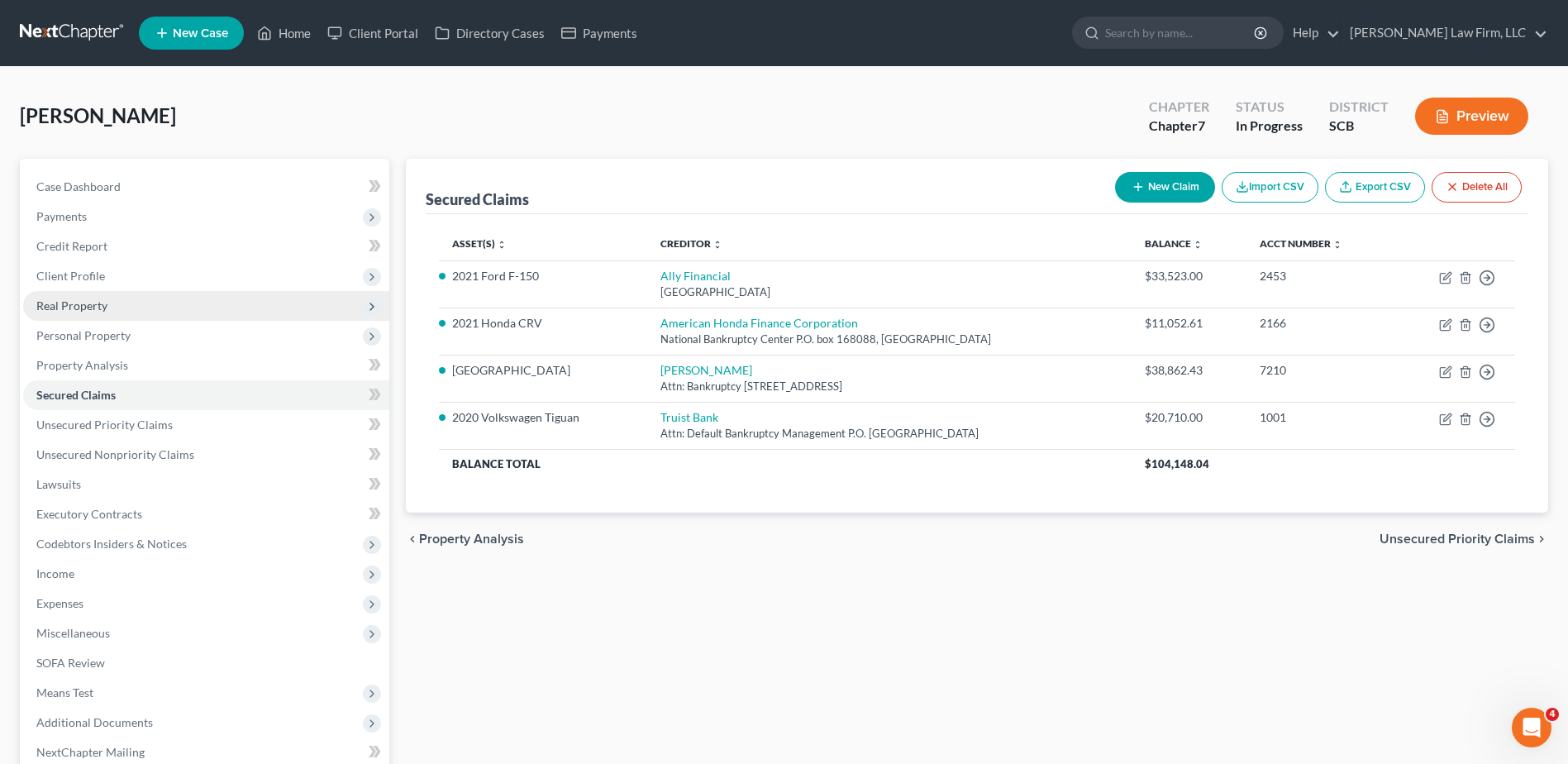
click at [139, 306] on span "Real Property" at bounding box center [206, 305] width 366 height 30
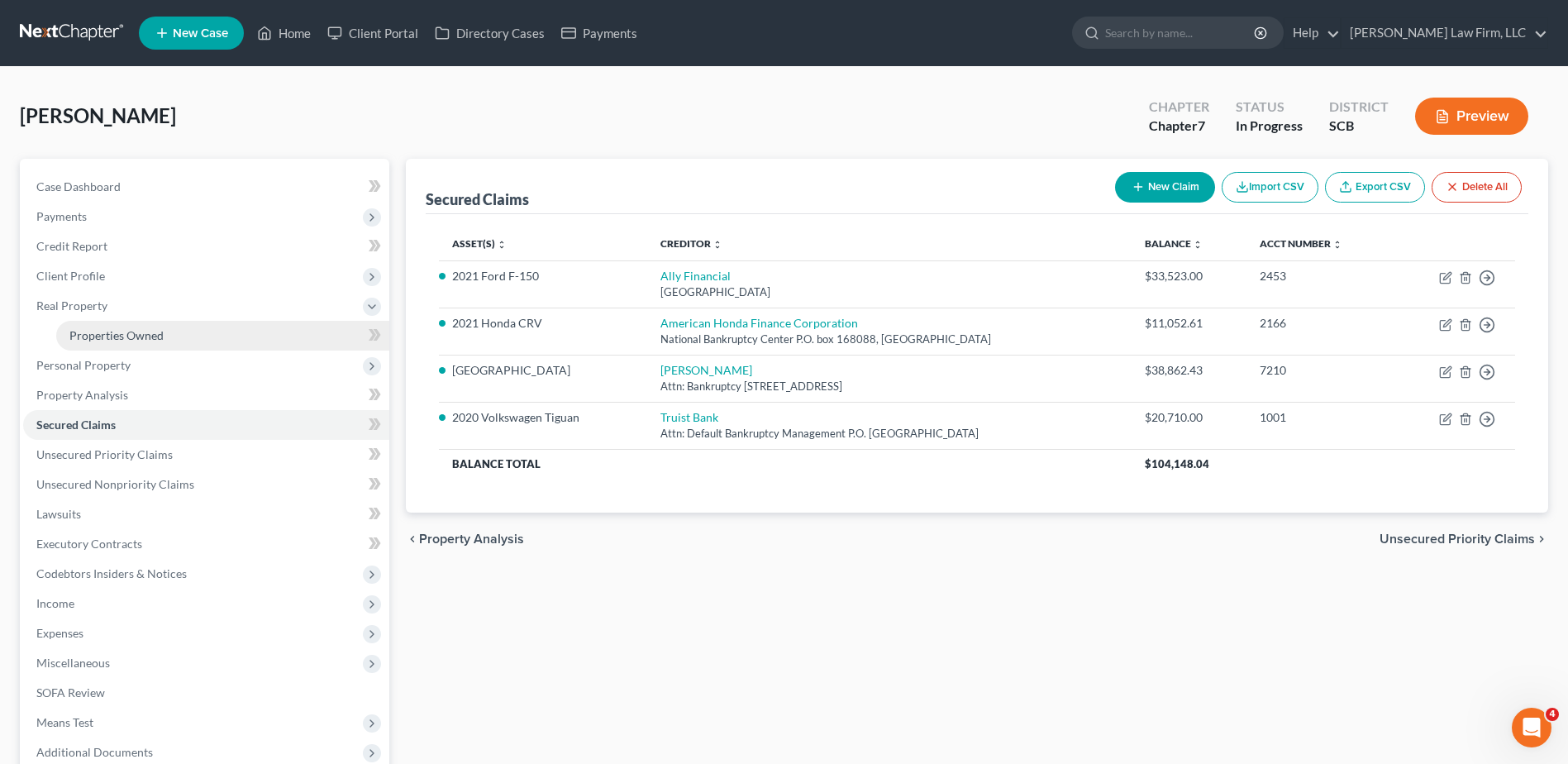
click at [145, 337] on span "Properties Owned" at bounding box center [116, 335] width 94 height 14
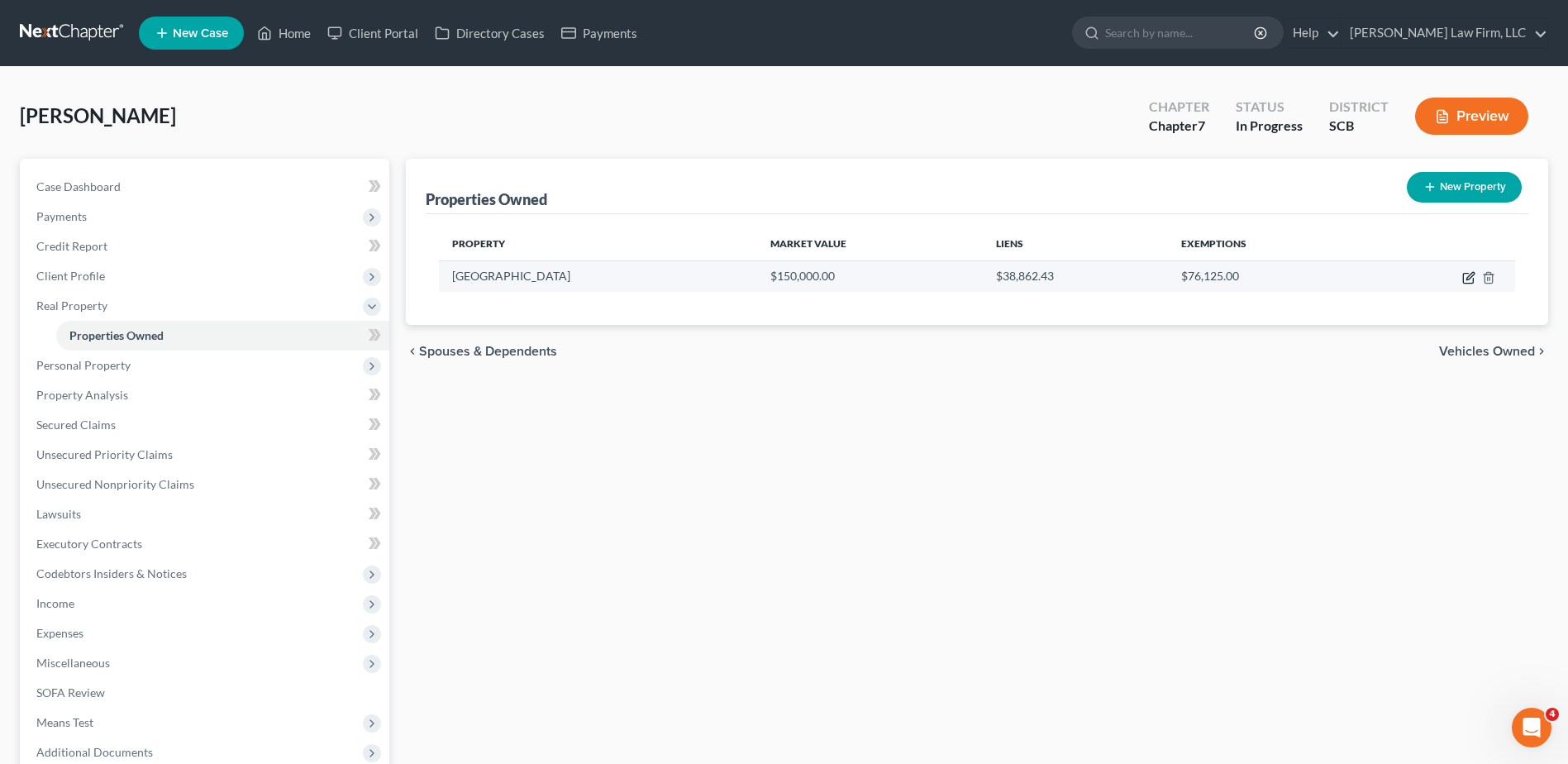
click at [1469, 279] on icon "button" at bounding box center [1471, 276] width 7 height 7
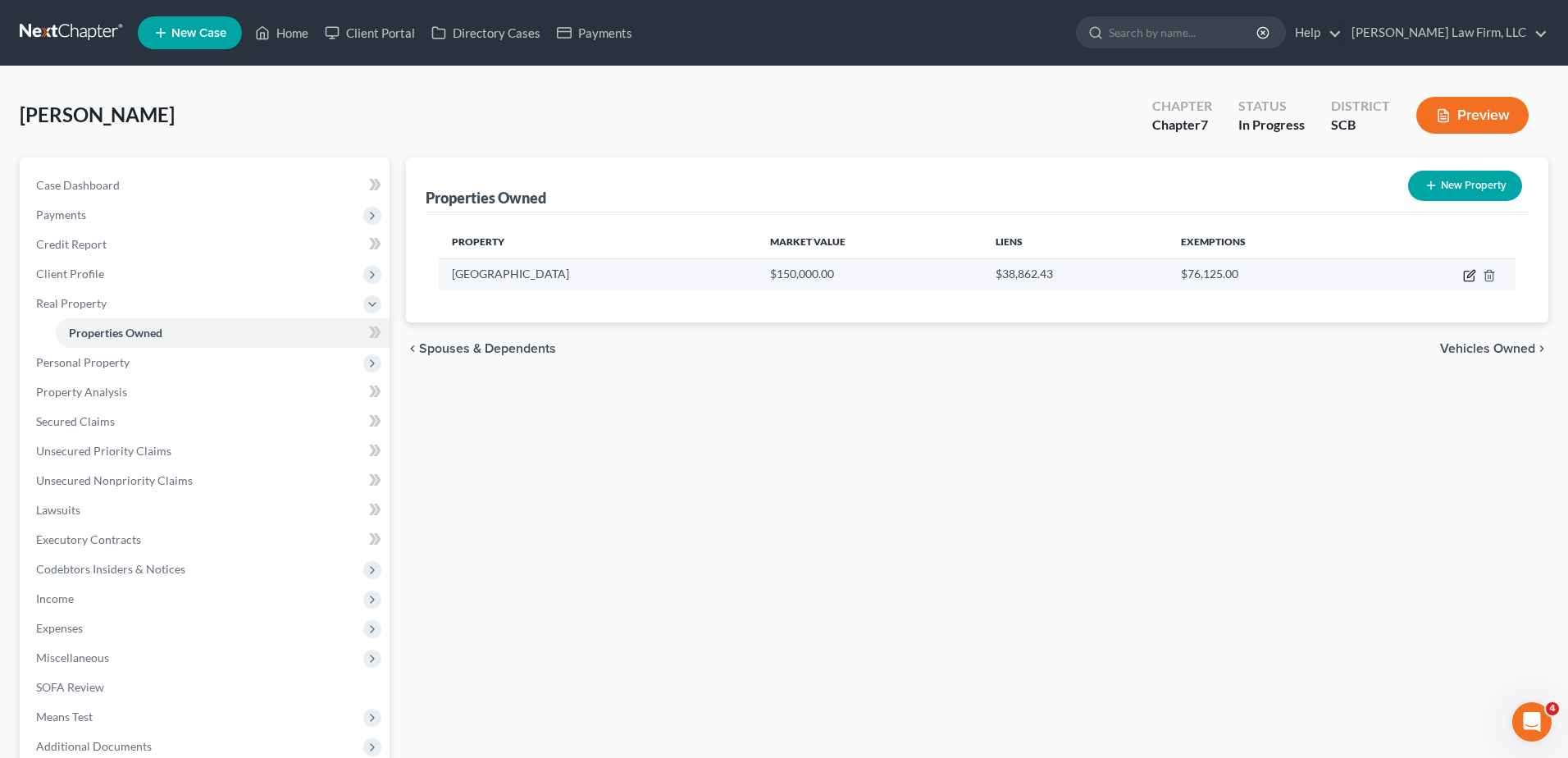
select select "42"
select select "9"
select select "0"
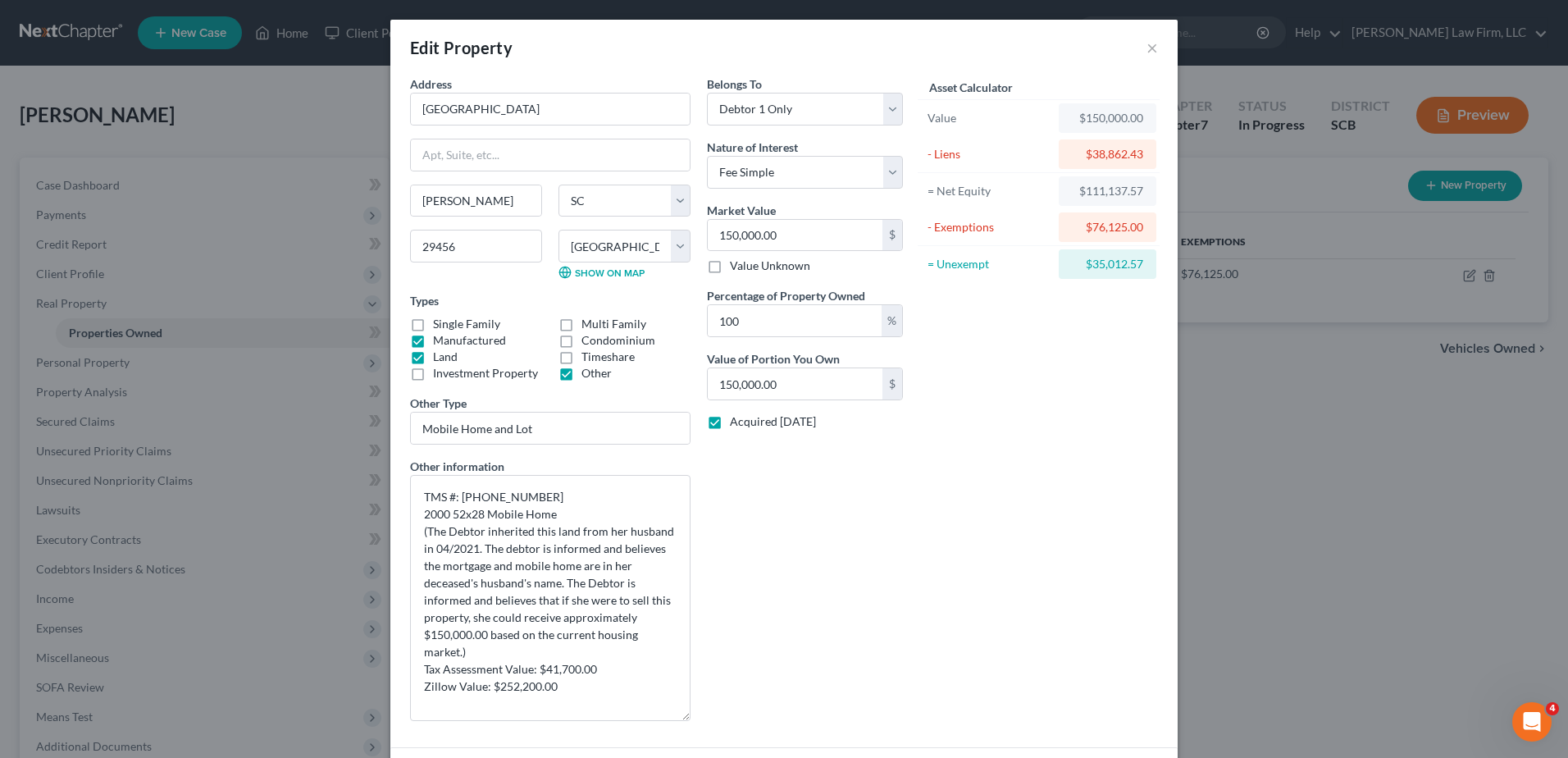
drag, startPoint x: 686, startPoint y: 533, endPoint x: 685, endPoint y: 718, distance: 185.0
click at [685, 718] on div "Address * 9113 Creek [GEOGRAPHIC_DATA] [PERSON_NAME][GEOGRAPHIC_DATA] [US_STATE…" at bounding box center [550, 405] width 297 height 659
click at [553, 584] on textarea "TMS #: [PHONE_NUMBER] 2000 52x28 Mobile Home (The Debtor inherited this land fr…" at bounding box center [550, 597] width 280 height 246
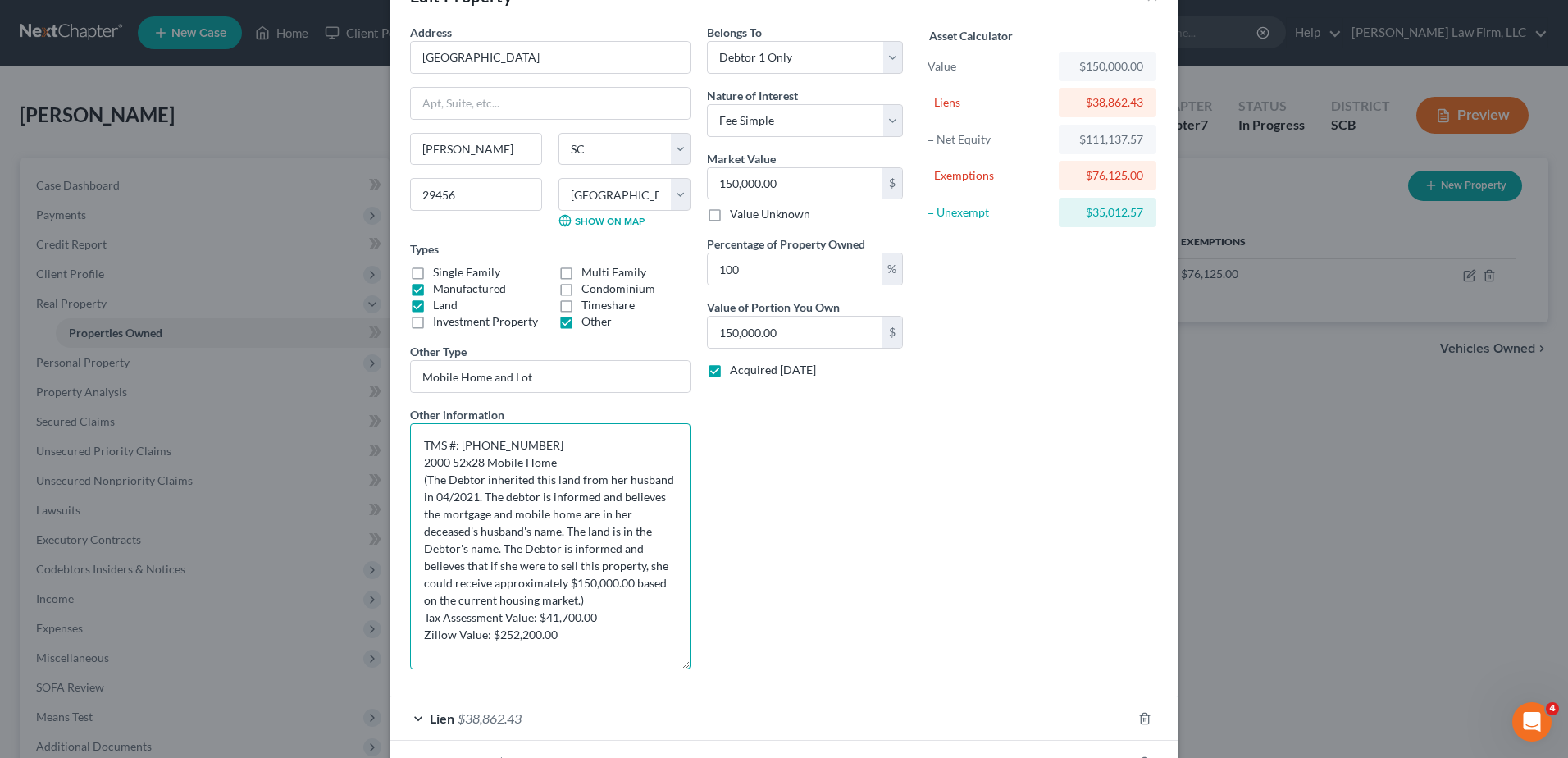
scroll to position [164, 0]
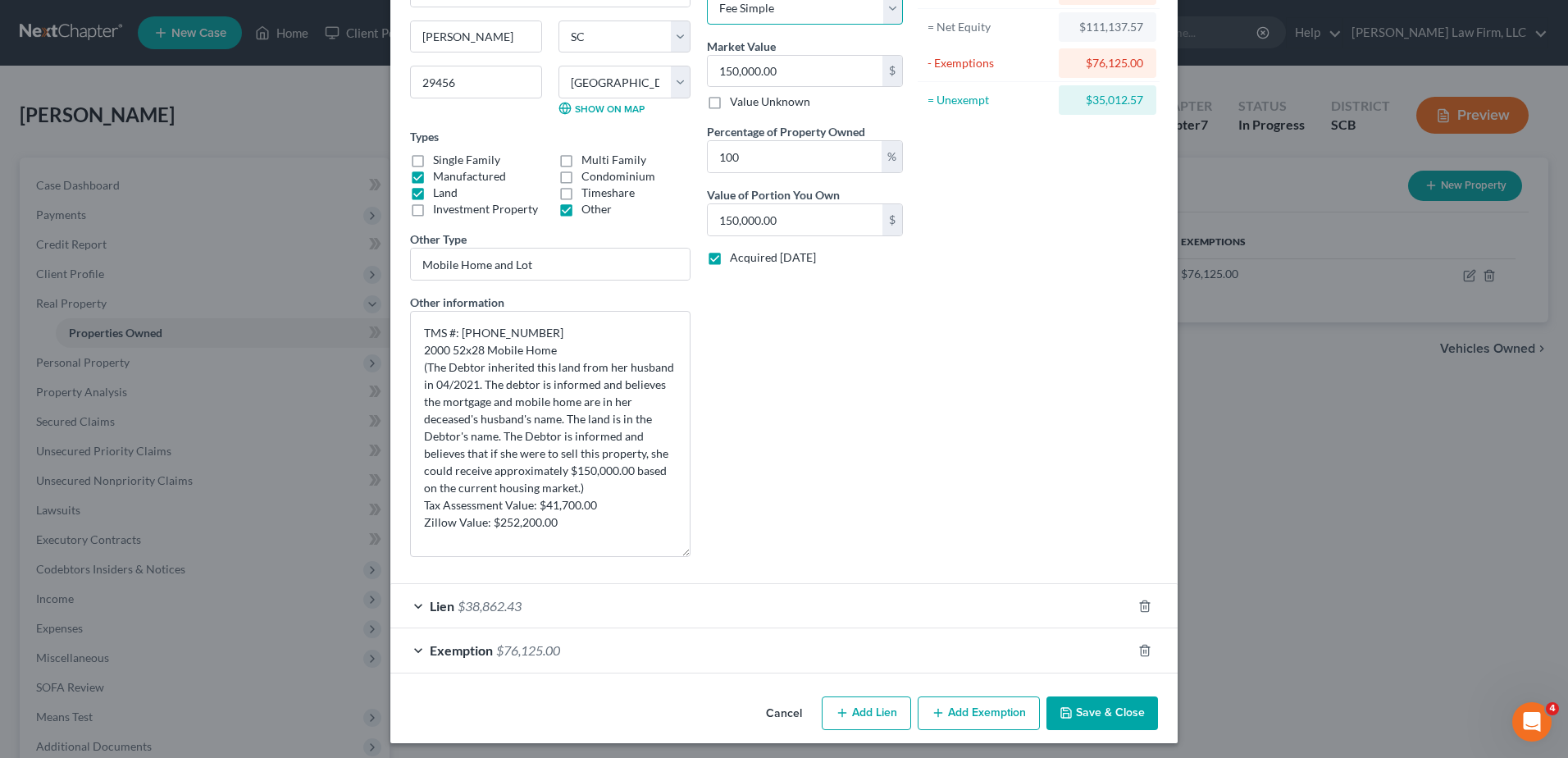
click at [876, 13] on select "Select Fee Simple Joint Tenant Life Estate Equitable Interest Future Interest T…" at bounding box center [805, 8] width 196 height 33
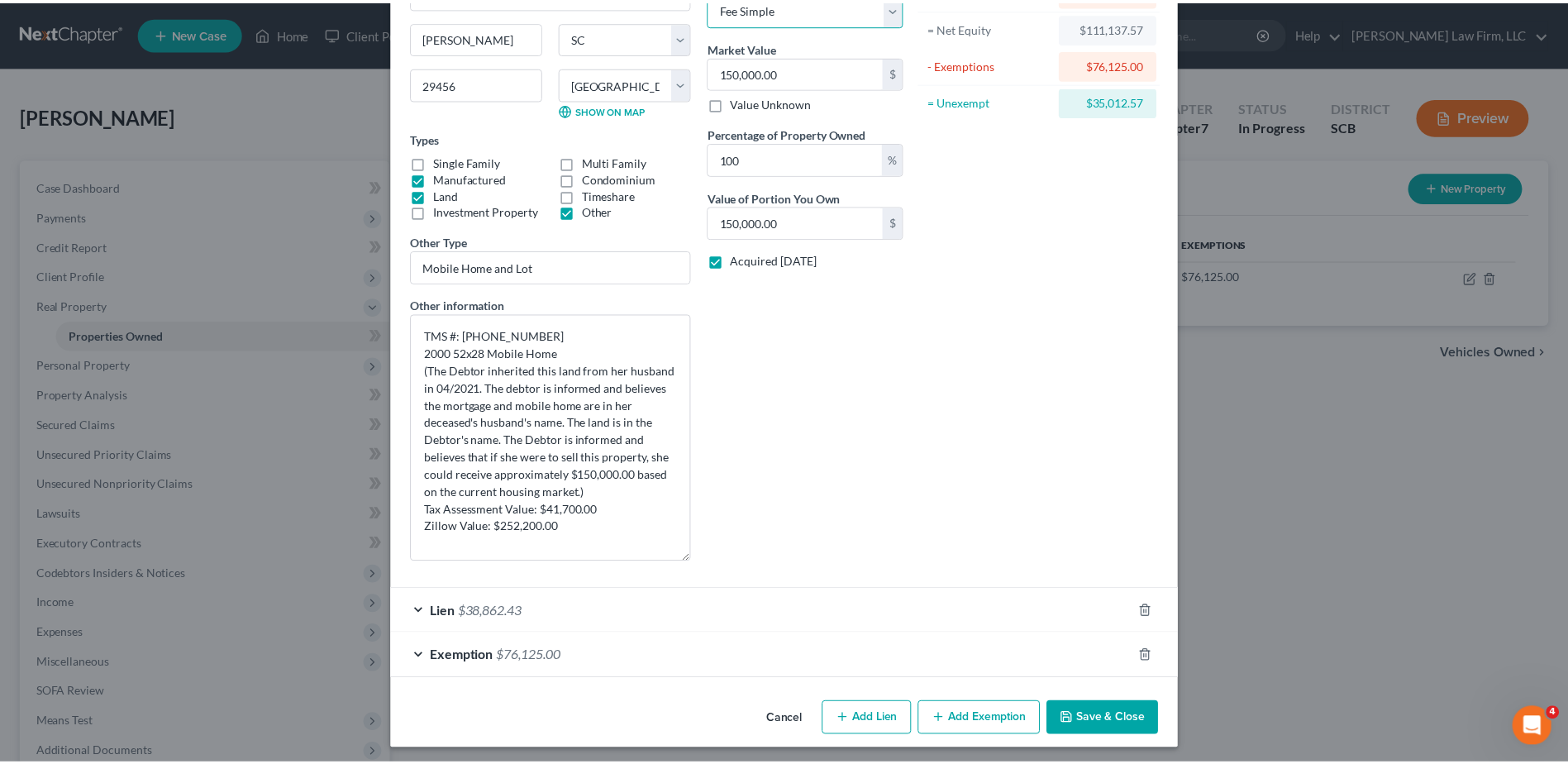
scroll to position [157, 0]
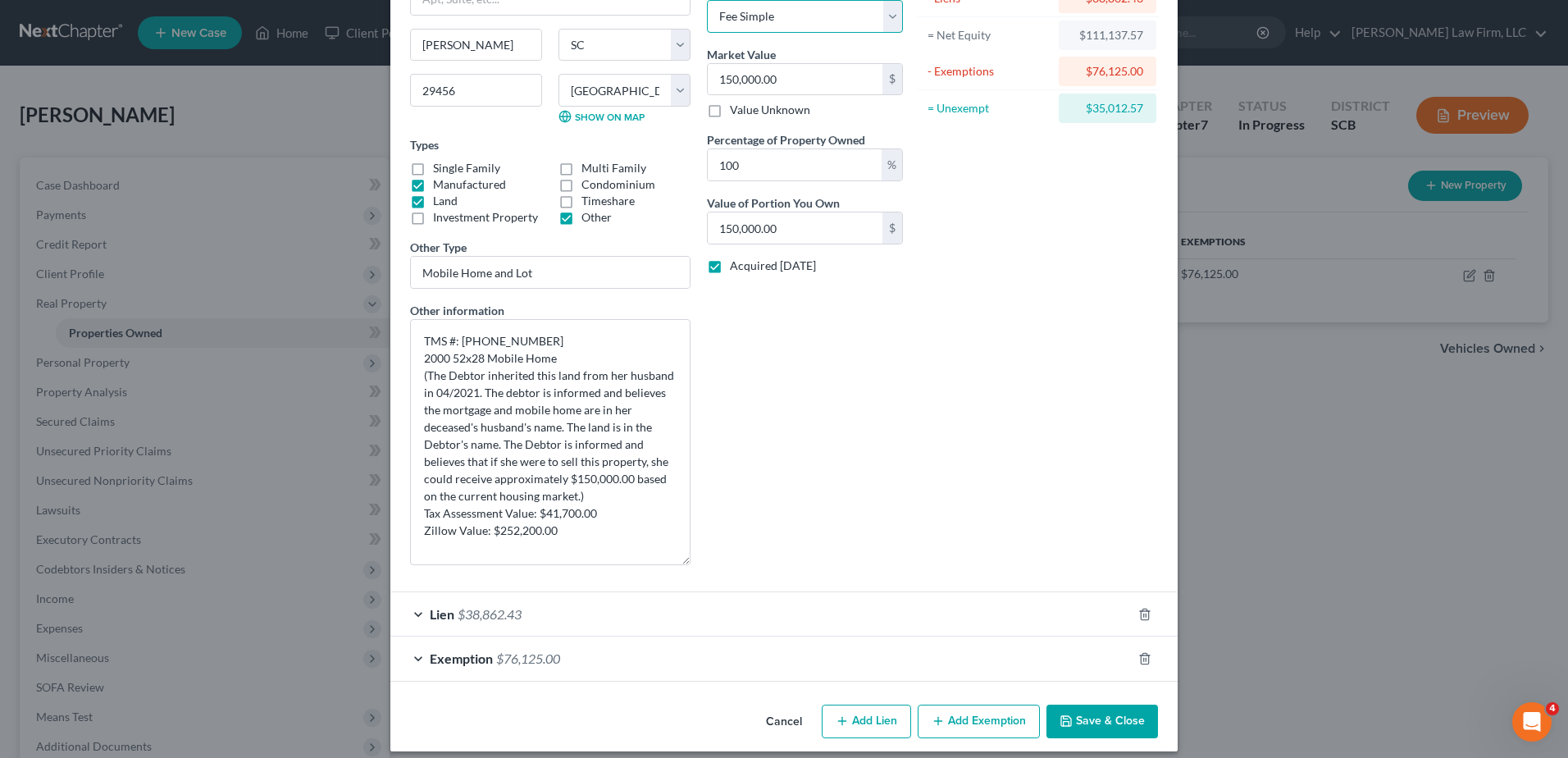
click at [707, 0] on select "Select Fee Simple Joint Tenant Life Estate Equitable Interest Future Interest T…" at bounding box center [805, 16] width 196 height 33
click at [997, 386] on div "Asset Calculator Value $150,000.00 - Liens $38,862.43 = Net Equity $111,137.57 …" at bounding box center [1038, 249] width 255 height 659
click at [808, 83] on input "150,000.00" at bounding box center [795, 79] width 175 height 31
click at [576, 480] on textarea "TMS #: [PHONE_NUMBER] 2000 52x28 Mobile Home (The Debtor inherited this land fr…" at bounding box center [550, 442] width 280 height 246
click at [581, 479] on textarea "TMS #: [PHONE_NUMBER] 2000 52x28 Mobile Home (The Debtor inherited this land fr…" at bounding box center [550, 442] width 280 height 246
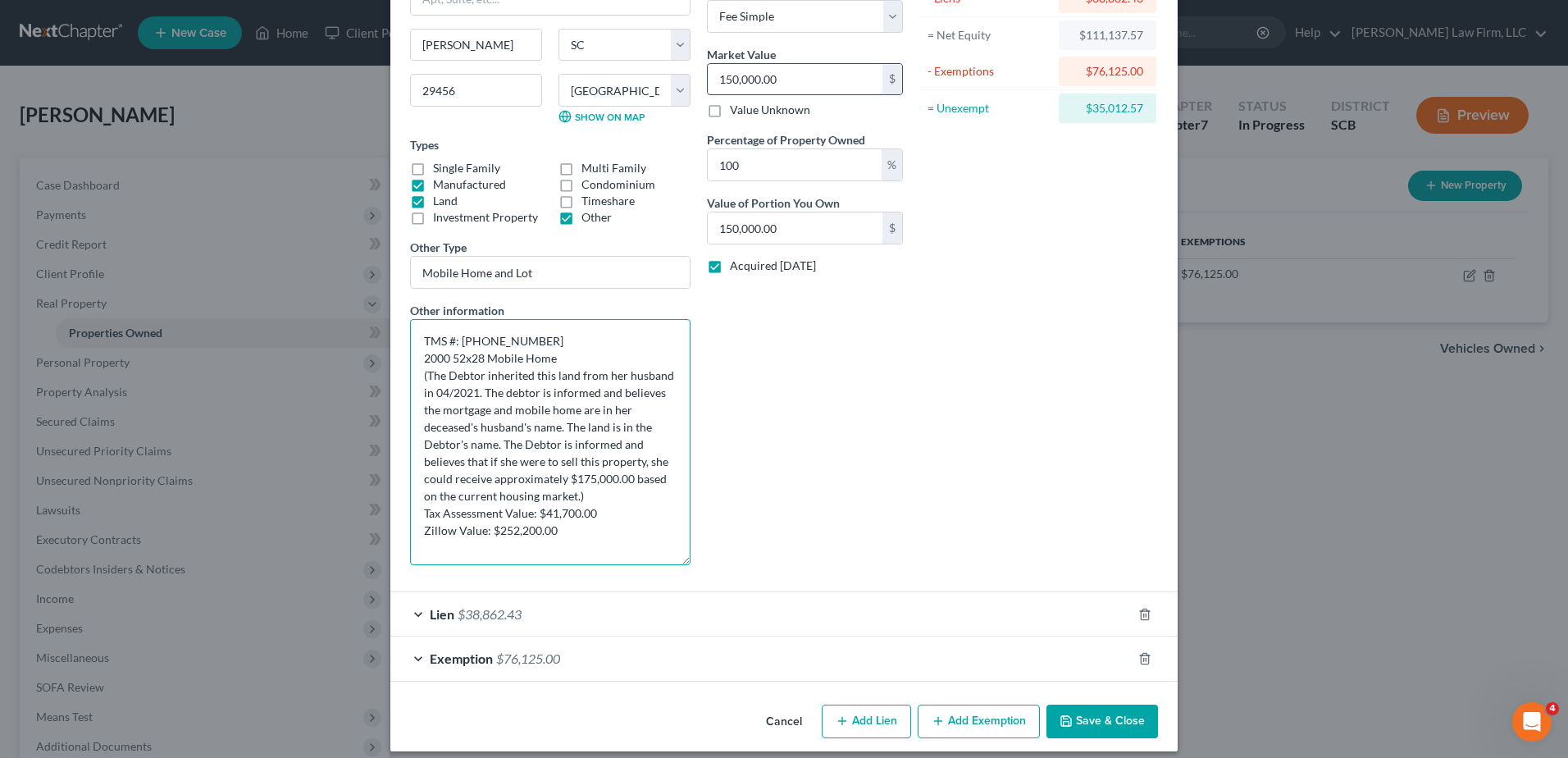
type textarea "TMS #: [PHONE_NUMBER] 2000 52x28 Mobile Home (The Debtor inherited this land fr…"
click at [808, 88] on input "150,000.00" at bounding box center [795, 79] width 175 height 31
type input "1"
type input "1.00"
type input "17"
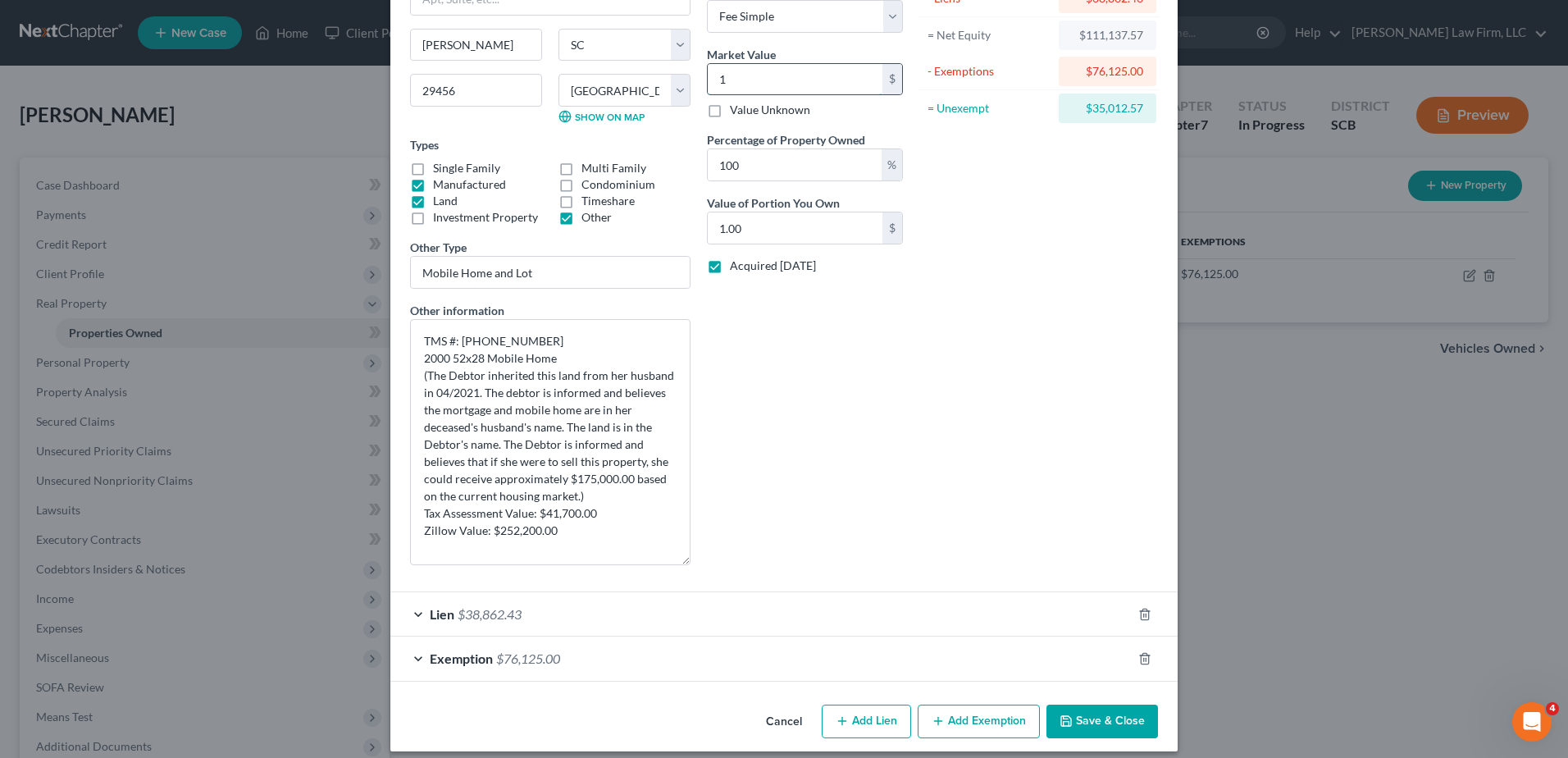
type input "17.00"
type input "175"
type input "175.00"
type input "1750"
type input "1,750.00"
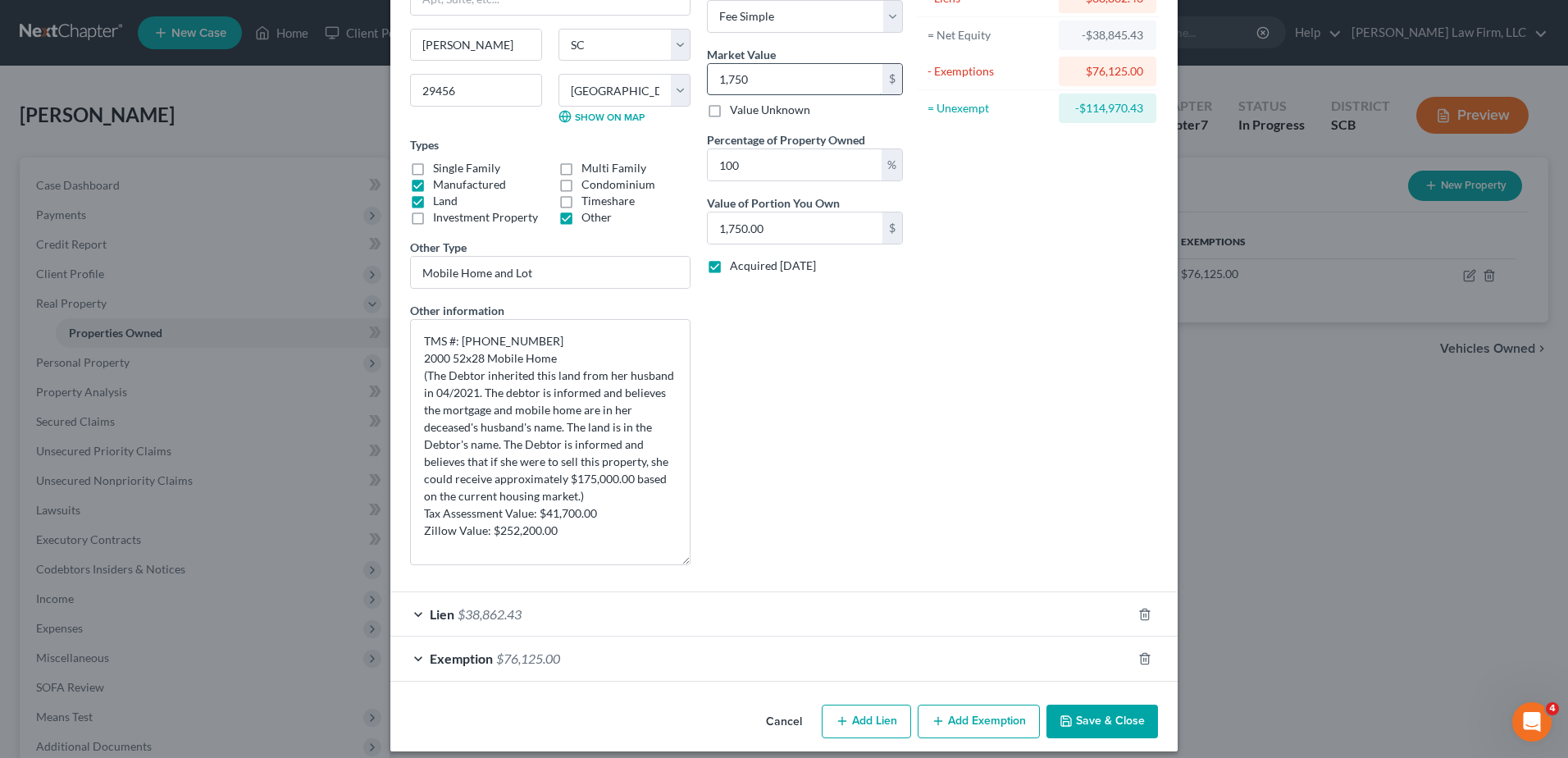
type input "1,7500"
type input "17,500.00"
type input "17,5000"
type input "175,000.00"
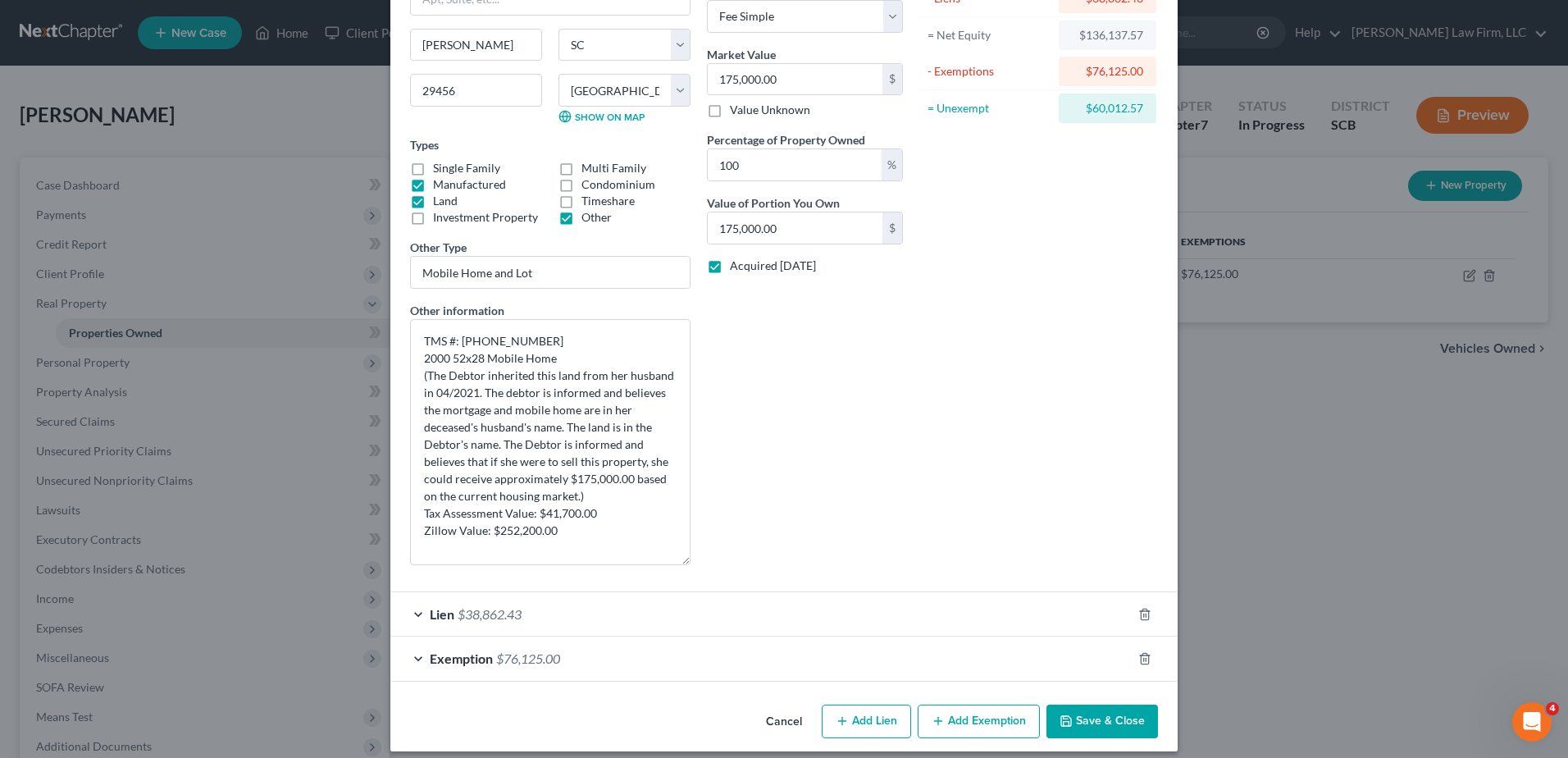
click at [958, 351] on div "Asset Calculator Value $175,000.00 - Liens $38,862.43 = Net Equity $136,137.57 …" at bounding box center [1038, 249] width 255 height 659
click at [1089, 717] on button "Save & Close" at bounding box center [1102, 722] width 112 height 35
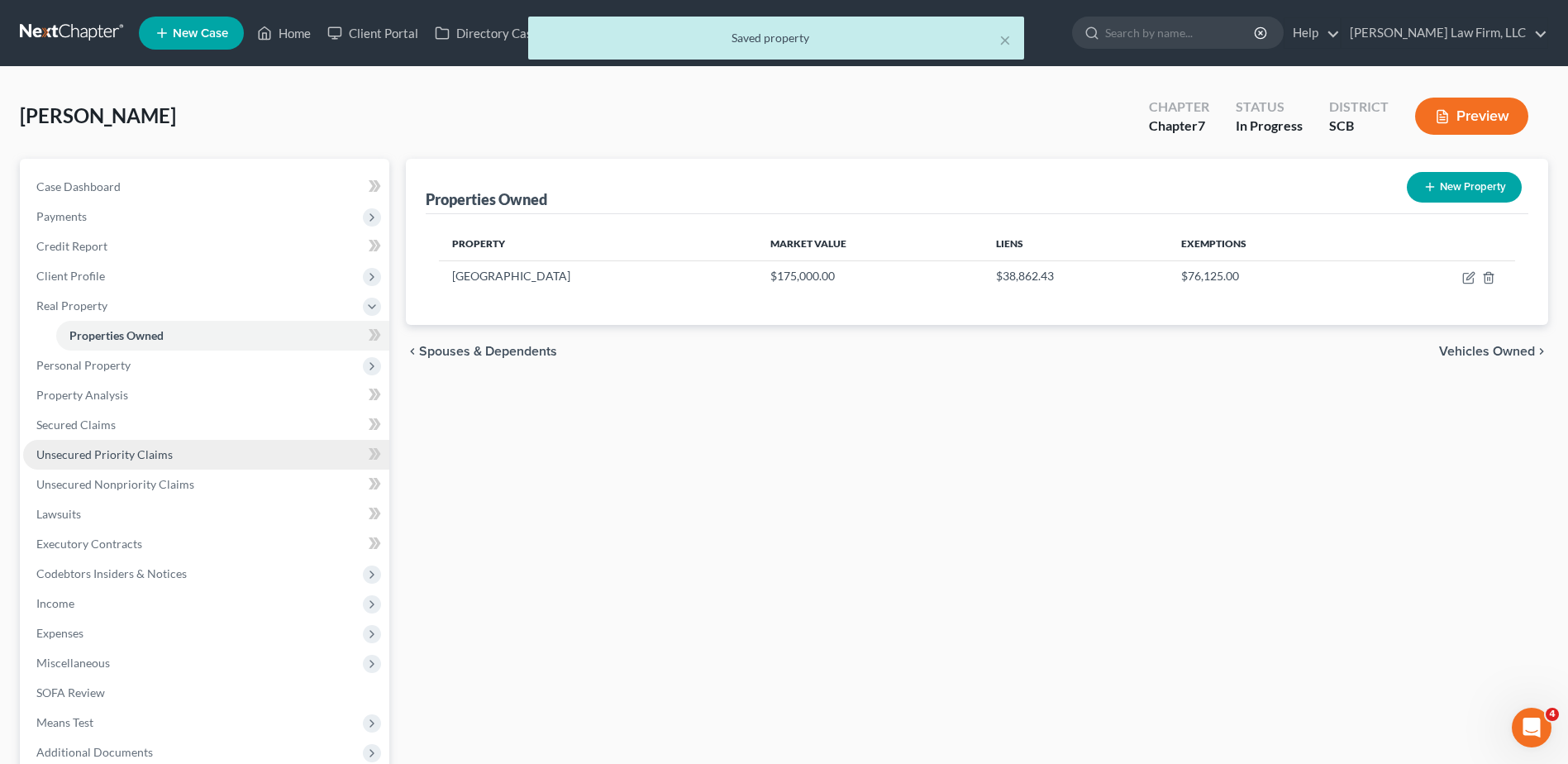
click at [92, 445] on link "Unsecured Priority Claims" at bounding box center [206, 454] width 366 height 30
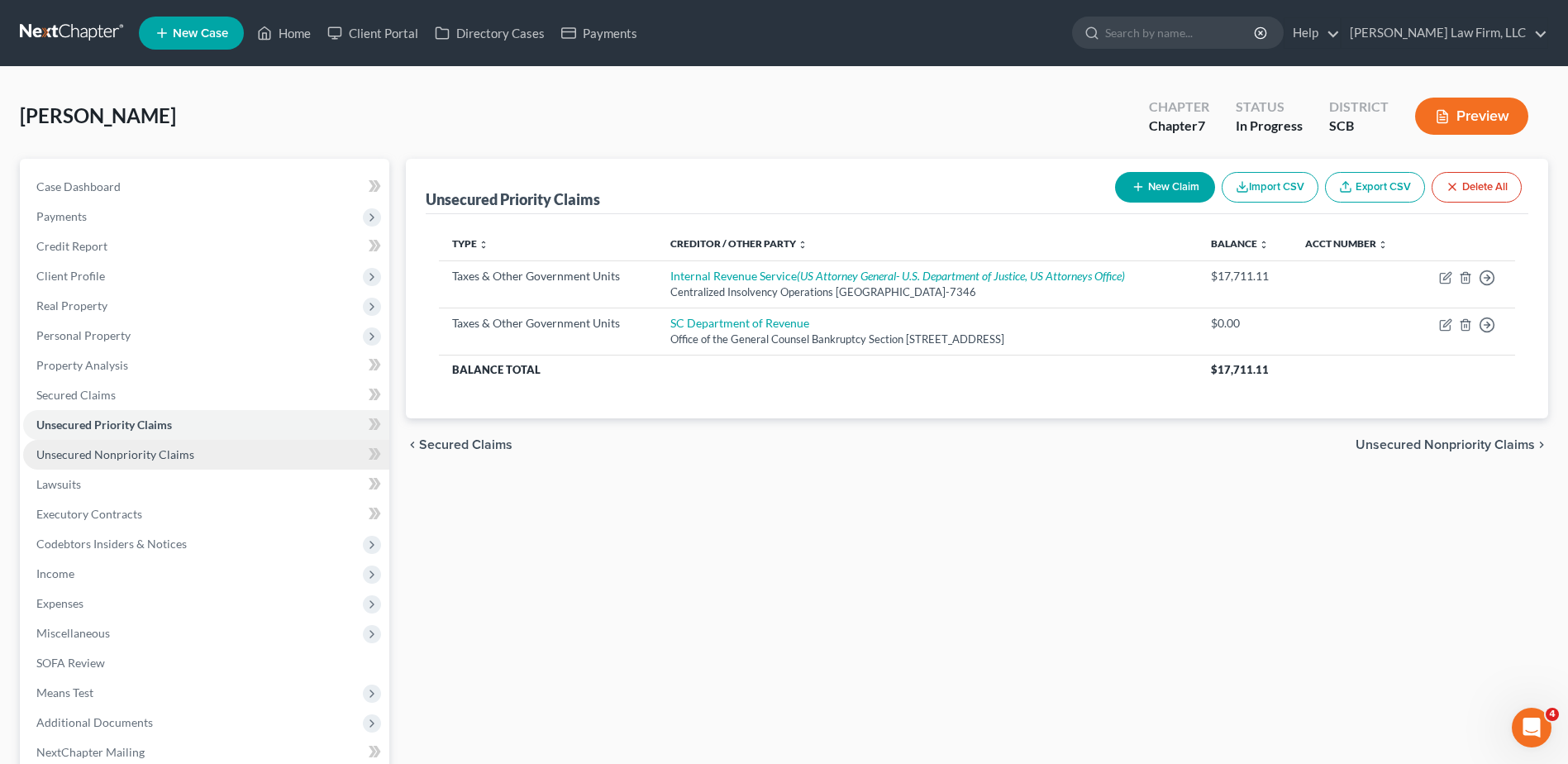
click at [122, 459] on span "Unsecured Nonpriority Claims" at bounding box center [115, 454] width 158 height 14
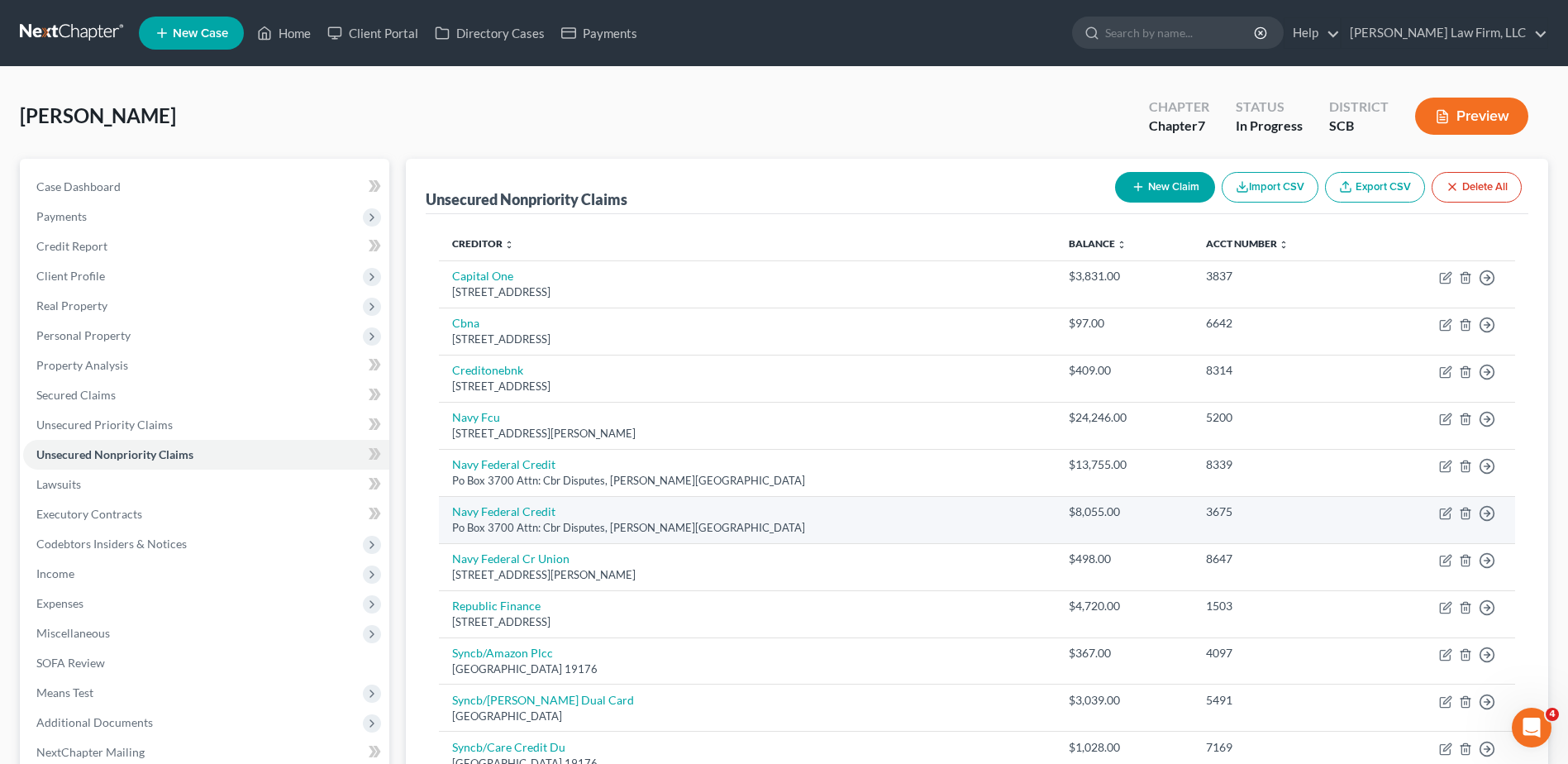
scroll to position [335, 0]
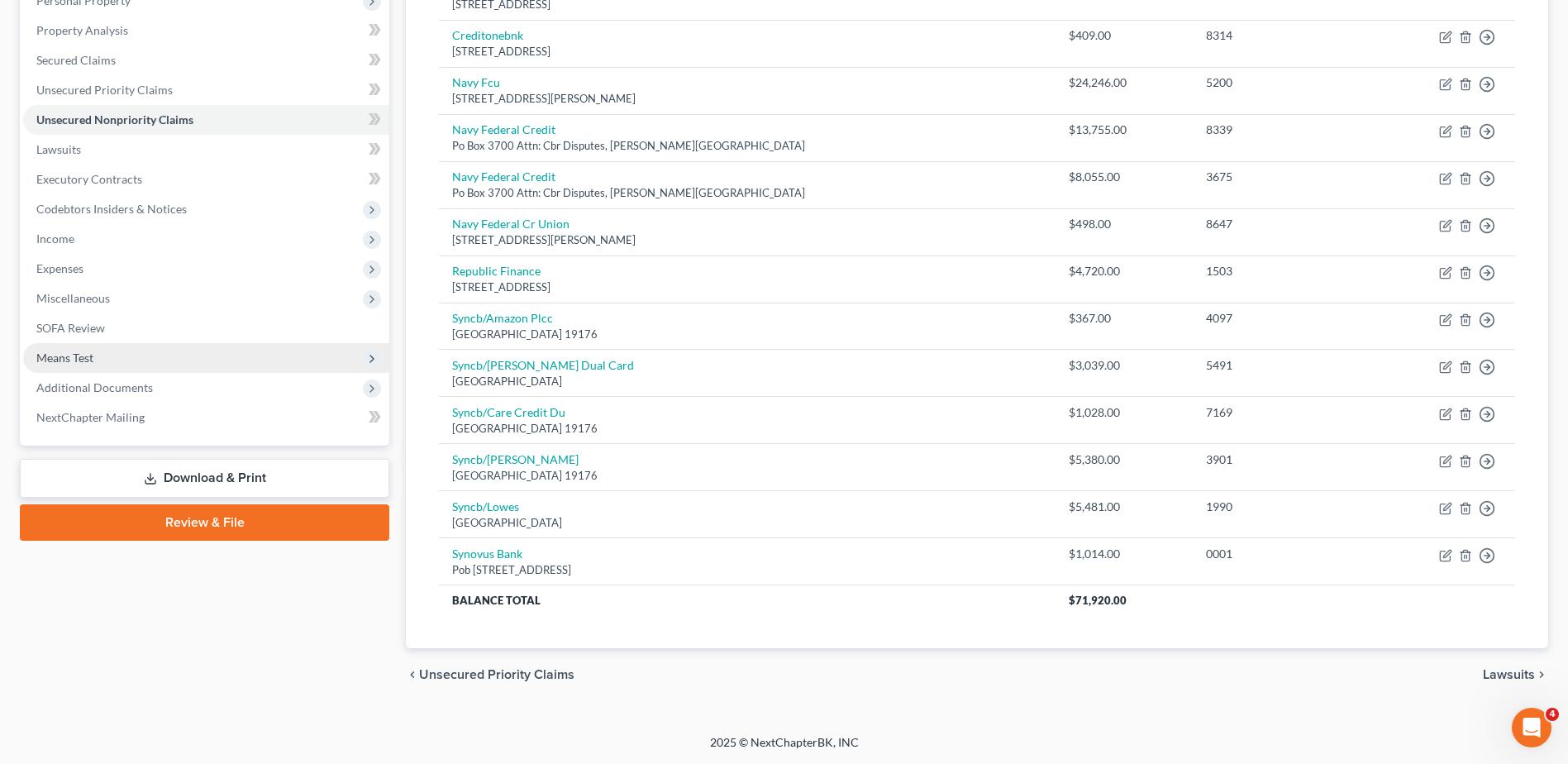
click at [89, 360] on span "Means Test" at bounding box center [65, 358] width 57 height 14
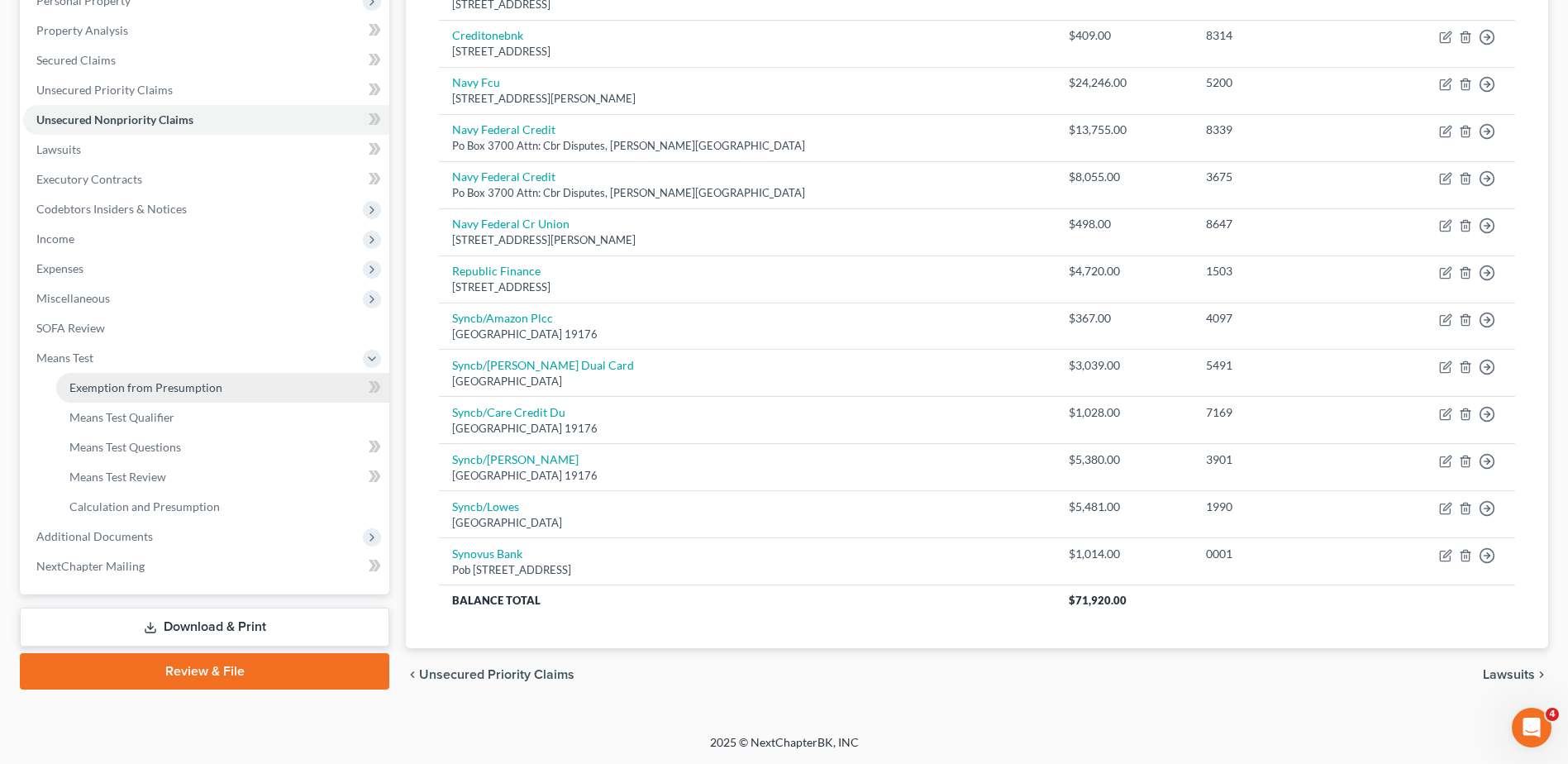
click at [96, 391] on span "Exemption from Presumption" at bounding box center [146, 387] width 153 height 14
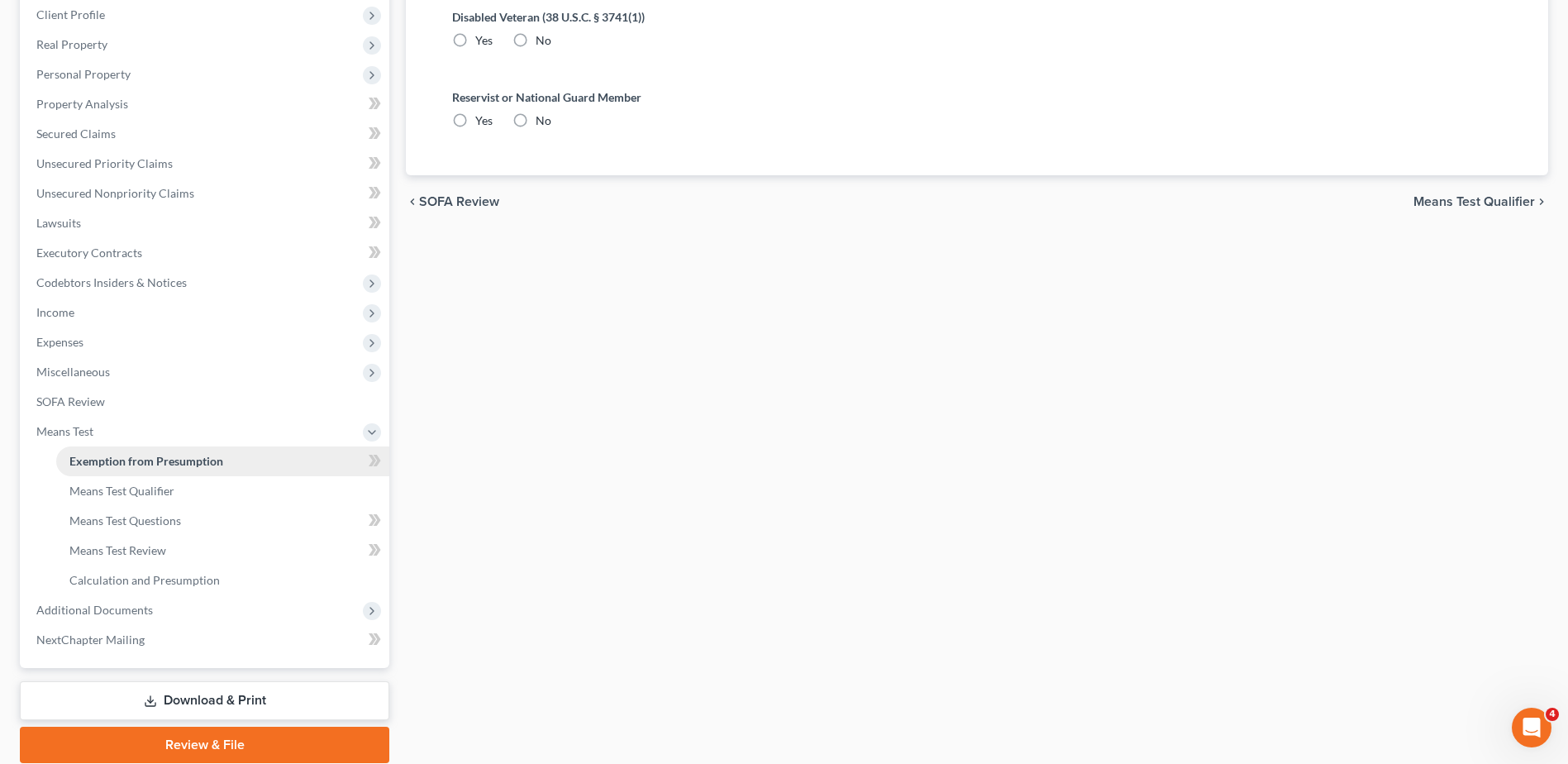
radio input "true"
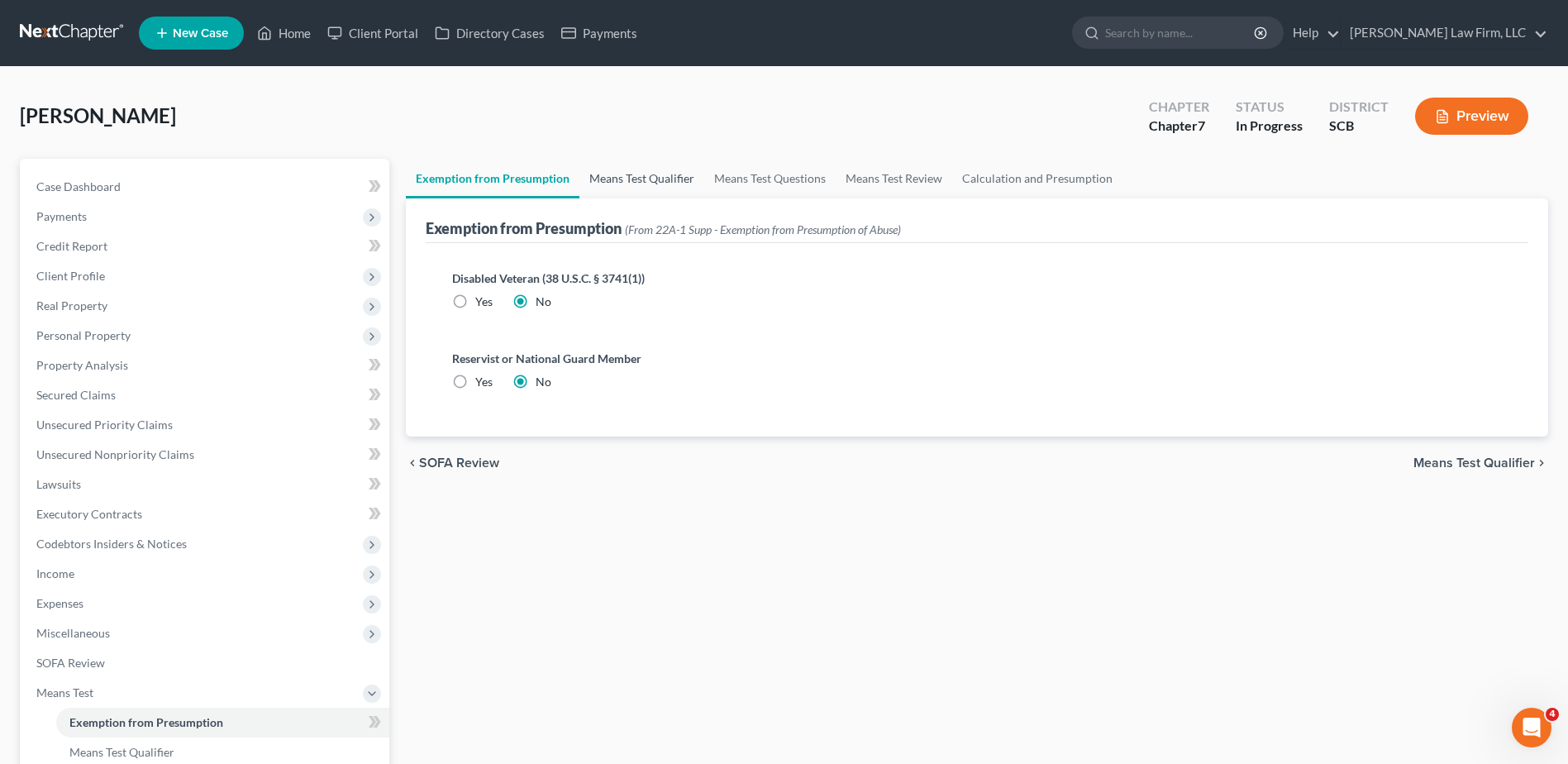
click at [614, 183] on link "Means Test Qualifier" at bounding box center [642, 178] width 125 height 39
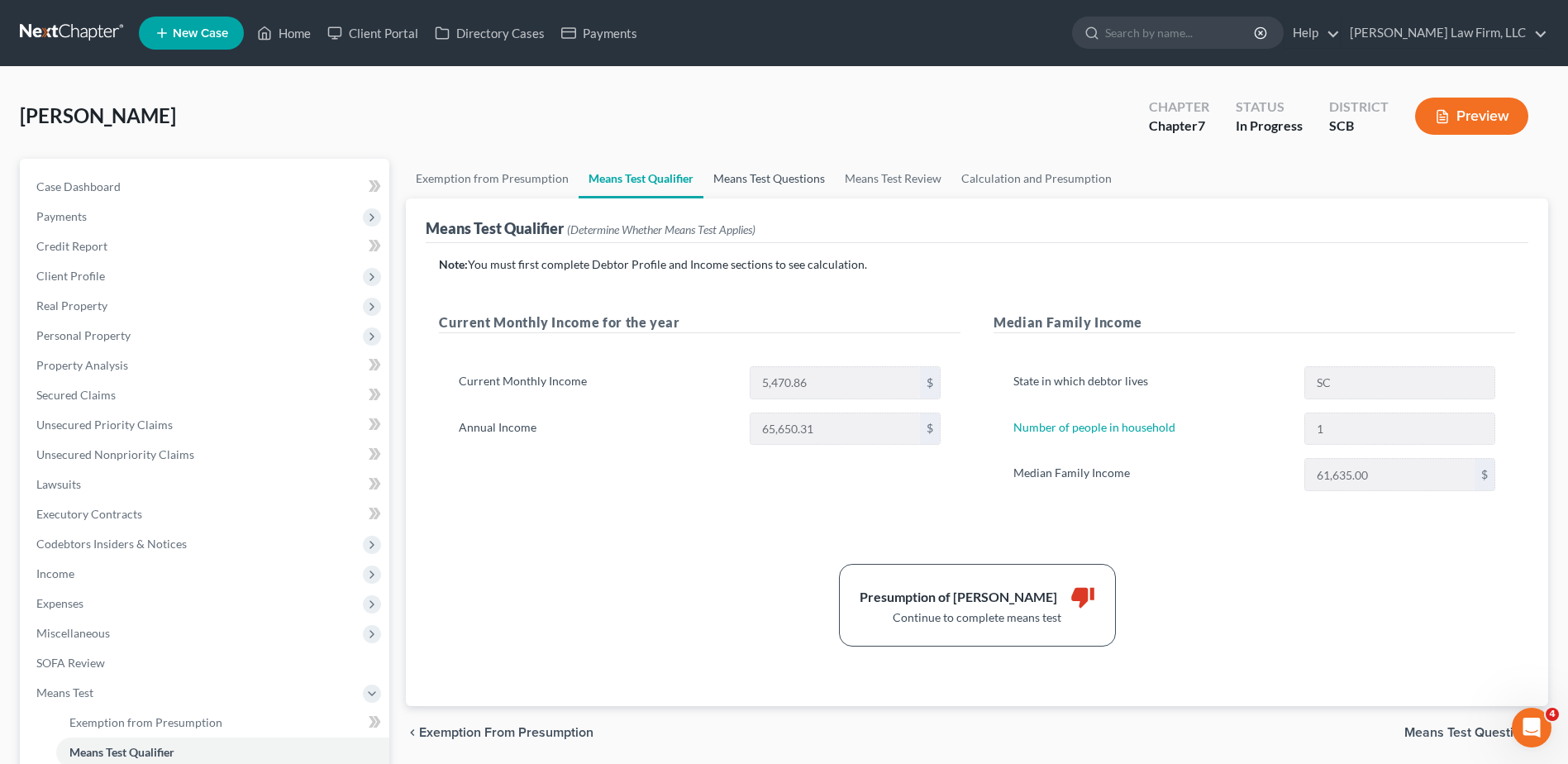
click at [783, 179] on link "Means Test Questions" at bounding box center [769, 178] width 131 height 39
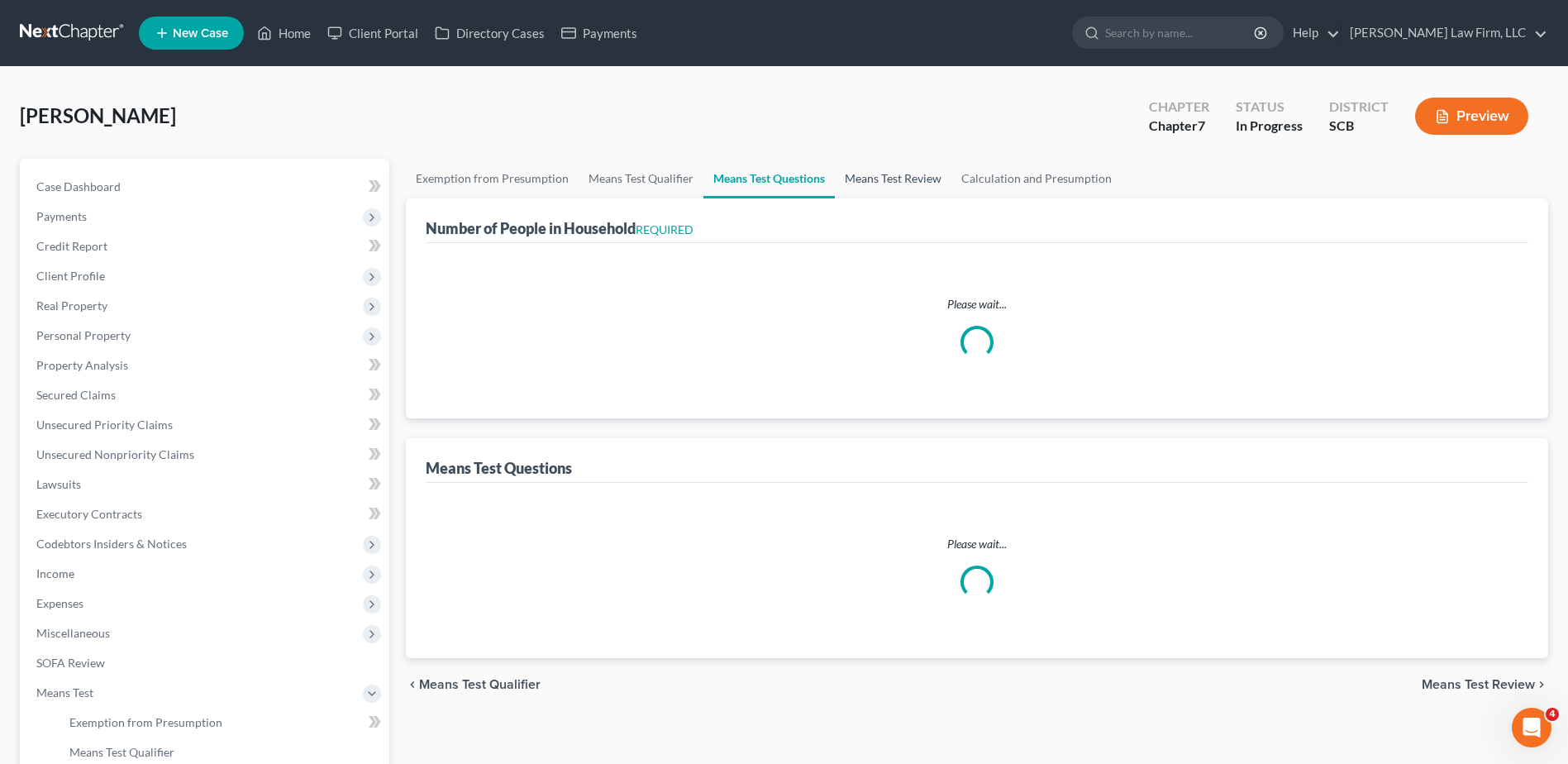
select select "1"
select select "60"
select select "1"
select select "60"
select select "1"
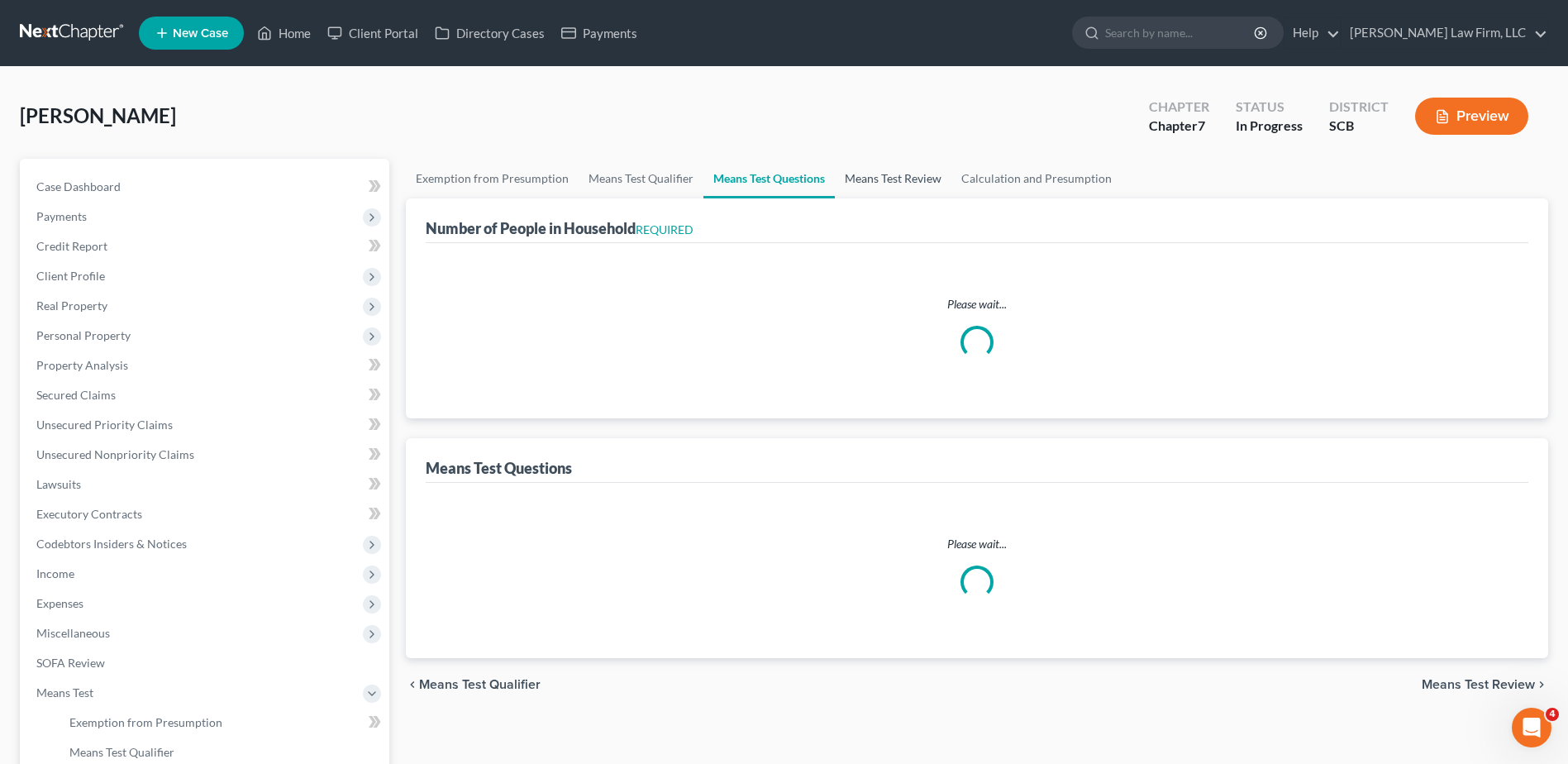
select select "60"
select select "0"
select select "60"
select select "1"
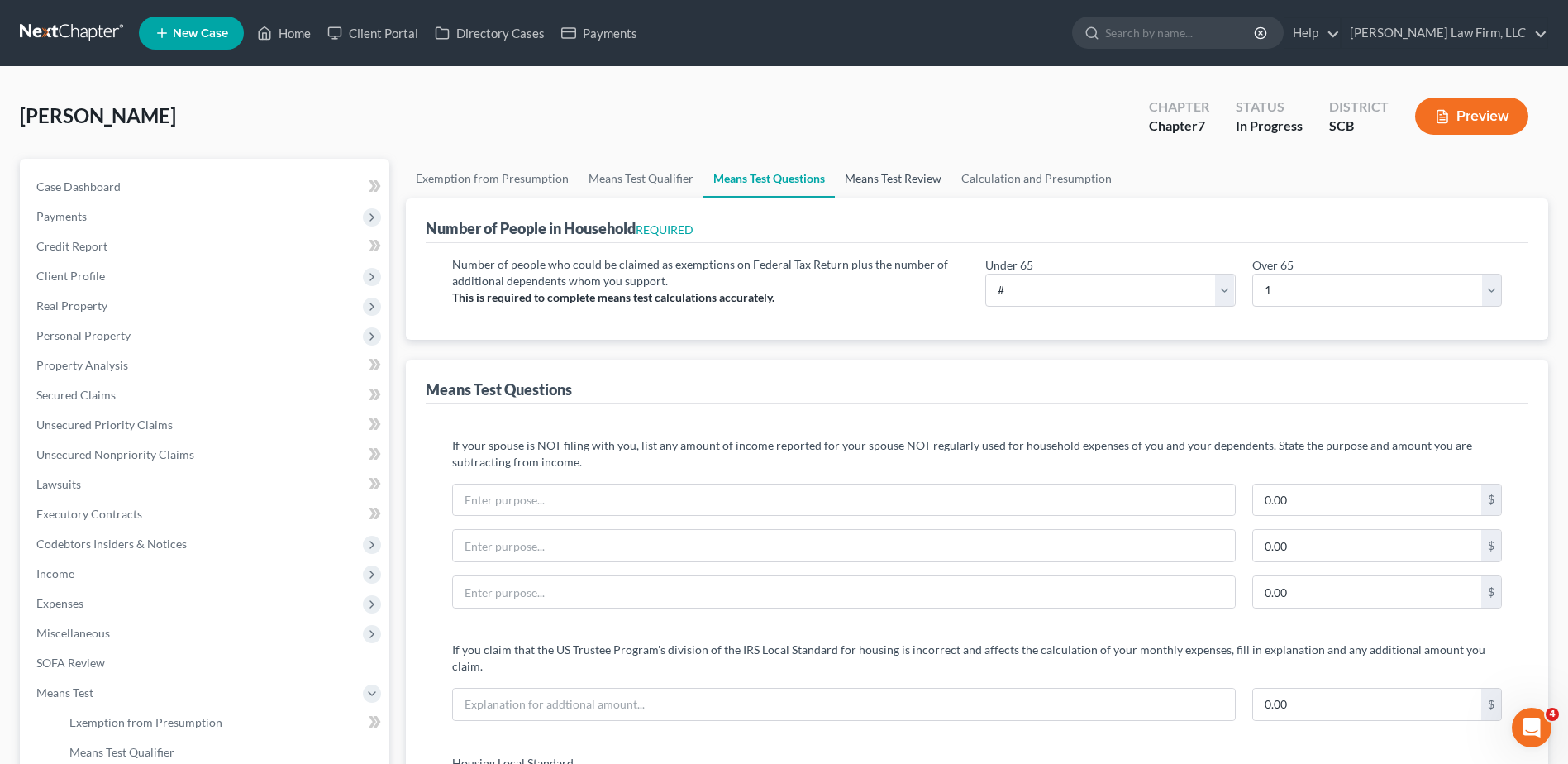
click at [913, 181] on link "Means Test Review" at bounding box center [894, 178] width 116 height 39
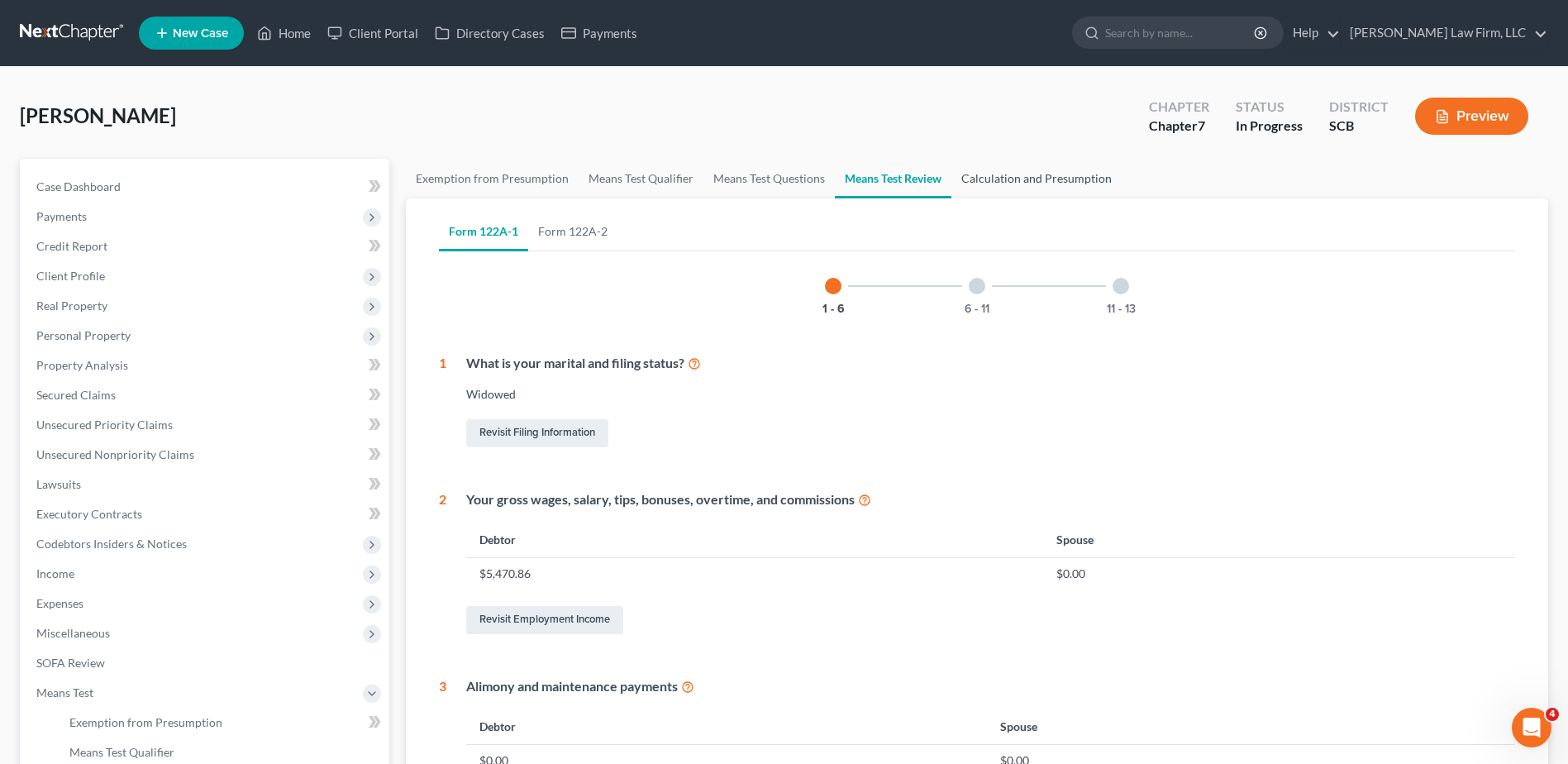
click at [1066, 182] on link "Calculation and Presumption" at bounding box center [1037, 178] width 170 height 39
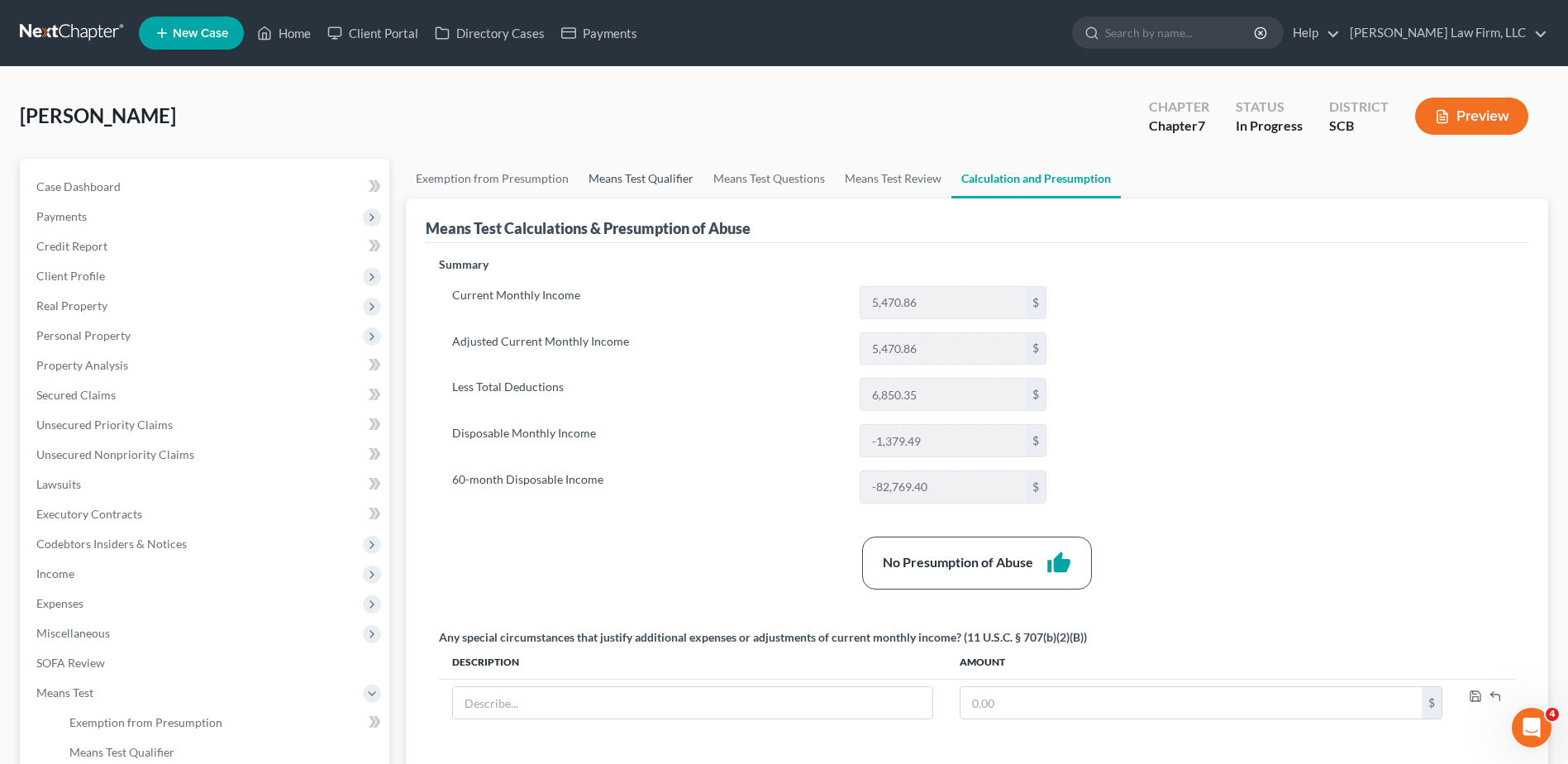
click at [655, 170] on link "Means Test Qualifier" at bounding box center [641, 178] width 125 height 39
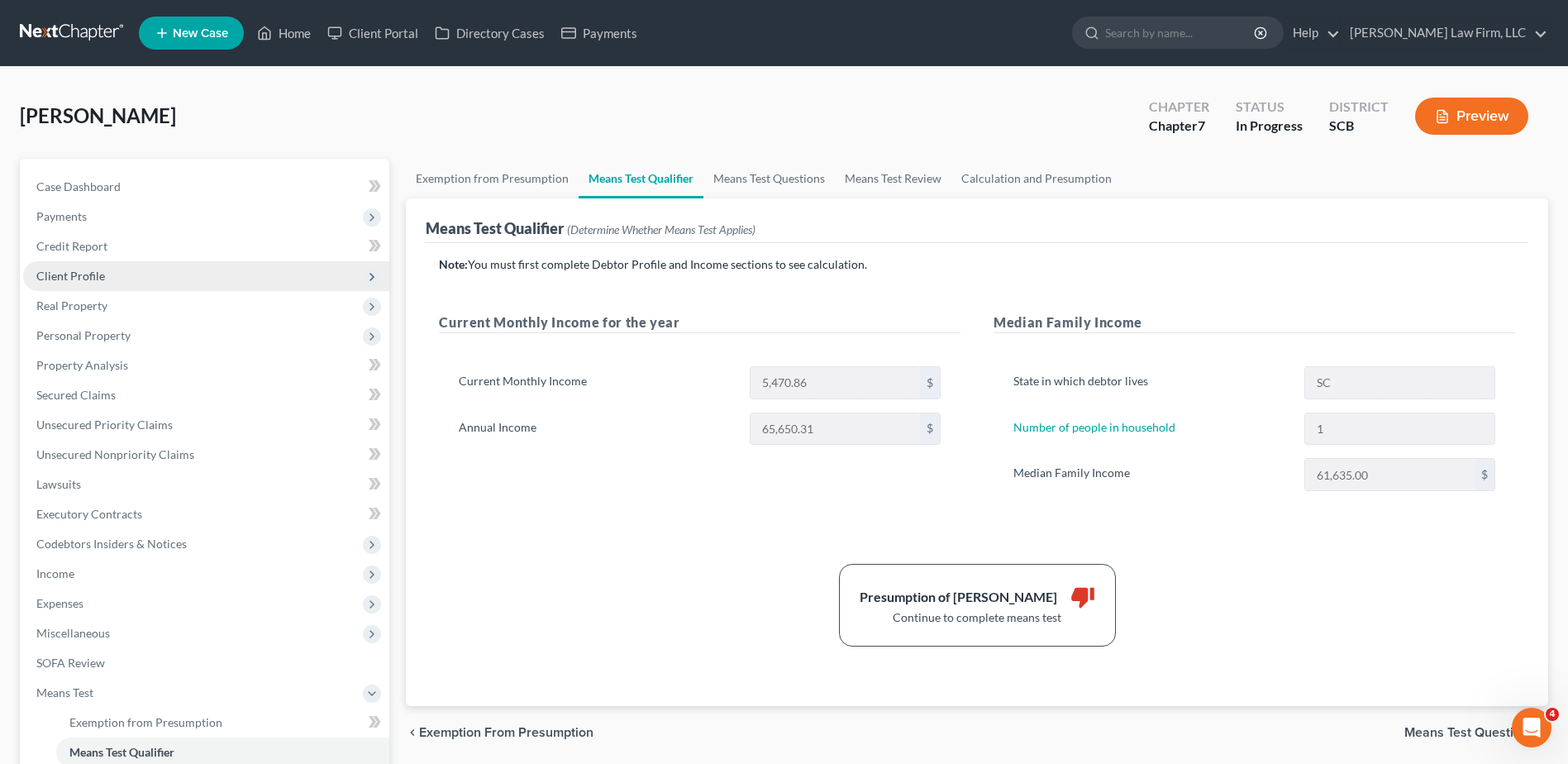
click at [101, 277] on span "Client Profile" at bounding box center [71, 276] width 69 height 14
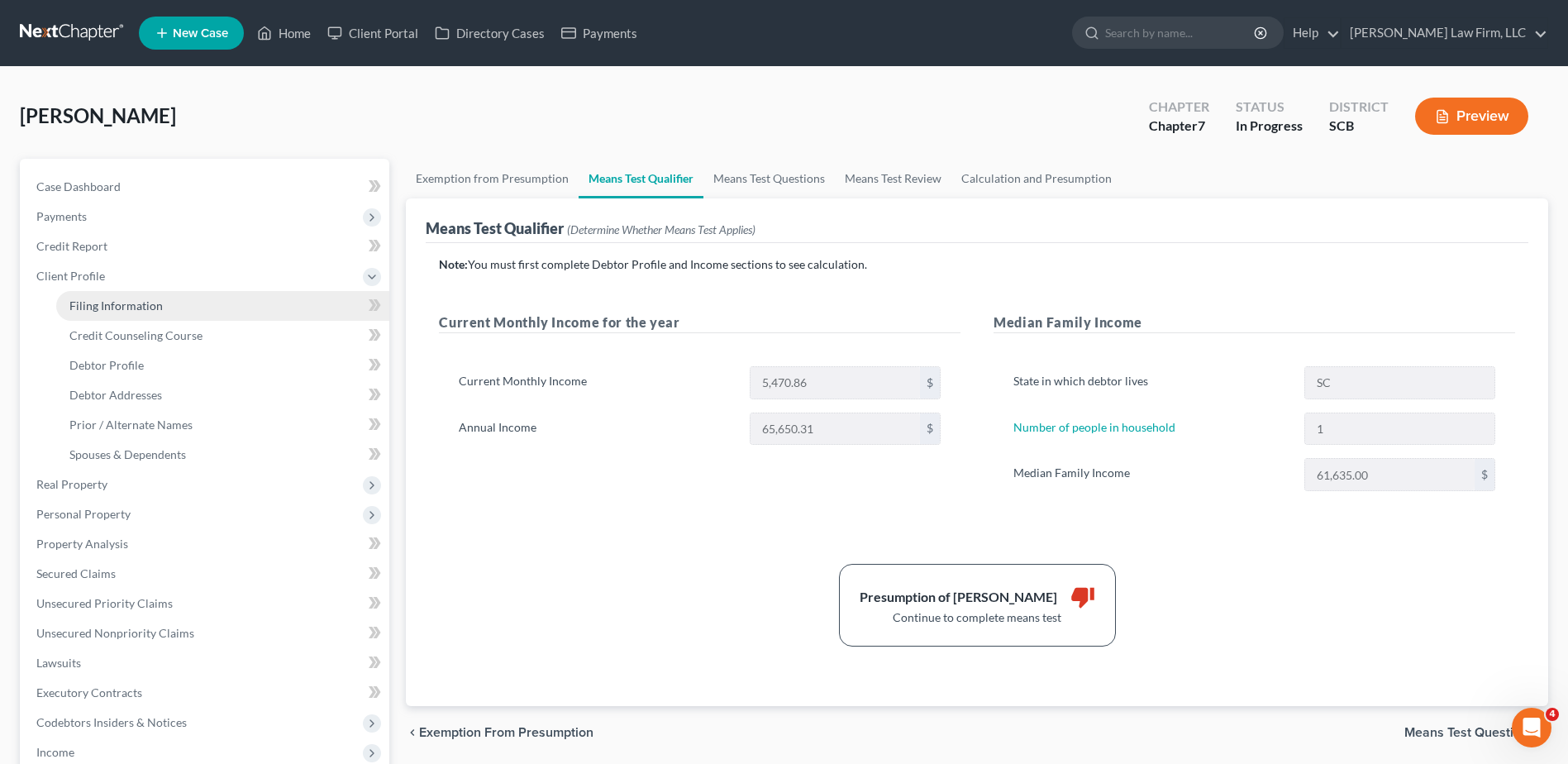
click at [109, 310] on span "Filing Information" at bounding box center [116, 306] width 93 height 14
select select "1"
select select "0"
select select "42"
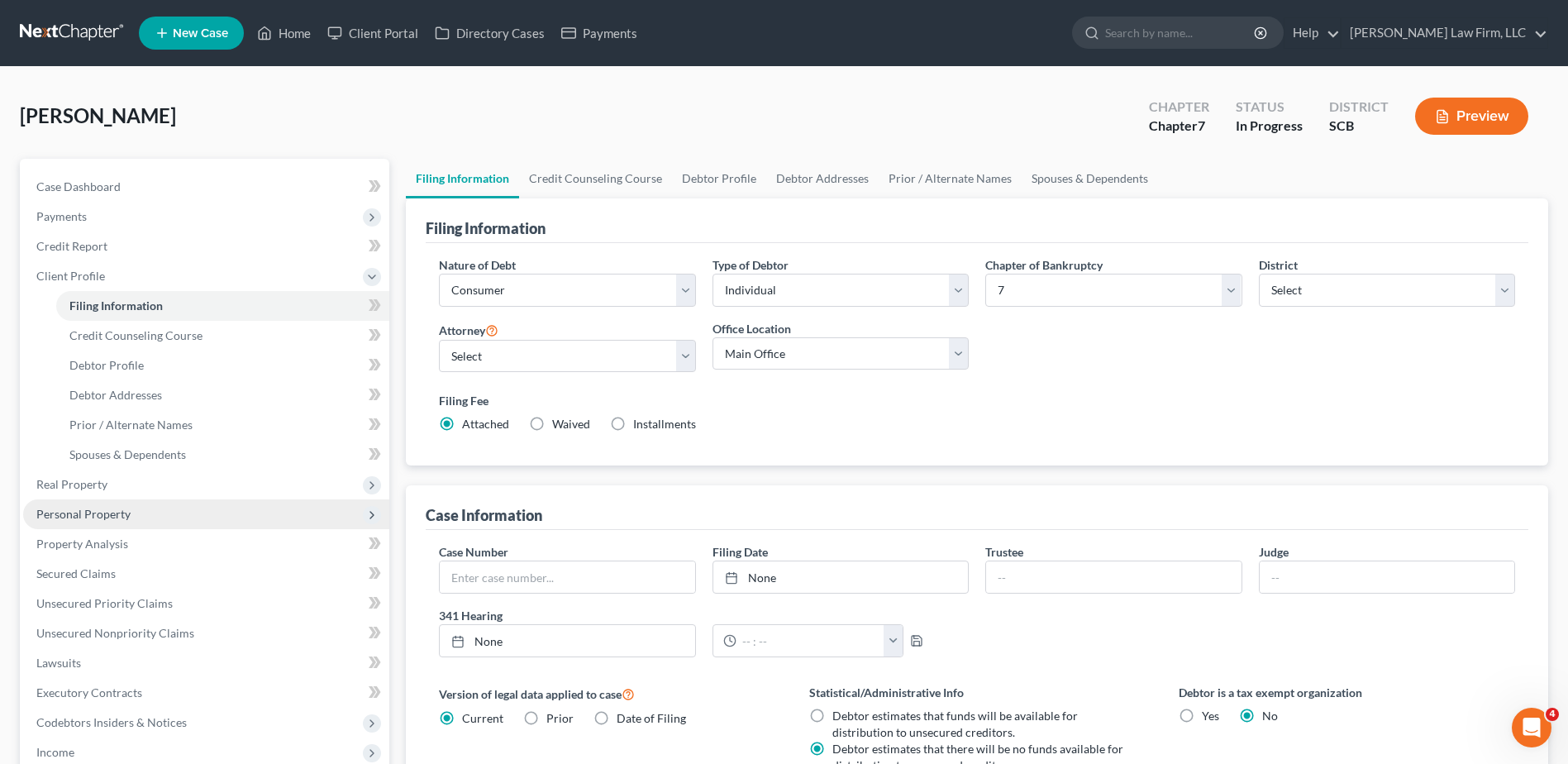
click at [136, 508] on span "Personal Property" at bounding box center [206, 514] width 366 height 30
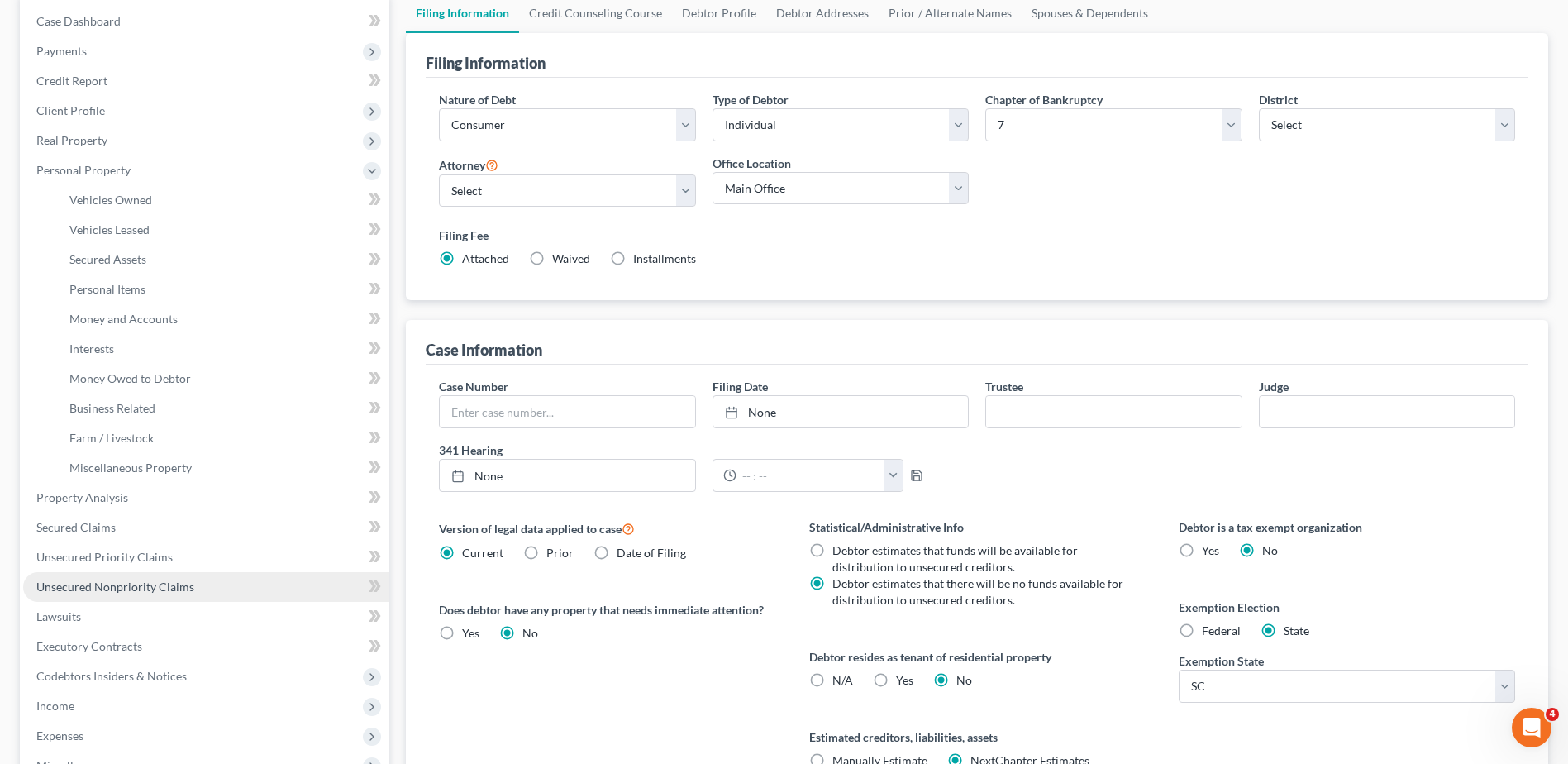
click at [118, 582] on span "Unsecured Nonpriority Claims" at bounding box center [115, 587] width 158 height 14
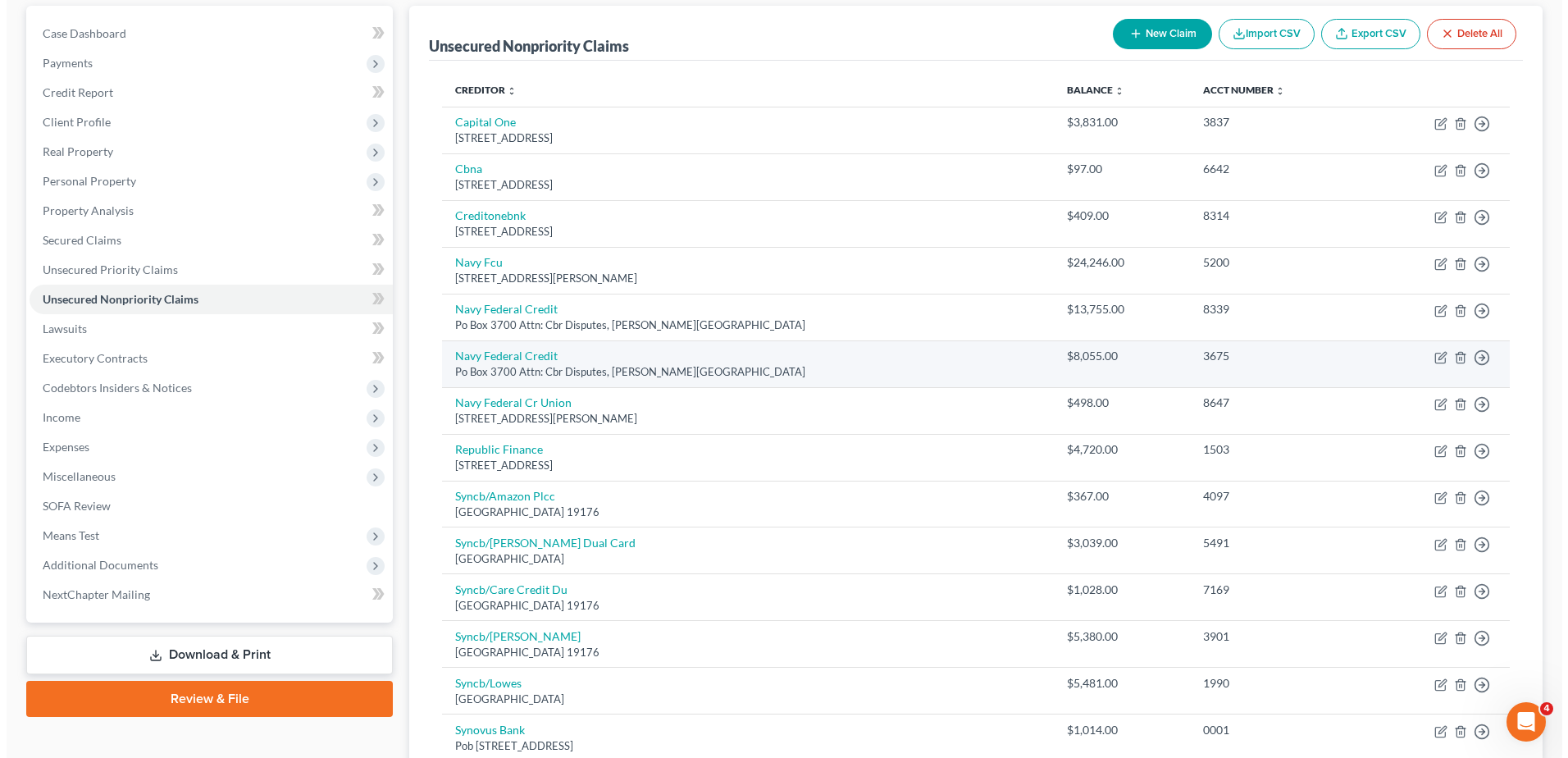
scroll to position [164, 0]
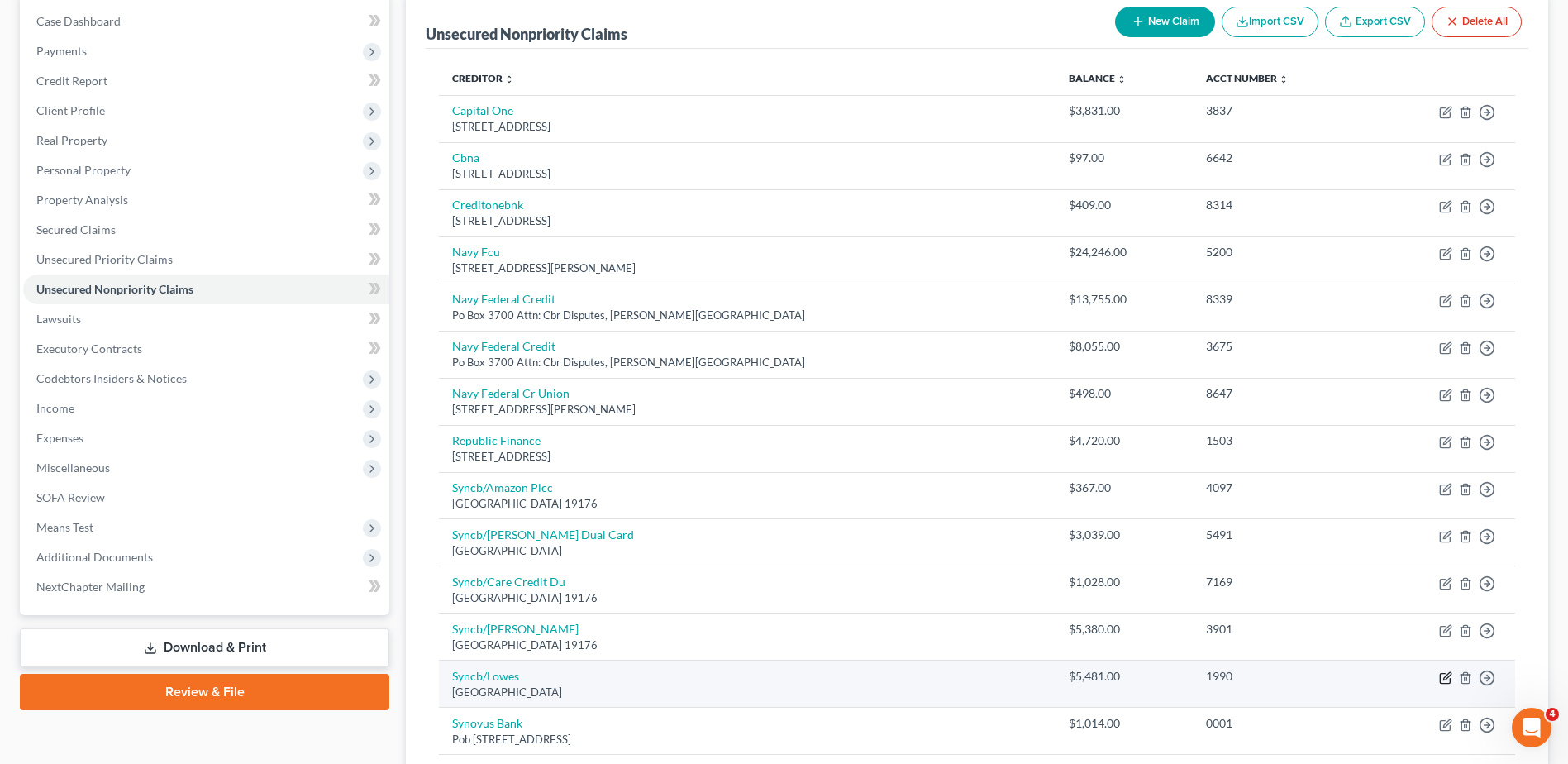
click at [1447, 674] on icon "button" at bounding box center [1447, 675] width 7 height 7
select select "39"
select select "2"
select select "0"
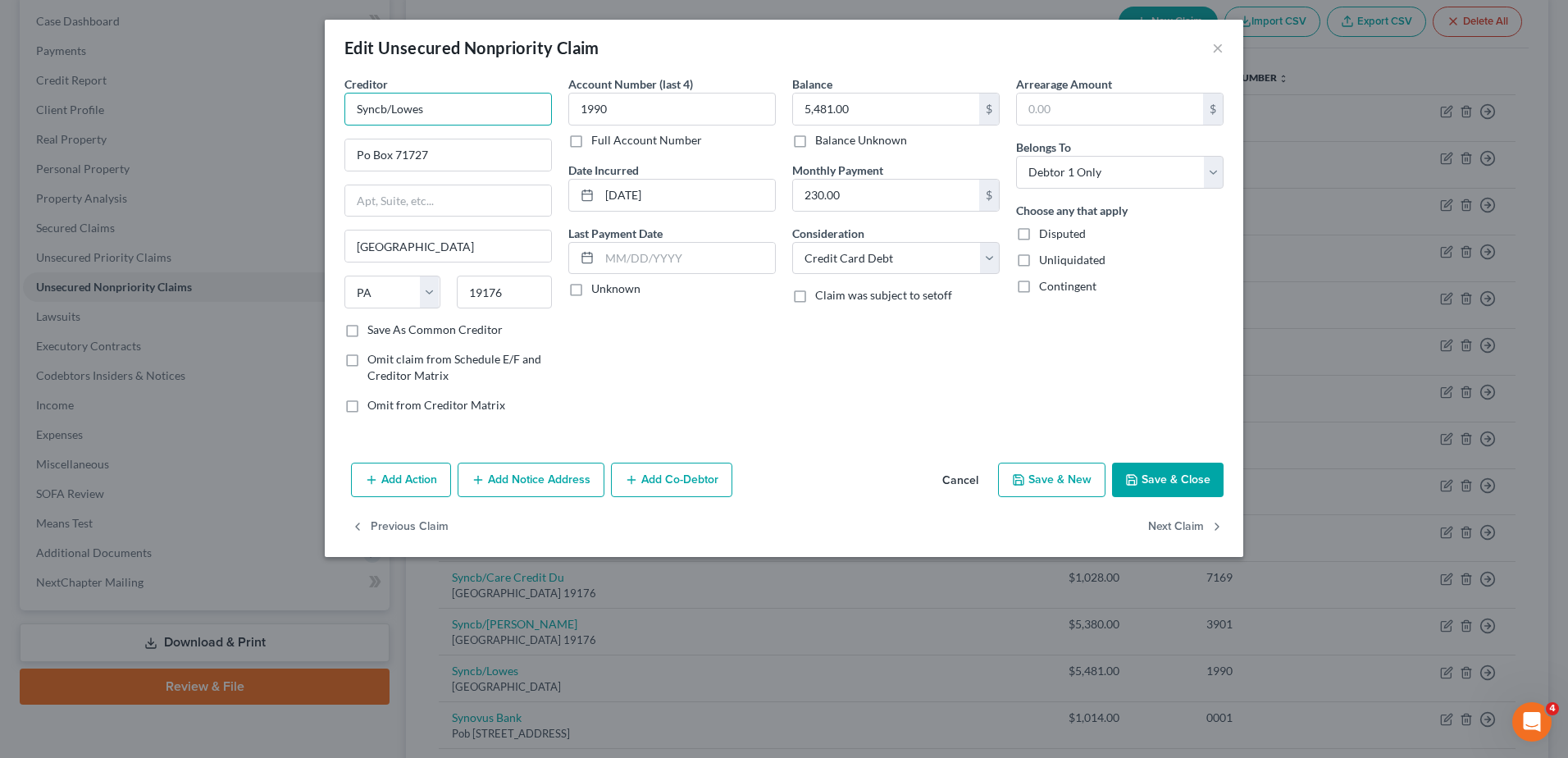
click at [540, 102] on input "Syncb/Lowes" at bounding box center [448, 108] width 208 height 33
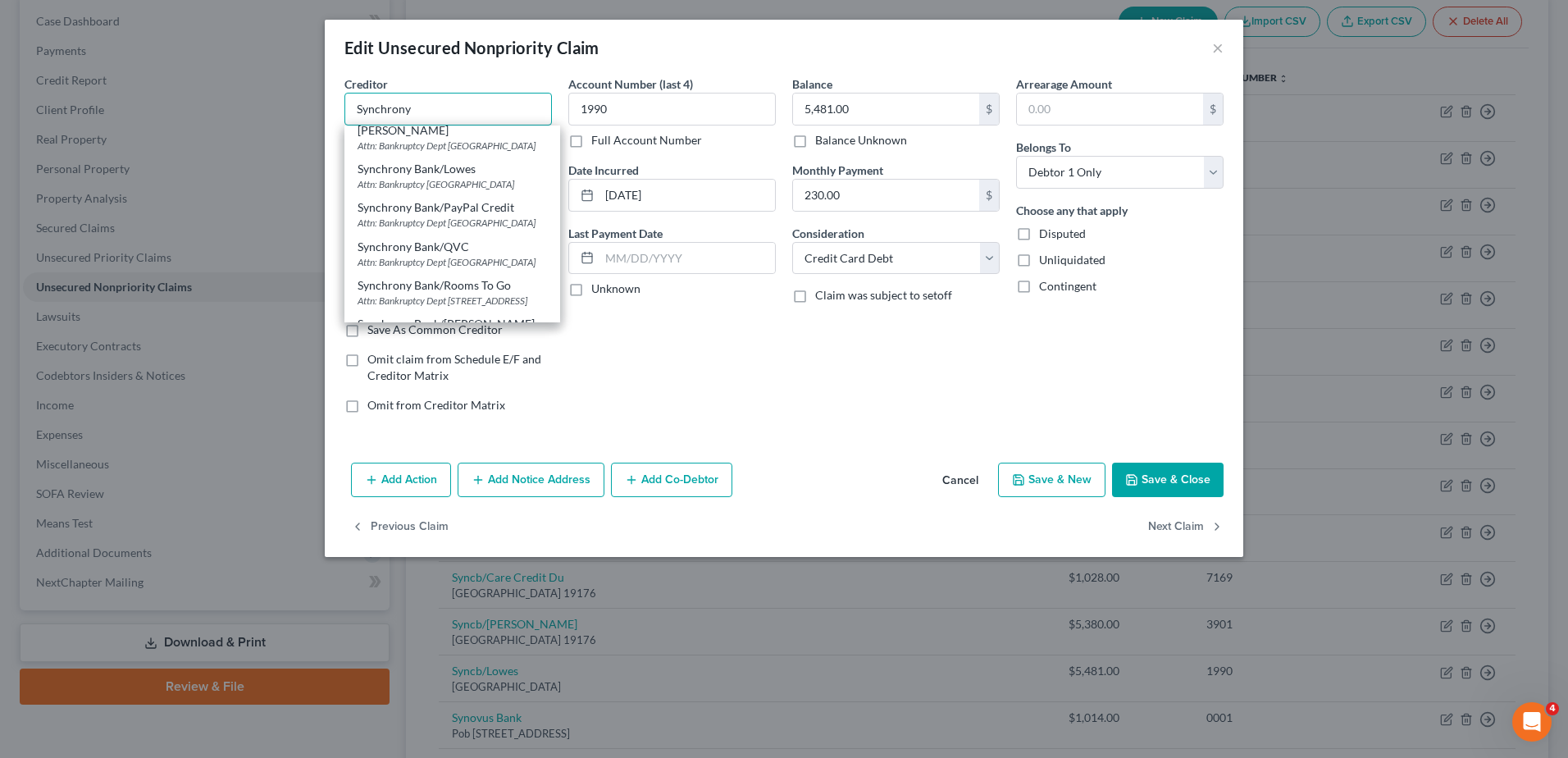
scroll to position [493, 0]
click at [494, 109] on div "Attn: Bankruptcy [GEOGRAPHIC_DATA]" at bounding box center [453, 102] width 190 height 14
type input "Synchrony Bank/Lowes"
type input "Attn: Bankruptcy"
type input "Po Box 71725"
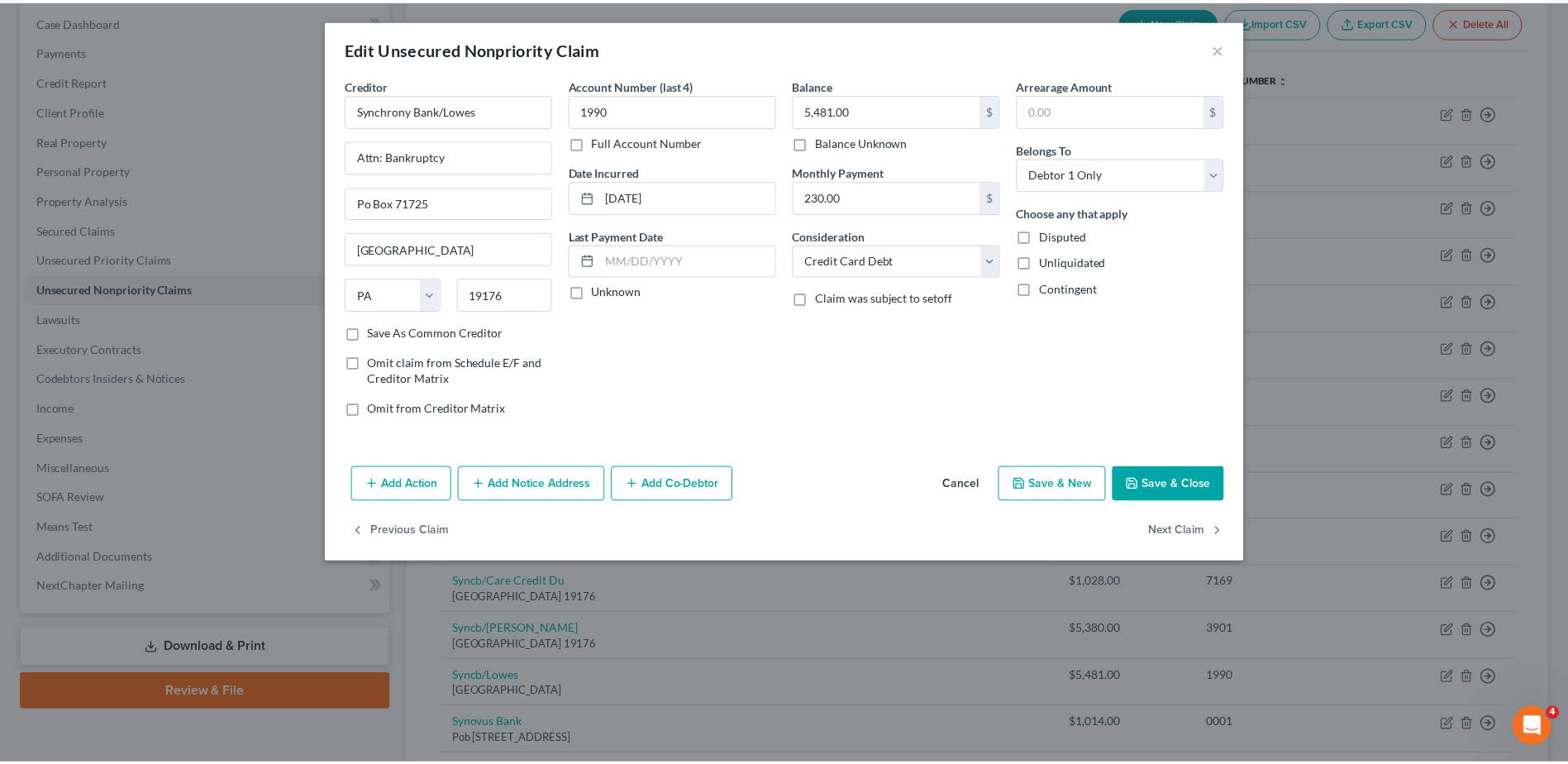
scroll to position [0, 0]
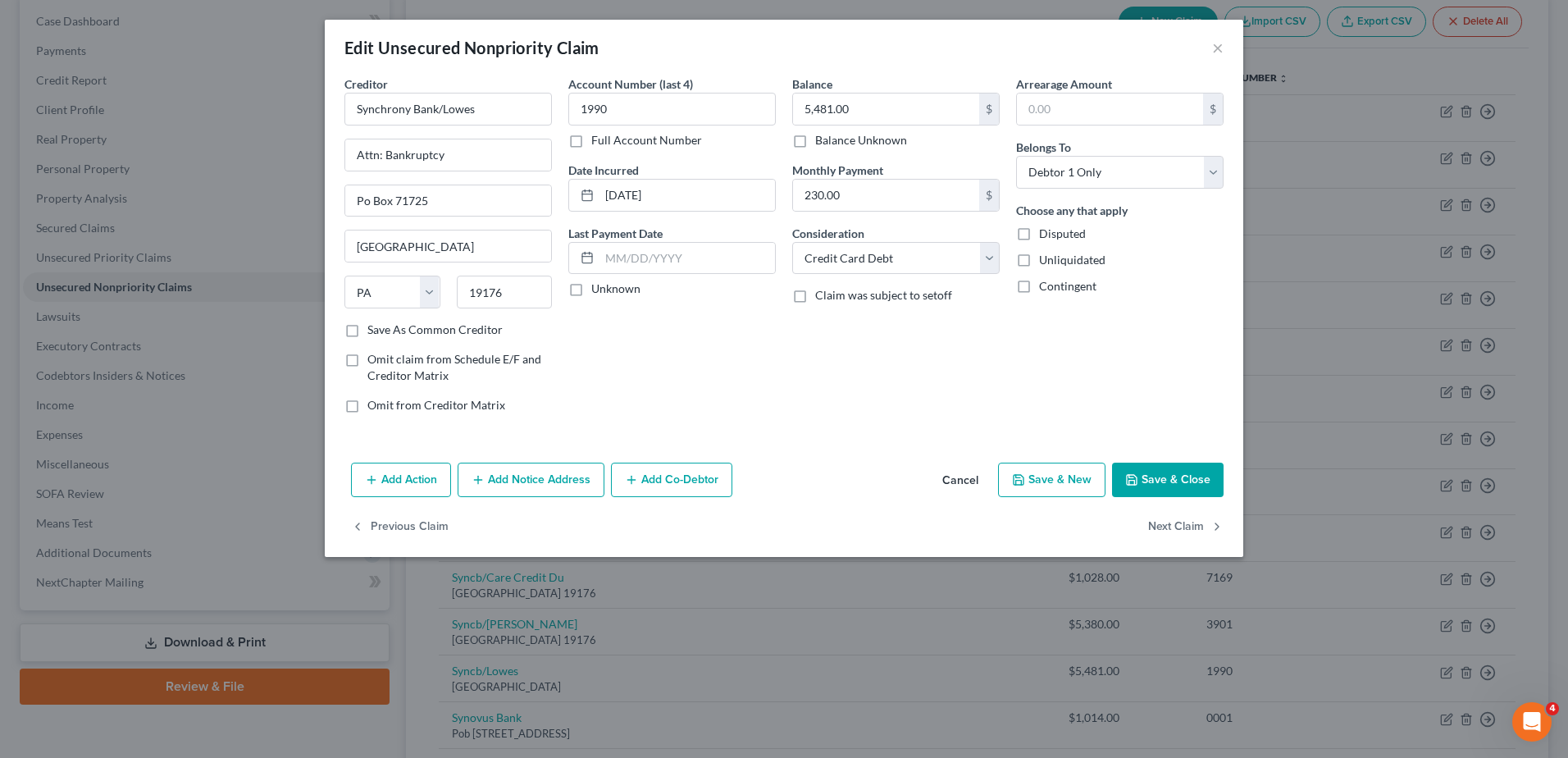
click at [1172, 475] on button "Save & Close" at bounding box center [1168, 479] width 112 height 35
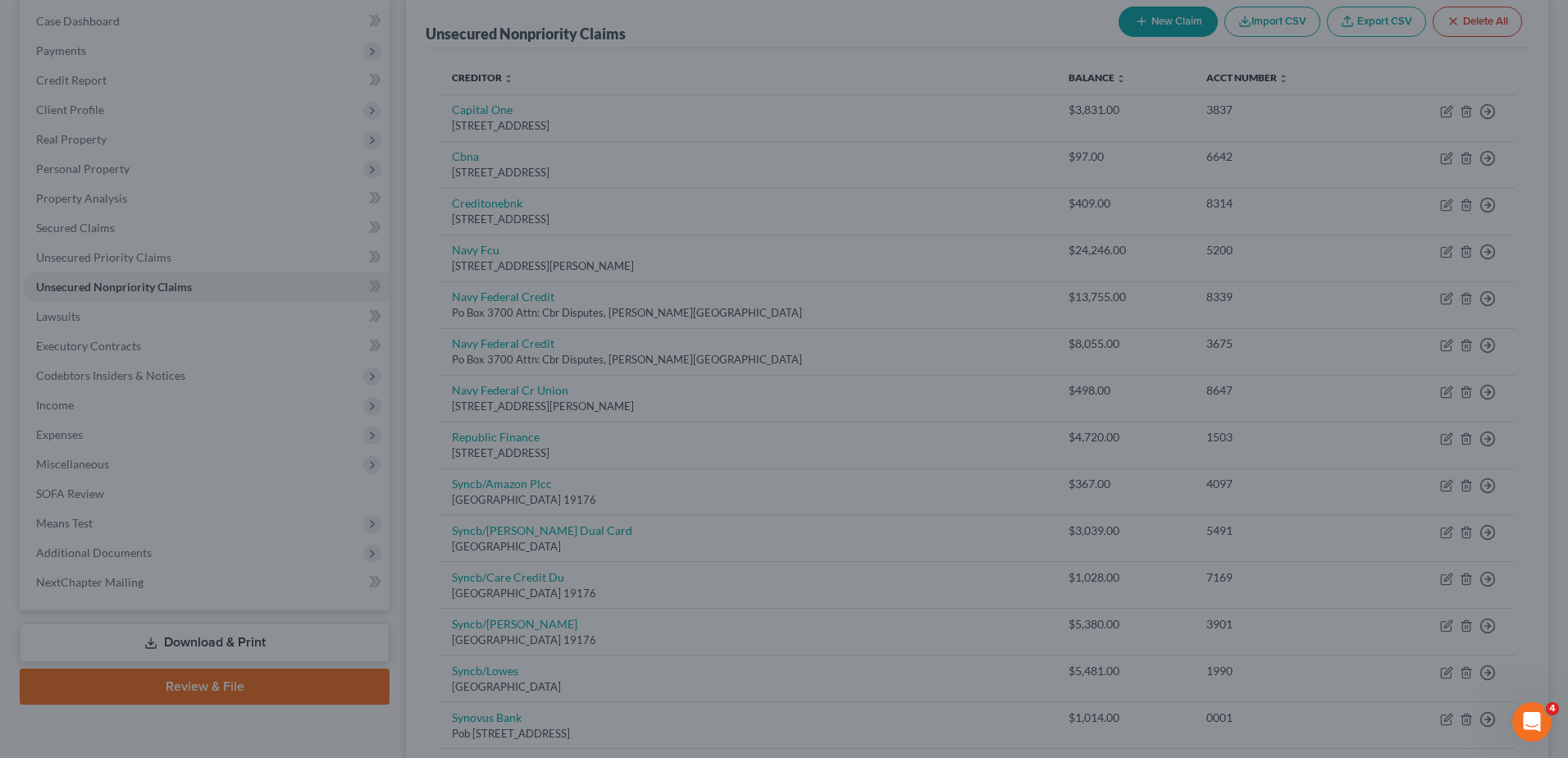
type input "0"
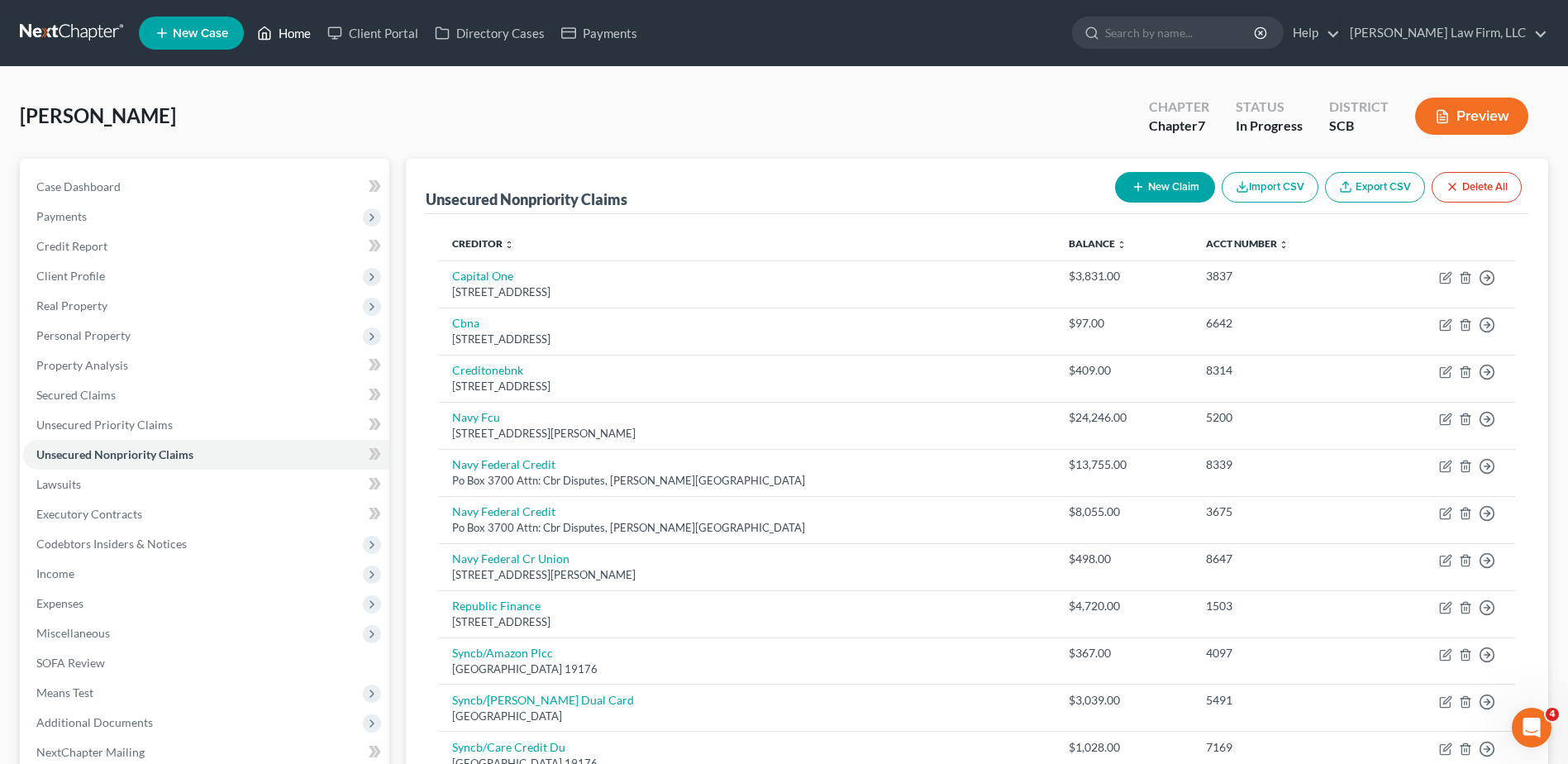
click at [282, 39] on link "Home" at bounding box center [284, 32] width 71 height 30
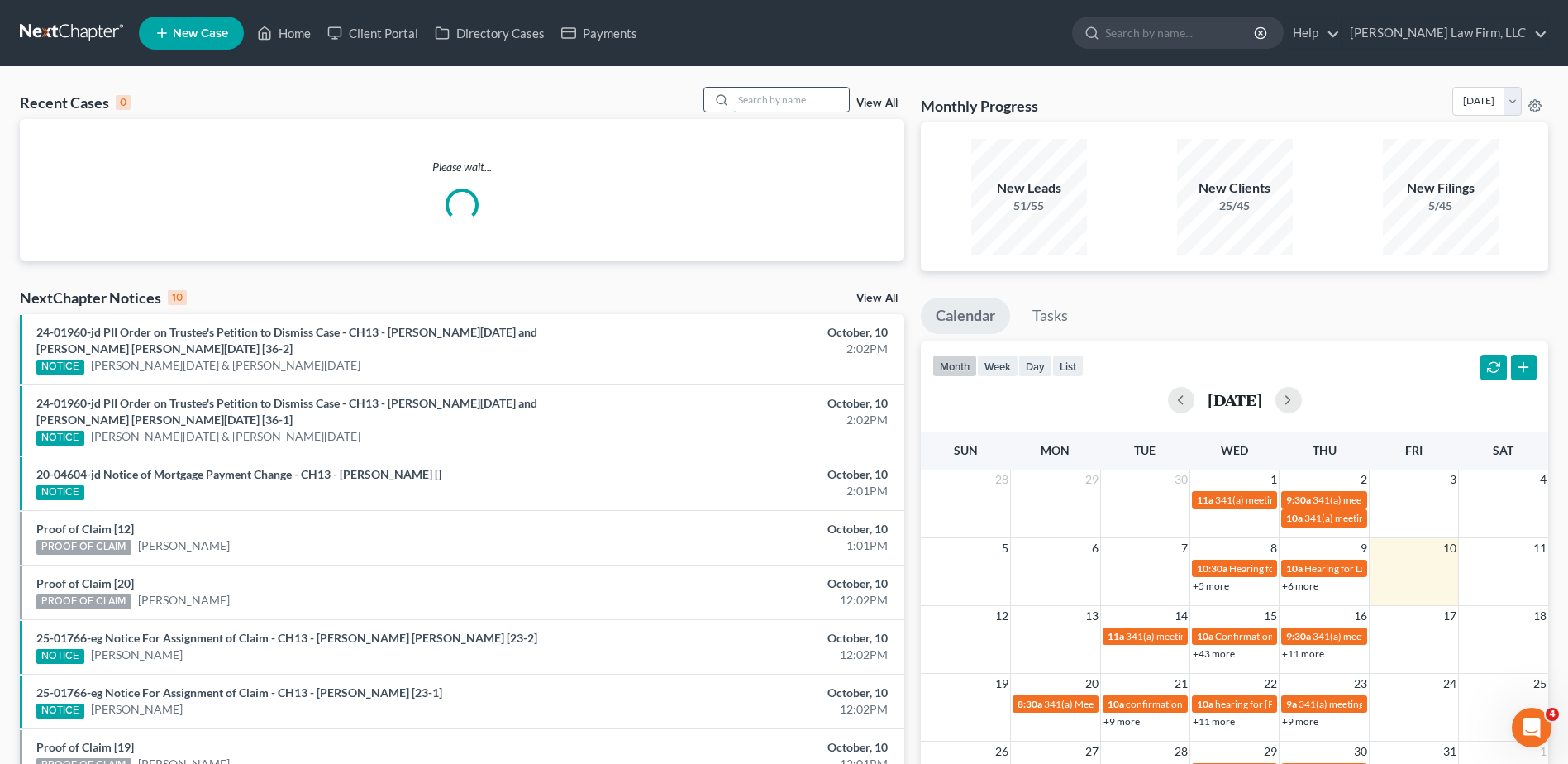
click at [818, 100] on input "search" at bounding box center [791, 99] width 115 height 24
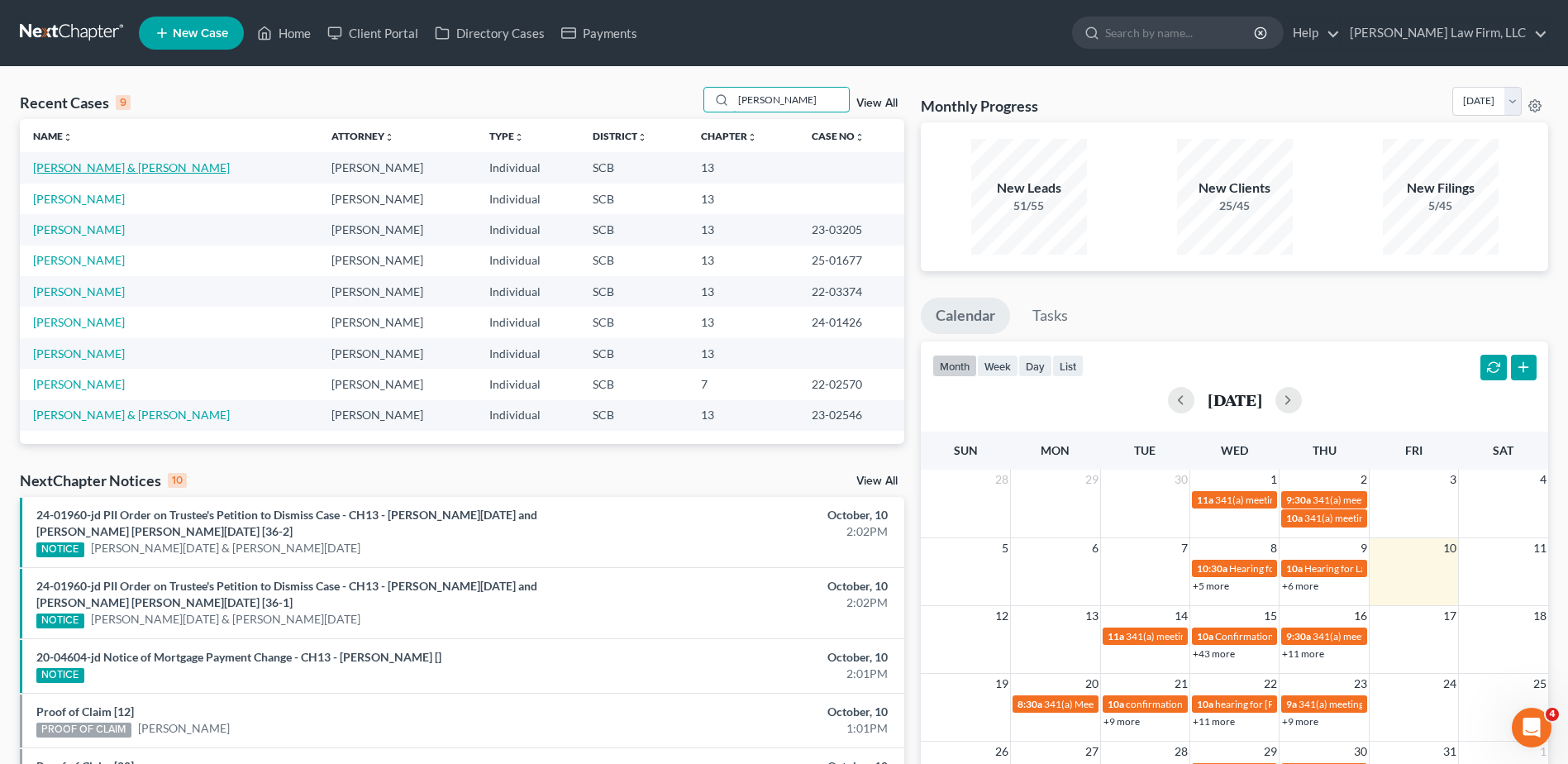
type input "[PERSON_NAME]"
click at [153, 171] on link "[PERSON_NAME] & [PERSON_NAME]" at bounding box center [131, 167] width 197 height 14
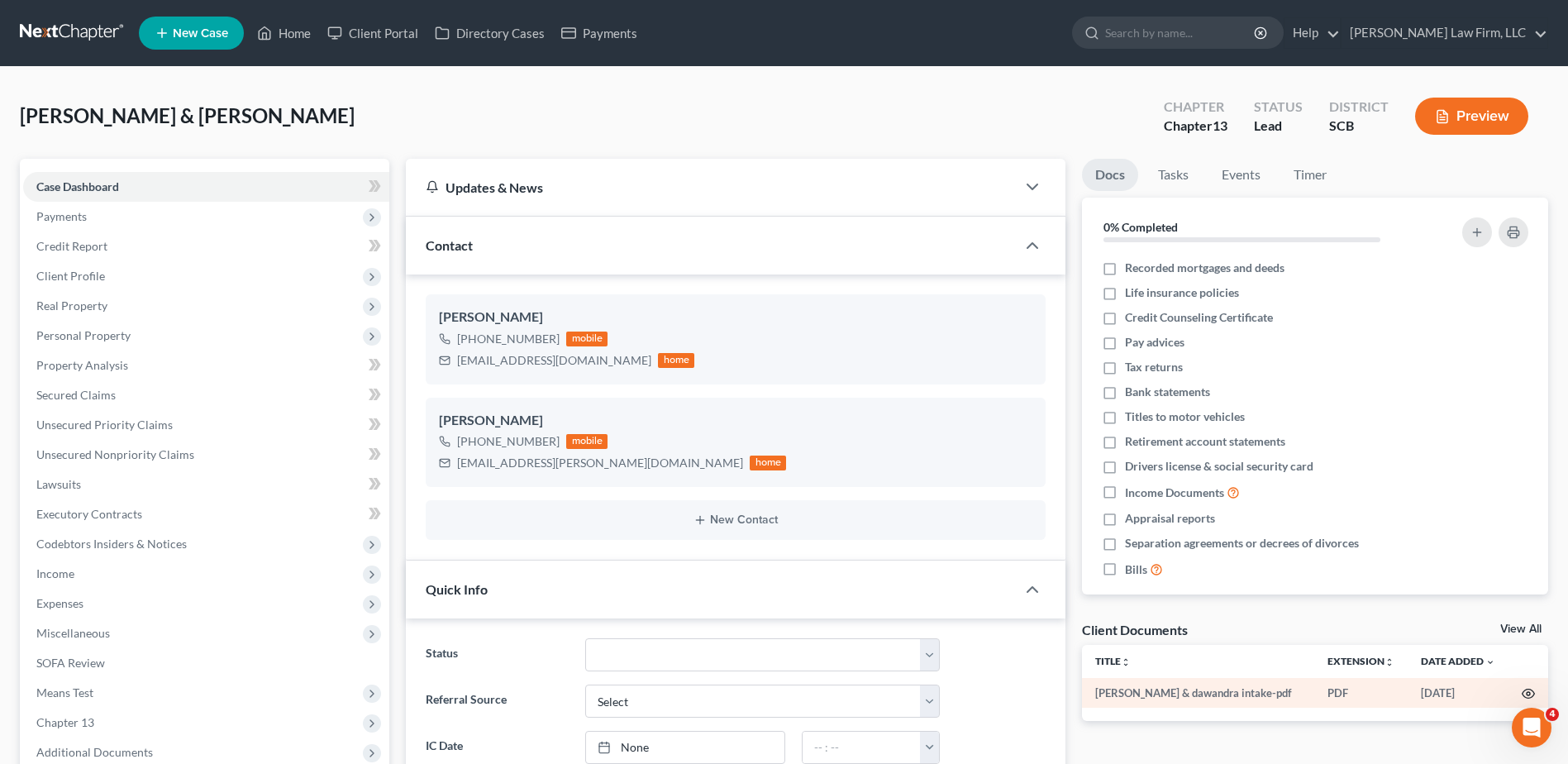
click at [1530, 690] on icon "button" at bounding box center [1530, 694] width 13 height 9
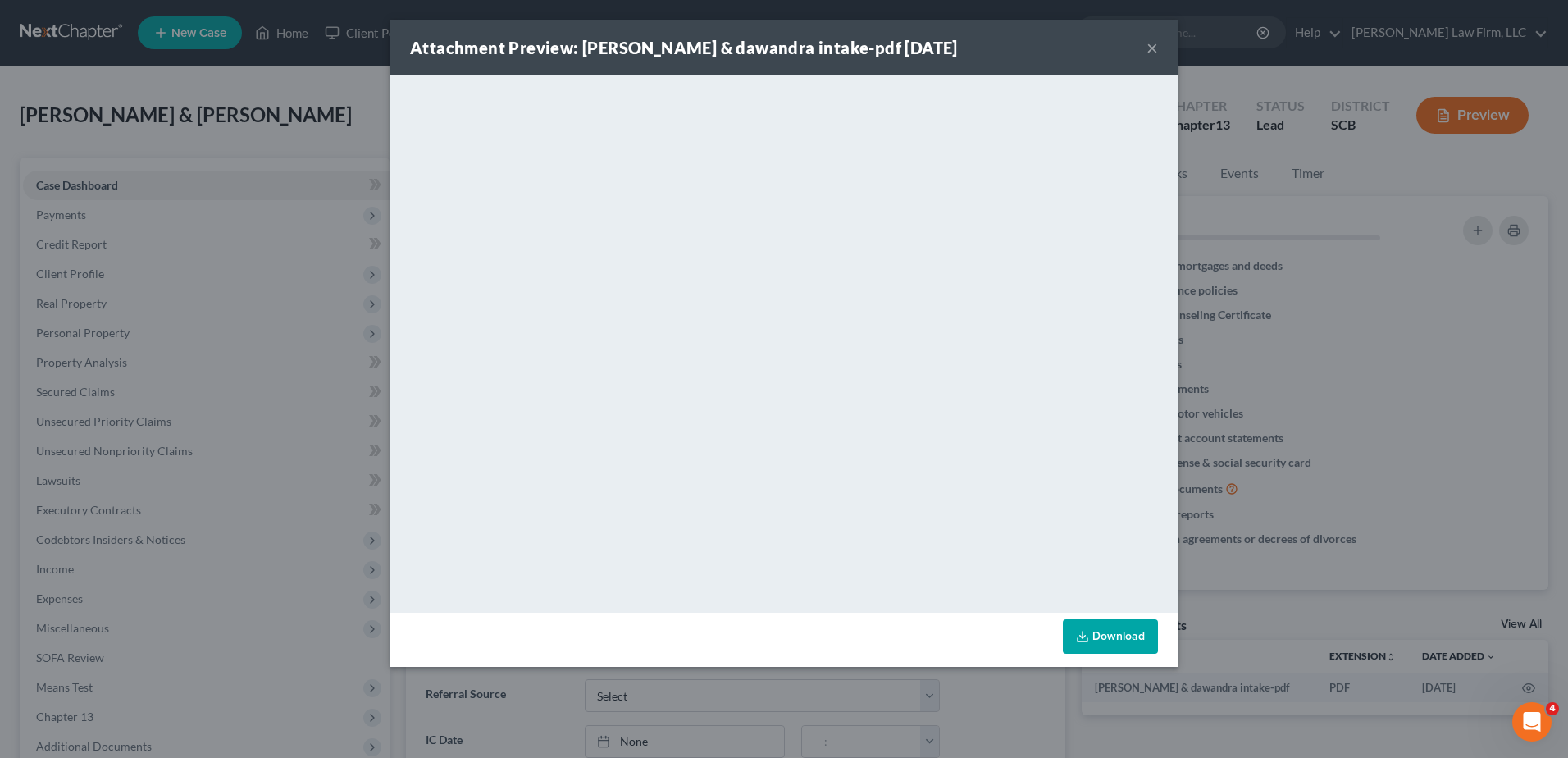
click at [1153, 46] on button "×" at bounding box center [1152, 48] width 12 height 20
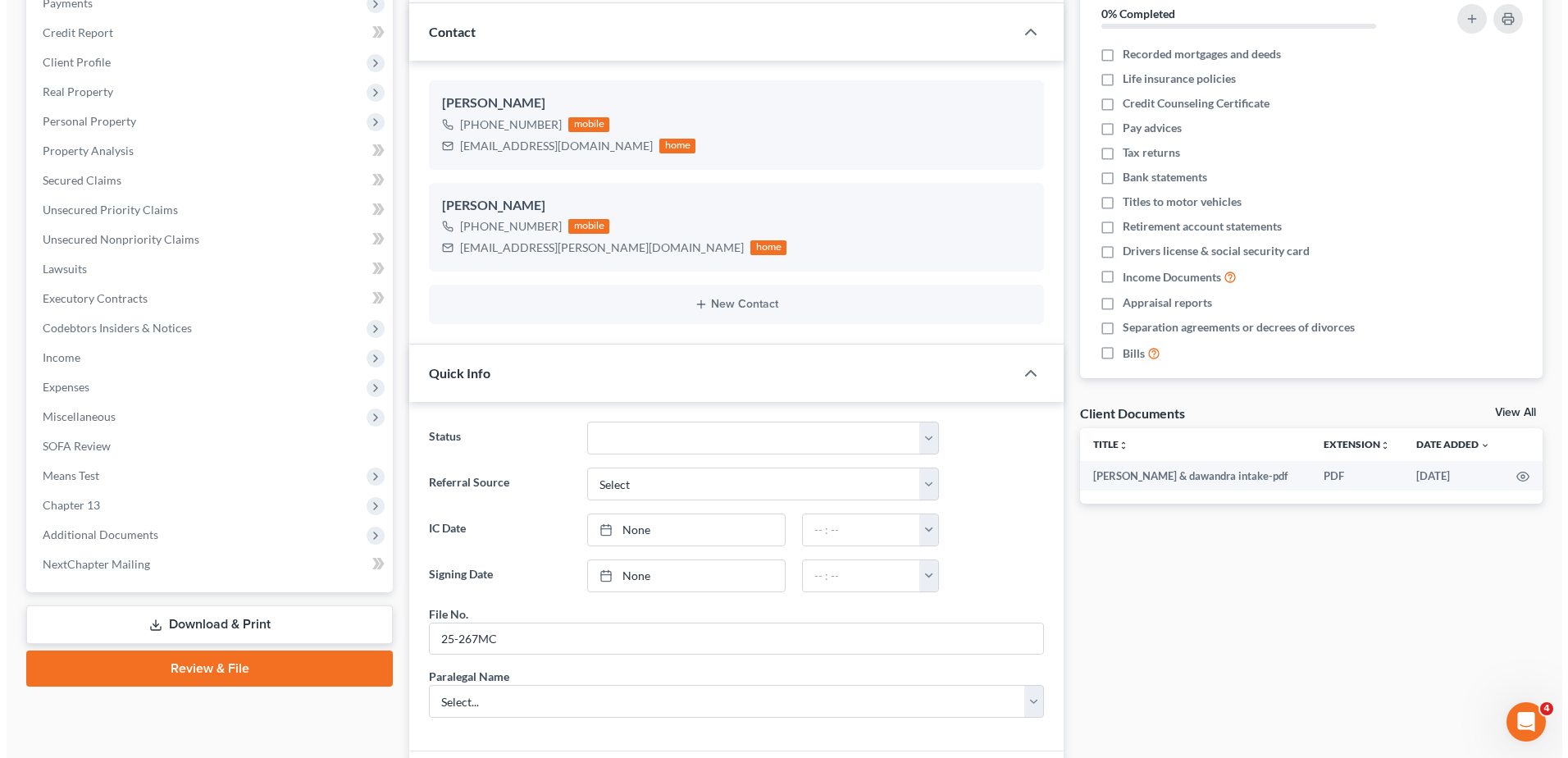
scroll to position [206, 0]
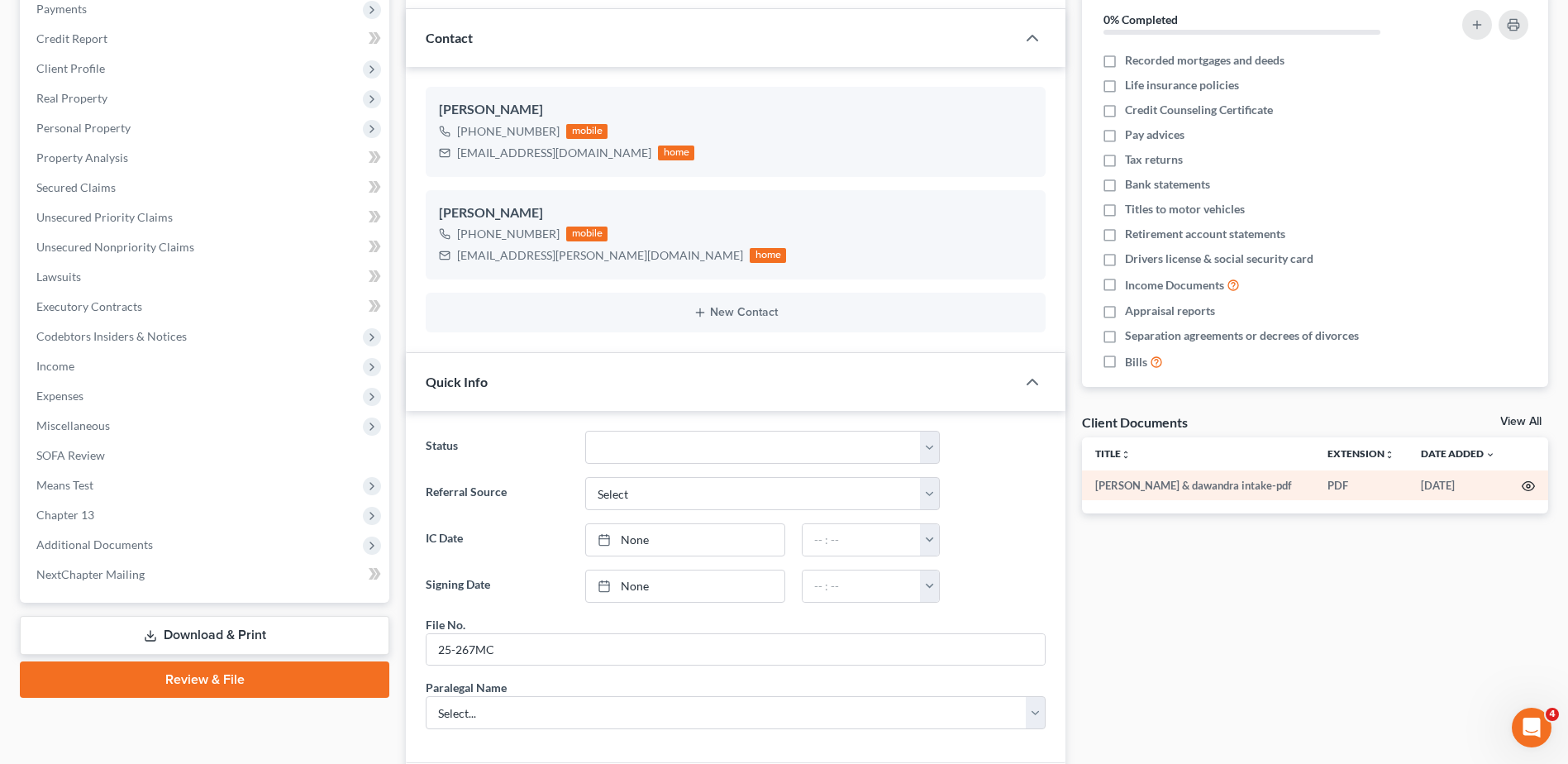
click at [1530, 484] on icon "button" at bounding box center [1529, 486] width 13 height 13
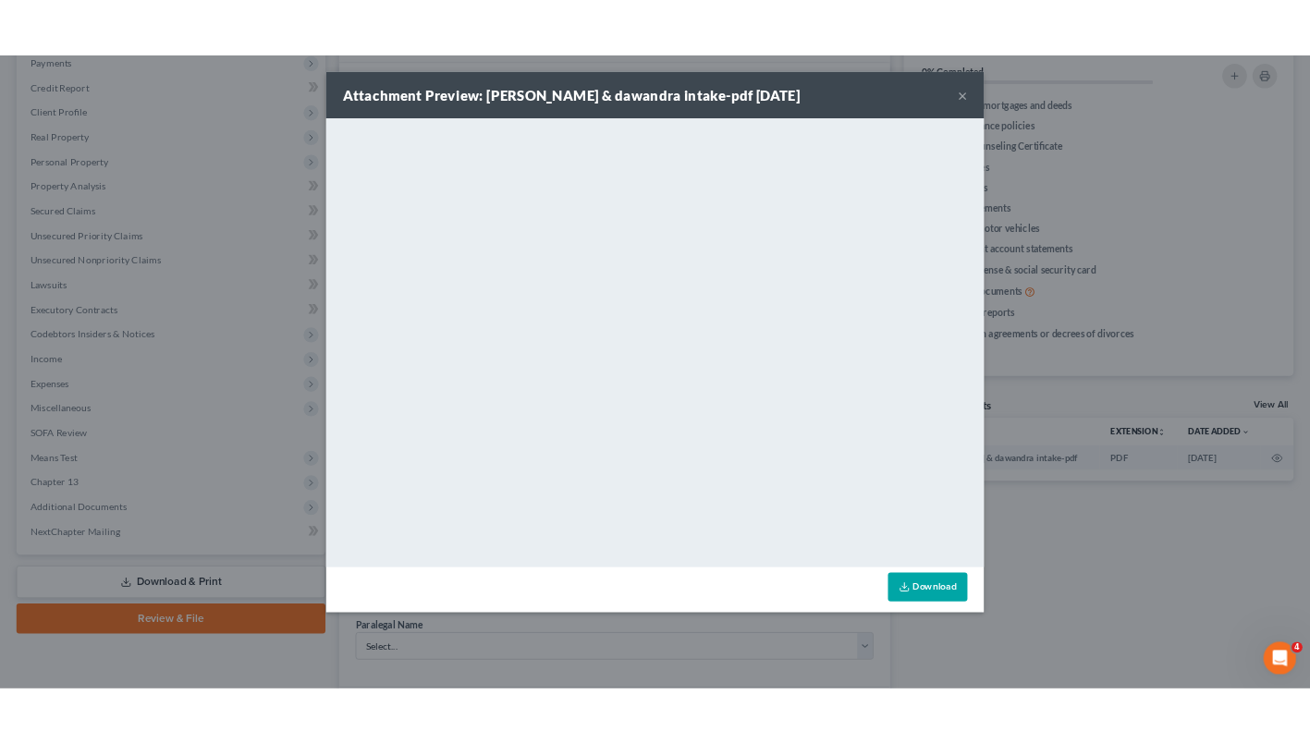
scroll to position [15, 0]
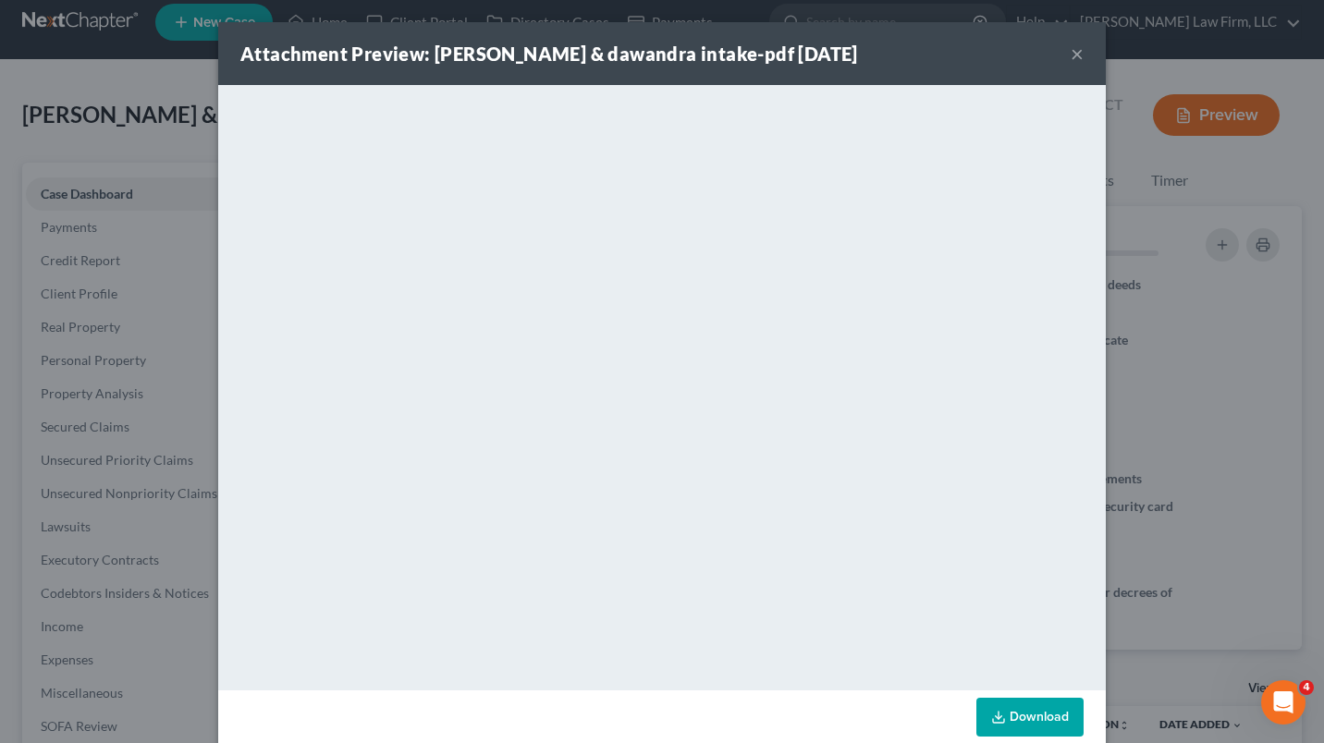
click at [1071, 58] on button "×" at bounding box center [1076, 54] width 13 height 22
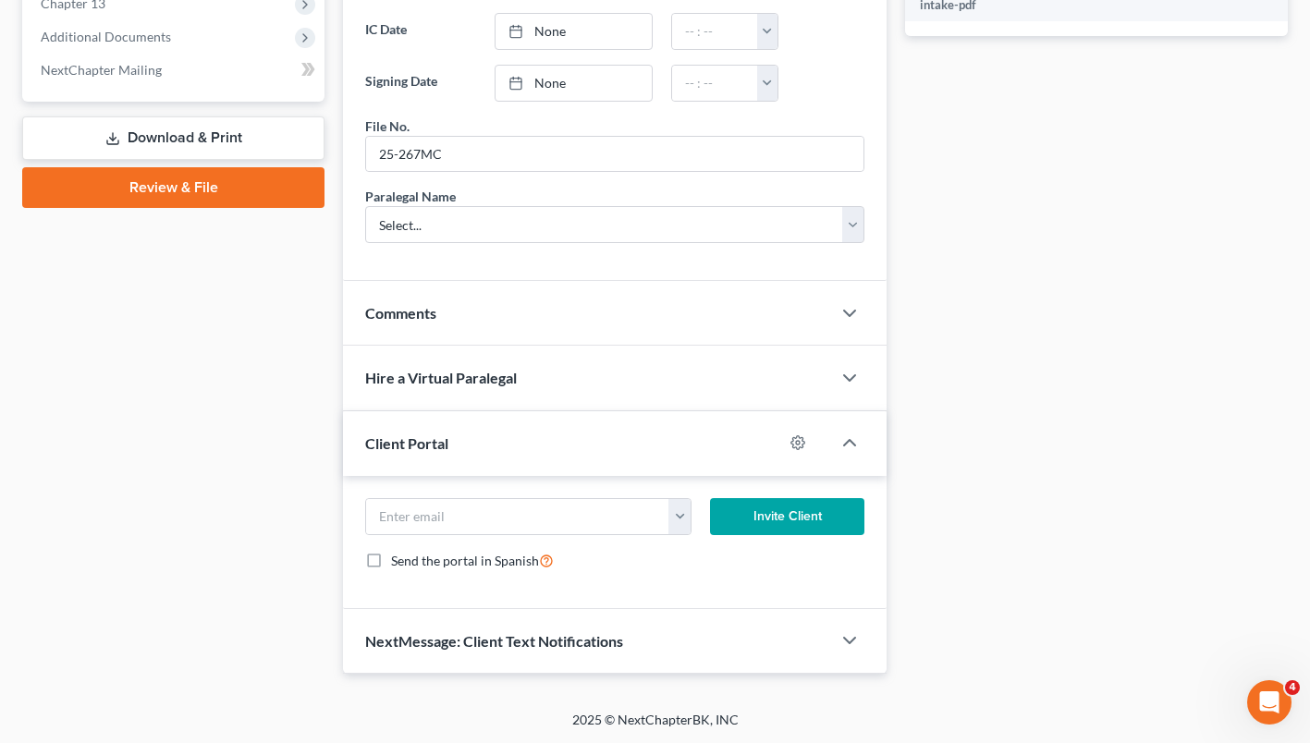
scroll to position [0, 0]
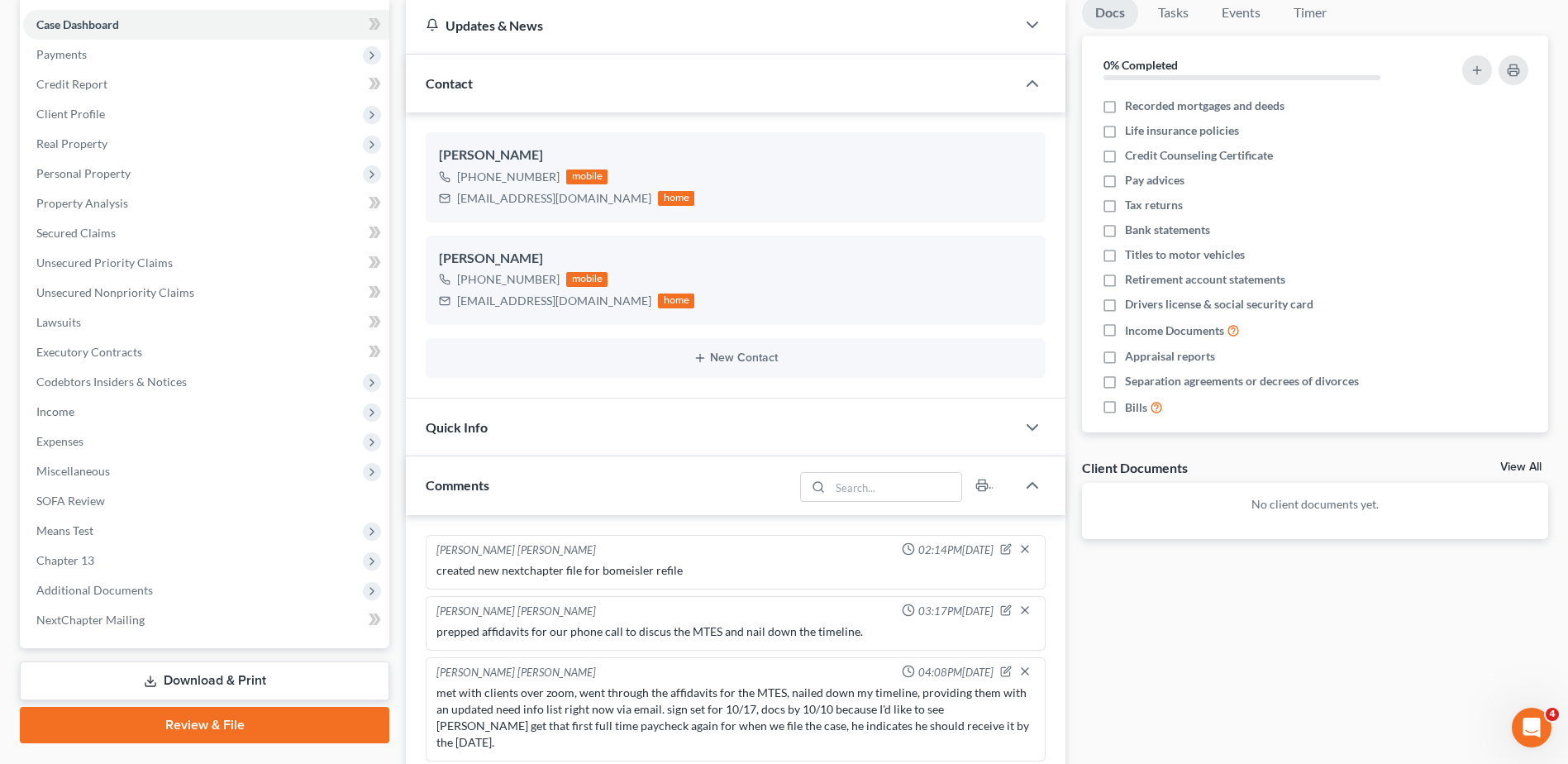
scroll to position [497, 0]
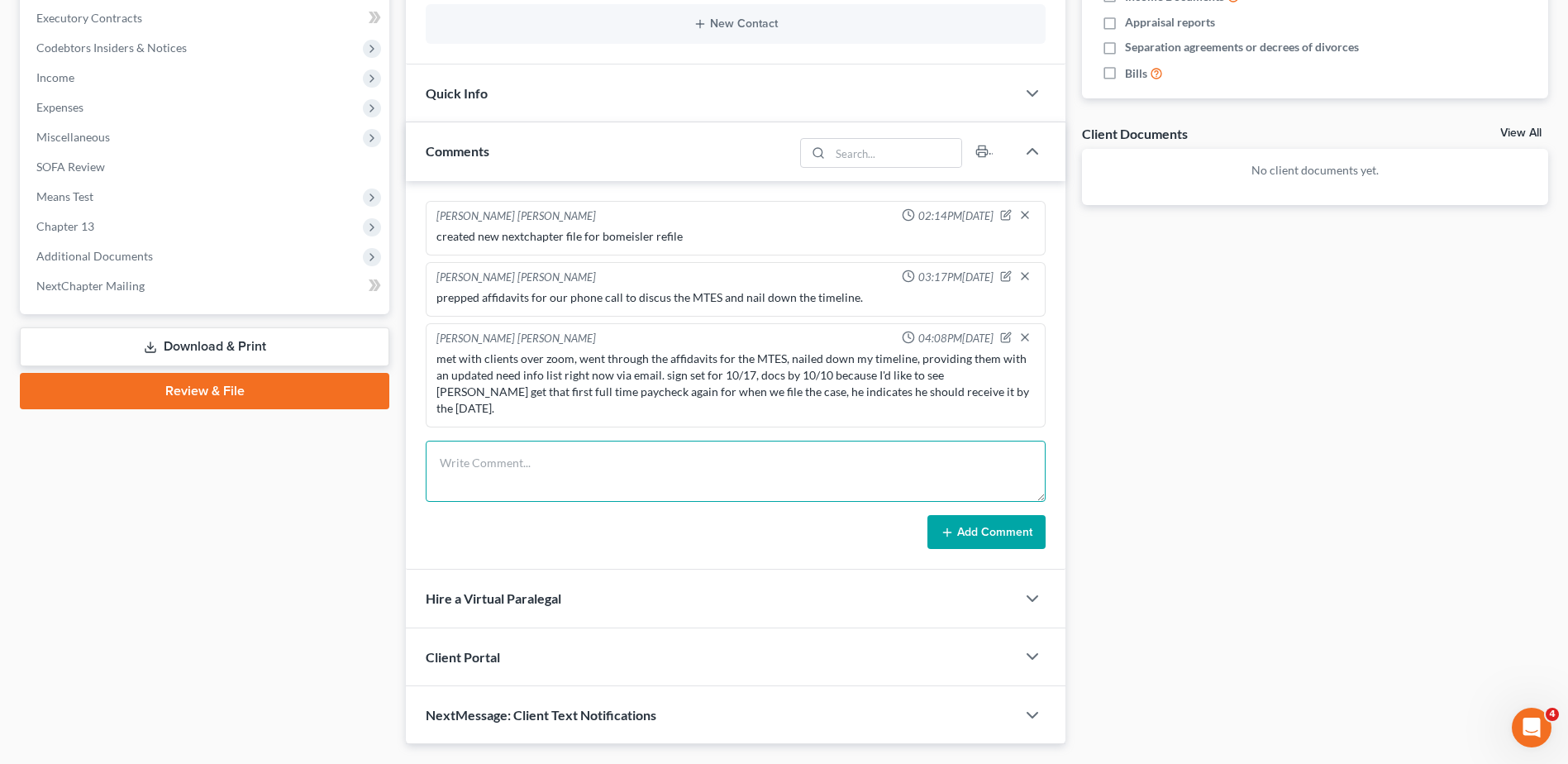
click at [535, 446] on textarea at bounding box center [735, 471] width 620 height 61
type textarea "prepped affidavits for RM's review, going to send them Schedule J to review for…"
click at [1014, 515] on button "Add Comment" at bounding box center [987, 532] width 118 height 35
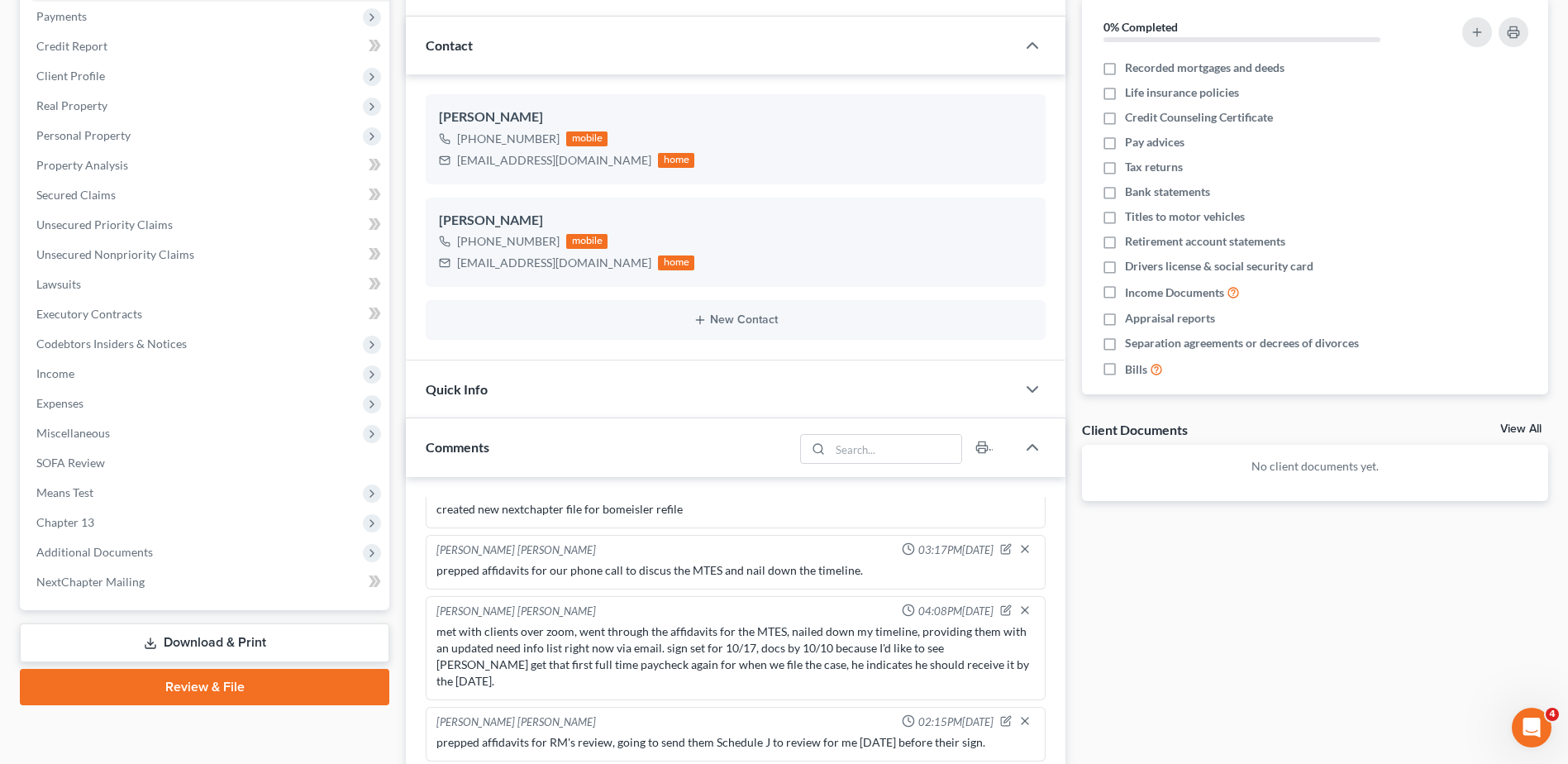
scroll to position [577, 0]
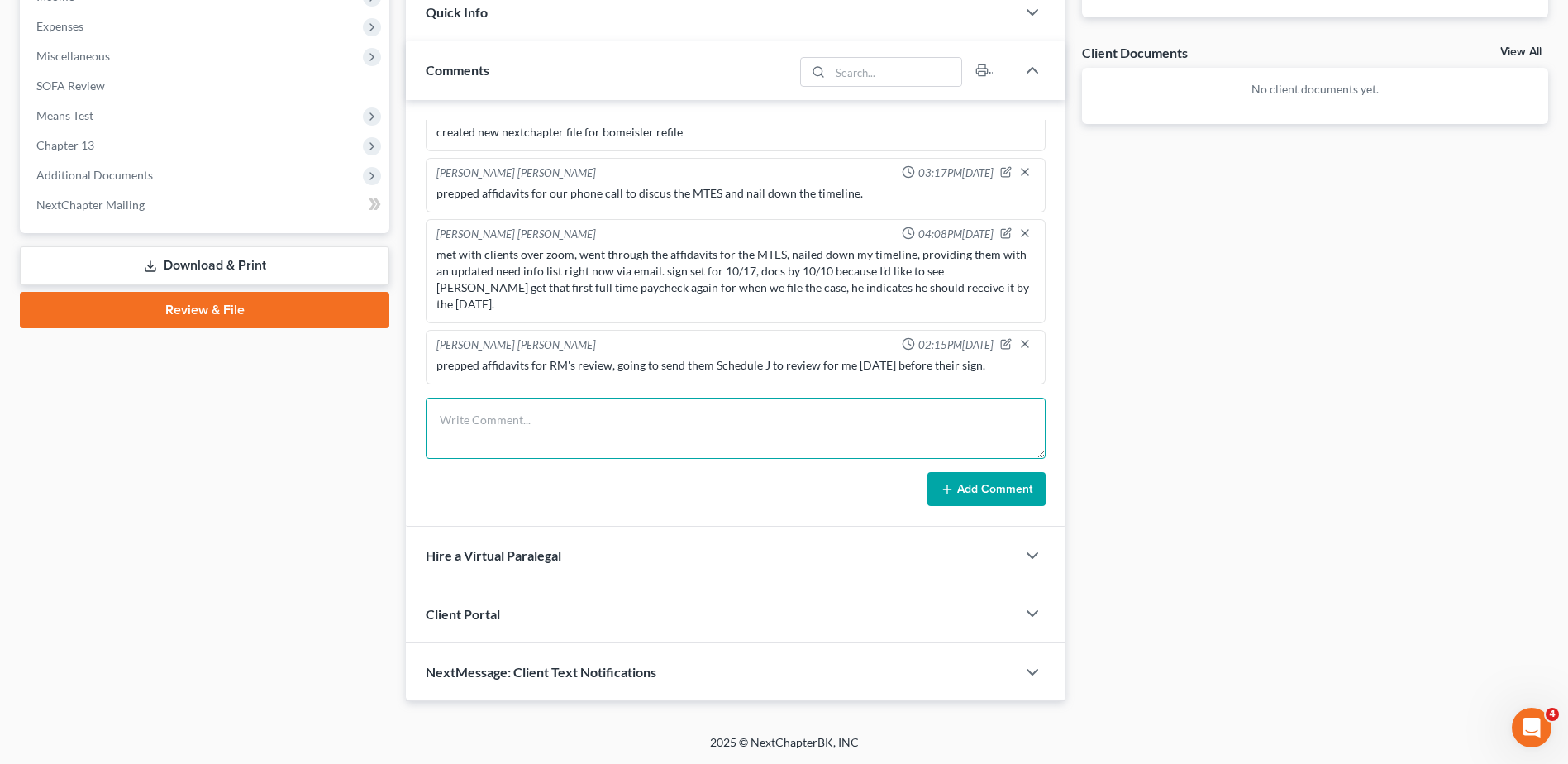
click at [706, 420] on textarea at bounding box center [735, 429] width 620 height 61
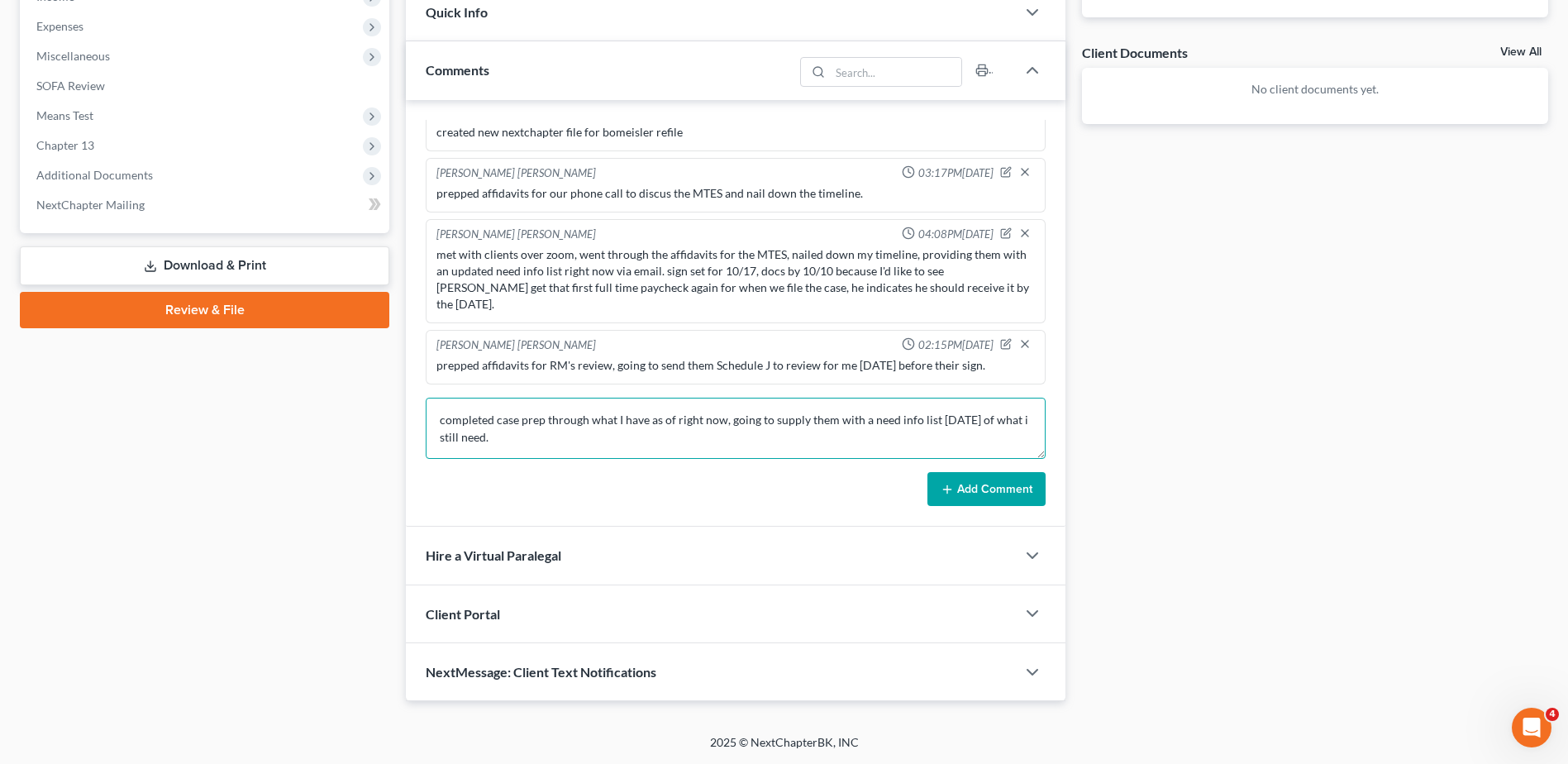
type textarea "completed case prep through what I have as of right now, going to supply them w…"
click at [993, 488] on button "Add Comment" at bounding box center [987, 489] width 118 height 35
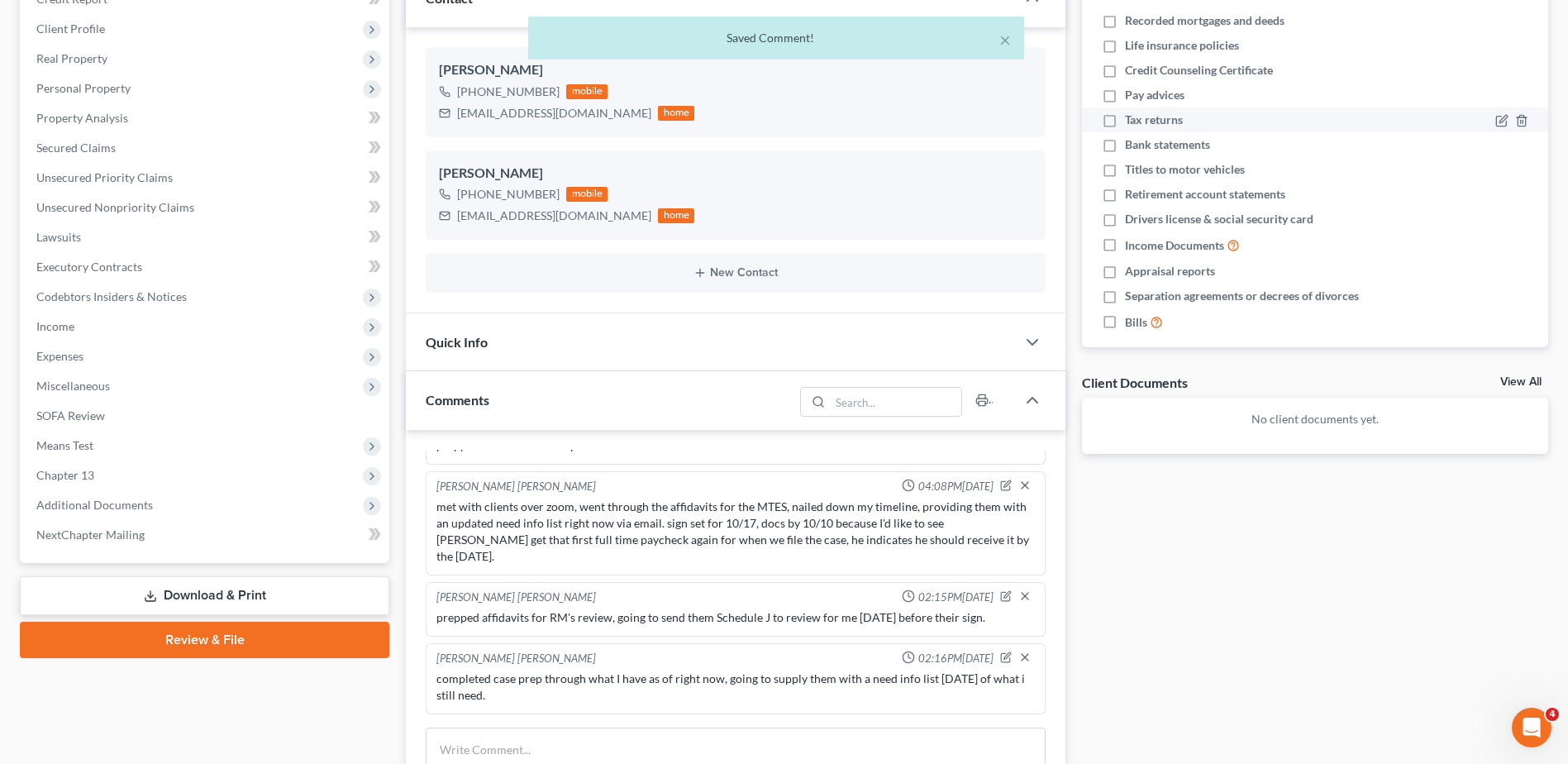
scroll to position [81, 0]
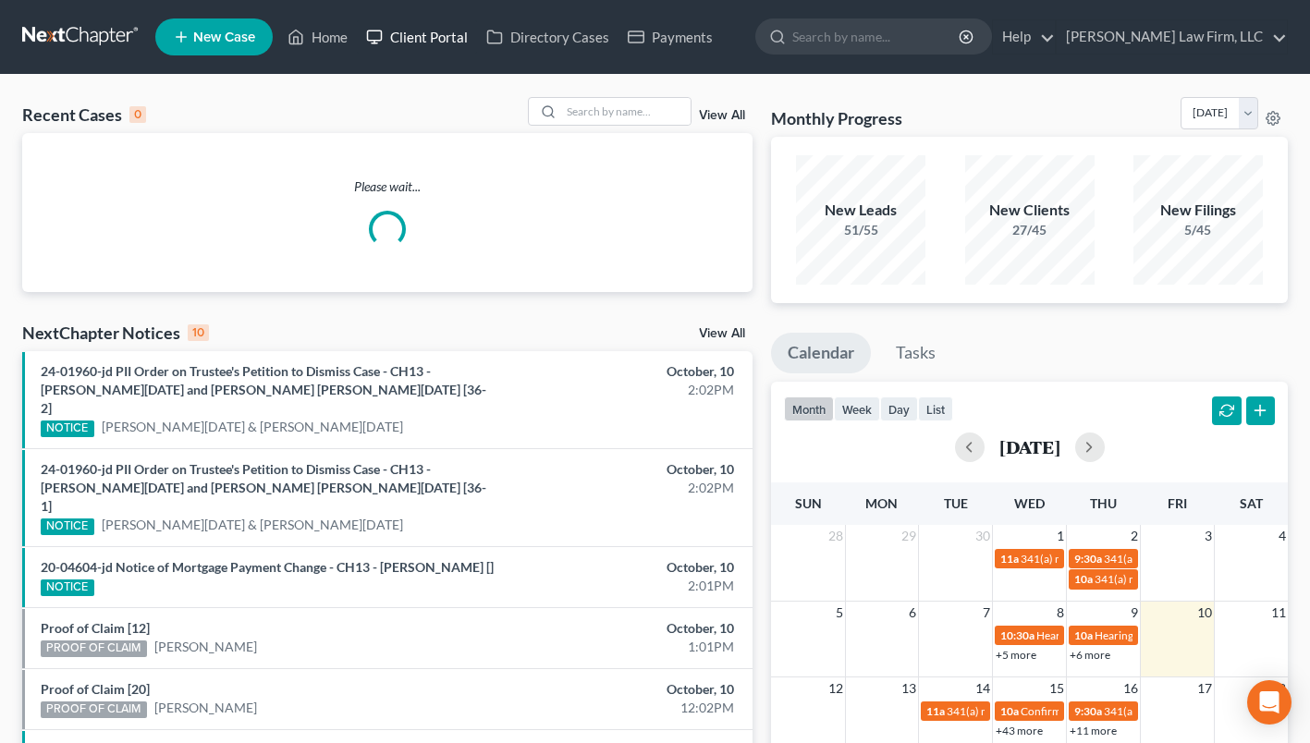
click at [445, 29] on link "Client Portal" at bounding box center [417, 36] width 120 height 33
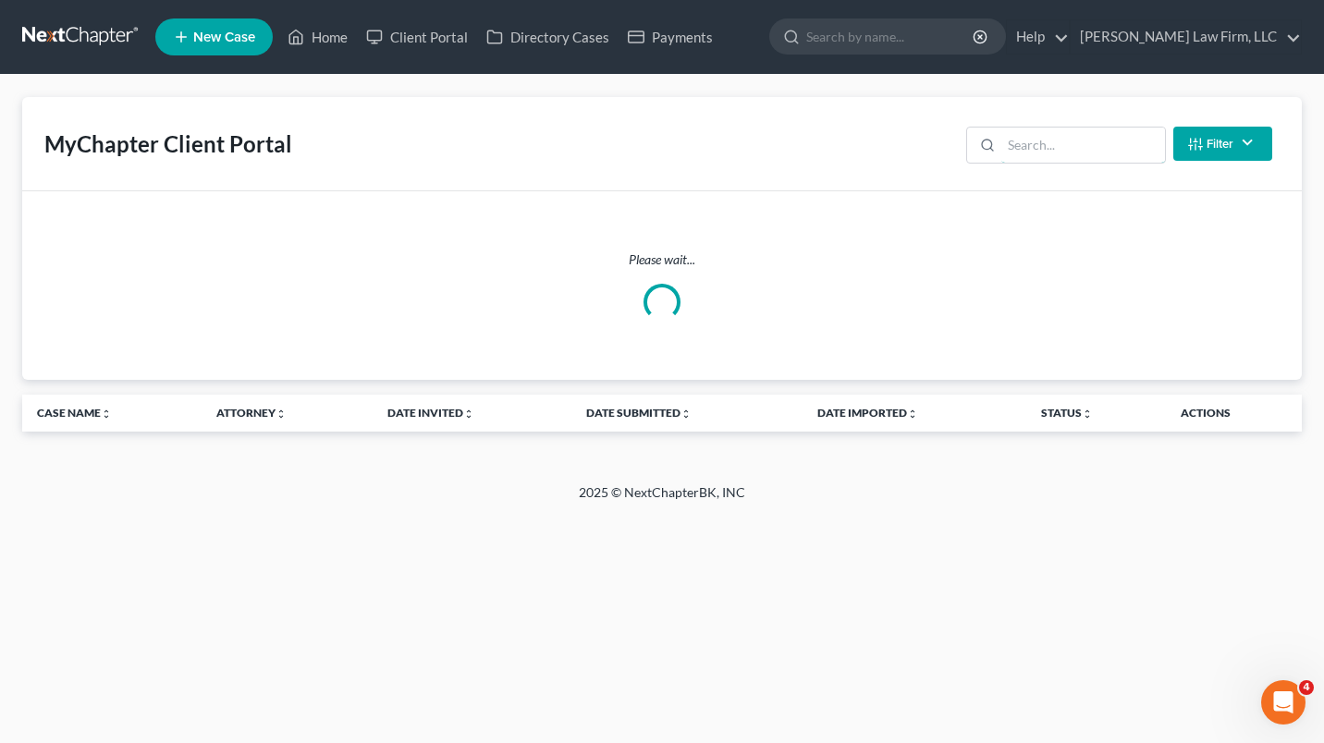
click at [1086, 148] on input "search" at bounding box center [1083, 145] width 164 height 35
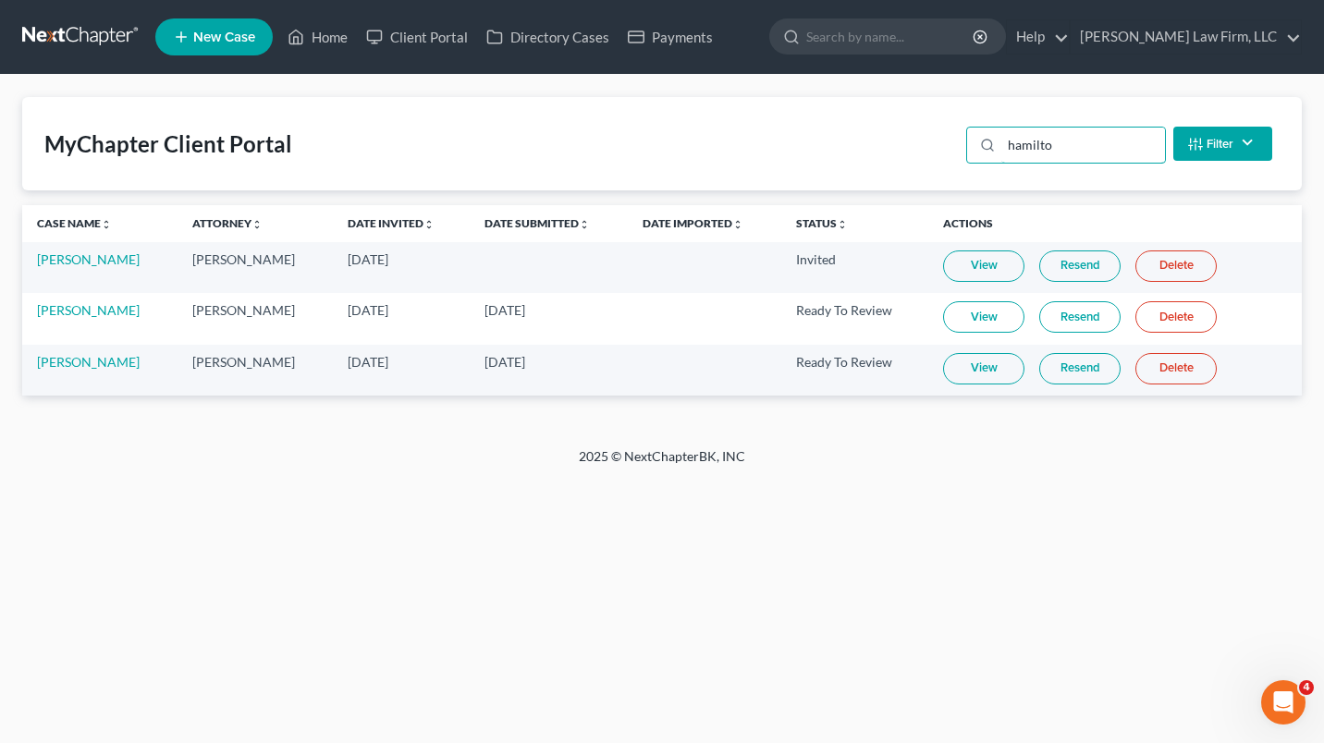
type input "hamilto"
click at [989, 372] on link "View" at bounding box center [983, 368] width 81 height 31
